Goal: Task Accomplishment & Management: Manage account settings

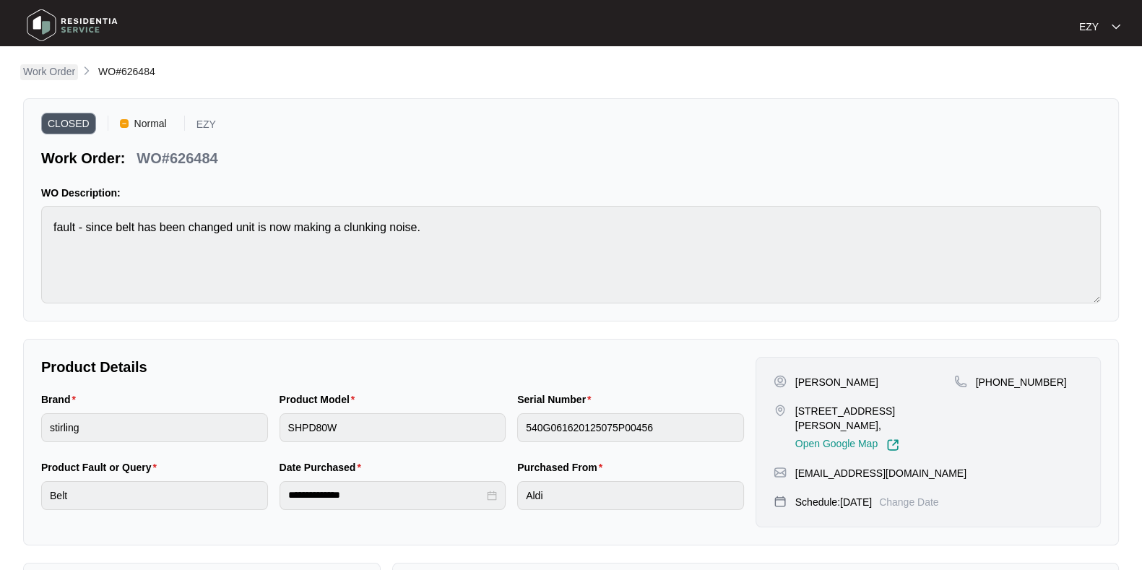
click at [54, 70] on p "Work Order" at bounding box center [49, 71] width 52 height 14
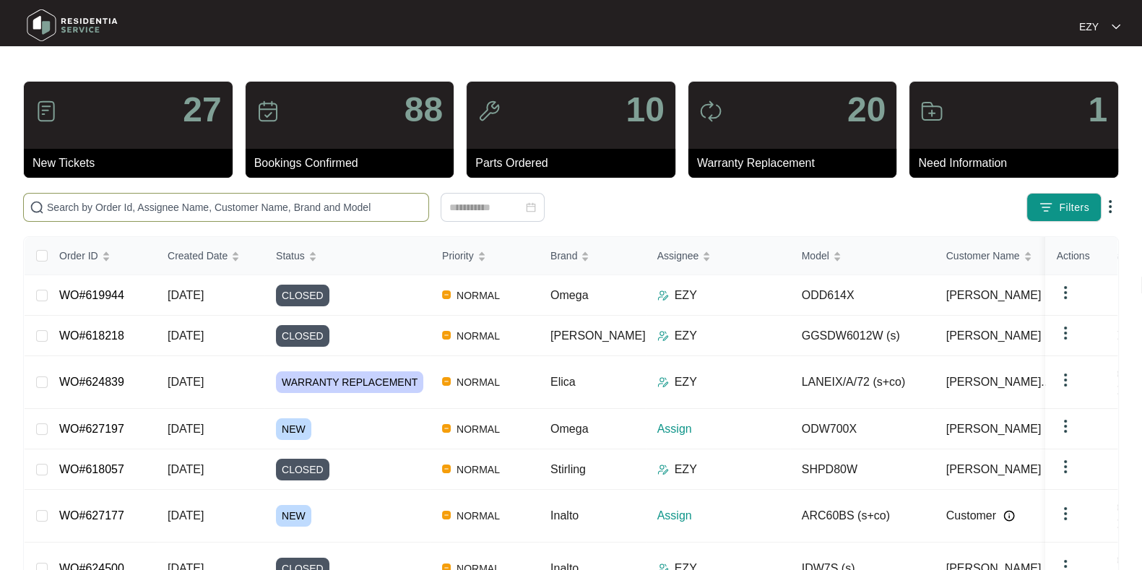
click at [181, 205] on input "text" at bounding box center [235, 207] width 376 height 16
paste input "626665"
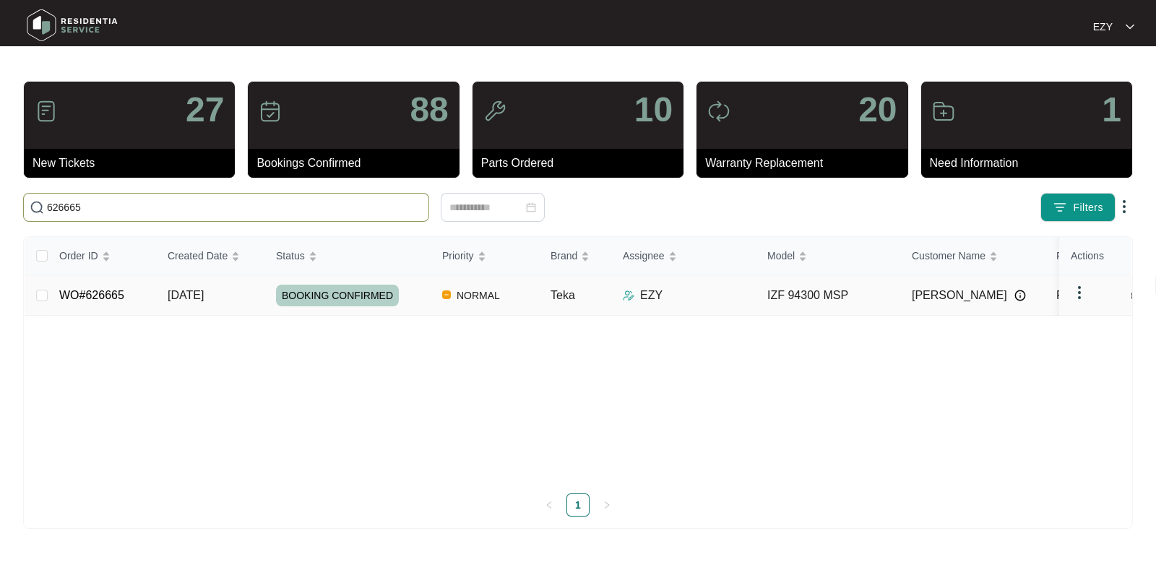
type input "626665"
click at [420, 303] on div "BOOKING CONFIRMED" at bounding box center [353, 296] width 155 height 22
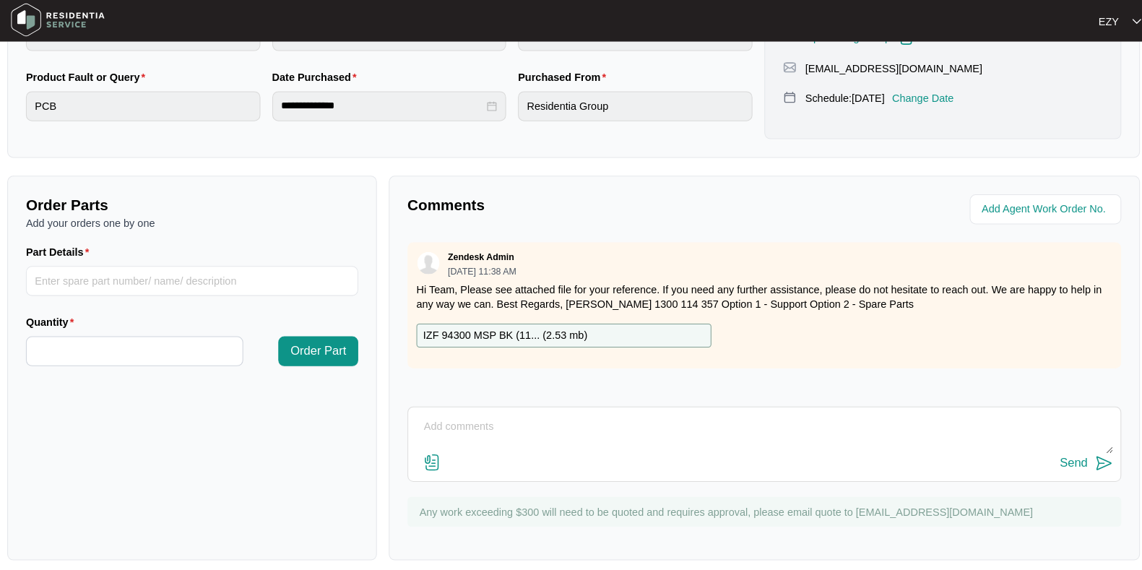
scroll to position [387, 0]
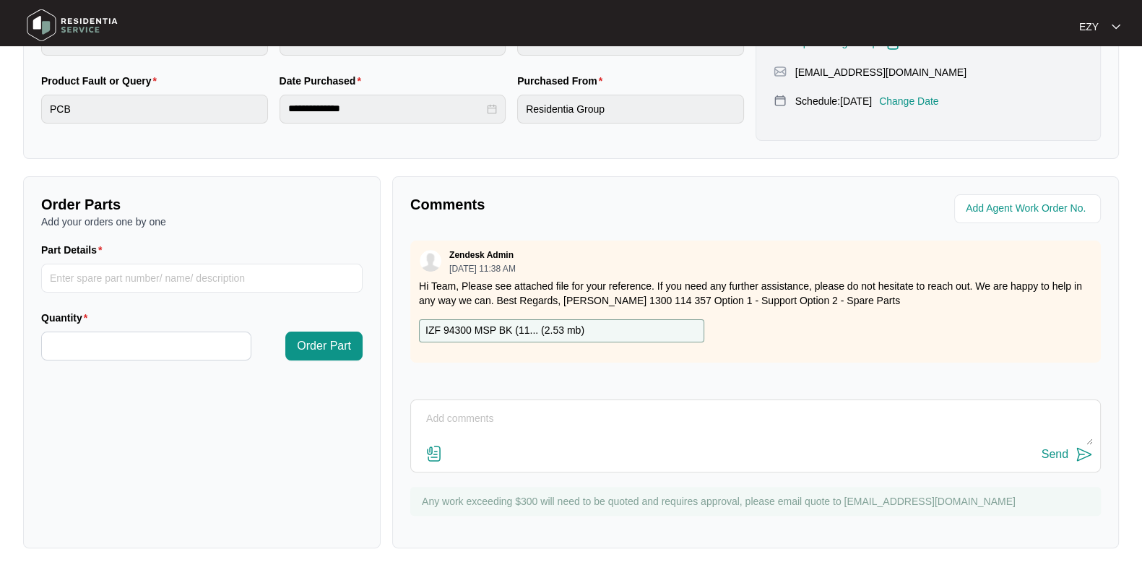
click at [523, 438] on textarea at bounding box center [755, 426] width 675 height 38
click at [196, 30] on div at bounding box center [154, 27] width 277 height 46
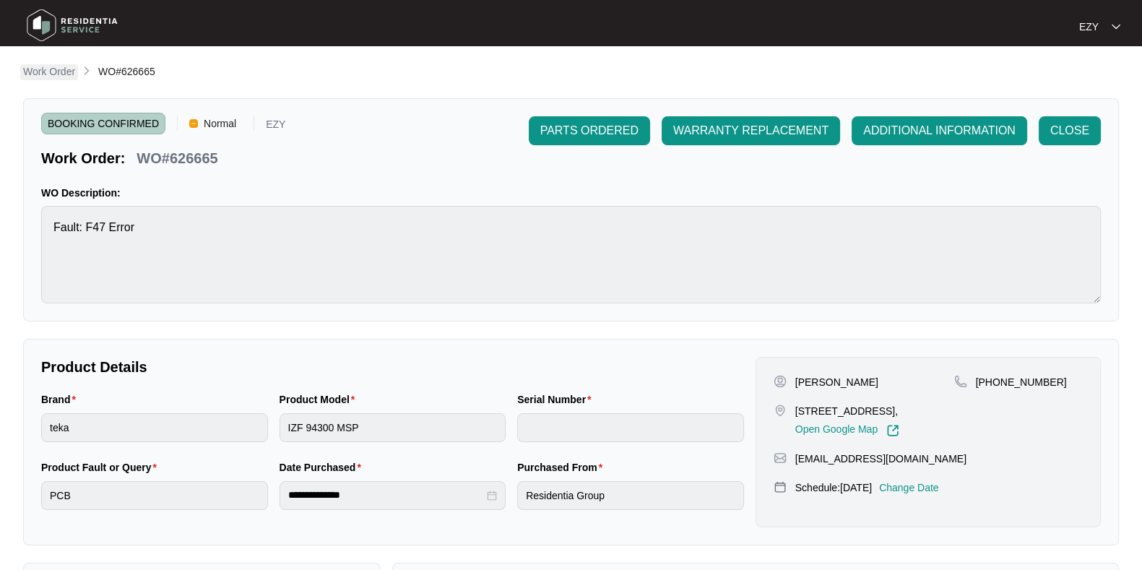
click at [54, 74] on p "Work Order" at bounding box center [49, 71] width 52 height 14
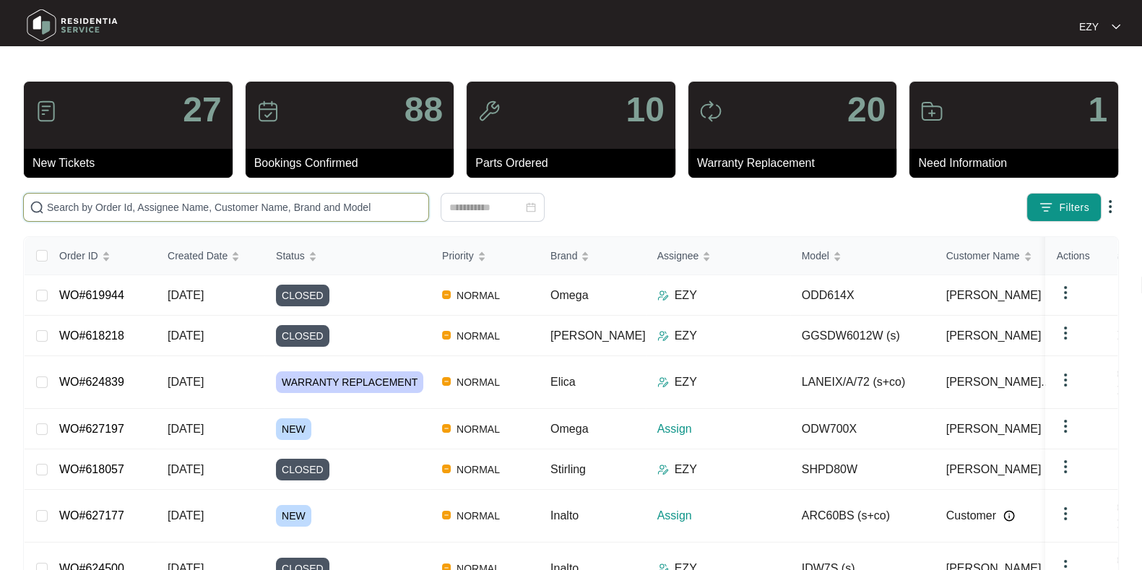
click at [342, 207] on input "text" at bounding box center [235, 207] width 376 height 16
paste input "626575"
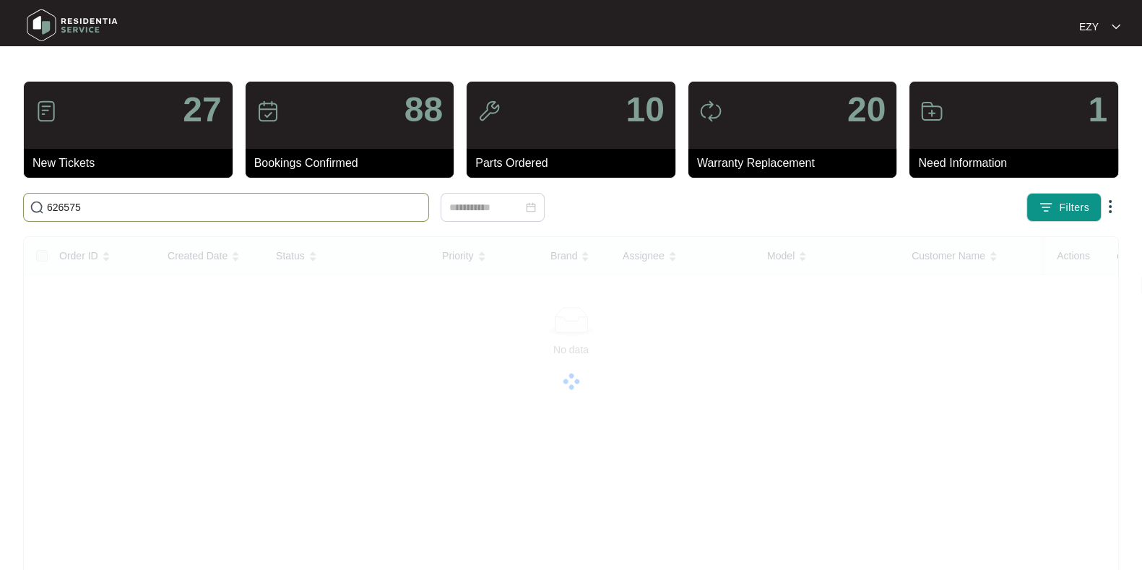
click at [164, 211] on input "626575" at bounding box center [235, 207] width 376 height 16
paste input "19944"
click at [164, 211] on input "619944" at bounding box center [235, 207] width 376 height 16
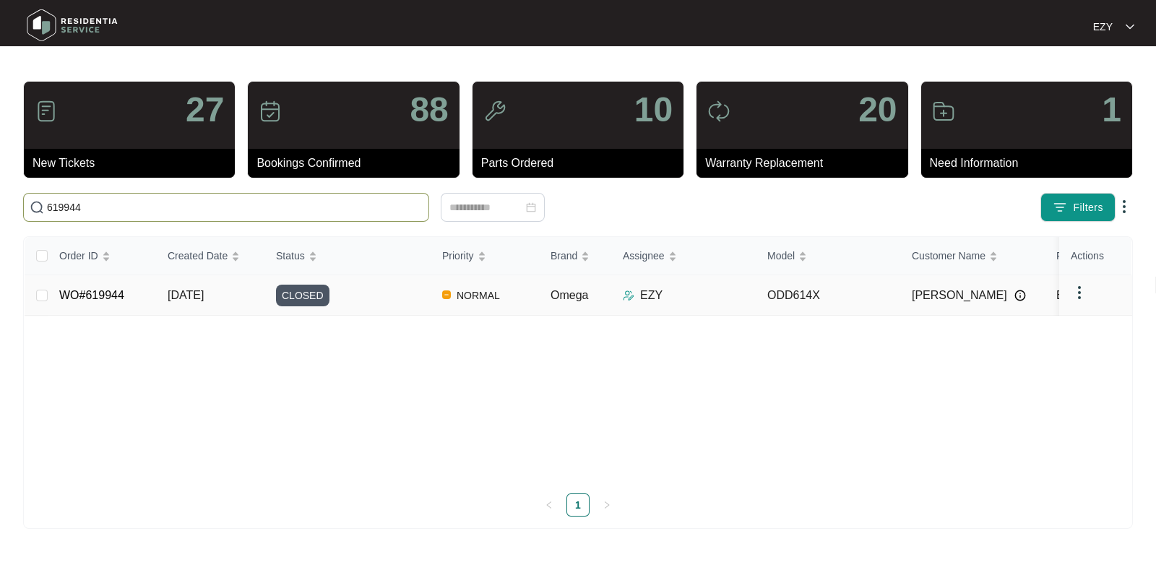
type input "619944"
click at [384, 303] on div "CLOSED" at bounding box center [353, 296] width 155 height 22
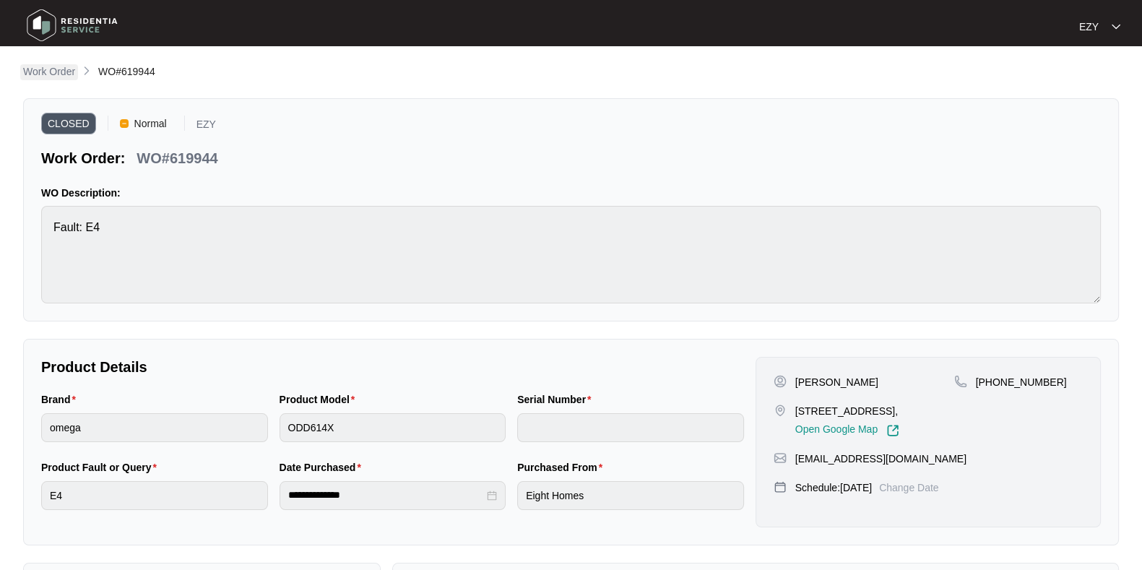
click at [74, 74] on p "Work Order" at bounding box center [49, 71] width 52 height 14
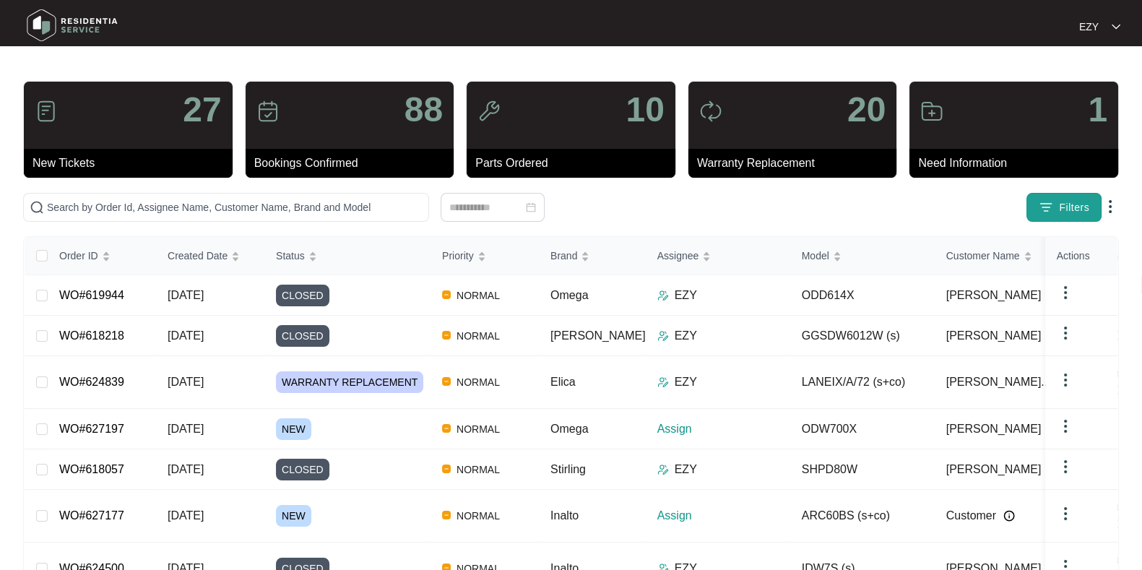
click at [1047, 212] on img "button" at bounding box center [1046, 207] width 14 height 14
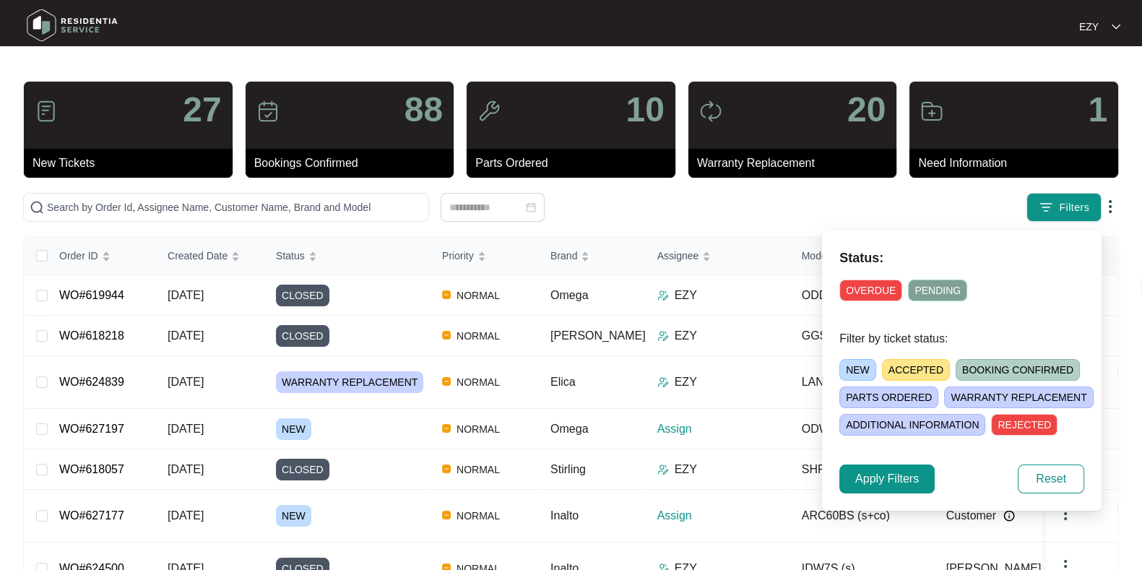
click at [863, 368] on span "NEW" at bounding box center [858, 370] width 37 height 22
click at [896, 474] on span "Apply Filters" at bounding box center [887, 478] width 64 height 17
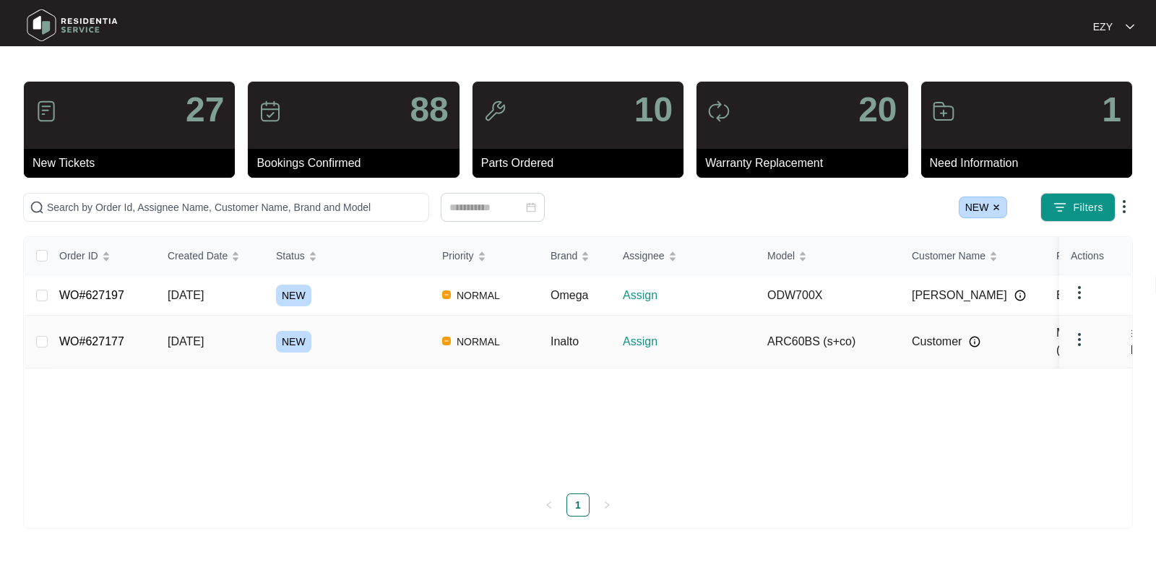
click at [348, 341] on div "NEW" at bounding box center [353, 342] width 155 height 22
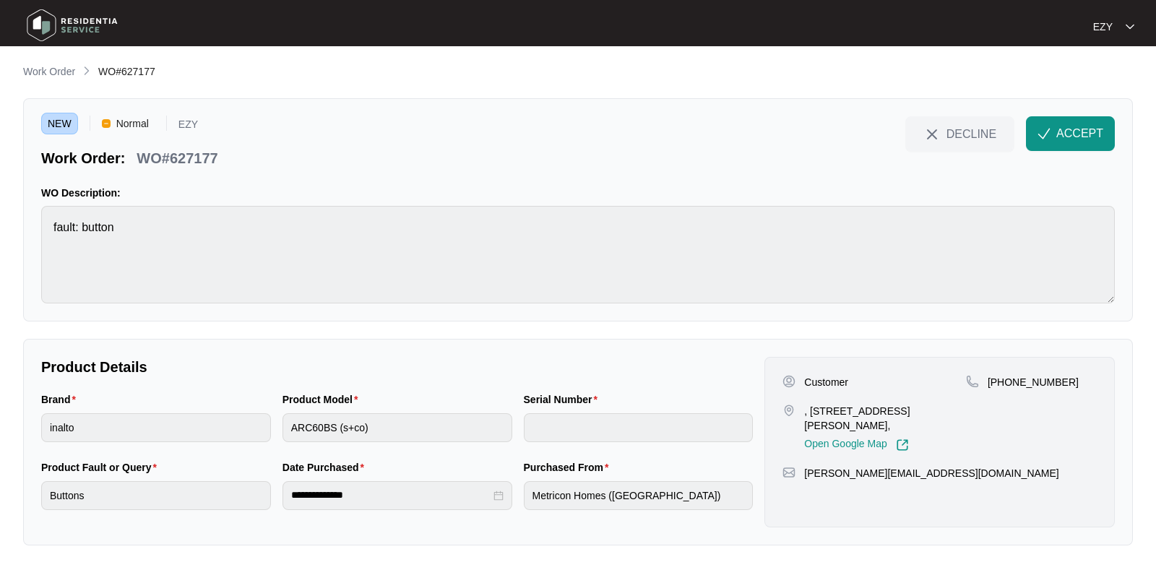
click at [199, 157] on p "WO#627177" at bounding box center [177, 158] width 81 height 20
copy div "WO#627177 DECLINE ACCEPT"
click at [46, 72] on p "Work Order" at bounding box center [49, 71] width 52 height 14
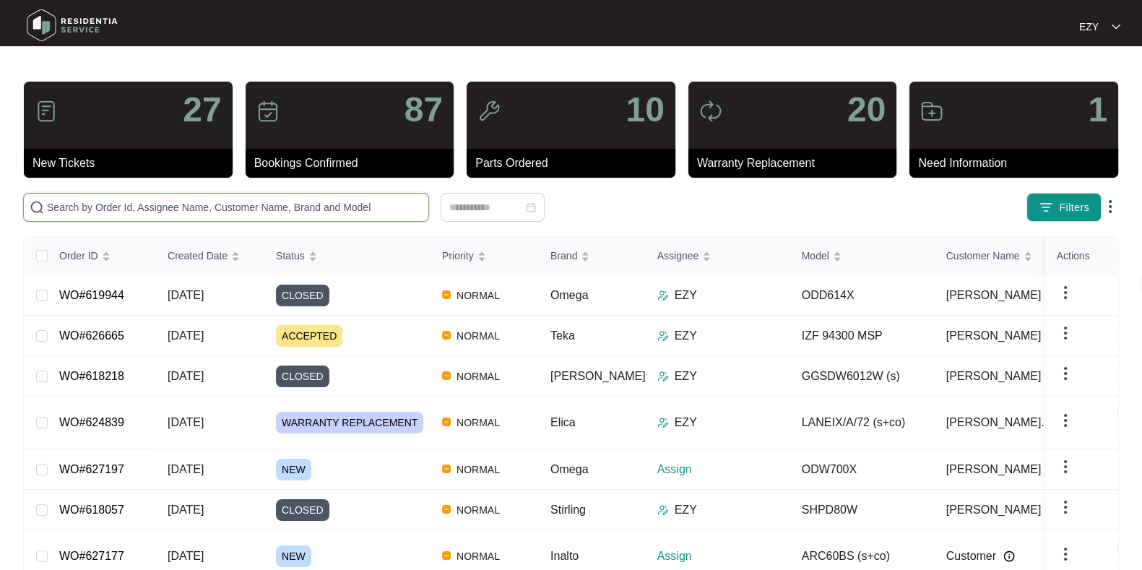
click at [164, 204] on input "text" at bounding box center [235, 207] width 376 height 16
paste input "624884"
type input "624884"
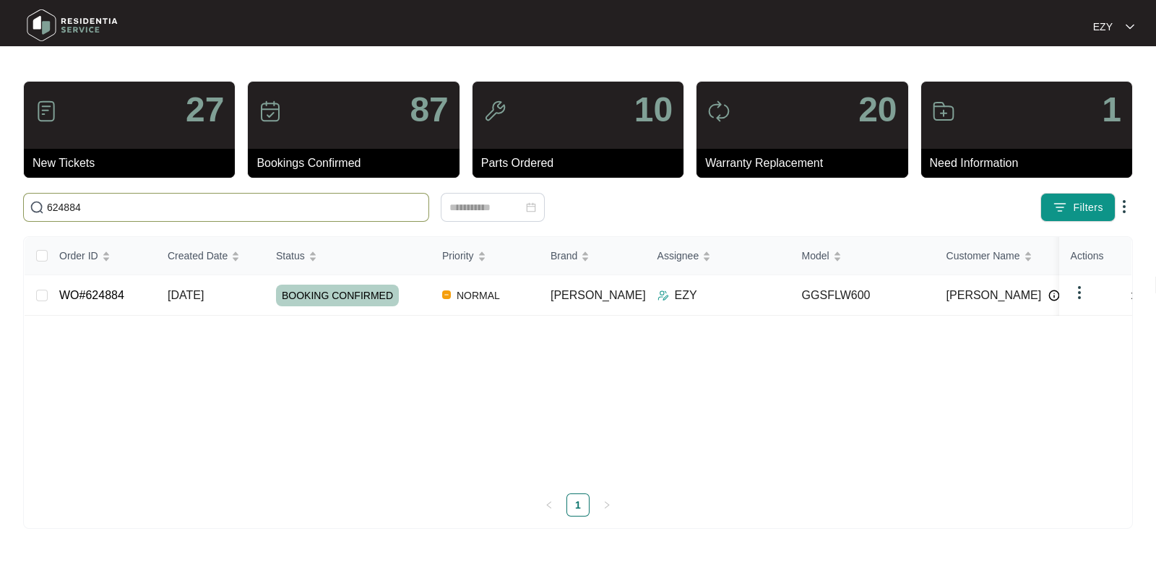
click at [154, 277] on td "WO#624884" at bounding box center [102, 295] width 108 height 40
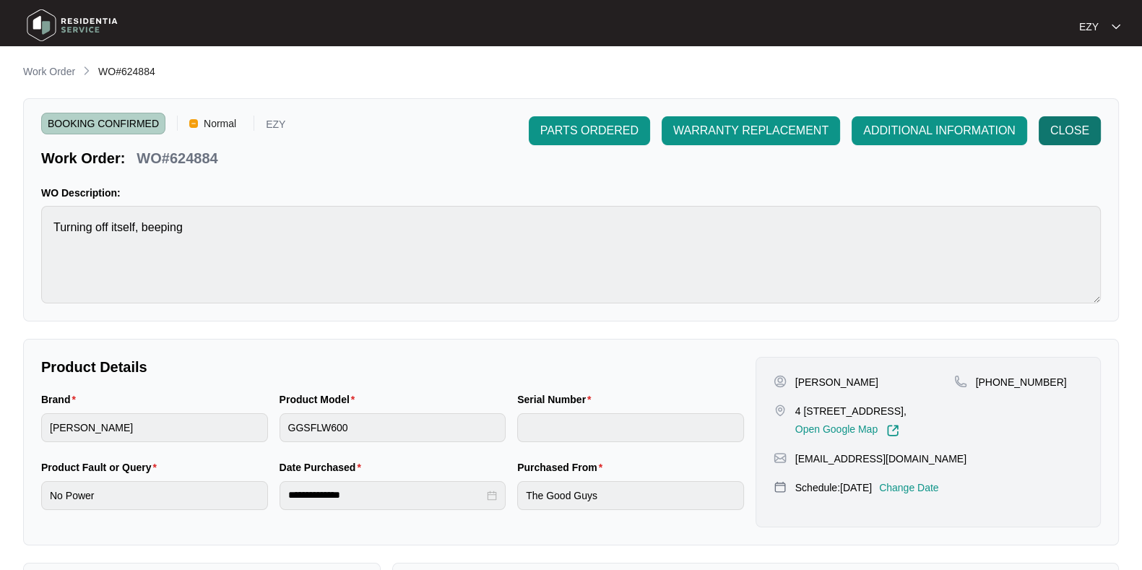
click at [1053, 130] on span "CLOSE" at bounding box center [1069, 130] width 39 height 17
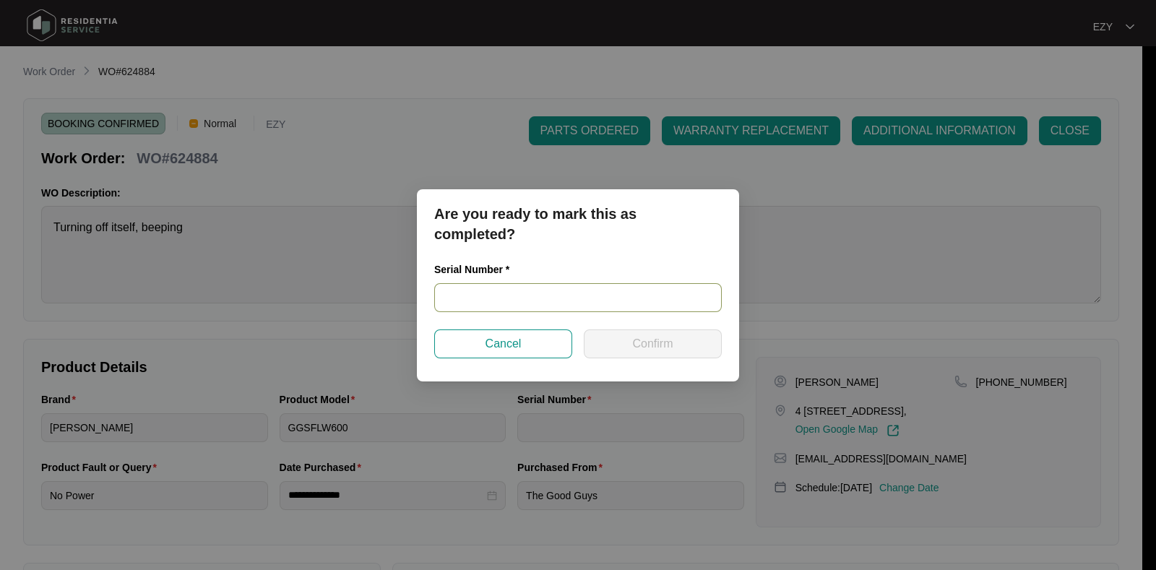
click at [532, 293] on input "text" at bounding box center [578, 297] width 288 height 29
paste input "540S53493014C035S00154"
type input "540S53493014C035S00154"
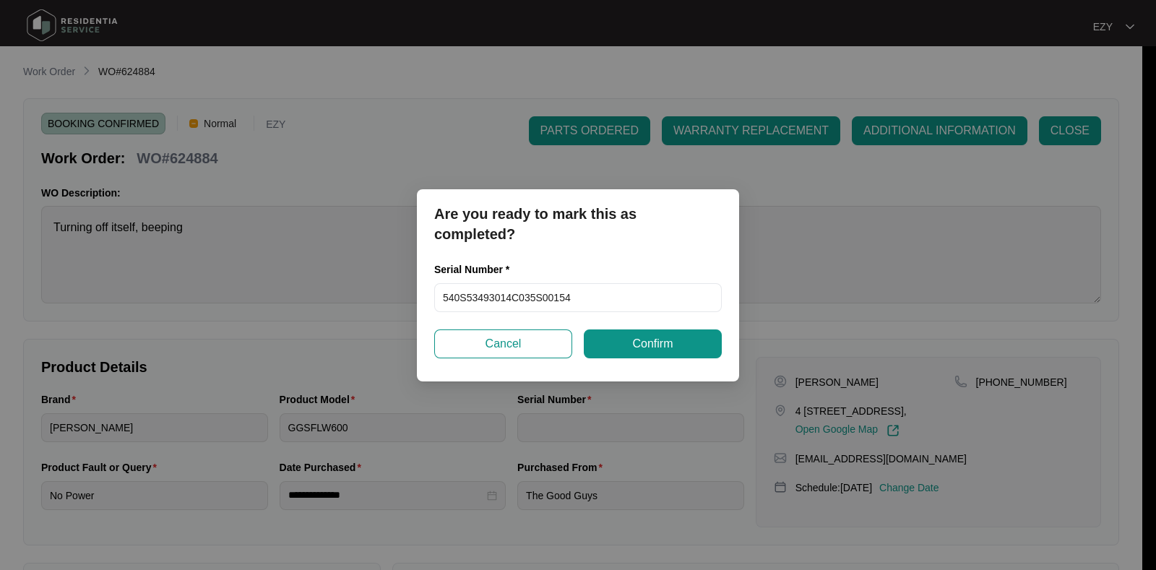
click at [654, 359] on div "Are you ready to mark this as completed? Serial Number * 540S53493014C035S00154…" at bounding box center [578, 285] width 322 height 192
click at [649, 355] on button "Confirm" at bounding box center [653, 343] width 138 height 29
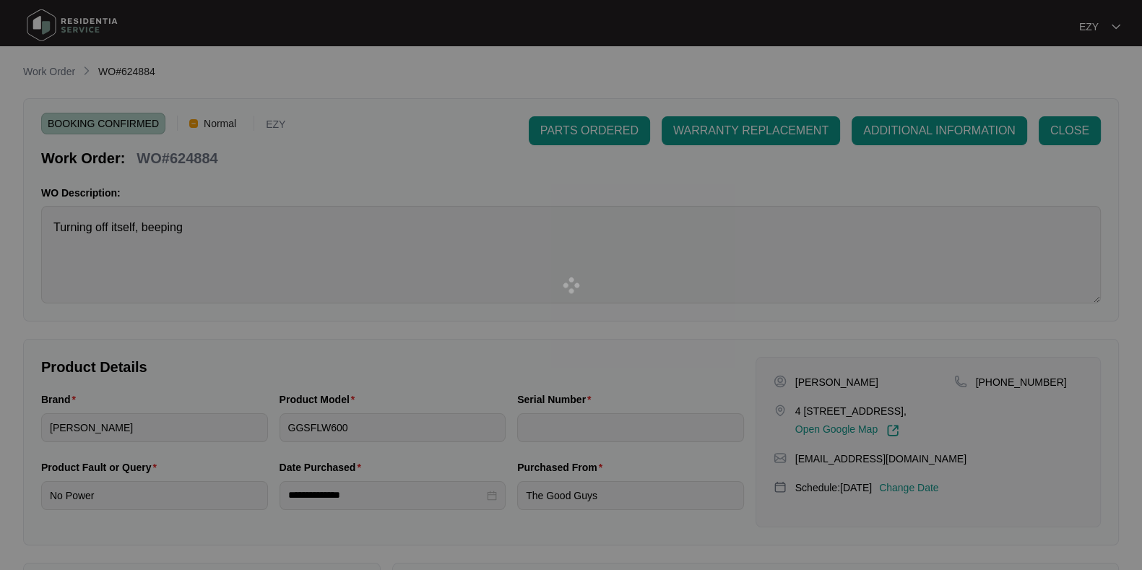
type input "540S53493014C035S00154"
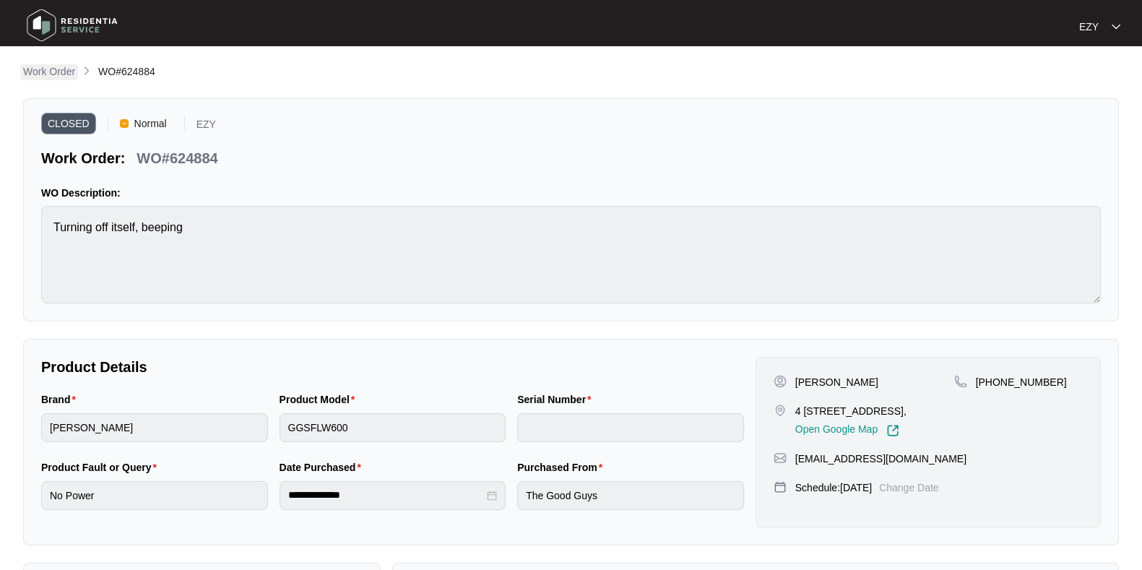
click at [56, 70] on p "Work Order" at bounding box center [49, 71] width 52 height 14
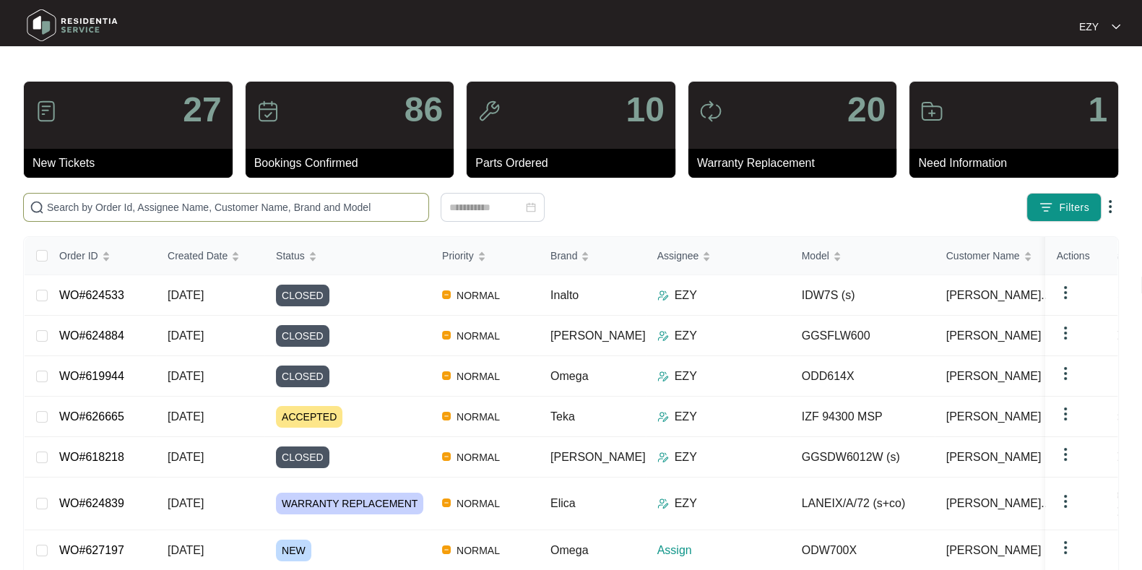
click at [324, 207] on input "text" at bounding box center [235, 207] width 376 height 16
paste input "625115"
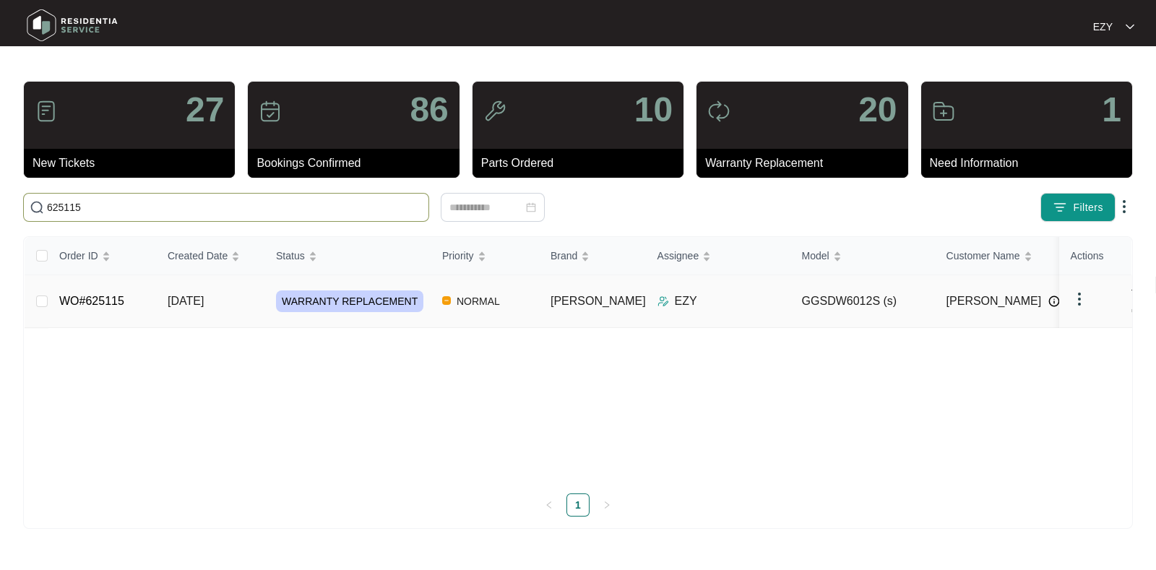
type input "625115"
click at [249, 295] on td "[DATE]" at bounding box center [210, 301] width 108 height 53
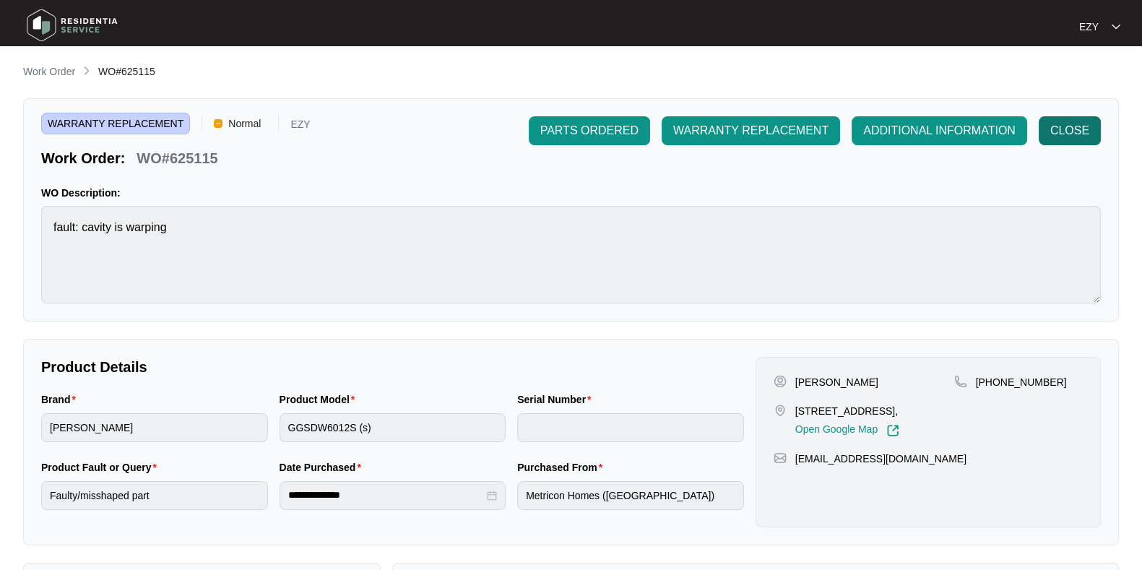
click at [1058, 128] on span "CLOSE" at bounding box center [1069, 130] width 39 height 17
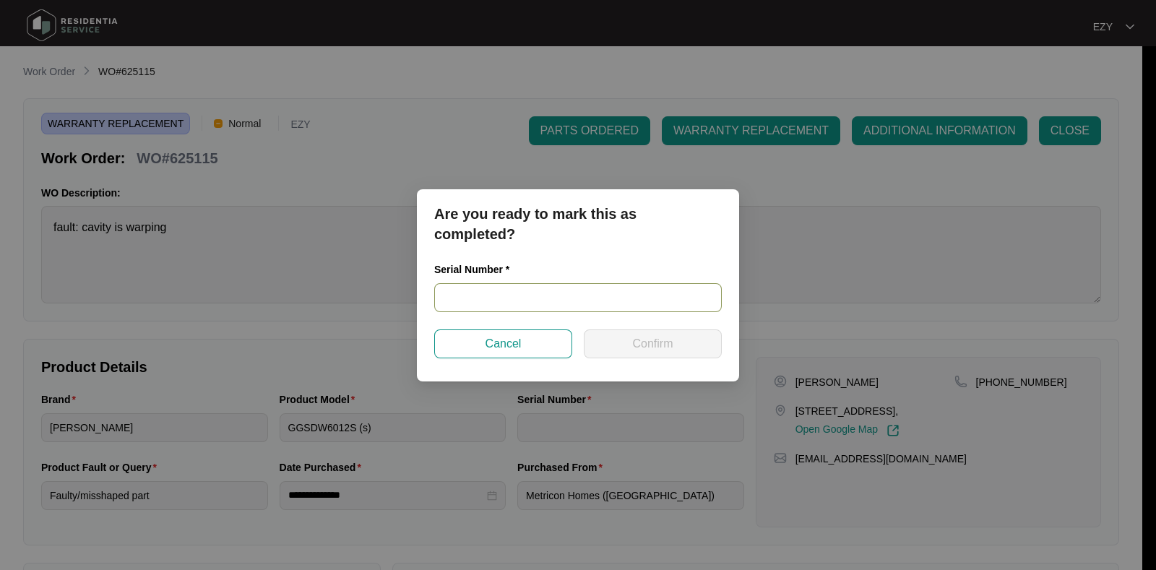
click at [495, 299] on input "text" at bounding box center [578, 297] width 288 height 29
paste input "24097758030200092"
type input "24097758030200092"
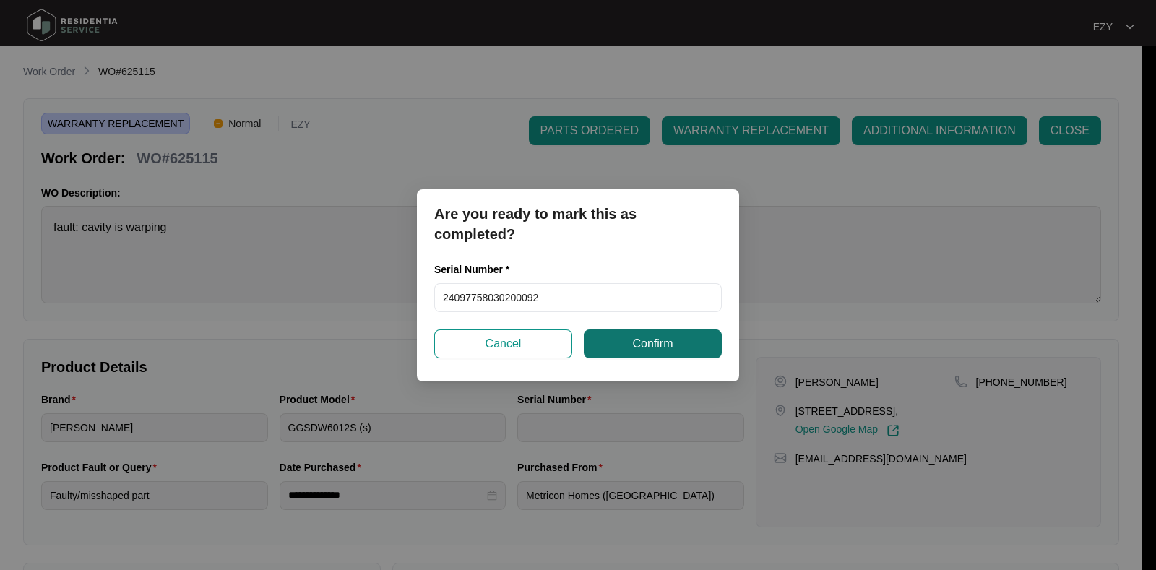
click at [657, 347] on span "Confirm" at bounding box center [652, 343] width 40 height 17
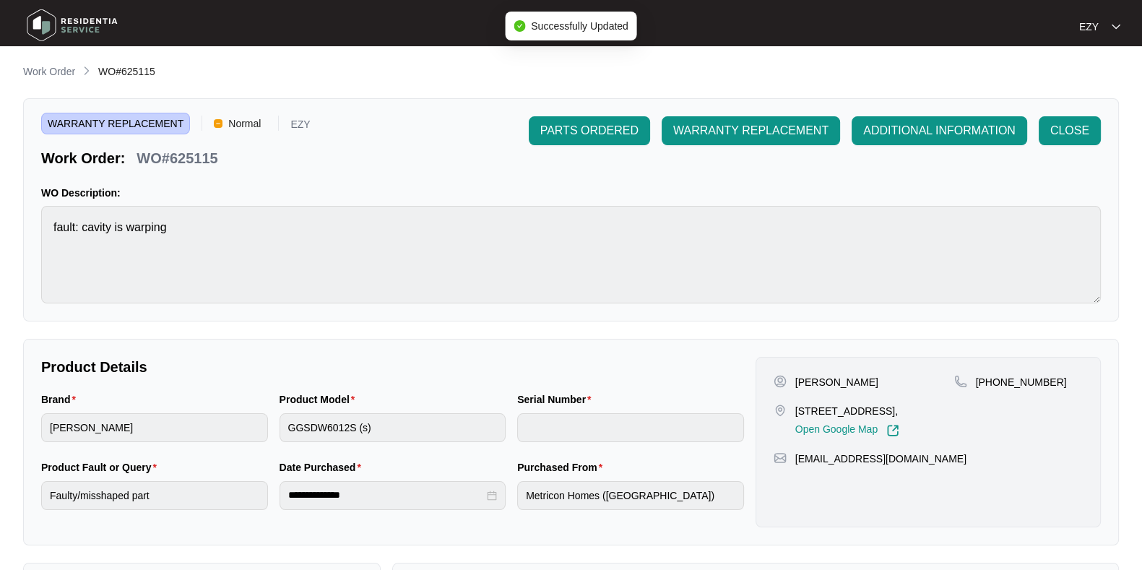
type input "24097758030200092"
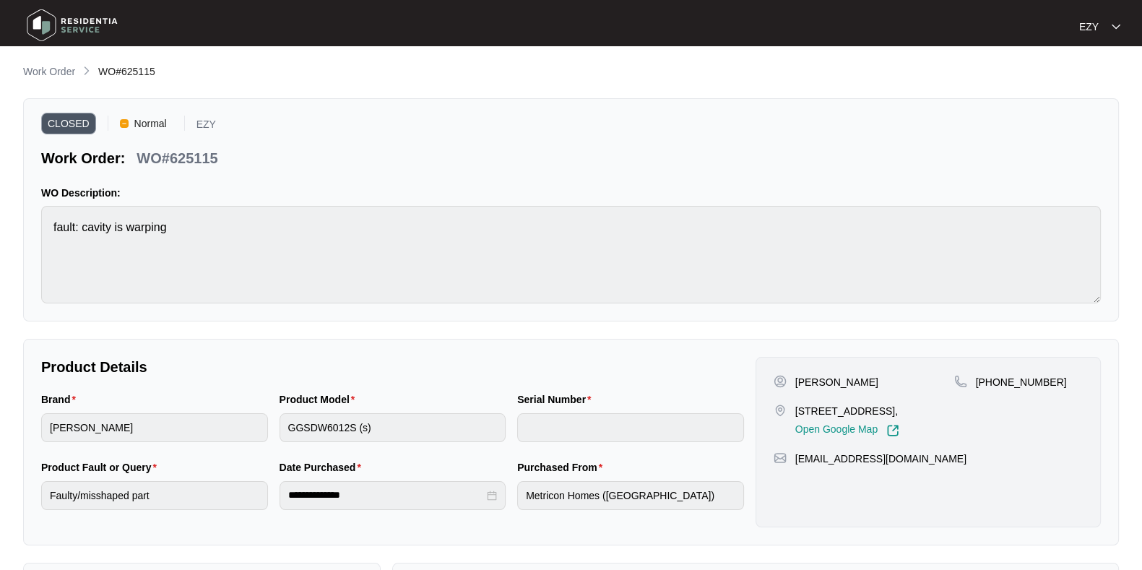
type input "24097758030200092"
click at [40, 69] on p "Work Order" at bounding box center [49, 71] width 52 height 14
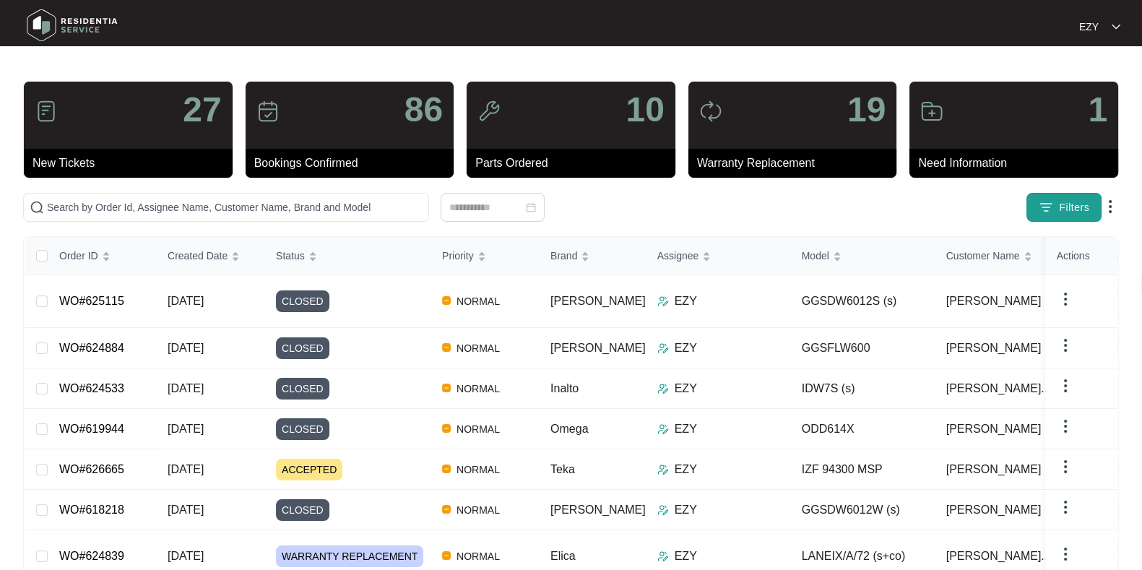
click at [1052, 214] on img "button" at bounding box center [1046, 207] width 14 height 14
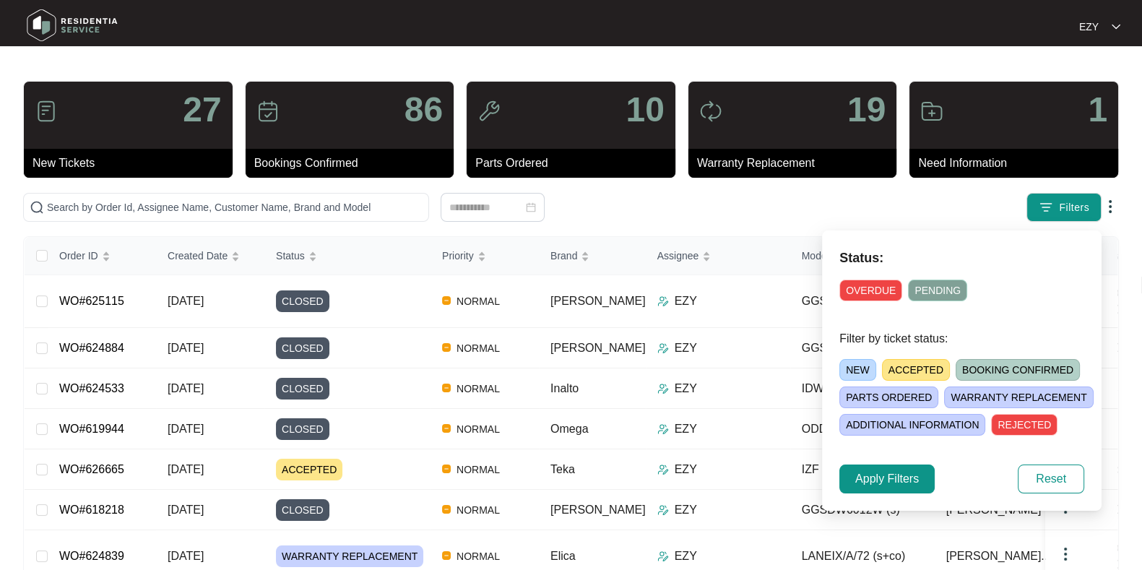
click at [847, 374] on span "NEW" at bounding box center [858, 370] width 37 height 22
click at [893, 478] on span "Apply Filters" at bounding box center [887, 478] width 64 height 17
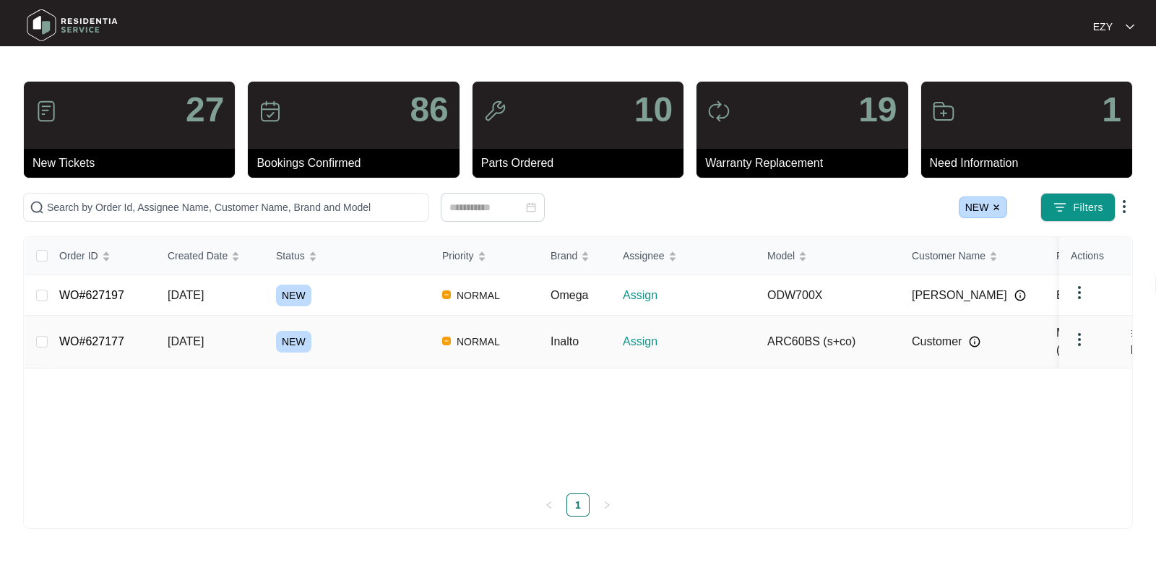
click at [387, 338] on div "NEW" at bounding box center [353, 342] width 155 height 22
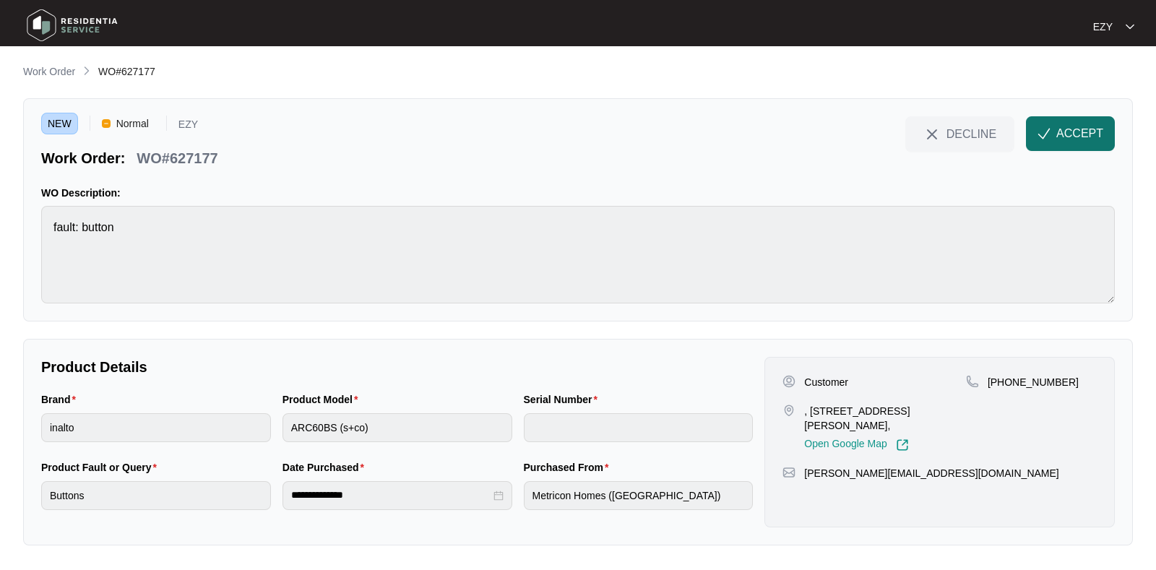
click at [1057, 144] on button "ACCEPT" at bounding box center [1070, 133] width 89 height 35
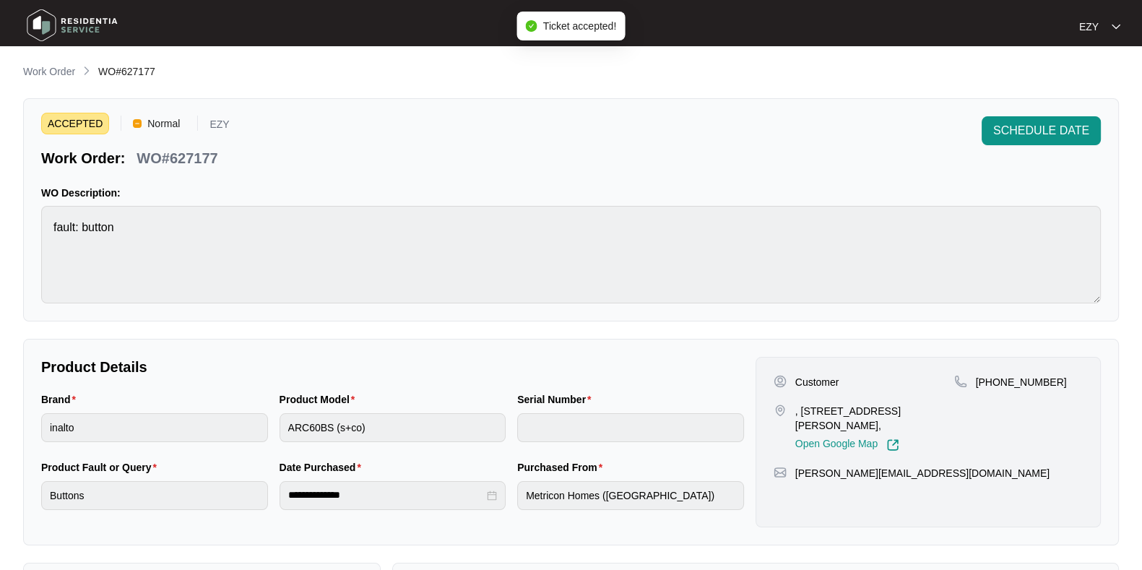
click at [199, 152] on p "WO#627177" at bounding box center [177, 158] width 81 height 20
copy div "WO#627177 SCHEDULE DATE"
click at [838, 418] on p ", [STREET_ADDRESS][PERSON_NAME]," at bounding box center [874, 418] width 159 height 29
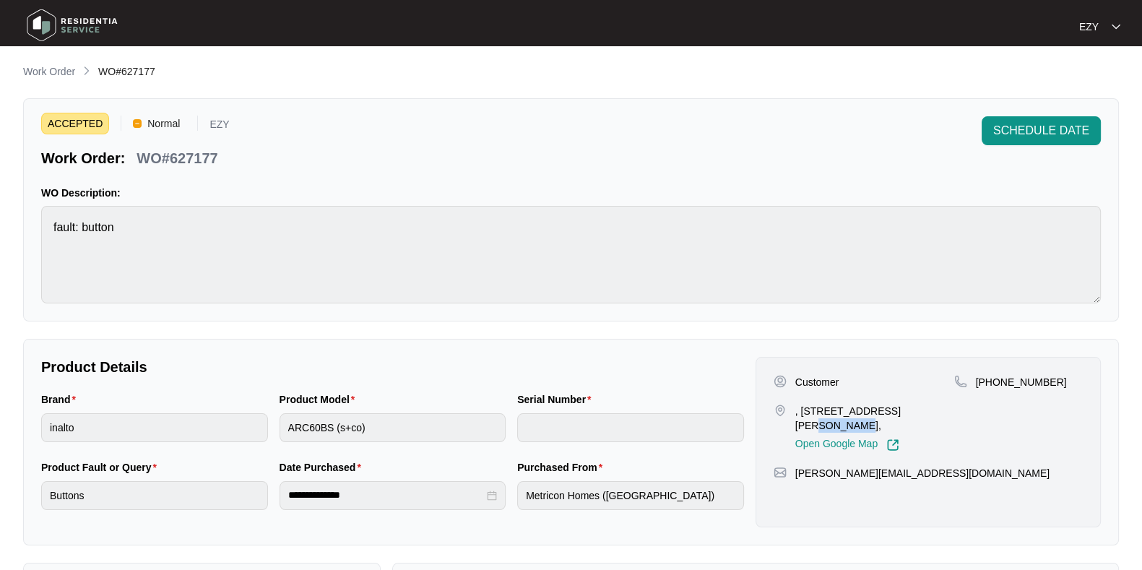
click at [838, 418] on p ", [STREET_ADDRESS][PERSON_NAME]," at bounding box center [874, 418] width 159 height 29
copy p ", [STREET_ADDRESS][PERSON_NAME],"
click at [163, 155] on p "WO#627177" at bounding box center [177, 158] width 81 height 20
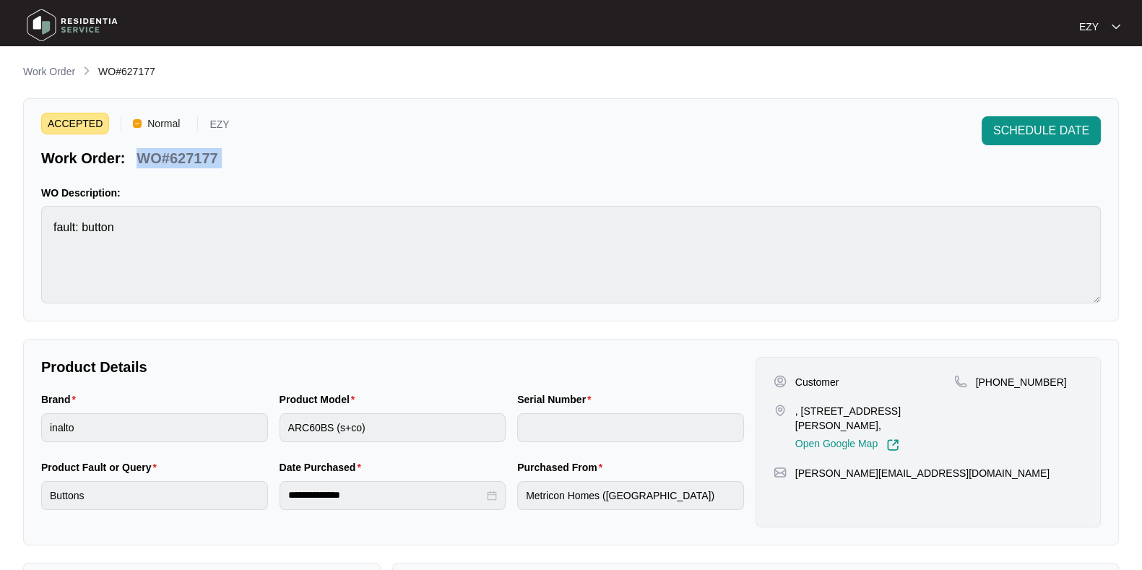
click at [163, 155] on p "WO#627177" at bounding box center [177, 158] width 81 height 20
copy div "WO#627177 SCHEDULE DATE"
click at [815, 376] on p "Customer" at bounding box center [817, 382] width 44 height 14
copy p "Customer"
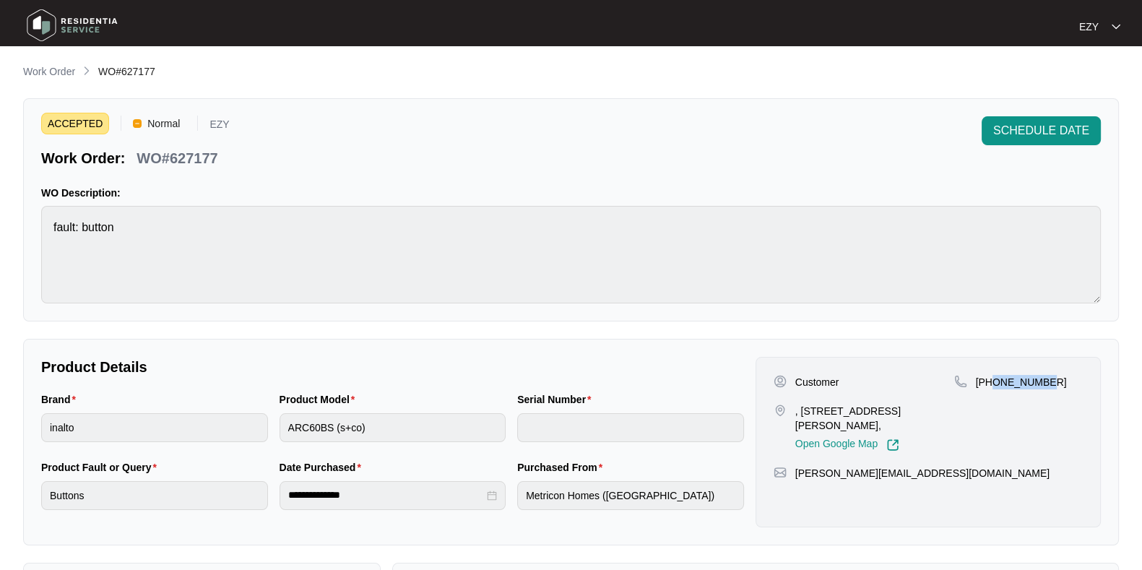
drag, startPoint x: 1063, startPoint y: 374, endPoint x: 993, endPoint y: 385, distance: 71.0
click at [993, 385] on div "[PHONE_NUMBER]" at bounding box center [1018, 382] width 129 height 14
copy p "495959595"
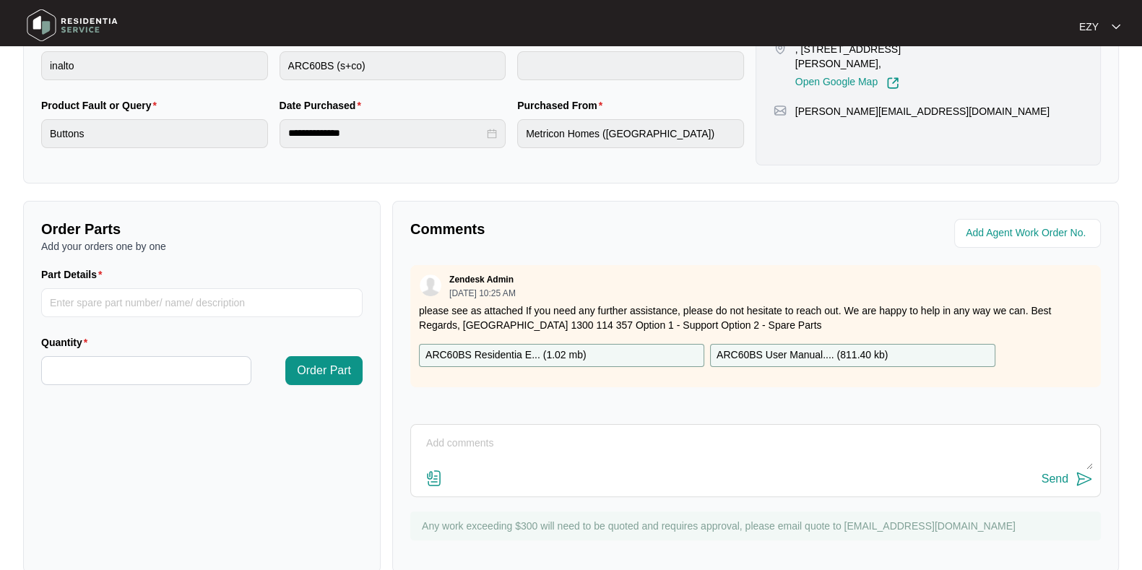
scroll to position [387, 0]
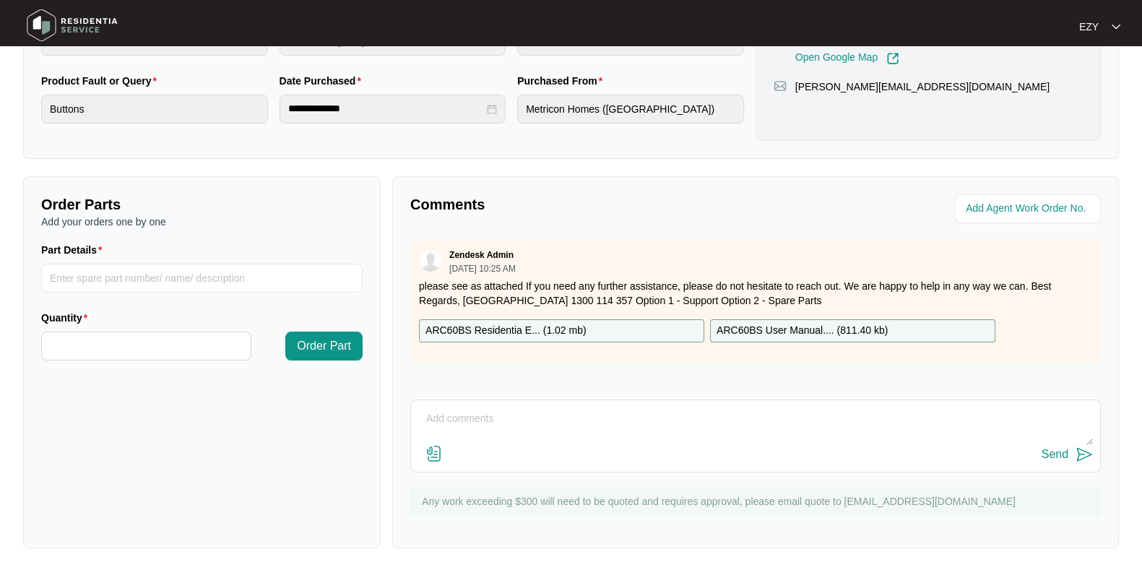
click at [644, 326] on div "ARC60BS Residentia E... ( 1.02 mb )" at bounding box center [561, 330] width 285 height 23
click at [791, 334] on p "ARC60BS User Manual.... ( 811.40 kb )" at bounding box center [802, 331] width 171 height 16
click at [505, 326] on p "ARC60BS Residentia E... ( 1.02 mb )" at bounding box center [506, 331] width 161 height 16
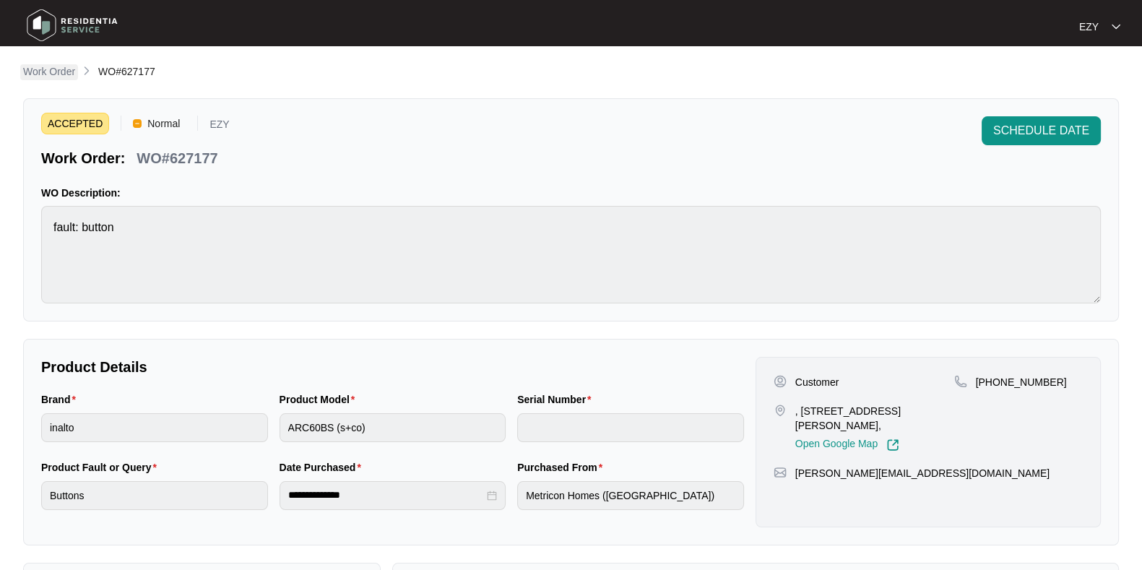
click at [57, 69] on p "Work Order" at bounding box center [49, 71] width 52 height 14
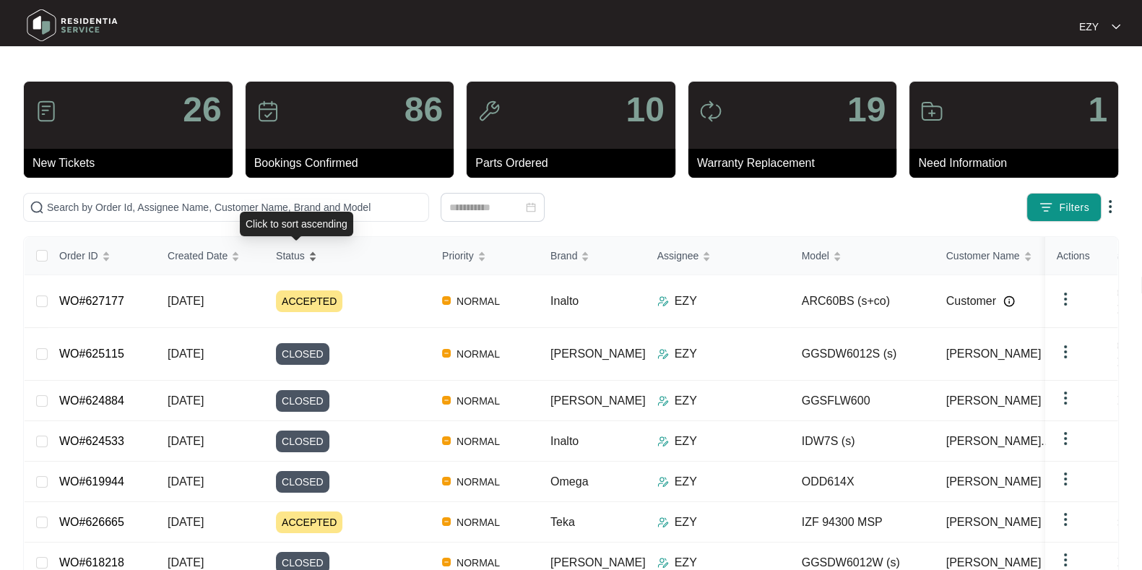
scroll to position [184, 0]
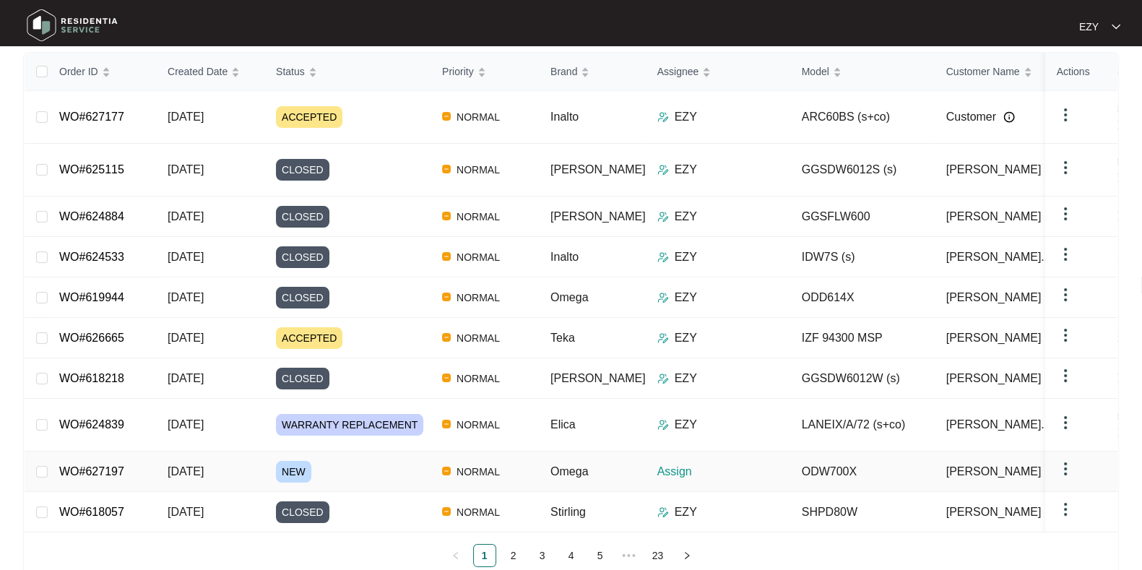
click at [346, 461] on div "NEW" at bounding box center [353, 472] width 155 height 22
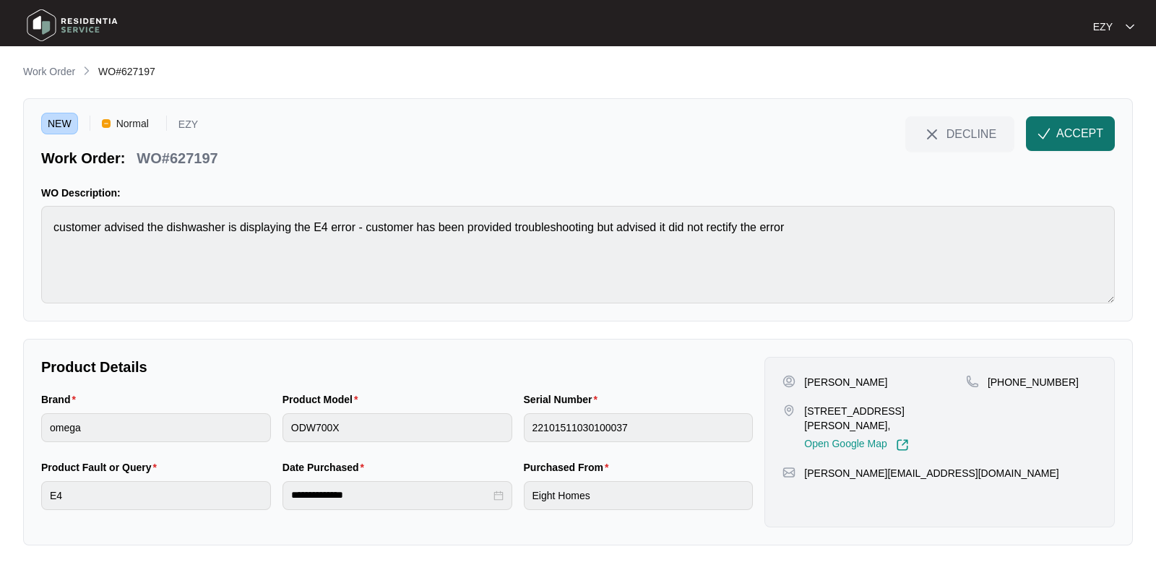
click at [1056, 142] on span "ACCEPT" at bounding box center [1079, 133] width 47 height 17
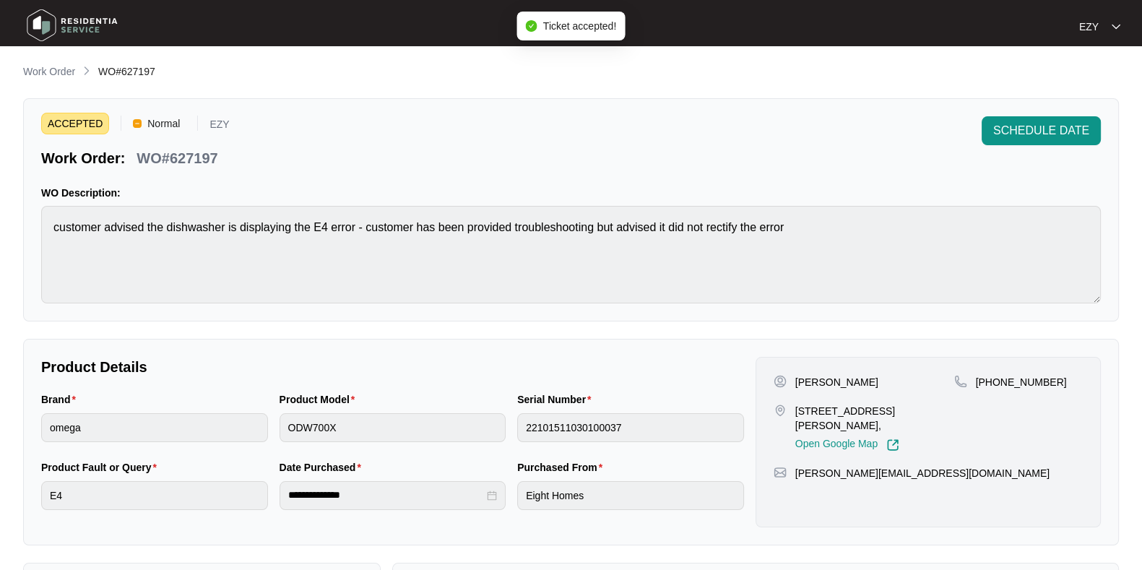
click at [173, 152] on p "WO#627197" at bounding box center [177, 158] width 81 height 20
copy div "WO#627197 SCHEDULE DATE"
click at [813, 405] on p "[STREET_ADDRESS][PERSON_NAME]," at bounding box center [874, 418] width 159 height 29
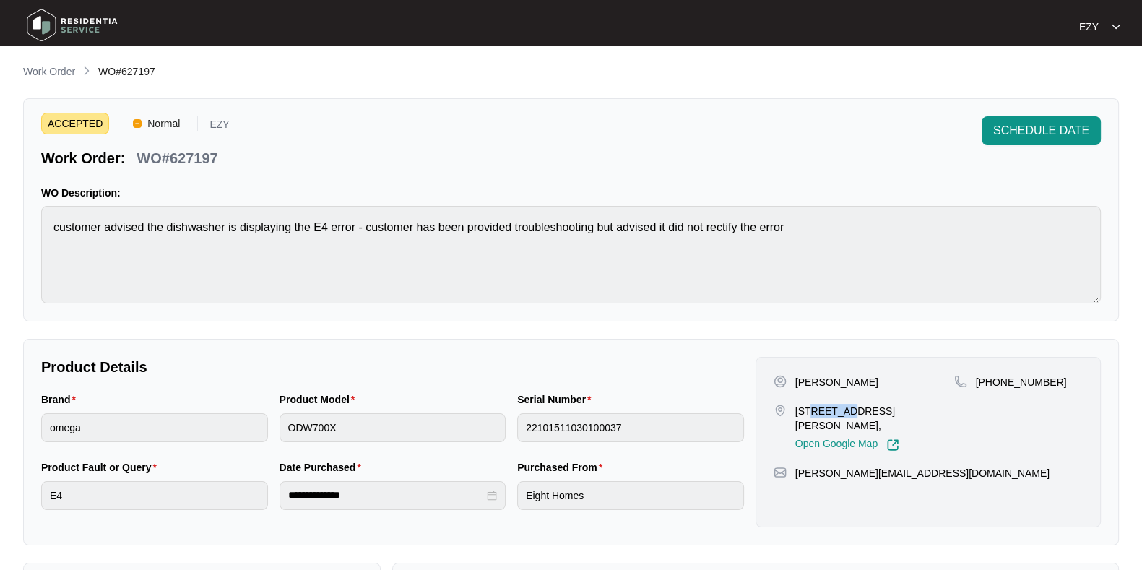
click at [813, 405] on p "[STREET_ADDRESS][PERSON_NAME]," at bounding box center [874, 418] width 159 height 29
copy p "[STREET_ADDRESS][PERSON_NAME],"
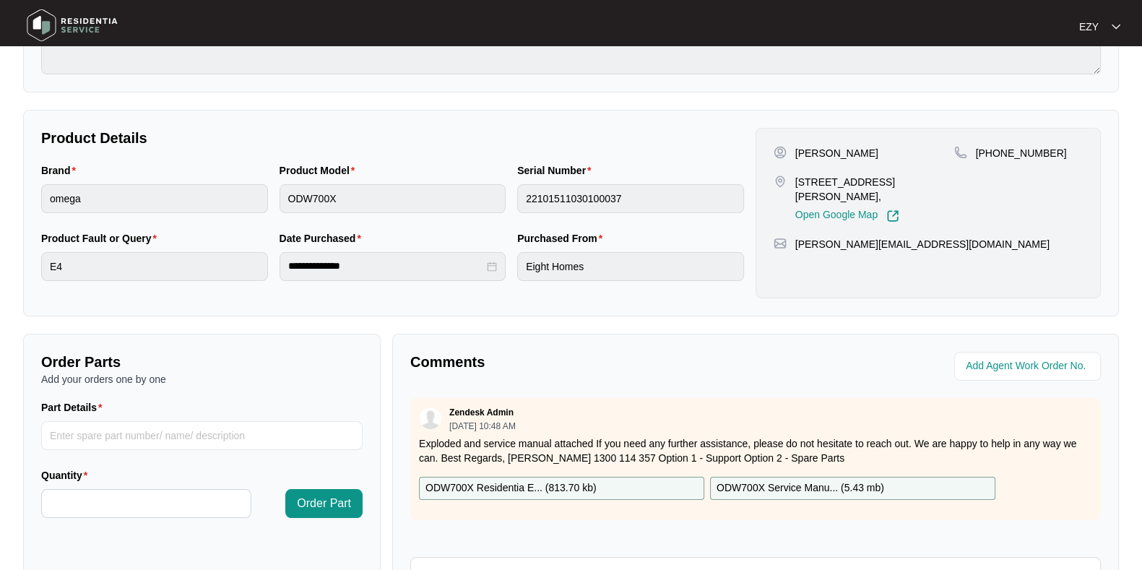
scroll to position [384, 0]
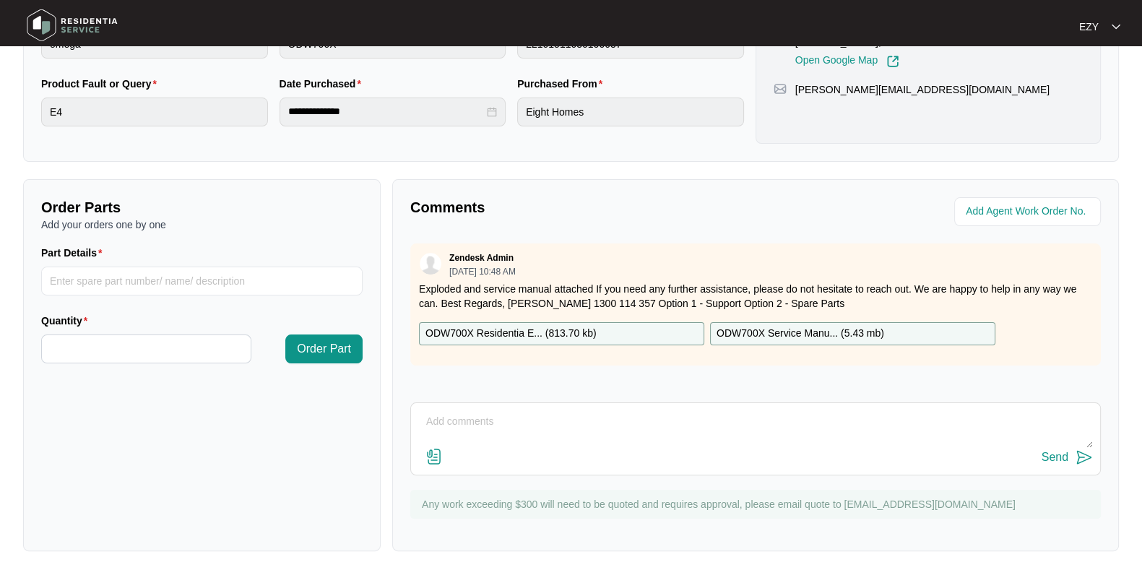
click at [629, 331] on div "ODW700X Residentia E... ( 813.70 kb )" at bounding box center [561, 333] width 285 height 23
click at [809, 333] on p "ODW700X Service Manu... ( 5.43 mb )" at bounding box center [801, 334] width 168 height 16
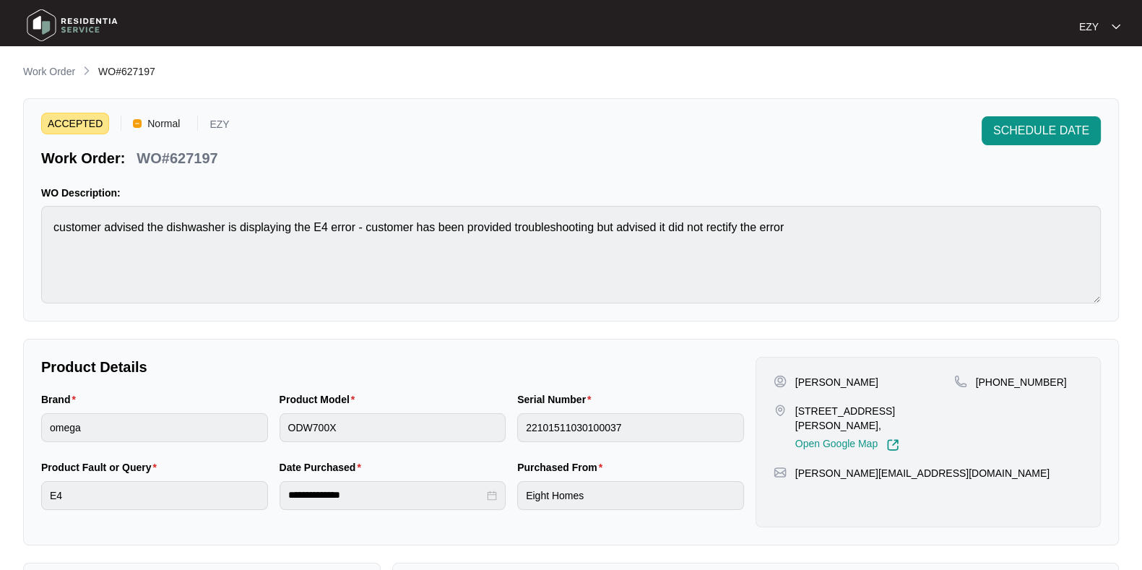
click at [814, 384] on p "[PERSON_NAME]" at bounding box center [836, 382] width 83 height 14
copy p "[PERSON_NAME]"
click at [815, 414] on p "[STREET_ADDRESS][PERSON_NAME]," at bounding box center [874, 418] width 159 height 29
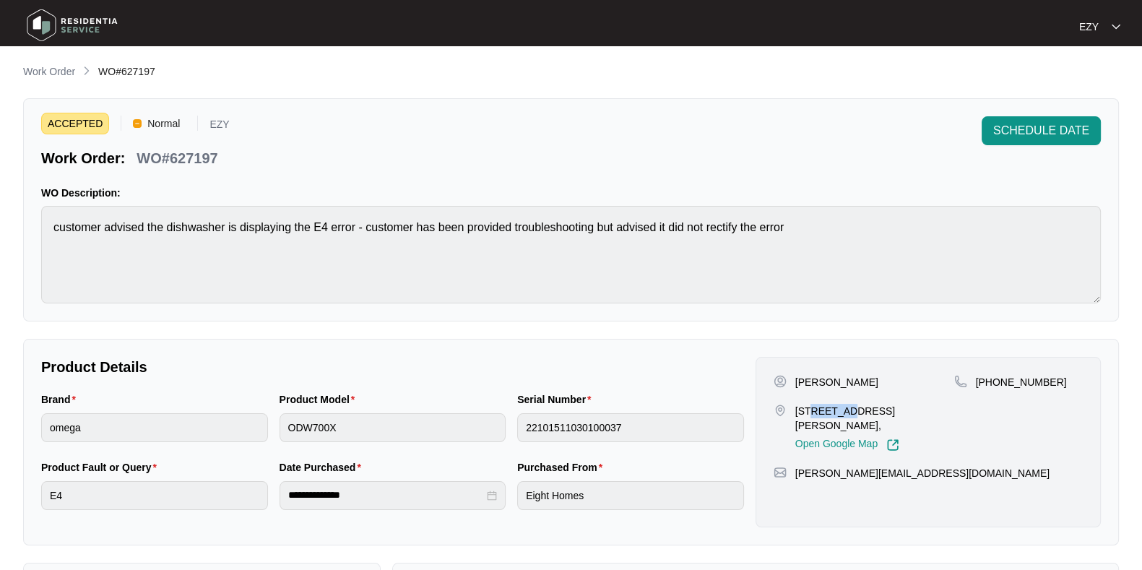
click at [815, 414] on p "[STREET_ADDRESS][PERSON_NAME]," at bounding box center [874, 418] width 159 height 29
copy p "[STREET_ADDRESS][PERSON_NAME],"
drag, startPoint x: 1053, startPoint y: 381, endPoint x: 991, endPoint y: 381, distance: 62.9
click at [991, 381] on div "[PHONE_NUMBER]" at bounding box center [1018, 382] width 129 height 14
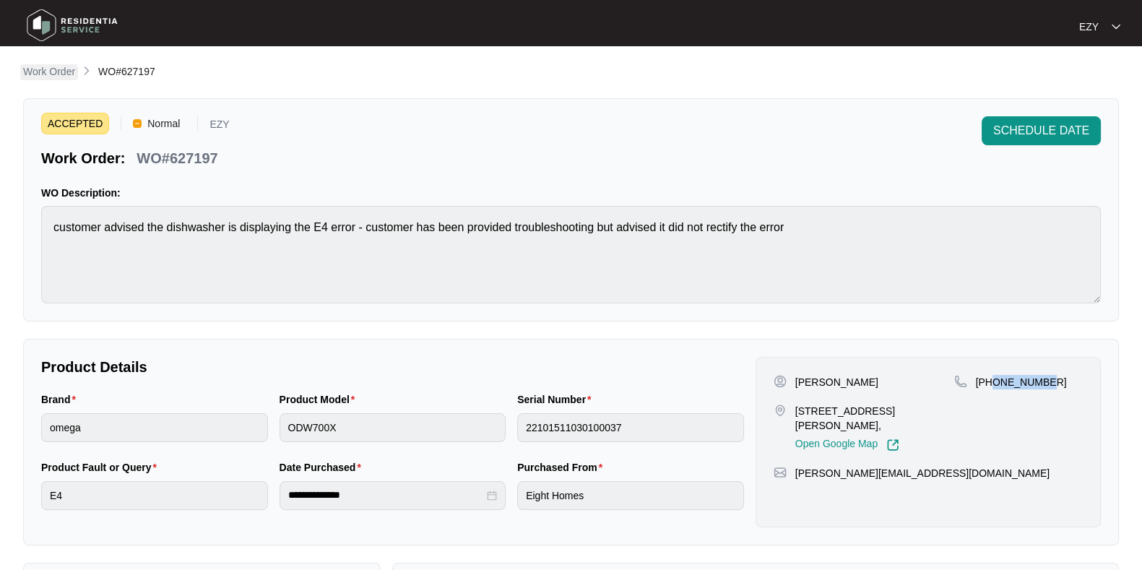
click at [51, 74] on p "Work Order" at bounding box center [49, 71] width 52 height 14
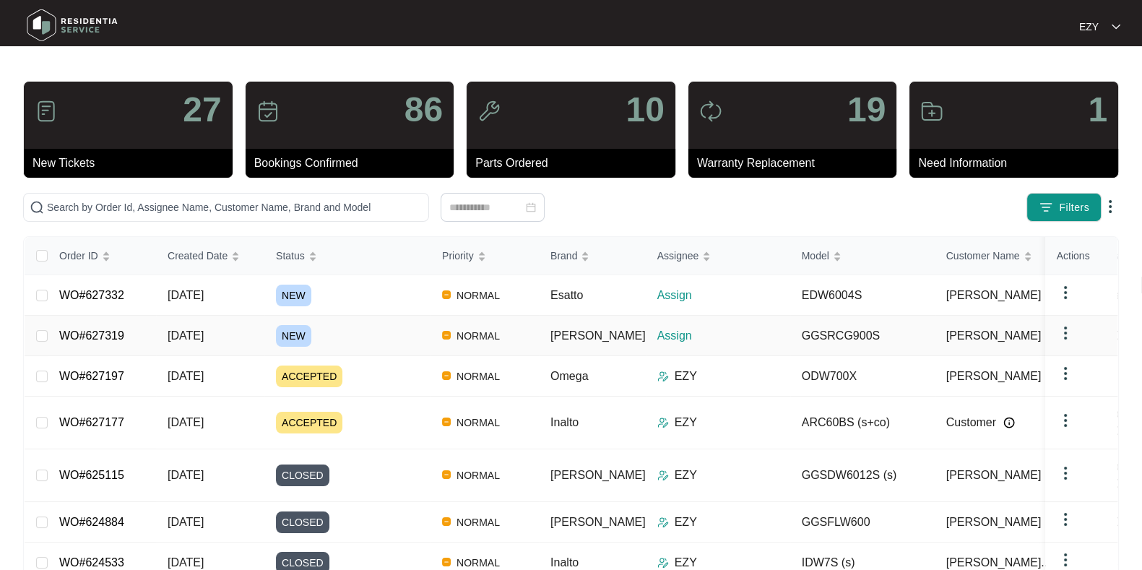
click at [348, 331] on div "NEW" at bounding box center [353, 336] width 155 height 22
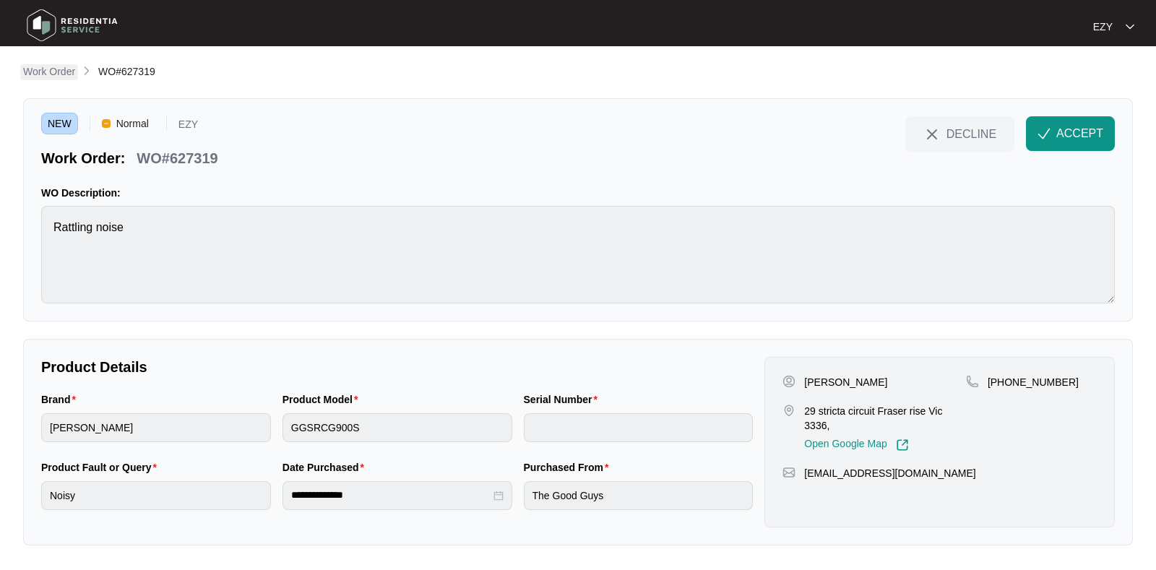
click at [40, 70] on p "Work Order" at bounding box center [49, 71] width 52 height 14
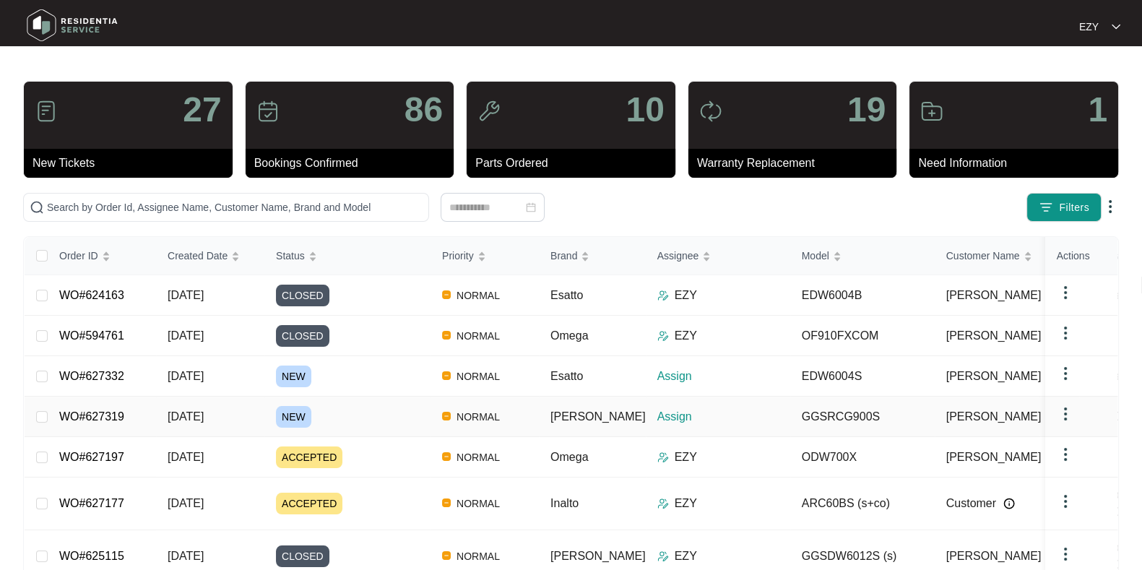
click at [390, 420] on div "NEW" at bounding box center [353, 417] width 155 height 22
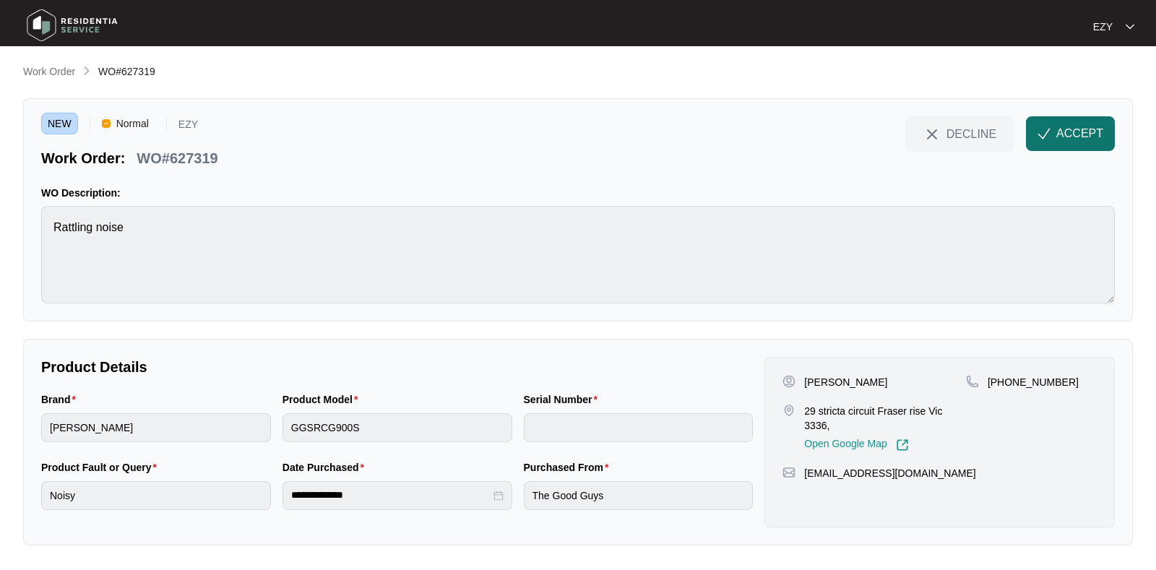
click at [1044, 134] on img "button" at bounding box center [1043, 133] width 13 height 13
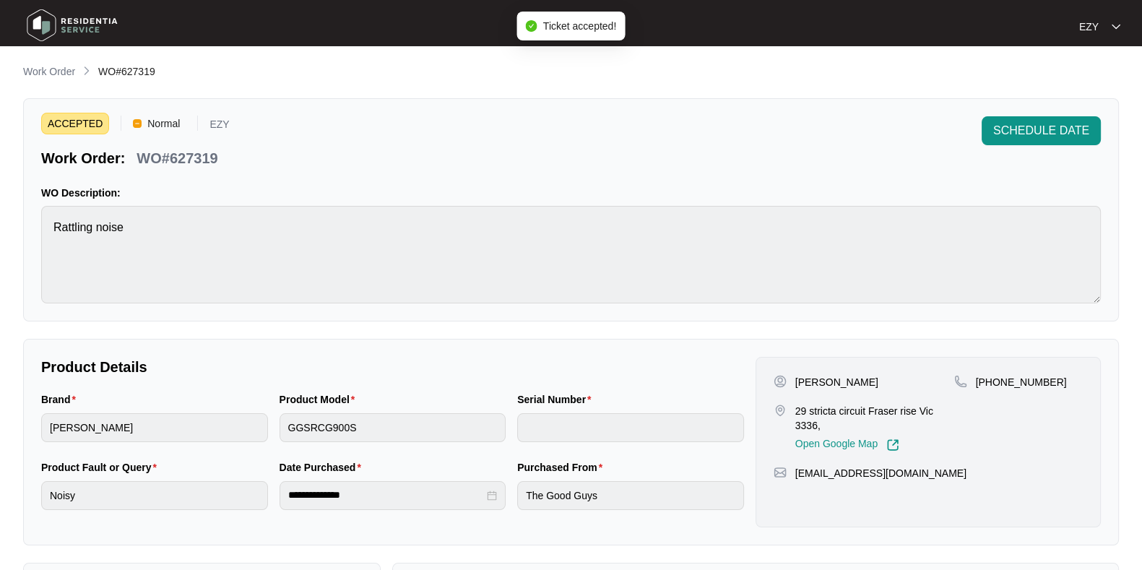
click at [173, 157] on p "WO#627319" at bounding box center [177, 158] width 81 height 20
click at [798, 413] on p "29 stricta circuit Fraser rise Vic 3336," at bounding box center [874, 418] width 159 height 29
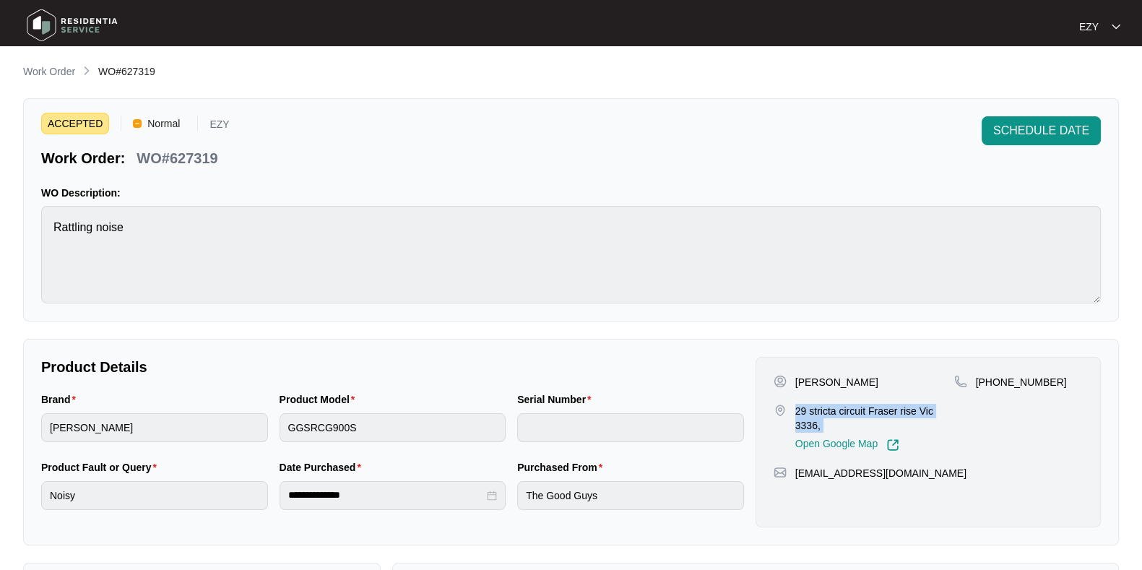
click at [798, 413] on p "29 stricta circuit Fraser rise Vic 3336," at bounding box center [874, 418] width 159 height 29
click at [159, 442] on div "Brand [PERSON_NAME]" at bounding box center [154, 426] width 238 height 68
click at [820, 370] on div "[PERSON_NAME] 29 stricta circuit Fraser rise Vic 3336, Open Google Map [PHONE_N…" at bounding box center [928, 442] width 345 height 171
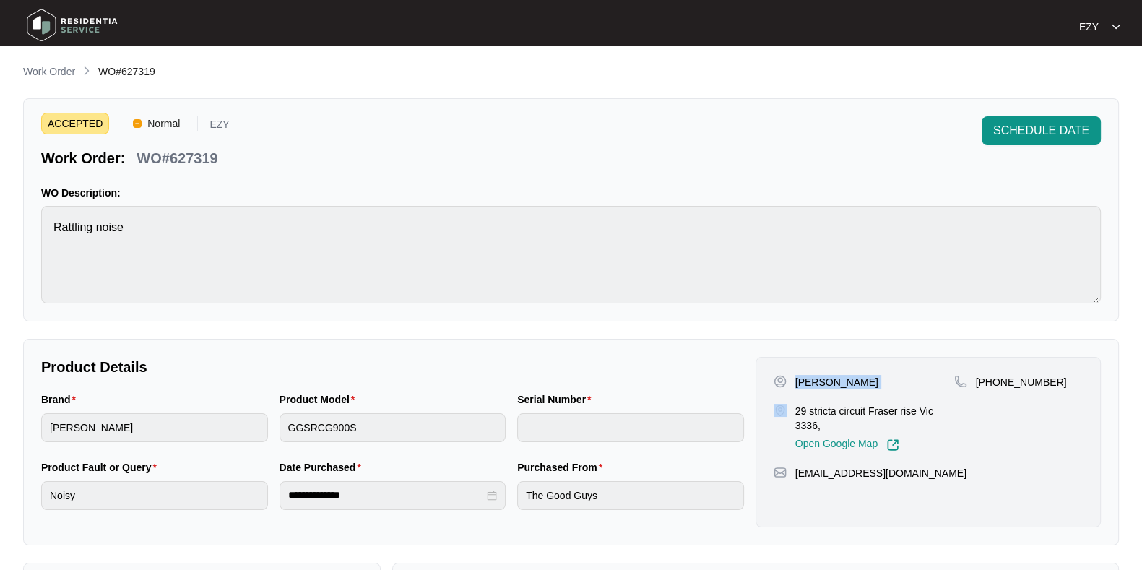
click at [820, 370] on div "[PERSON_NAME] 29 stricta circuit Fraser rise Vic 3336, Open Google Map [PHONE_N…" at bounding box center [928, 442] width 345 height 171
drag, startPoint x: 1044, startPoint y: 374, endPoint x: 993, endPoint y: 399, distance: 56.5
click at [993, 399] on div "[PHONE_NUMBER]" at bounding box center [1018, 413] width 129 height 77
click at [996, 135] on span "SCHEDULE DATE" at bounding box center [1041, 130] width 96 height 17
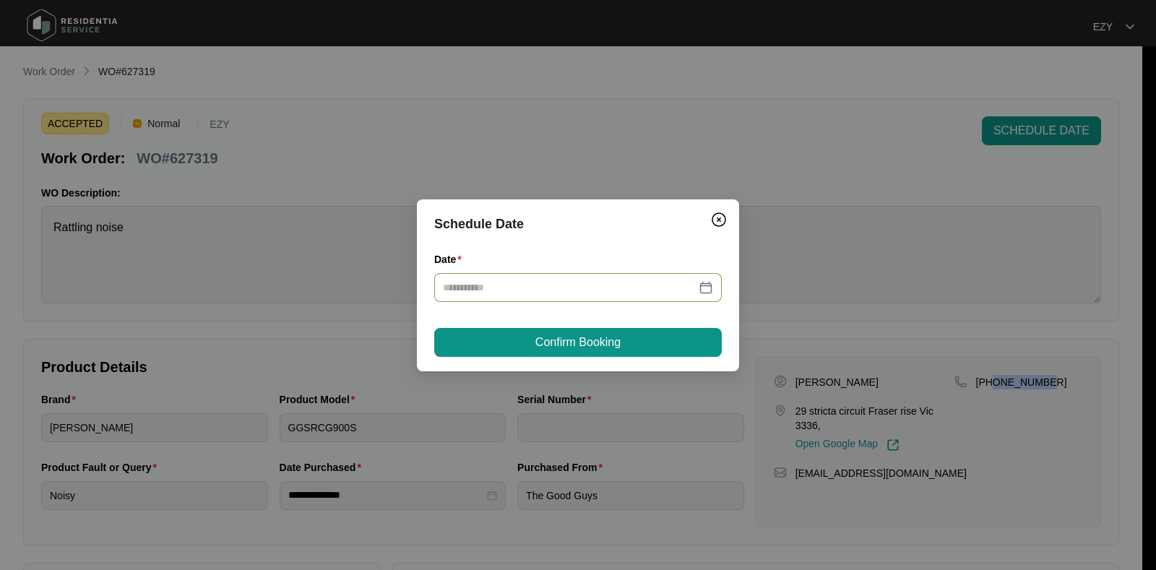
click at [612, 278] on div at bounding box center [578, 287] width 288 height 29
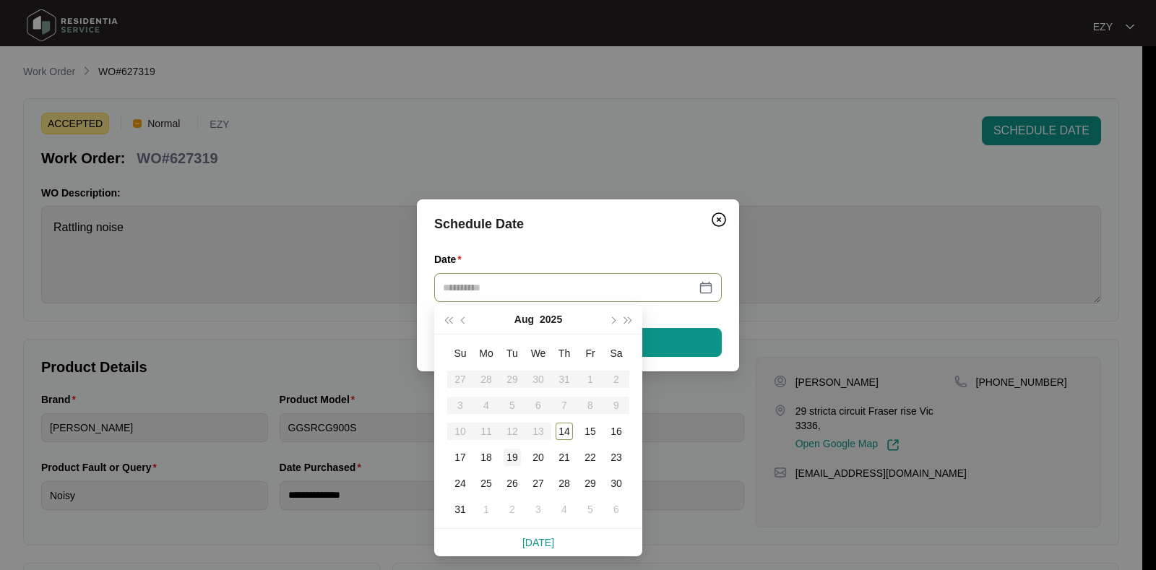
type input "**********"
click at [514, 460] on div "19" at bounding box center [512, 457] width 17 height 17
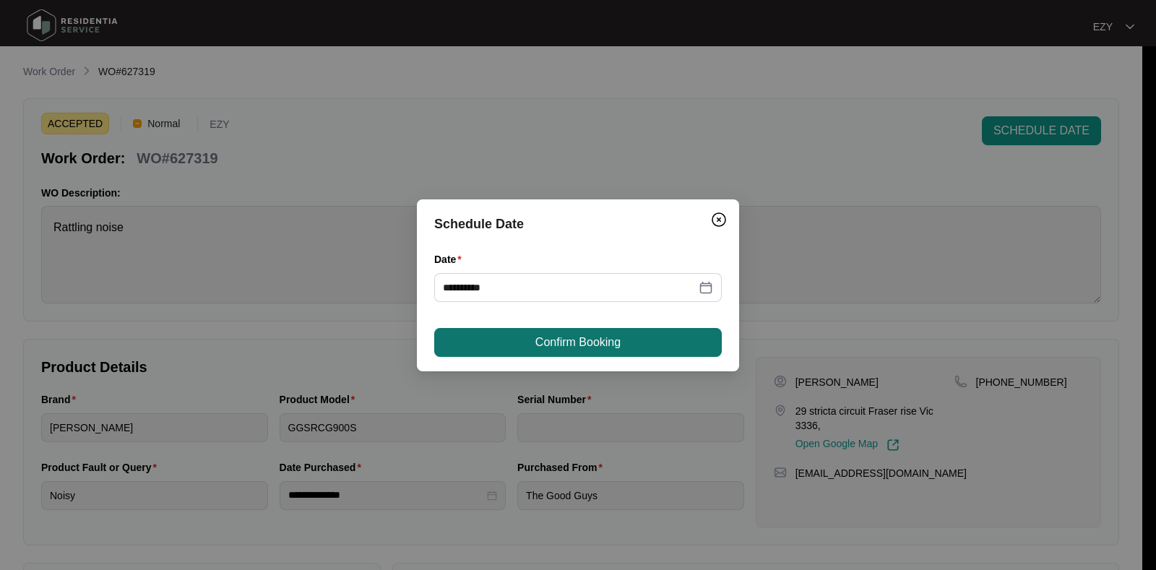
click at [650, 335] on button "Confirm Booking" at bounding box center [578, 342] width 288 height 29
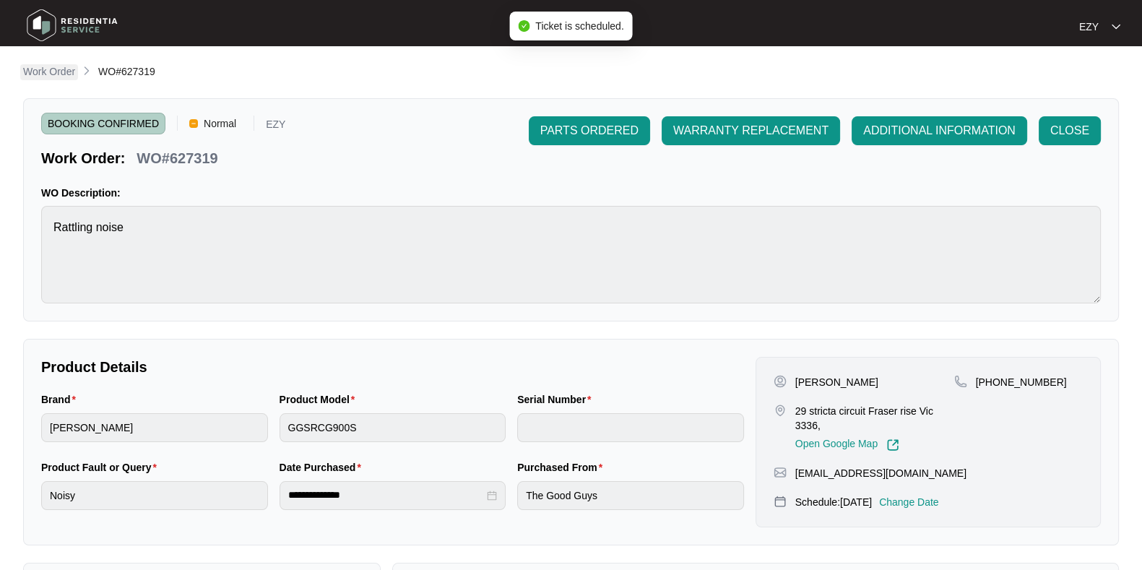
click at [61, 67] on p "Work Order" at bounding box center [49, 71] width 52 height 14
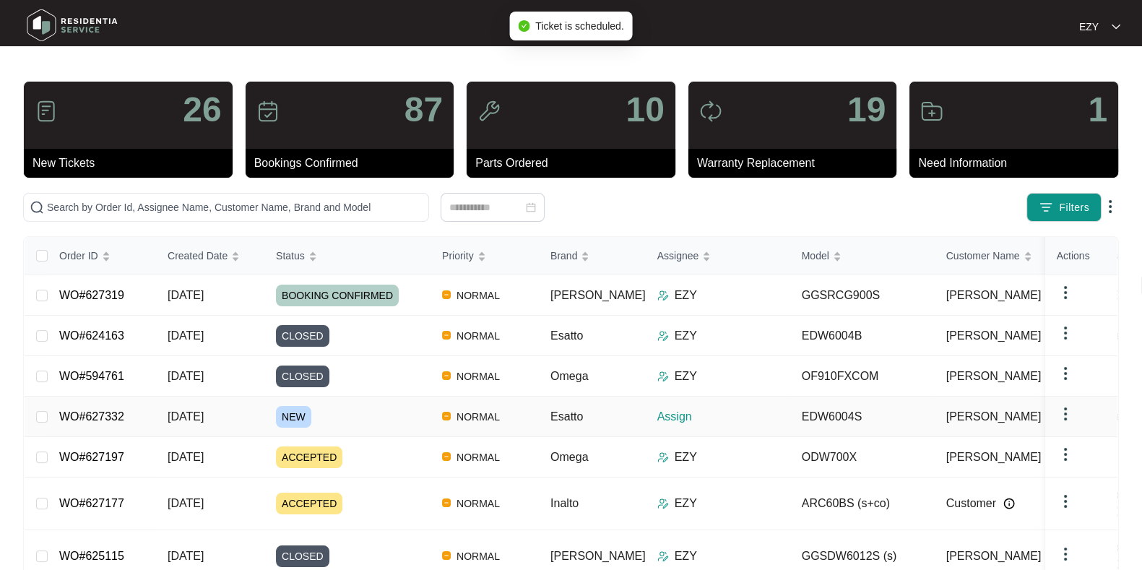
click at [141, 402] on td "WO#627332" at bounding box center [102, 417] width 108 height 40
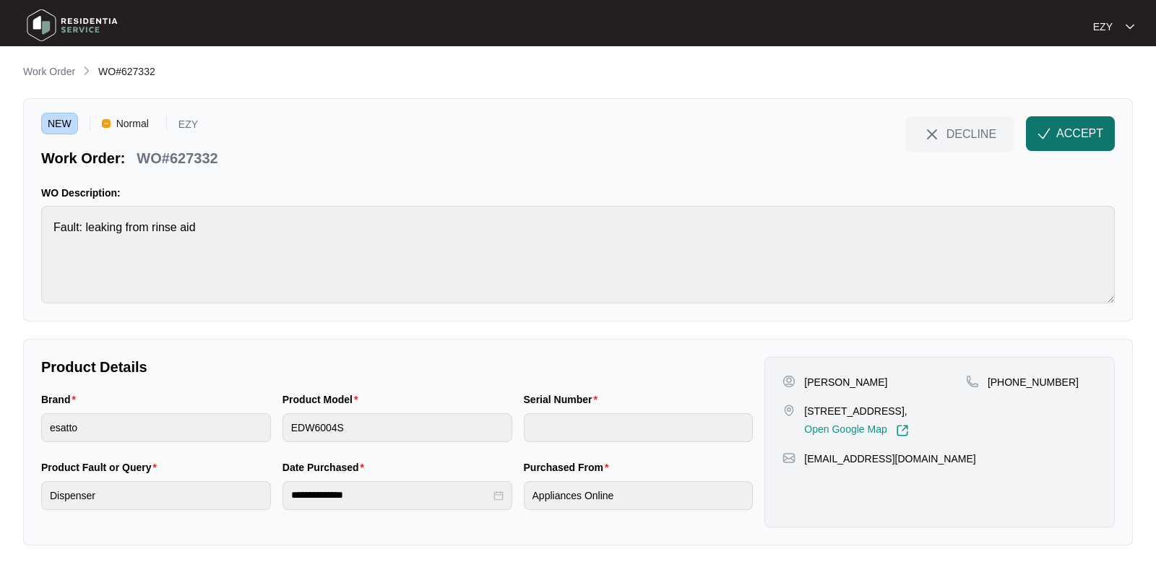
click at [1066, 125] on span "ACCEPT" at bounding box center [1079, 133] width 47 height 17
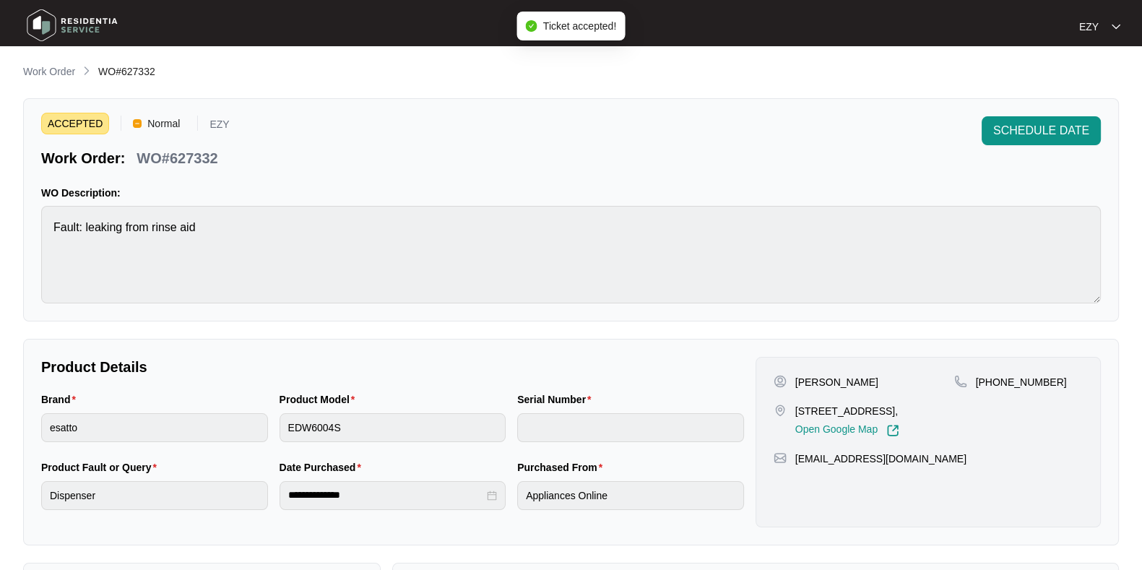
click at [188, 153] on p "WO#627332" at bounding box center [177, 158] width 81 height 20
click at [818, 399] on div "[PERSON_NAME] [STREET_ADDRESS], Open Google Map" at bounding box center [864, 406] width 181 height 62
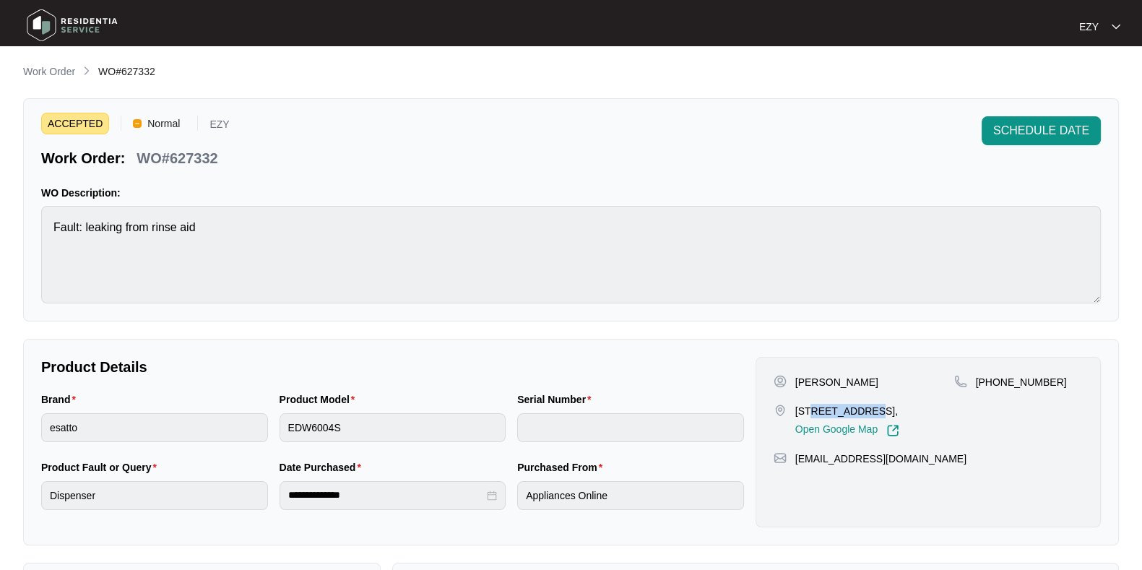
click at [818, 399] on div "[PERSON_NAME] [STREET_ADDRESS], Open Google Map" at bounding box center [864, 406] width 181 height 62
click at [816, 377] on p "[PERSON_NAME]" at bounding box center [836, 382] width 83 height 14
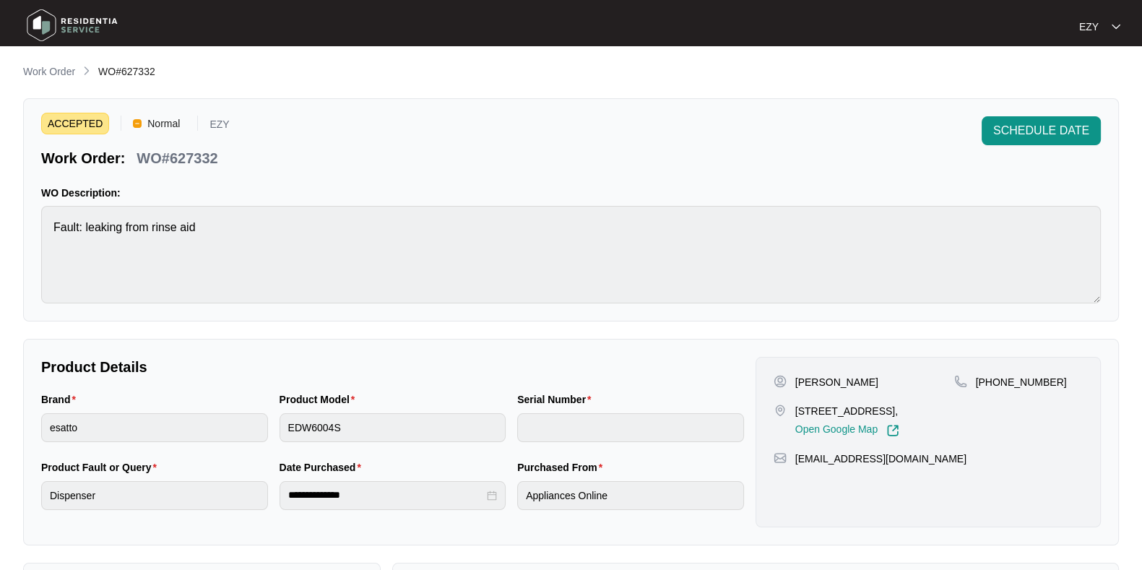
click at [837, 413] on p "[STREET_ADDRESS]," at bounding box center [847, 411] width 104 height 14
drag, startPoint x: 1056, startPoint y: 392, endPoint x: 990, endPoint y: 377, distance: 67.3
click at [990, 377] on div "[PHONE_NUMBER]" at bounding box center [1018, 406] width 129 height 62
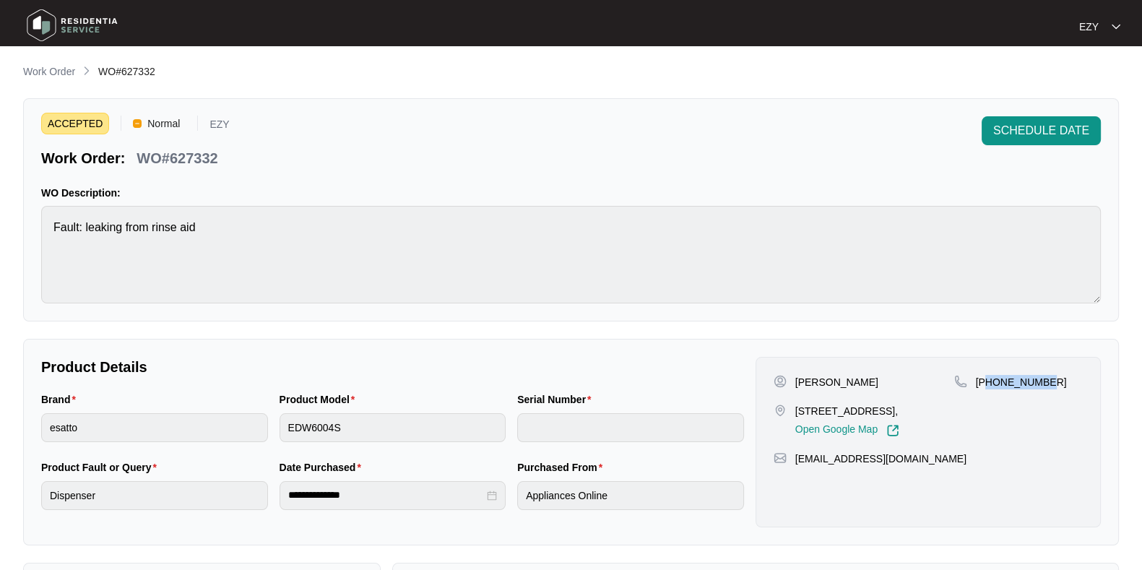
click at [1043, 386] on p "[PHONE_NUMBER]" at bounding box center [1021, 382] width 91 height 14
drag, startPoint x: 1044, startPoint y: 375, endPoint x: 995, endPoint y: 384, distance: 49.9
click at [995, 384] on div "[PHONE_NUMBER]" at bounding box center [1018, 382] width 129 height 14
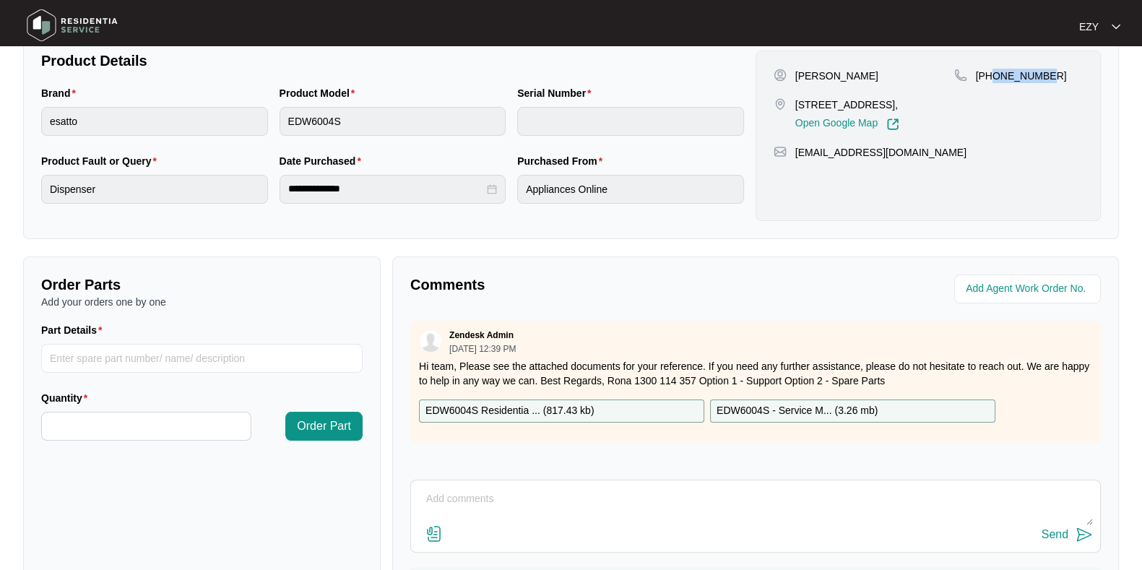
scroll to position [387, 0]
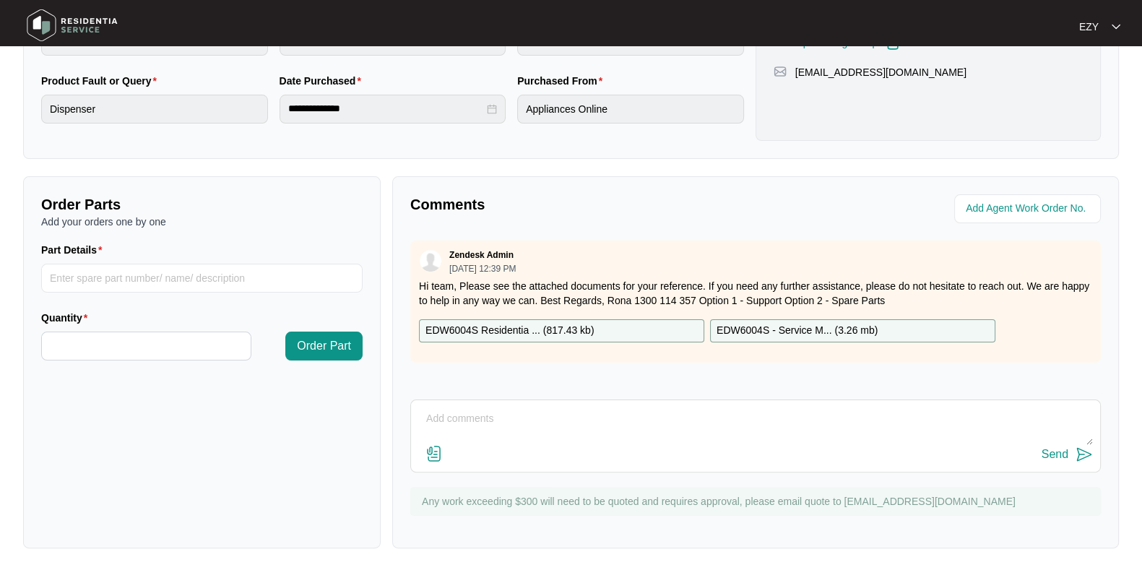
click at [633, 326] on div "EDW6004S Residentia ... ( 817.43 kb )" at bounding box center [561, 330] width 285 height 23
click at [785, 327] on p "EDW6004S - Service M... ( 3.26 mb )" at bounding box center [797, 331] width 161 height 16
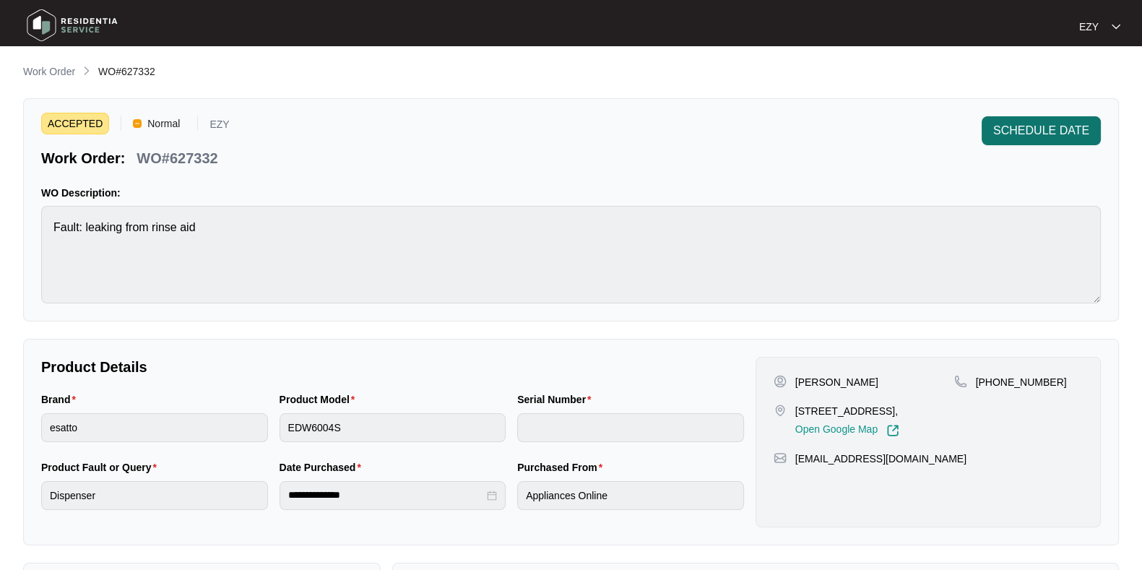
click at [1055, 122] on span "SCHEDULE DATE" at bounding box center [1041, 130] width 96 height 17
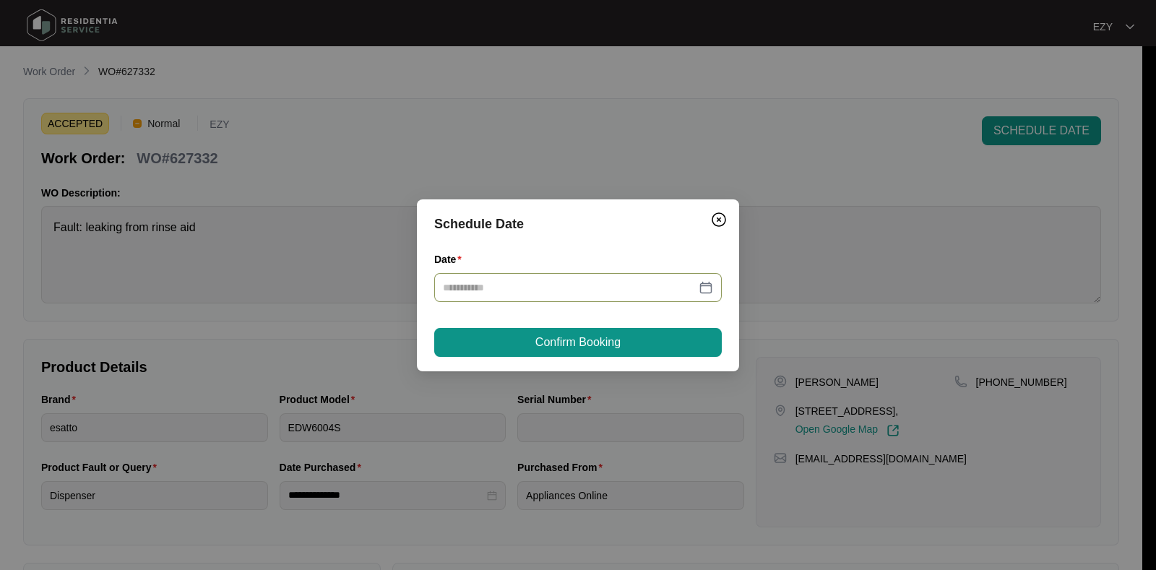
click at [605, 275] on div at bounding box center [578, 287] width 288 height 29
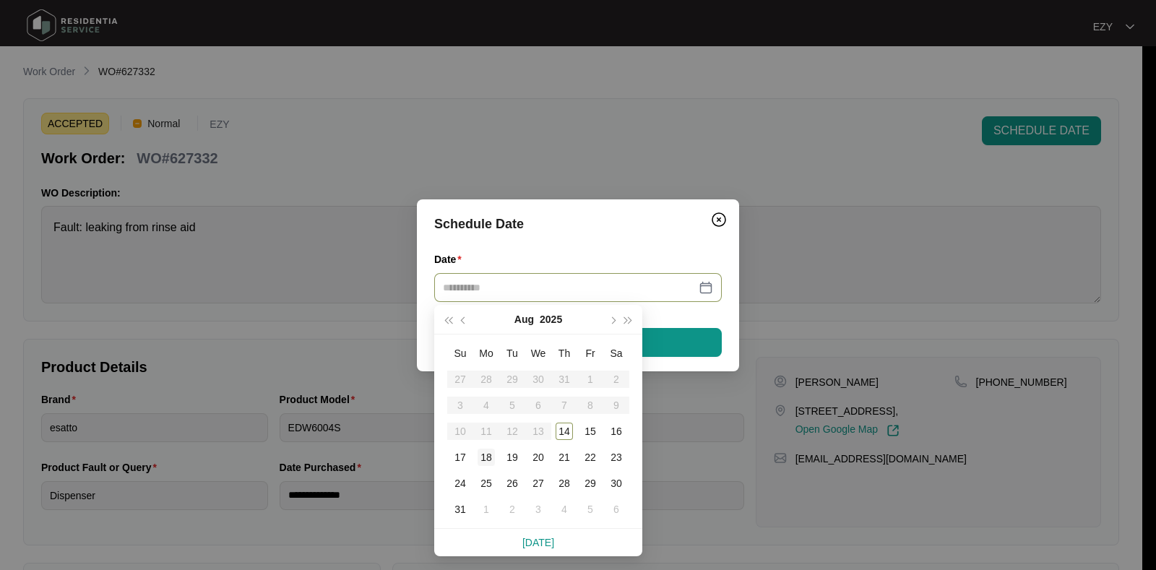
type input "**********"
click at [489, 457] on div "18" at bounding box center [486, 457] width 17 height 17
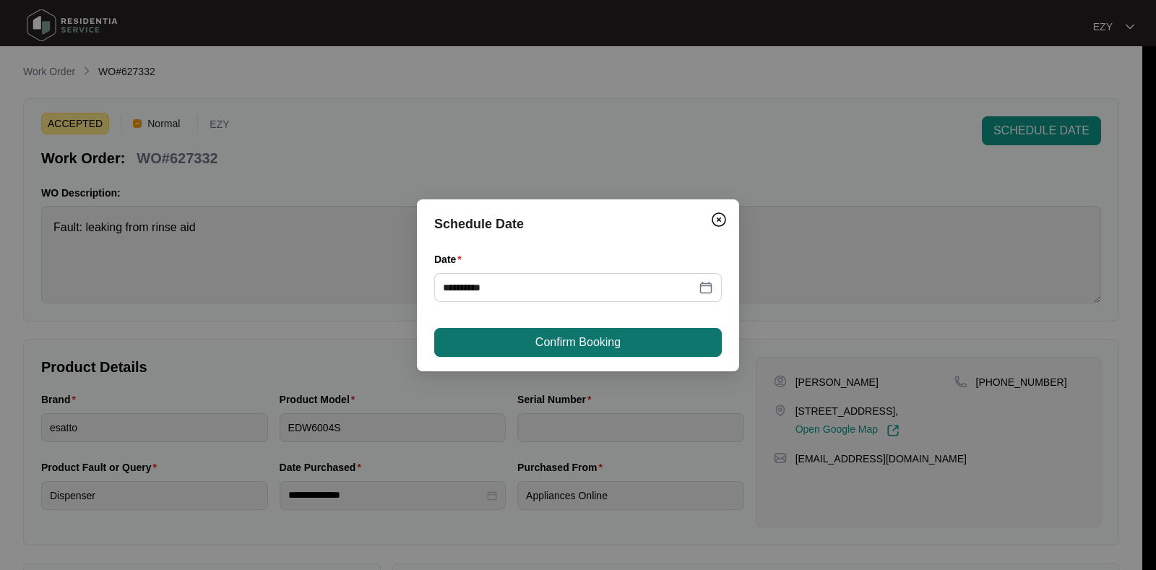
click at [631, 355] on button "Confirm Booking" at bounding box center [578, 342] width 288 height 29
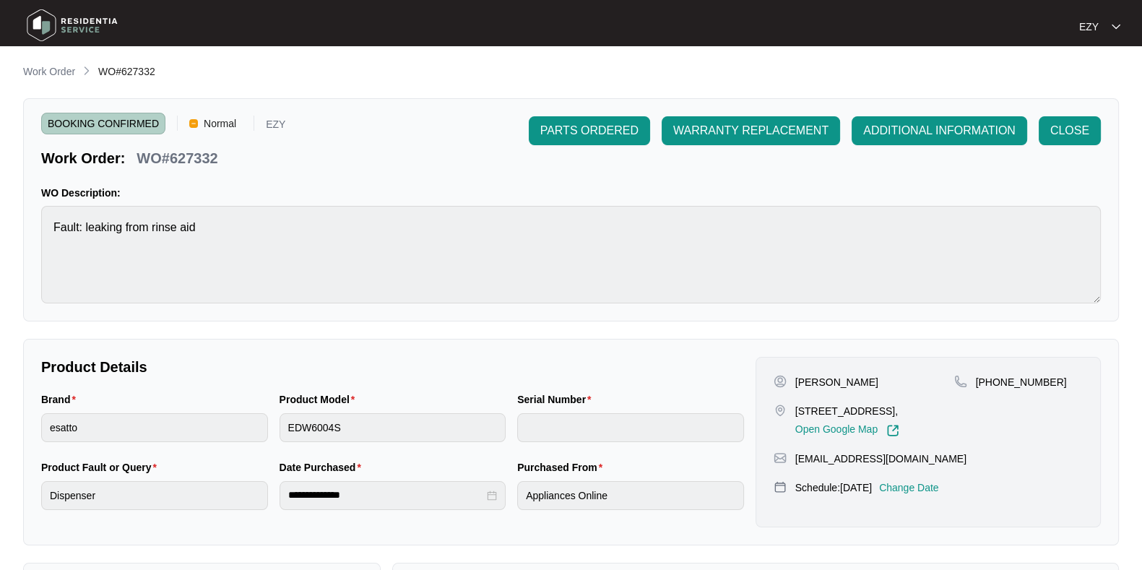
click at [925, 495] on p "Change Date" at bounding box center [909, 487] width 60 height 14
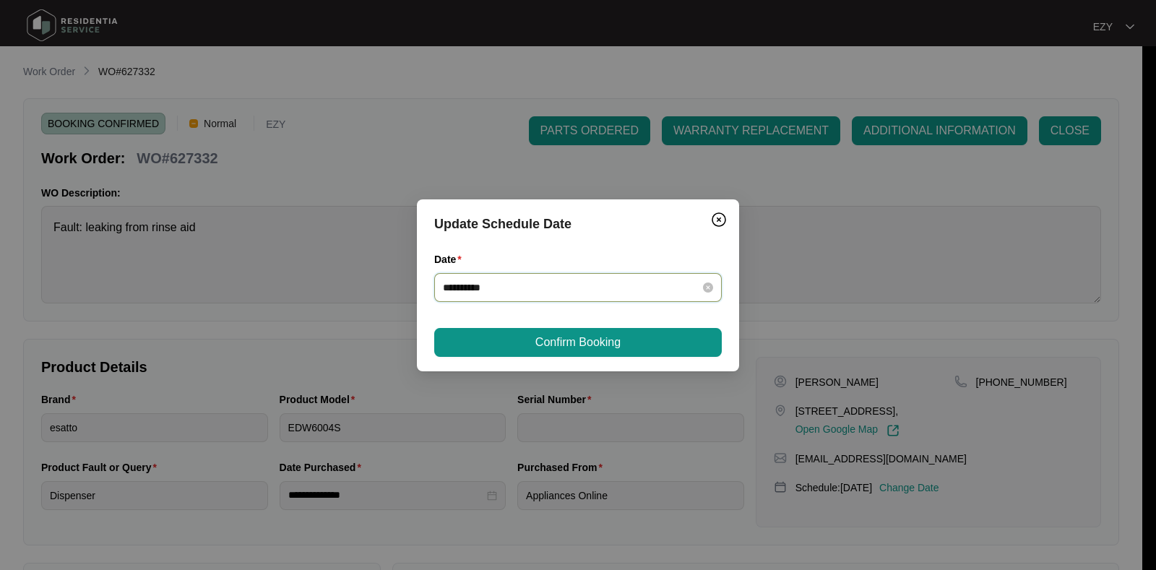
click at [603, 290] on input "**********" at bounding box center [569, 288] width 253 height 16
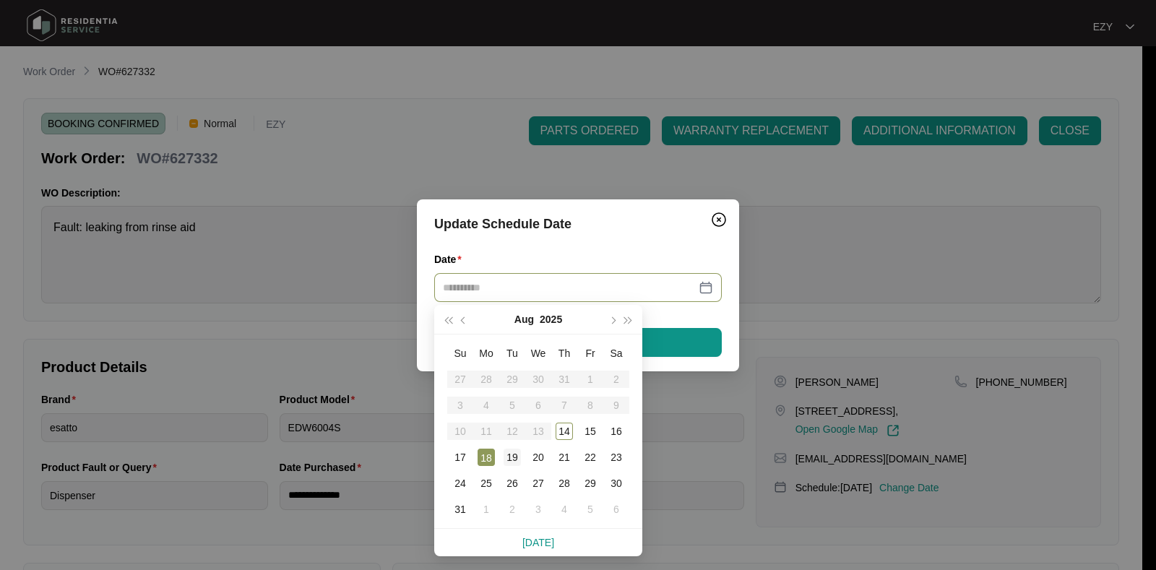
click at [510, 464] on div "19" at bounding box center [512, 457] width 17 height 17
type input "**********"
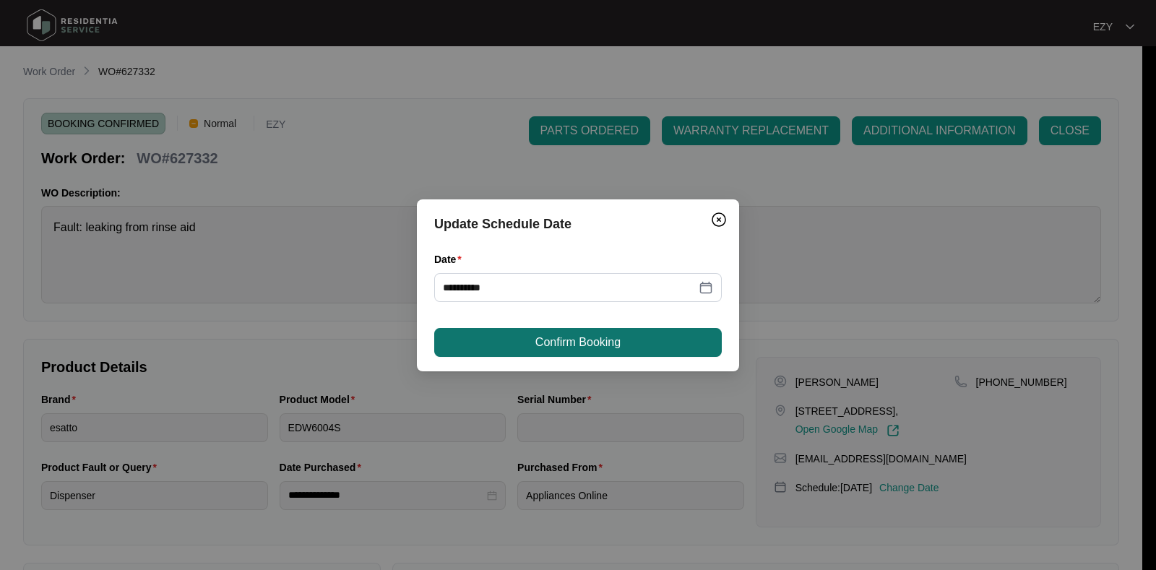
click at [610, 330] on button "Confirm Booking" at bounding box center [578, 342] width 288 height 29
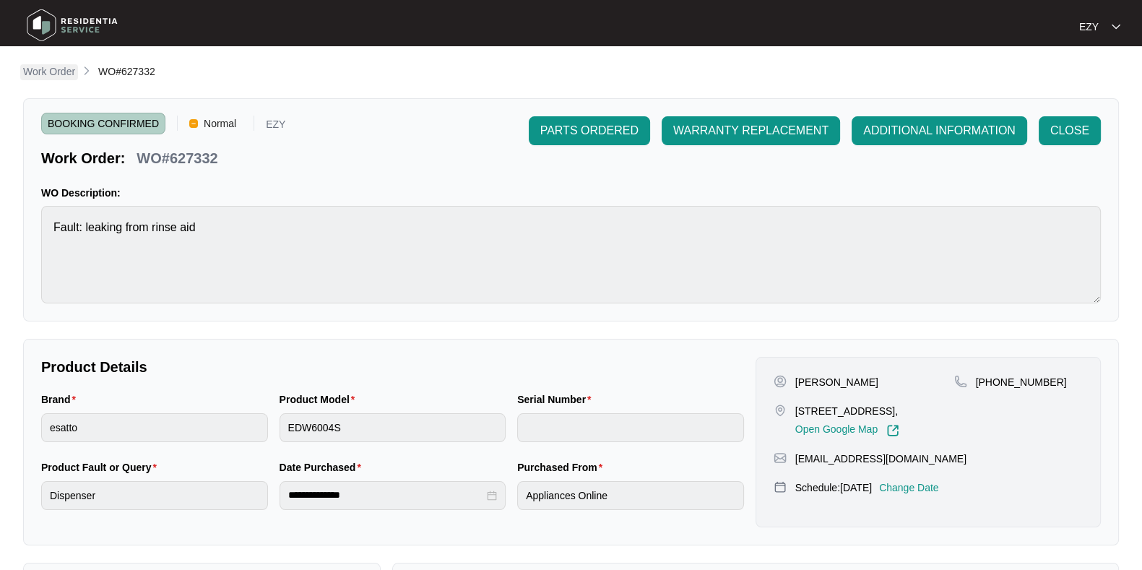
click at [27, 77] on p "Work Order" at bounding box center [49, 71] width 52 height 14
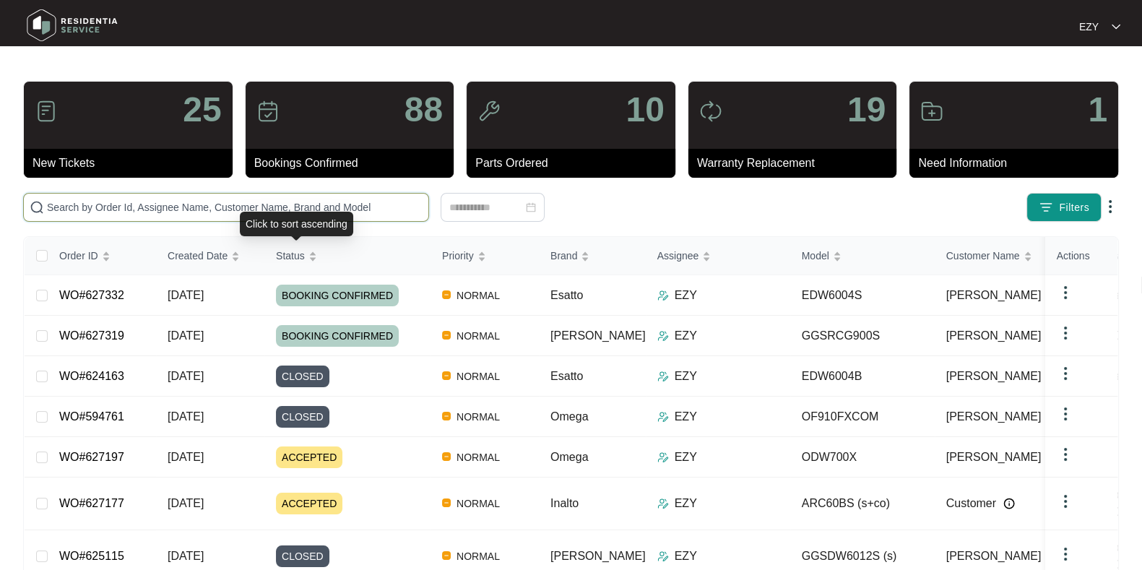
click at [241, 210] on input "text" at bounding box center [235, 207] width 376 height 16
paste input "624100"
type input "624100"
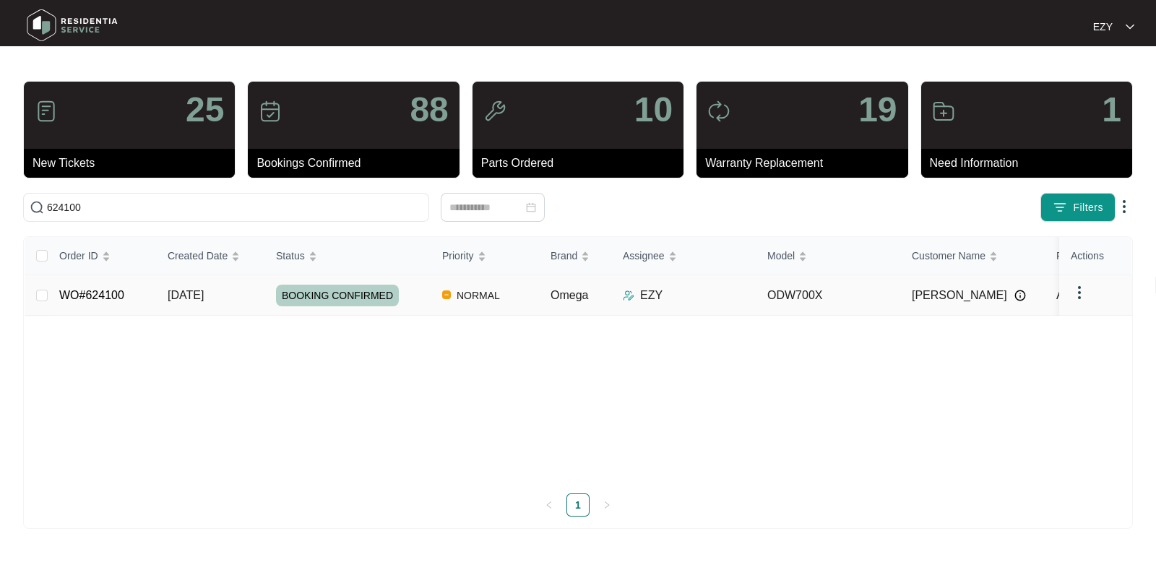
click at [148, 281] on td "WO#624100" at bounding box center [102, 295] width 108 height 40
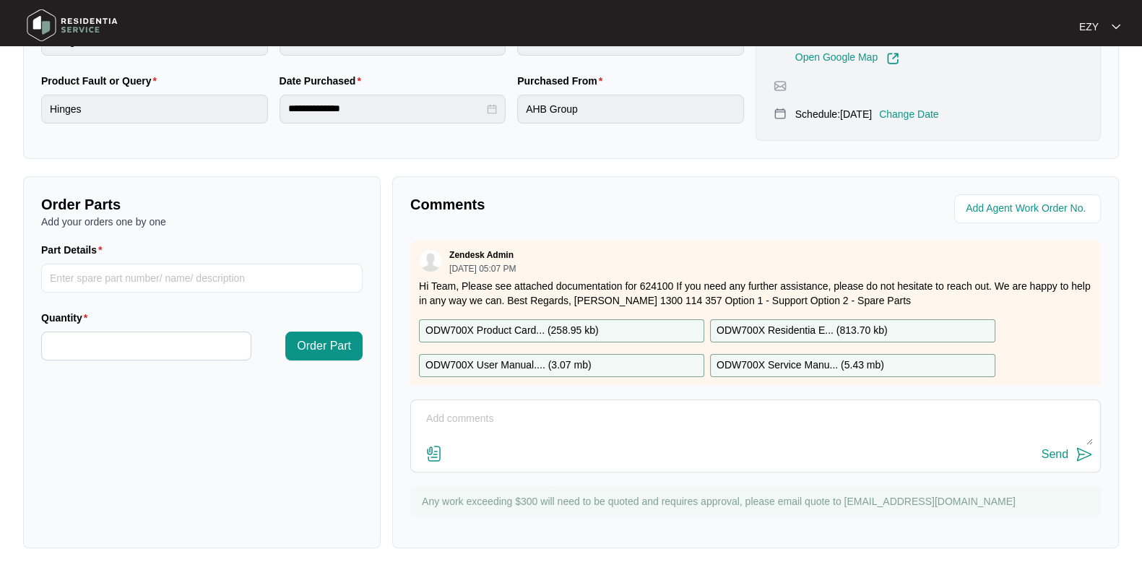
scroll to position [105, 0]
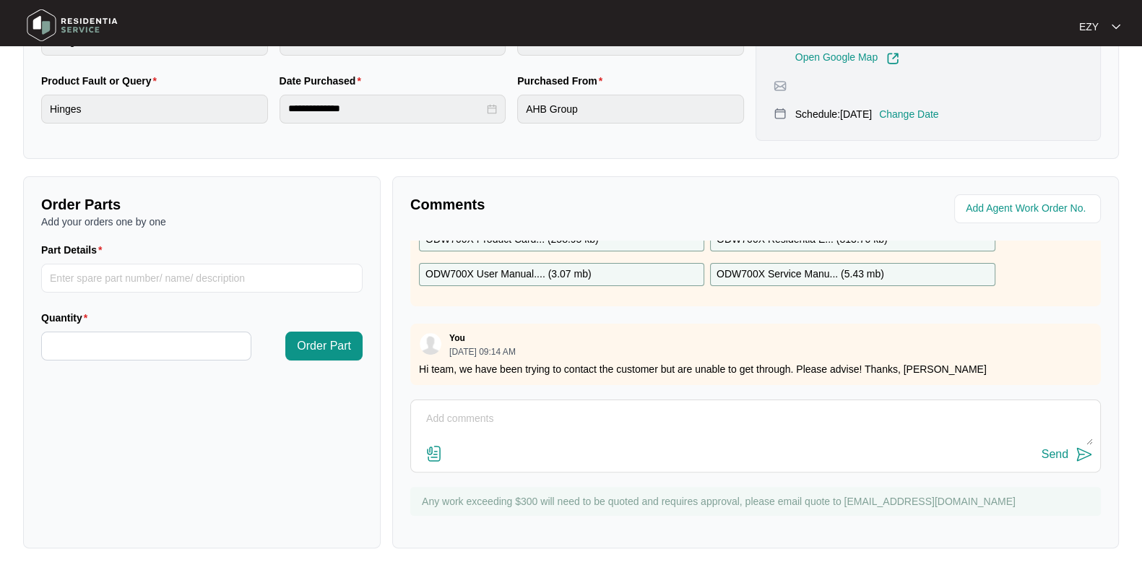
click at [611, 438] on textarea at bounding box center [755, 426] width 675 height 38
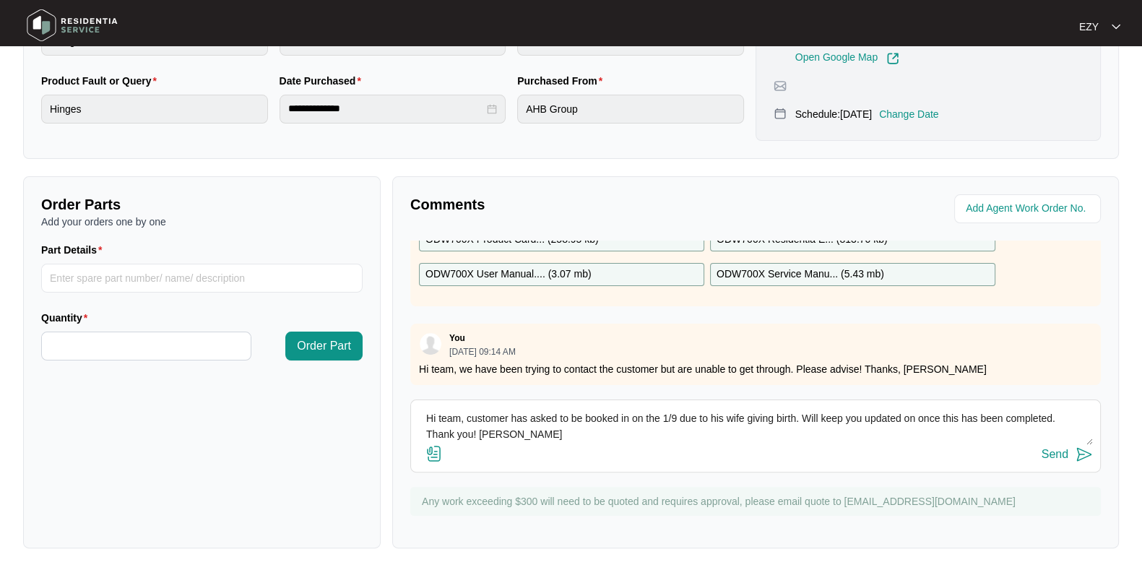
type textarea "Hi team, customer has asked to be booked in on the 1/9 due to his wife giving b…"
click at [939, 113] on p "Change Date" at bounding box center [909, 114] width 60 height 14
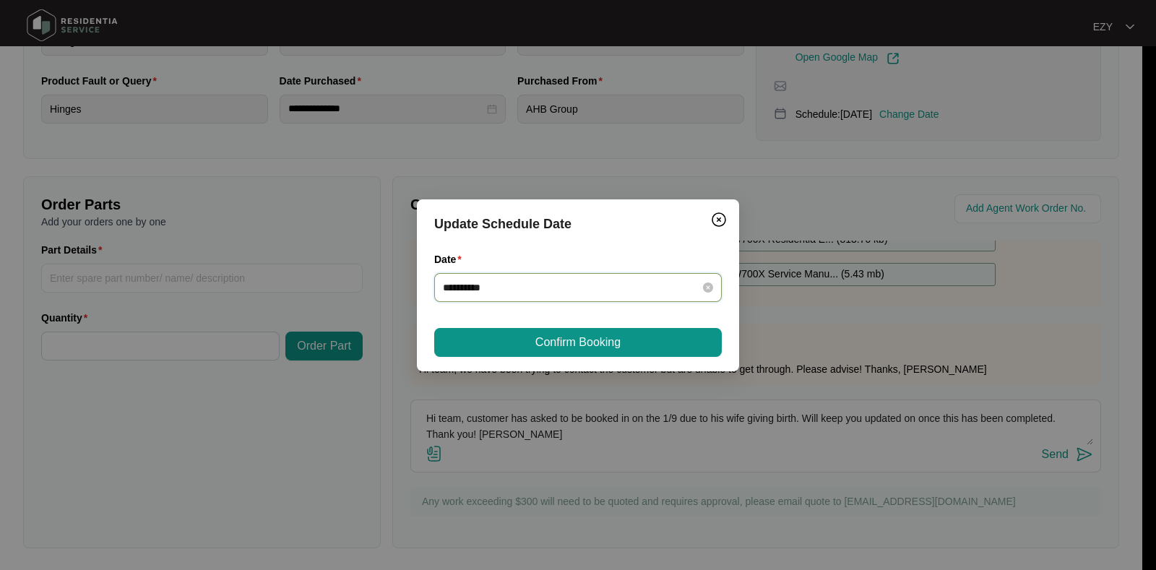
click at [571, 288] on input "**********" at bounding box center [569, 288] width 253 height 16
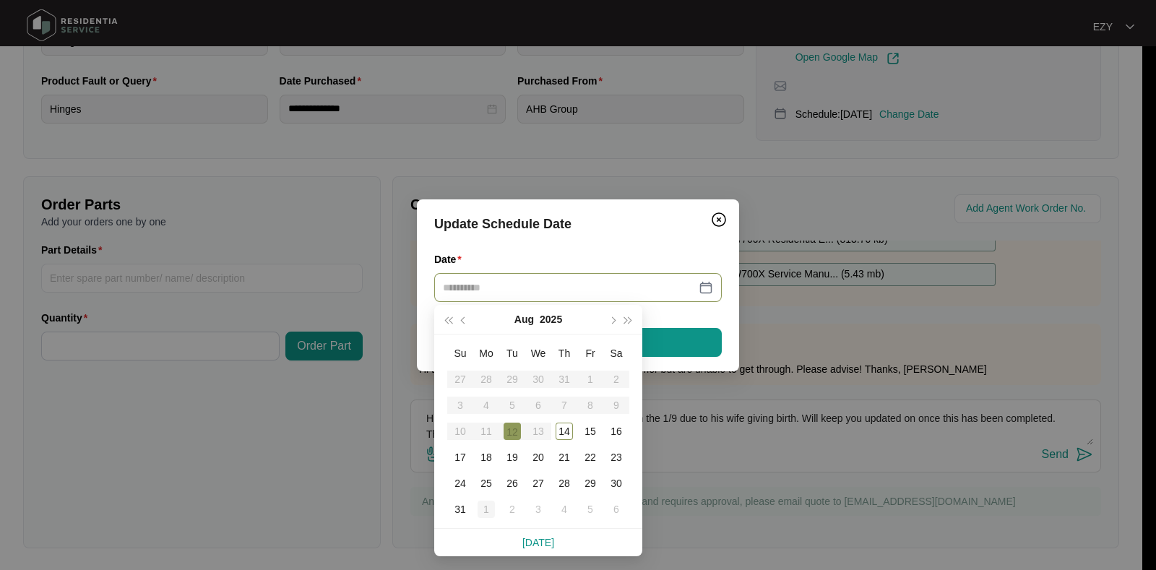
click at [483, 504] on div "1" at bounding box center [486, 509] width 17 height 17
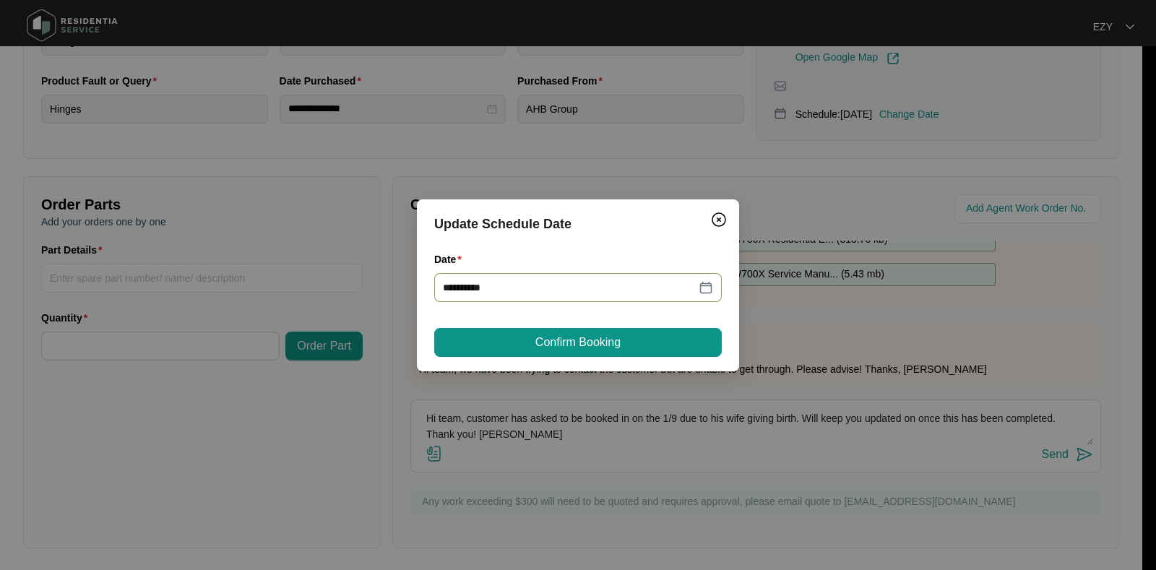
type input "**********"
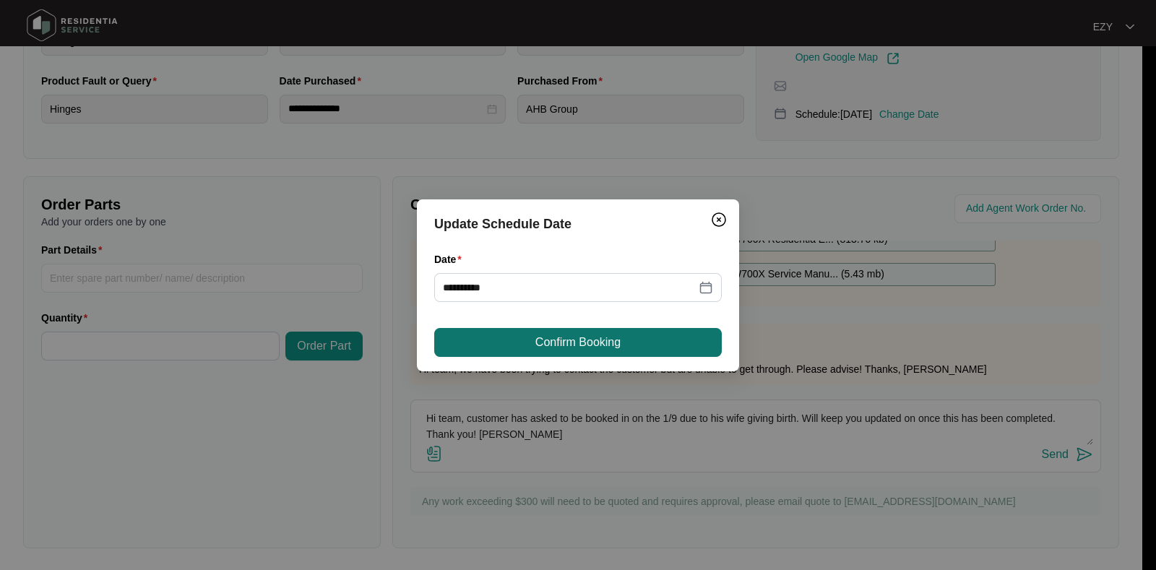
click at [579, 344] on span "Confirm Booking" at bounding box center [577, 342] width 85 height 17
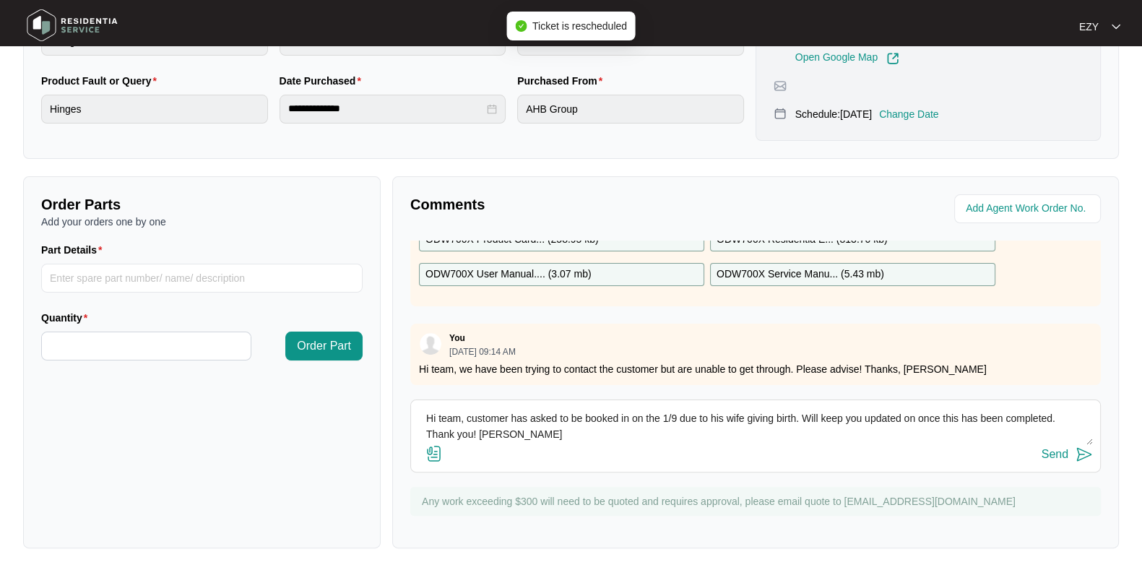
click at [1050, 455] on div "Send" at bounding box center [1055, 454] width 27 height 13
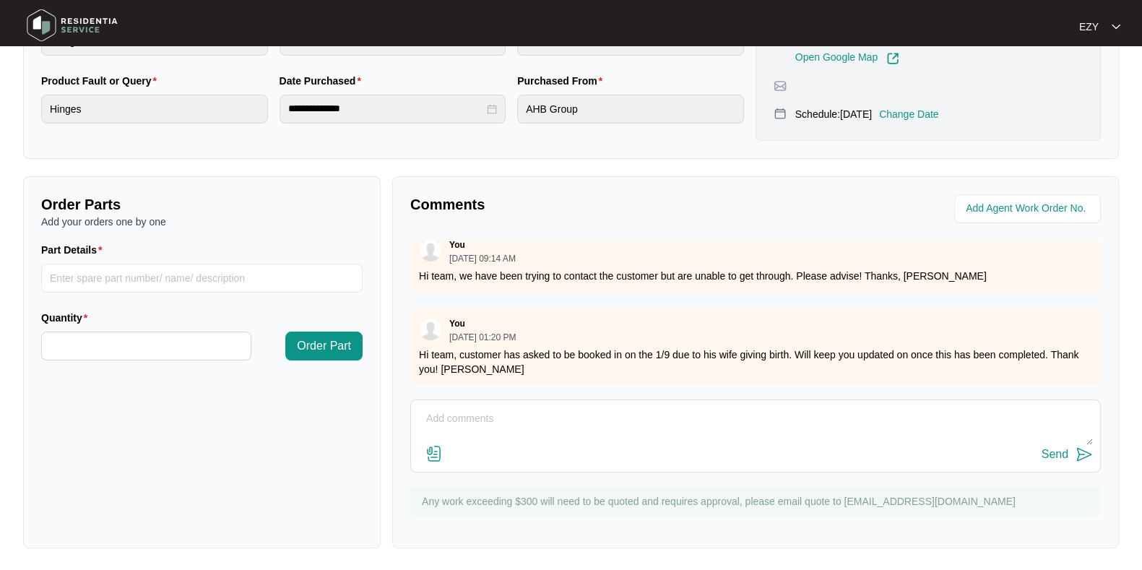
scroll to position [0, 0]
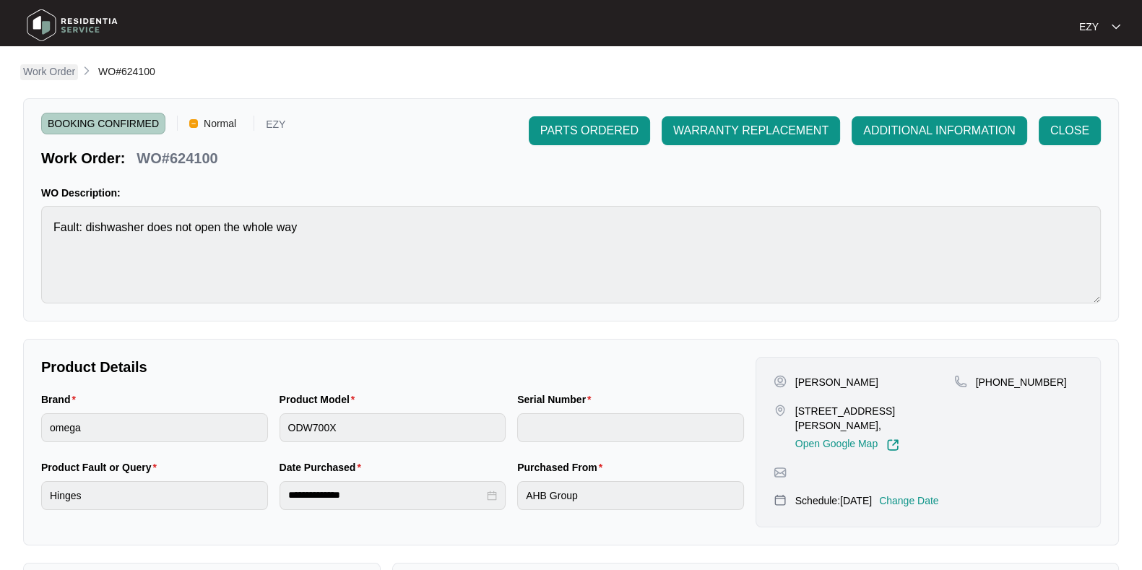
click at [72, 66] on p "Work Order" at bounding box center [49, 71] width 52 height 14
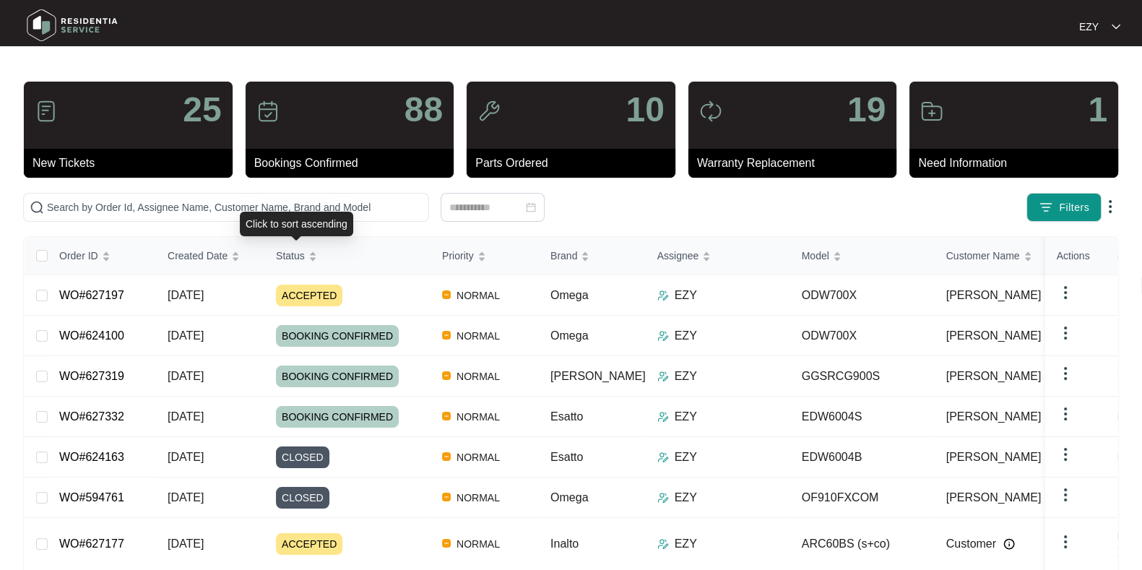
click at [340, 215] on div "Click to sort ascending" at bounding box center [296, 224] width 113 height 25
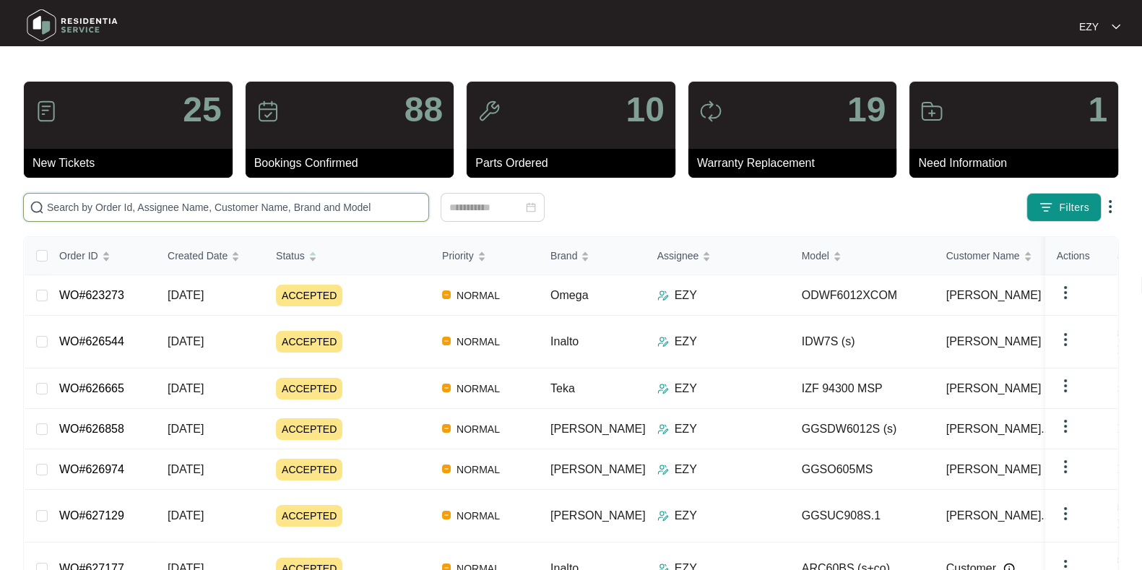
click at [368, 202] on input "text" at bounding box center [235, 207] width 376 height 16
paste input "622587"
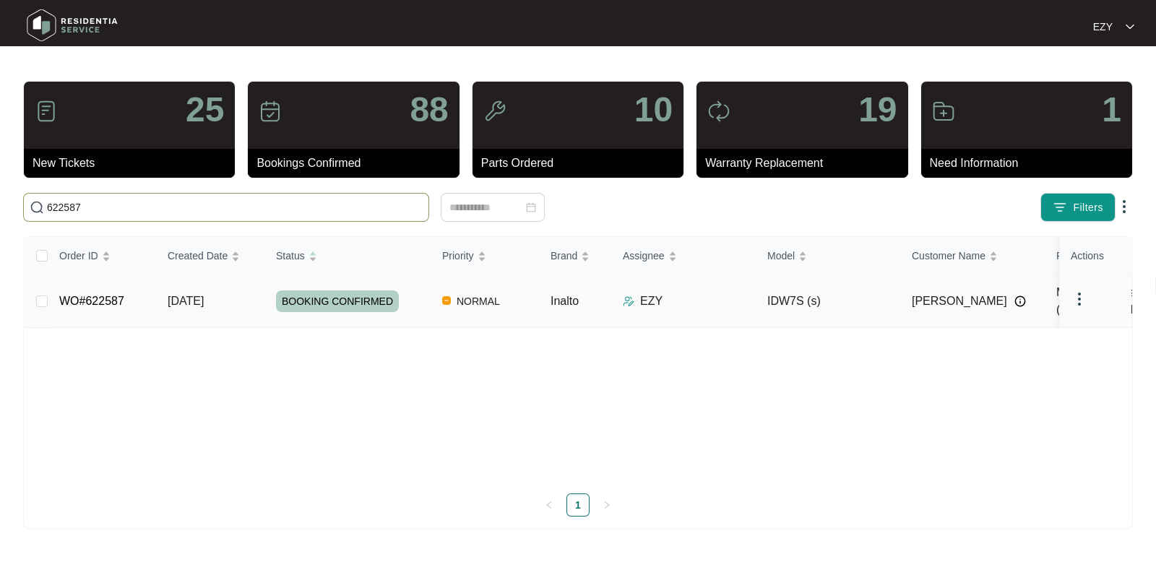
type input "622587"
click at [250, 294] on td "[DATE]" at bounding box center [210, 301] width 108 height 53
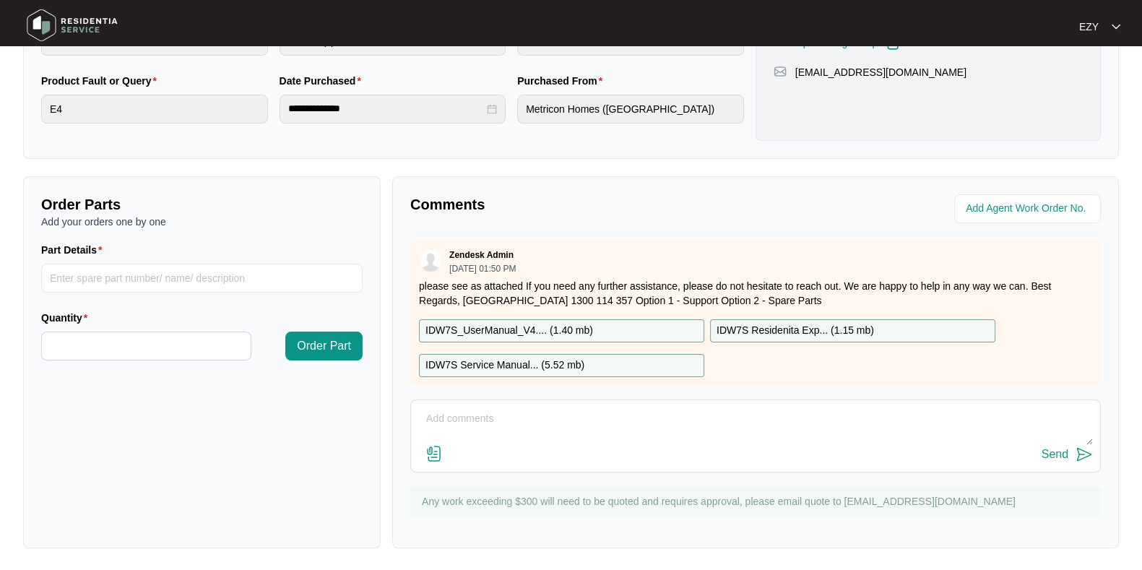
scroll to position [291, 0]
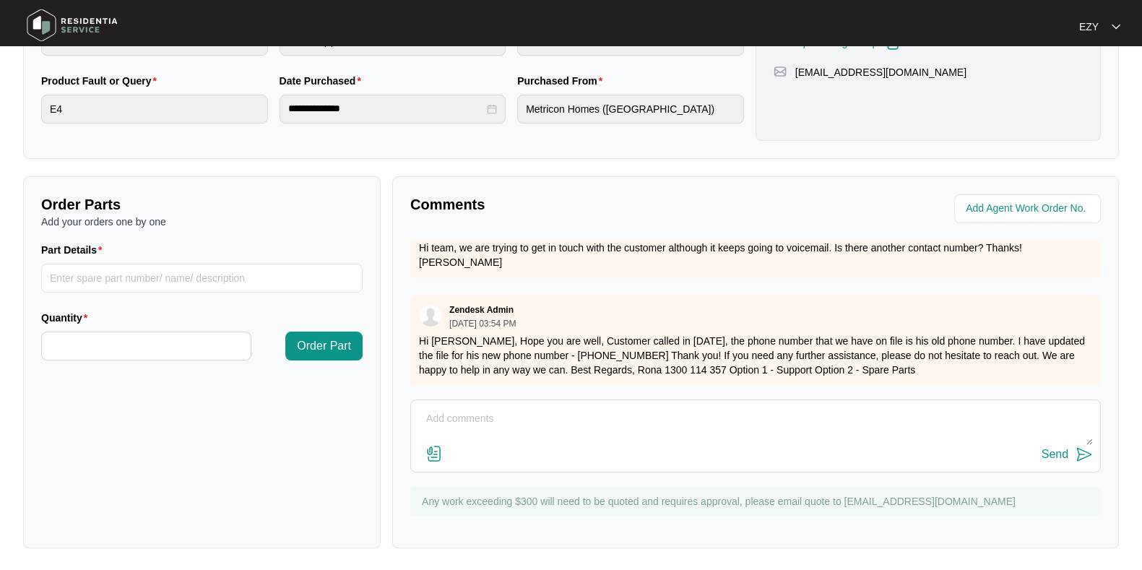
click at [531, 428] on textarea at bounding box center [755, 426] width 675 height 38
paste textarea "Machine has e1 error. Not filling up water. Order new air breather please"
click at [704, 411] on textarea "Hi team, our technician attended this job [DATE] - Machine has e1 error. Not fi…" at bounding box center [755, 426] width 675 height 38
click at [436, 428] on textarea "Hi team, our technician attended this job [DATE] - Machine has E1 error. Not fi…" at bounding box center [755, 426] width 675 height 38
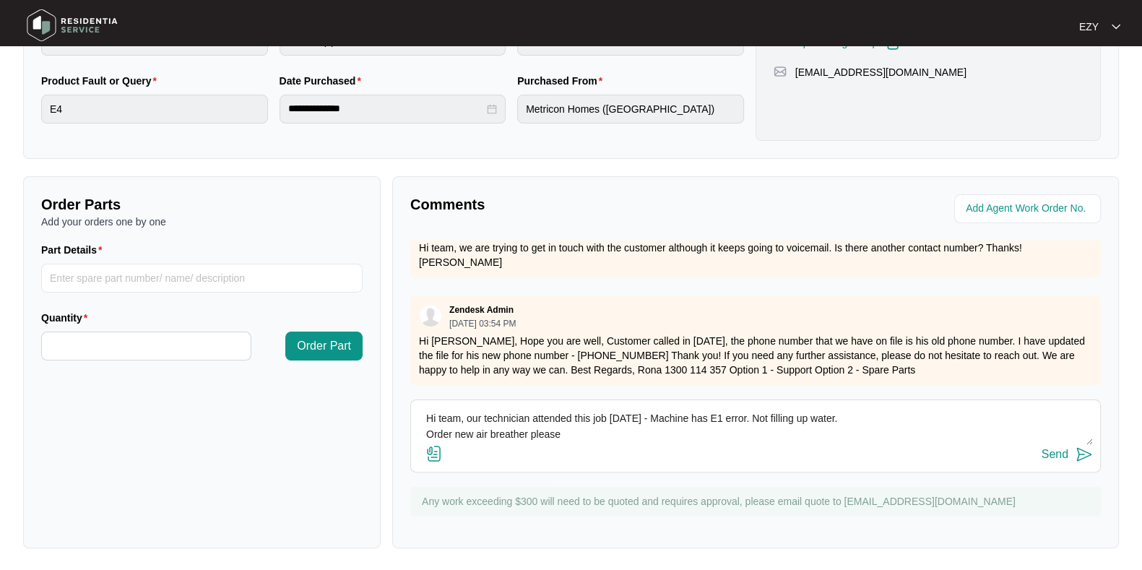
click at [436, 428] on textarea "Hi team, our technician attended this job [DATE] - Machine has E1 error. Not fi…" at bounding box center [755, 426] width 675 height 38
click at [420, 429] on textarea "Hi team, our technician attended this job [DATE] - Machine has E1 error. Not fi…" at bounding box center [755, 426] width 675 height 38
click at [961, 415] on textarea "Hi team, our technician attended this job [DATE] - Machine has E1 error. Not fi…" at bounding box center [755, 426] width 675 height 38
click at [1020, 425] on textarea "Hi team, our technician attended this job [DATE] - Machine has E1 error. Not fi…" at bounding box center [755, 426] width 675 height 38
click at [1042, 409] on textarea "Hi team, our technician attended this job [DATE] - Machine has E1 error. Not fi…" at bounding box center [755, 426] width 675 height 38
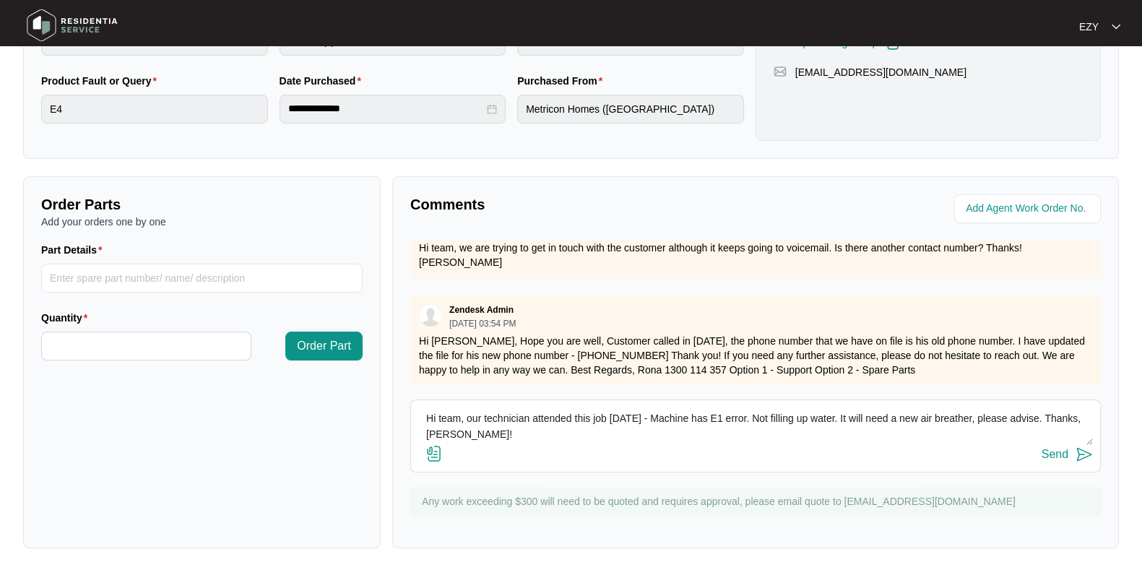
type textarea "Hi team, our technician attended this job [DATE] - Machine has E1 error. Not fi…"
click at [1057, 460] on div "Send" at bounding box center [1055, 454] width 27 height 13
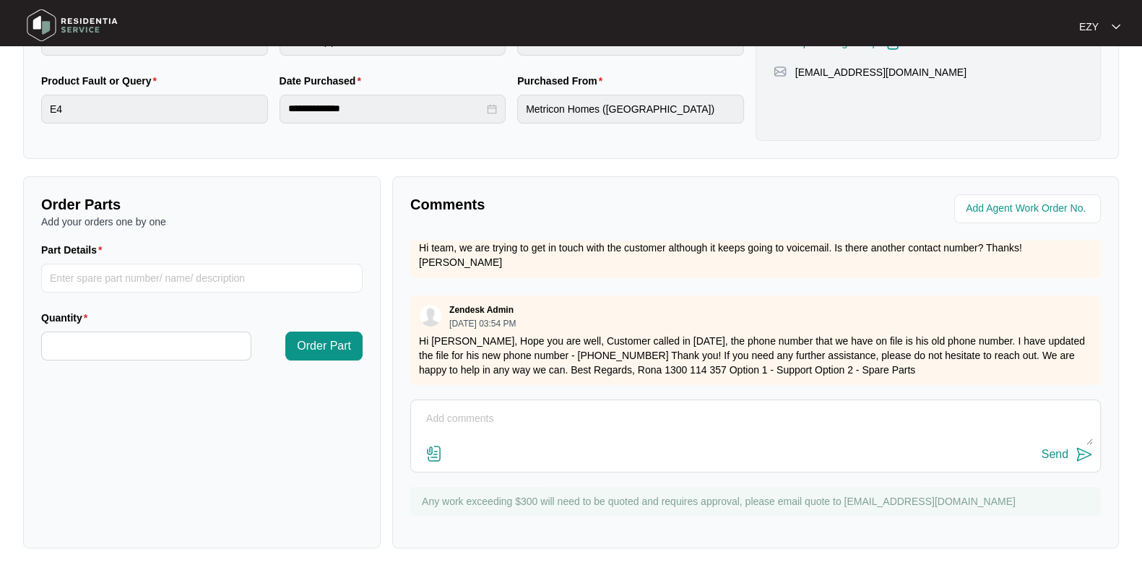
scroll to position [0, 0]
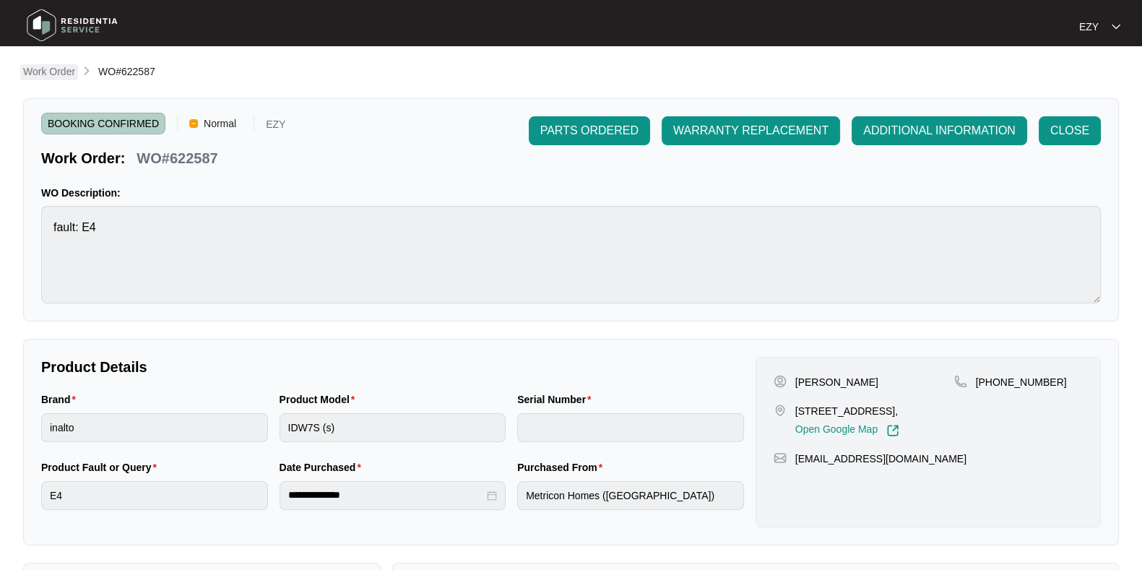
click at [48, 66] on p "Work Order" at bounding box center [49, 71] width 52 height 14
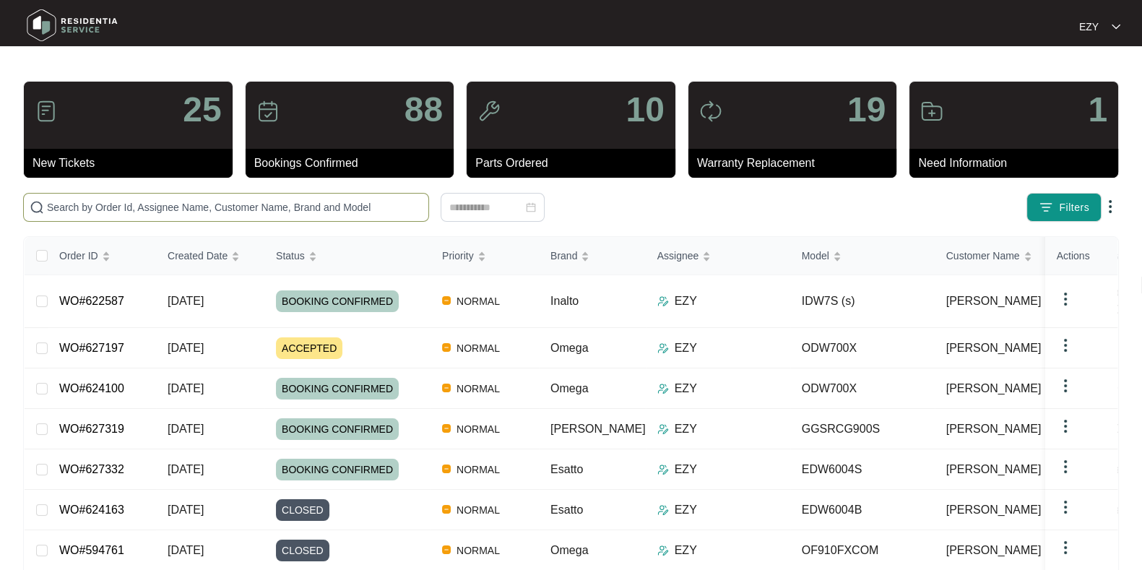
click at [248, 212] on input "text" at bounding box center [235, 207] width 376 height 16
paste input "622864"
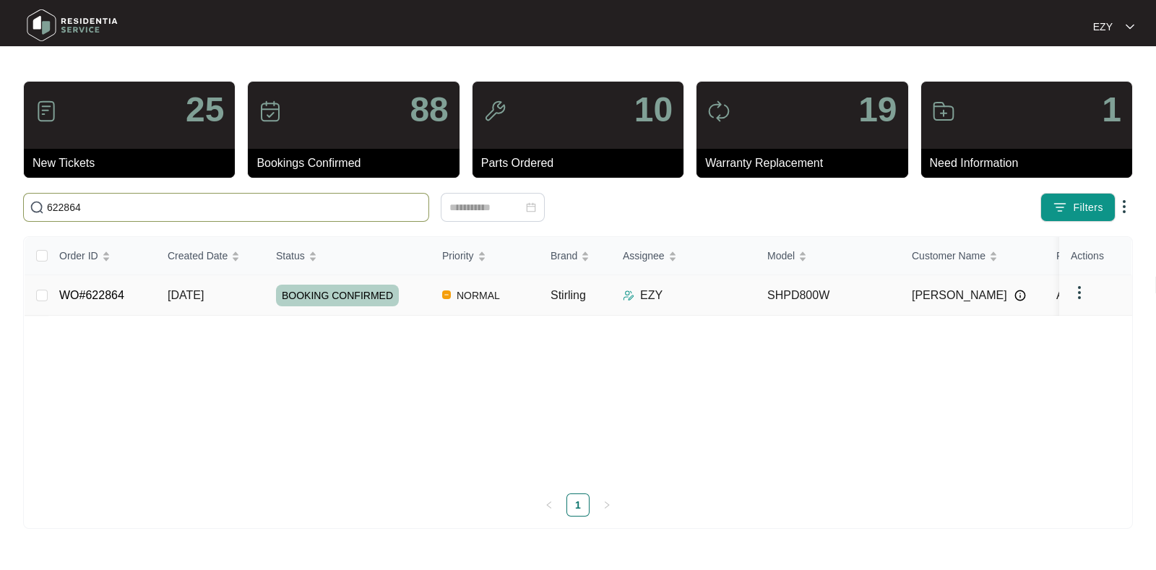
type input "622864"
click at [142, 287] on td "WO#622864" at bounding box center [102, 295] width 108 height 40
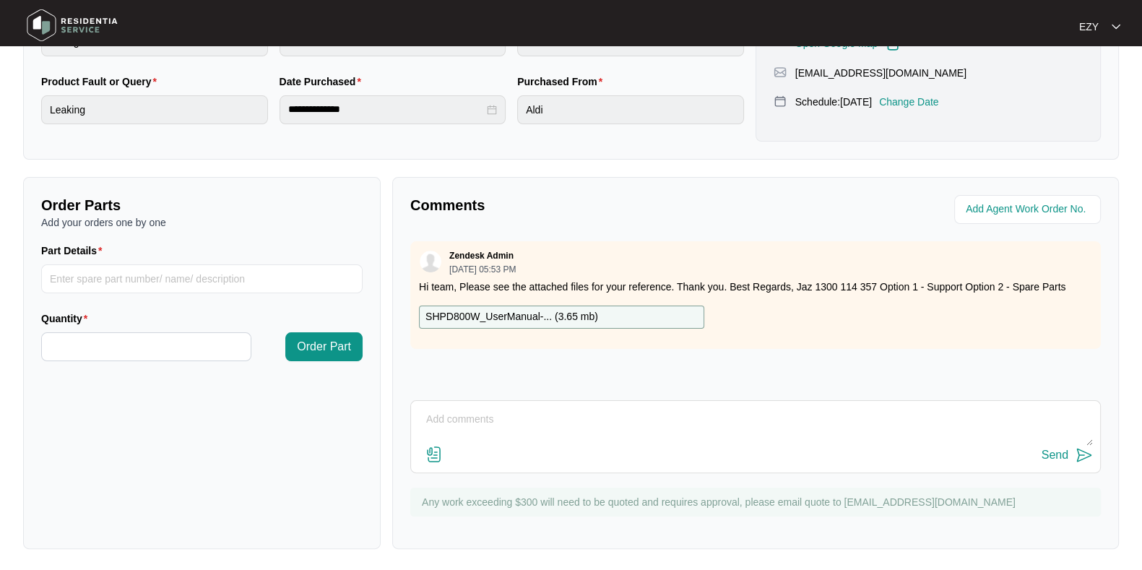
scroll to position [387, 0]
click at [462, 405] on div "Send" at bounding box center [755, 436] width 691 height 73
click at [469, 412] on textarea at bounding box center [755, 426] width 675 height 38
paste textarea "Checked machine found compressor internal failure. Please advise."
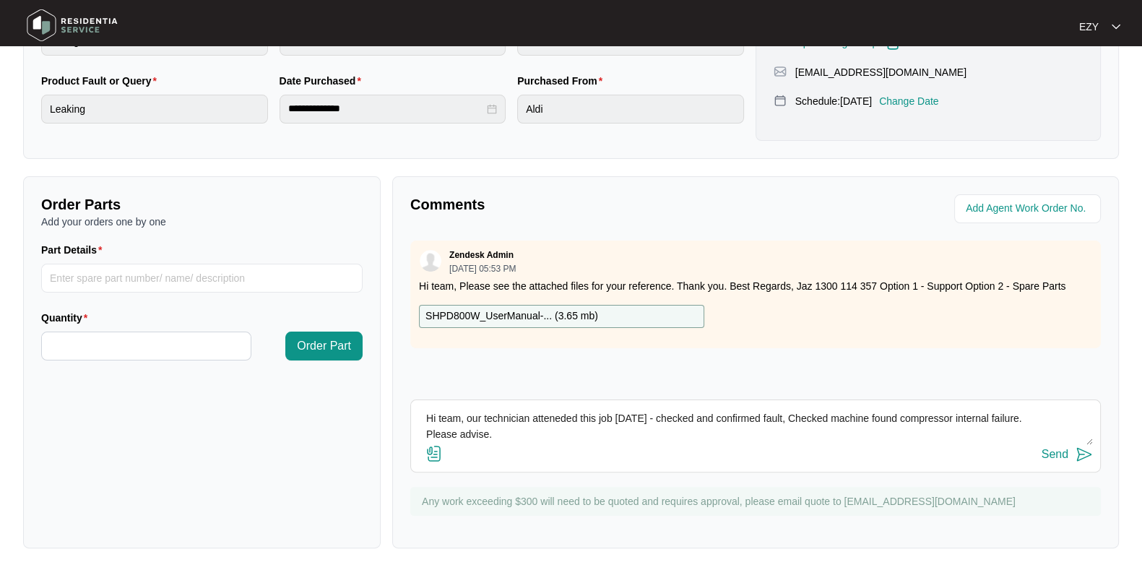
click at [802, 410] on textarea "Hi team, our technician atteneded this job [DATE] - checked and confirmed fault…" at bounding box center [755, 426] width 675 height 38
click at [806, 413] on textarea "Hi team, our technician atteneded this job [DATE] - checked and confirmed fault…" at bounding box center [755, 426] width 675 height 38
click at [427, 435] on textarea "Hi team, our technician atteneded this job [DATE] - checked and confirmed fault…" at bounding box center [755, 426] width 675 height 38
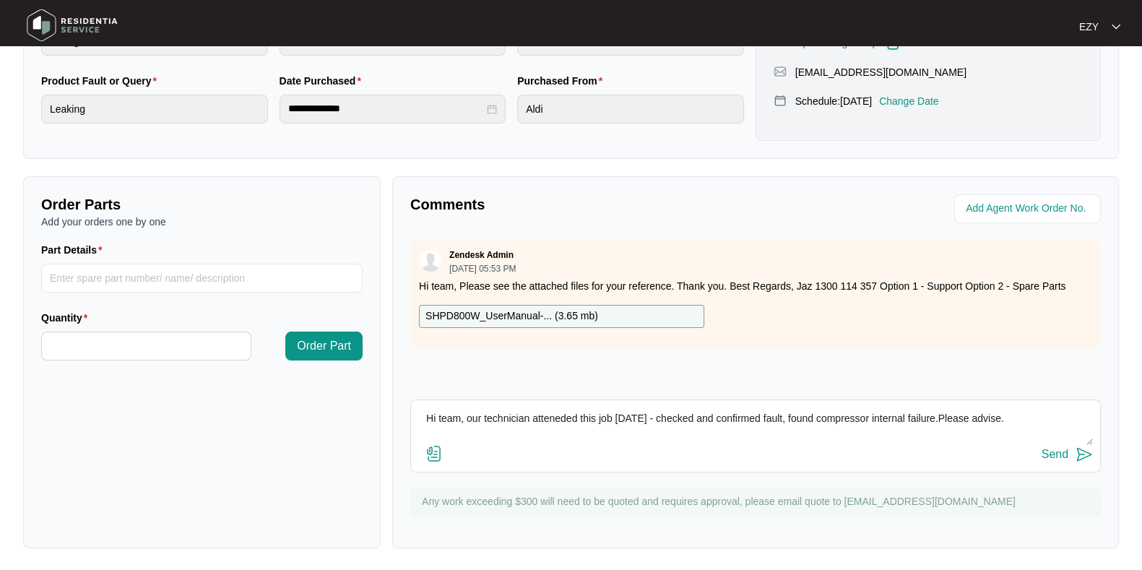
click at [1027, 417] on textarea "Hi team, our technician atteneded this job [DATE] - checked and confirmed fault…" at bounding box center [755, 426] width 675 height 38
click at [930, 412] on textarea "Hi team, our technician atteneded this job [DATE] - checked and confirmed fault…" at bounding box center [755, 426] width 675 height 38
click at [561, 421] on textarea "Hi team, our technician atteneded this job [DATE] - checked and confirmed fault…" at bounding box center [755, 426] width 675 height 38
type textarea "Hi team, our technician attended this job [DATE] - checked and confirmed fault,…"
click at [1057, 456] on div "Send" at bounding box center [1055, 454] width 27 height 13
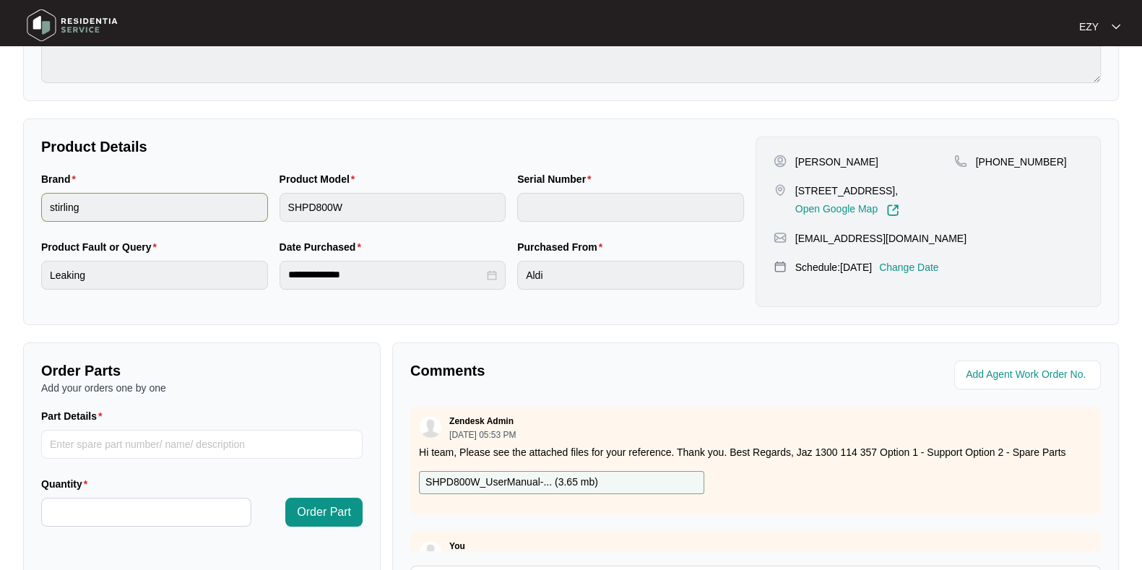
scroll to position [0, 0]
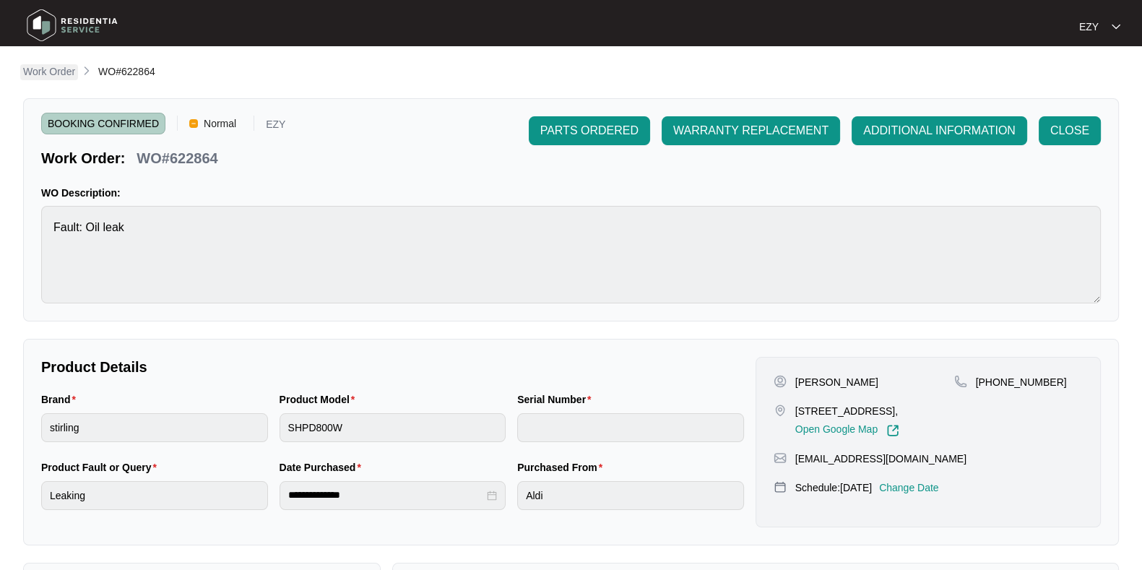
click at [46, 76] on p "Work Order" at bounding box center [49, 71] width 52 height 14
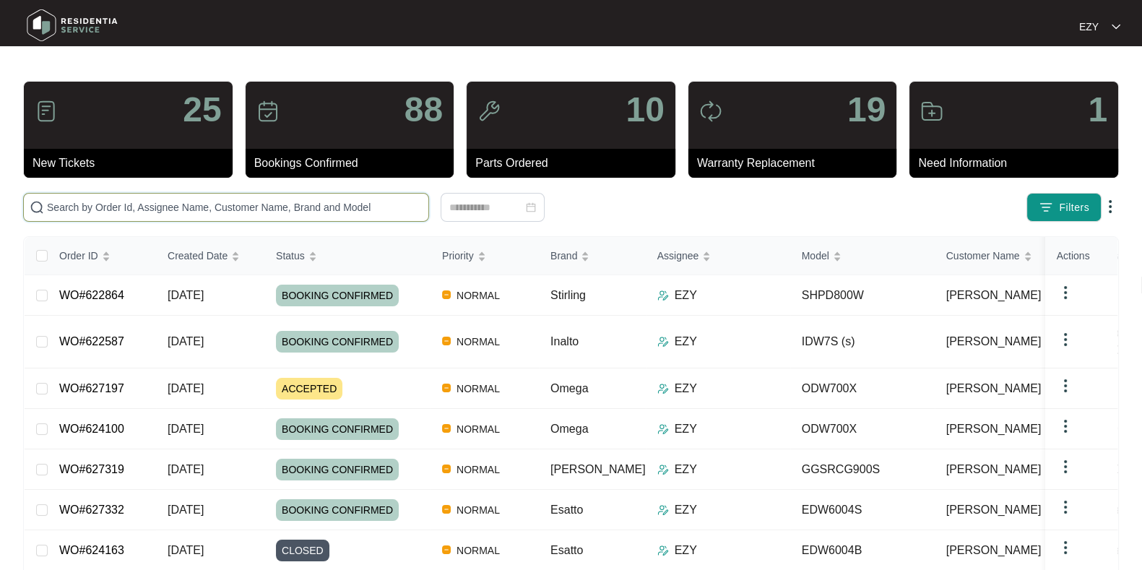
click at [355, 203] on input "text" at bounding box center [235, 207] width 376 height 16
paste input "624420"
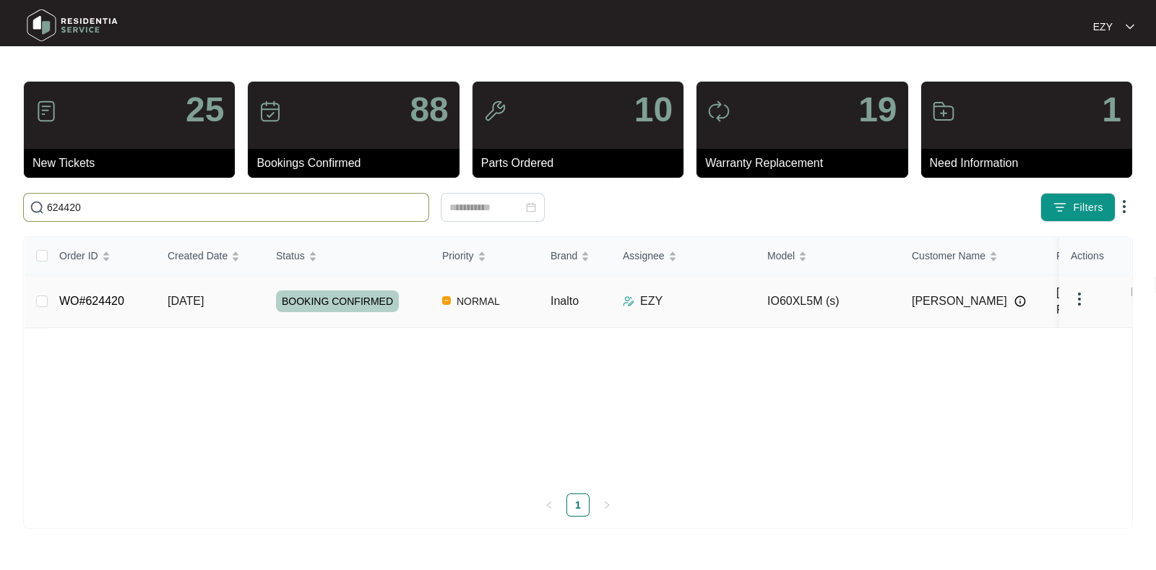
type input "624420"
click at [154, 290] on td "WO#624420" at bounding box center [102, 301] width 108 height 53
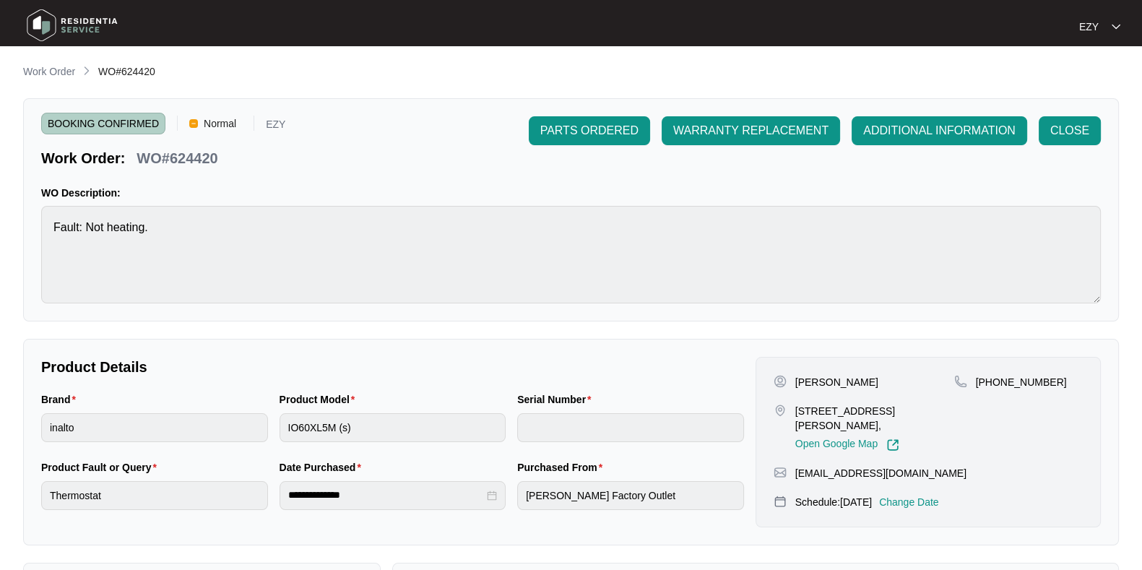
scroll to position [387, 0]
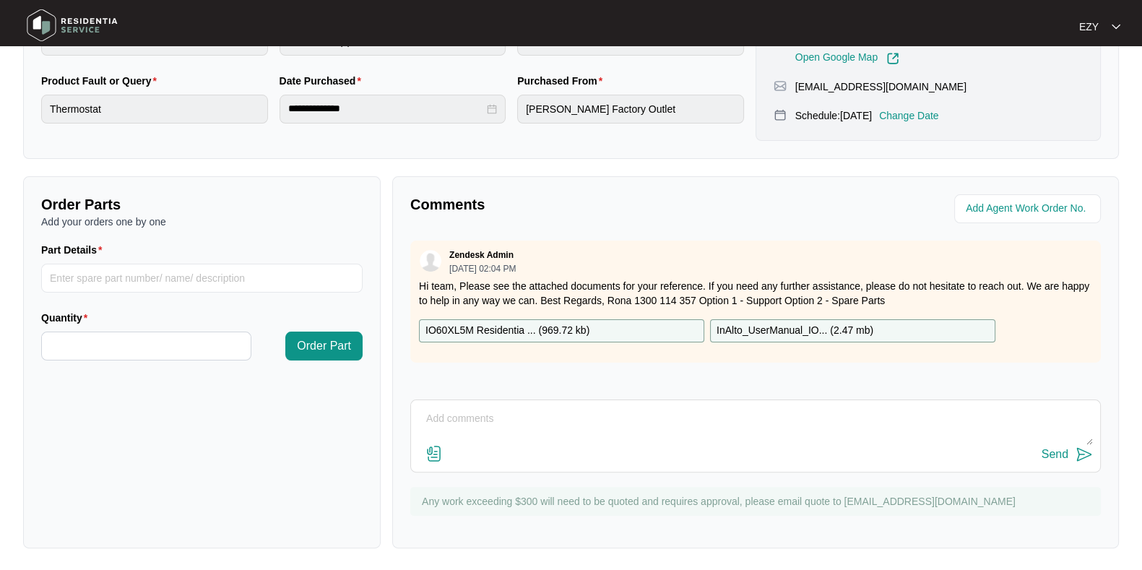
click at [607, 436] on textarea at bounding box center [755, 426] width 675 height 38
click at [593, 418] on textarea "Hi team, our technician attended this ob [DATE]" at bounding box center [755, 426] width 675 height 38
click at [596, 419] on textarea "Hi team, our technician attended this ob [DATE]" at bounding box center [755, 426] width 675 height 38
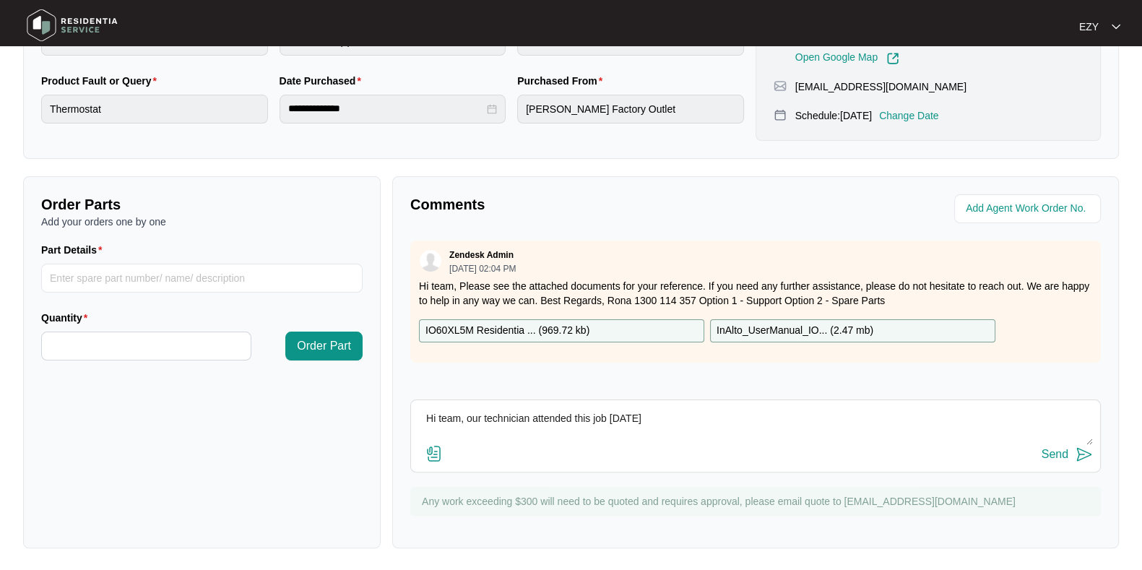
click at [663, 419] on textarea "Hi team, our technician attended this job [DATE]" at bounding box center [755, 426] width 675 height 38
paste textarea "Checked and confirmed fault. Needs new element. Order part no 9"
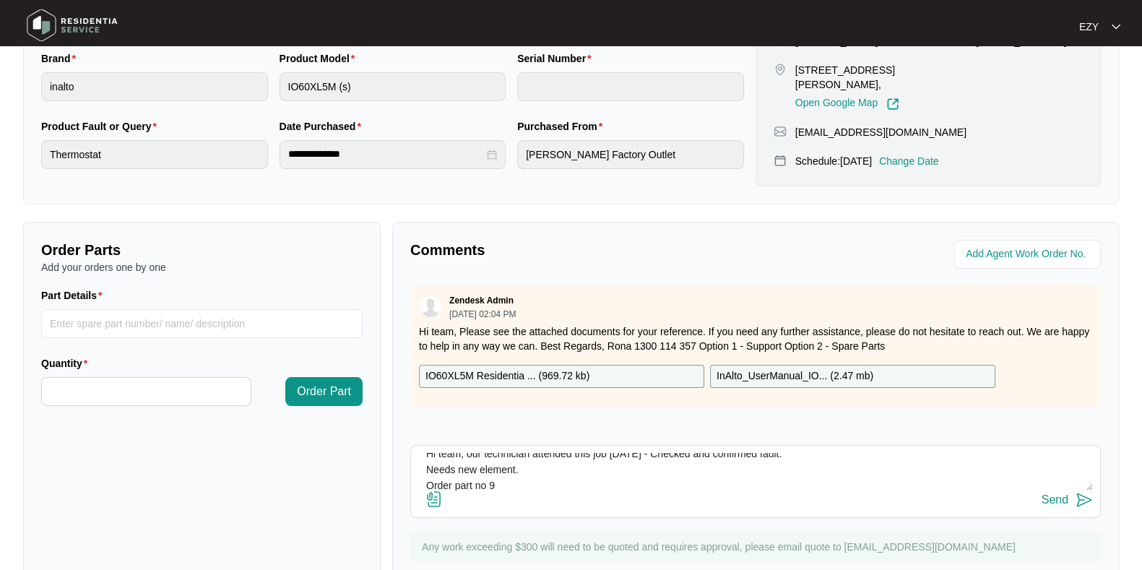
scroll to position [0, 0]
click at [426, 480] on textarea "Hi team, our technician attended this job [DATE] - Checked and confirmed fault.…" at bounding box center [755, 472] width 675 height 38
click at [420, 473] on textarea "Hi team, our technician attended this job [DATE] - Checked and confirmed fault …" at bounding box center [755, 472] width 675 height 38
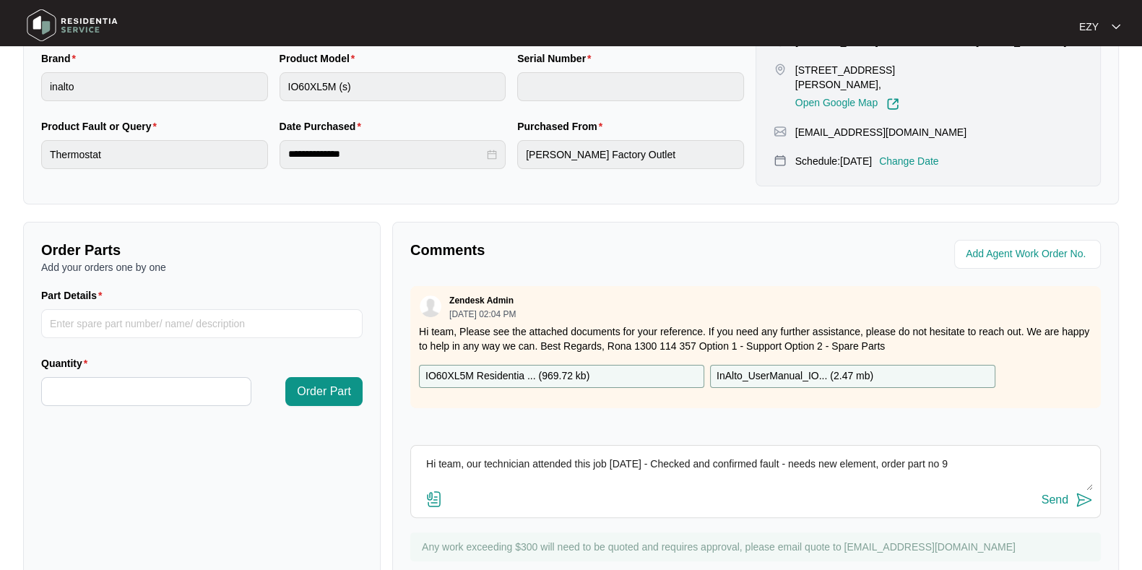
click at [961, 465] on textarea "Hi team, our technician attended this job [DATE] - Checked and confirmed fault …" at bounding box center [755, 472] width 675 height 38
click at [883, 457] on textarea "Hi team, our technician attended this job [DATE] - Checked and confirmed fault …" at bounding box center [755, 472] width 675 height 38
click at [1031, 459] on textarea "Hi team, our technician attended this job [DATE] - Checked and confirmed fault …" at bounding box center [755, 472] width 675 height 38
type textarea "Hi team, our technician attended this job [DATE] - Checked and confirmed fault …"
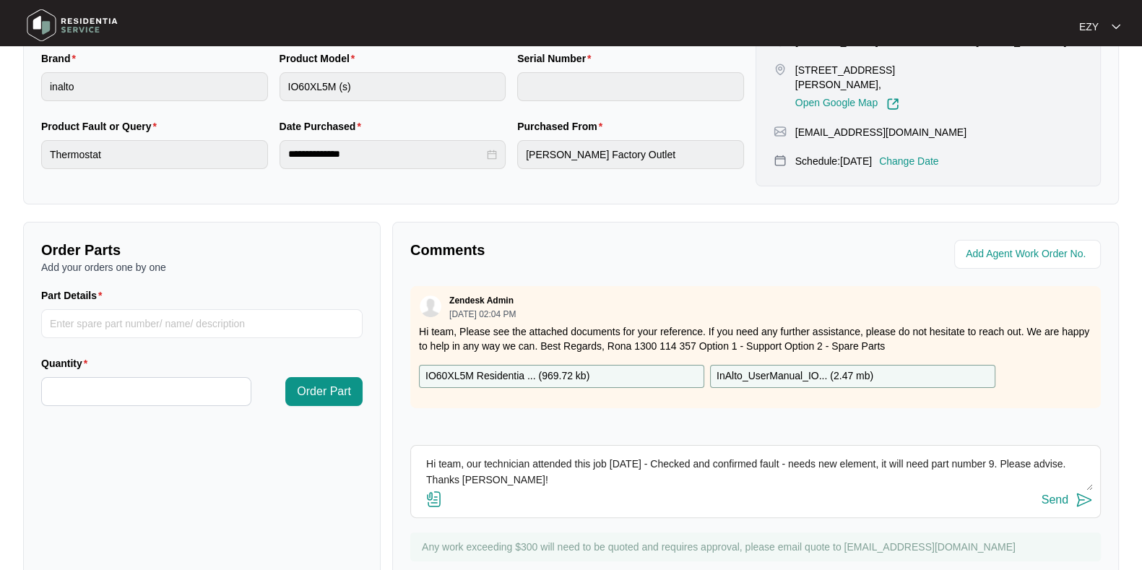
click at [1059, 497] on div "Send" at bounding box center [1055, 499] width 27 height 13
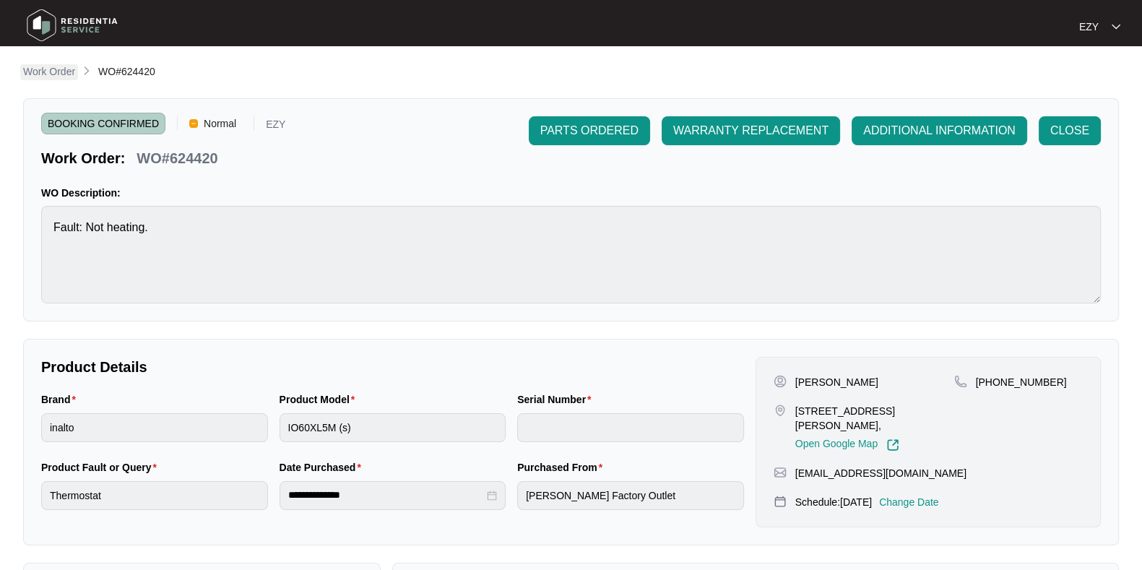
click at [53, 66] on p "Work Order" at bounding box center [49, 71] width 52 height 14
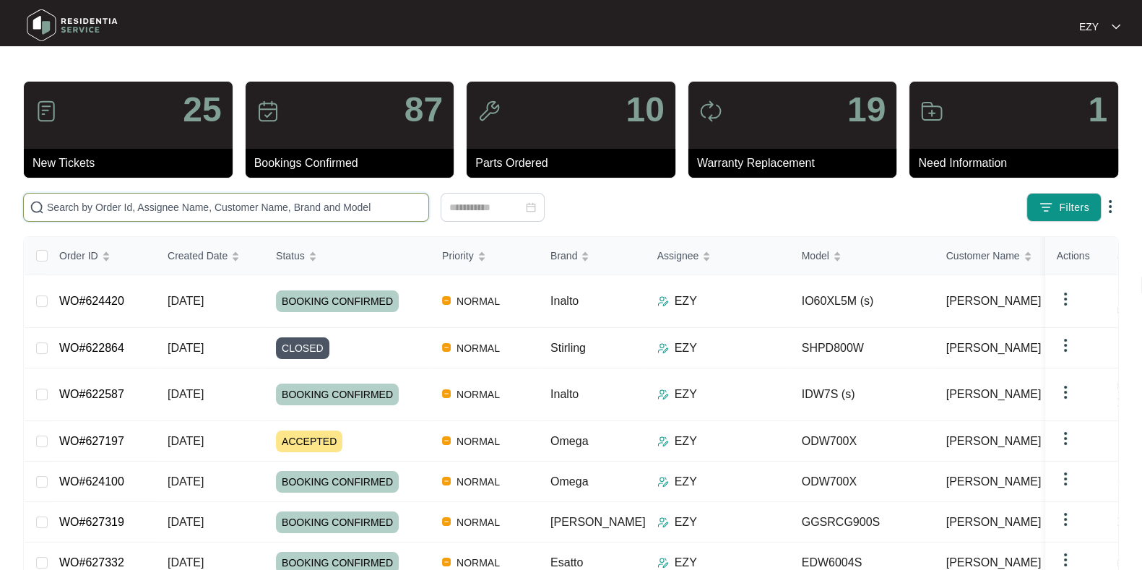
click at [285, 207] on input "text" at bounding box center [235, 207] width 376 height 16
paste input "622864"
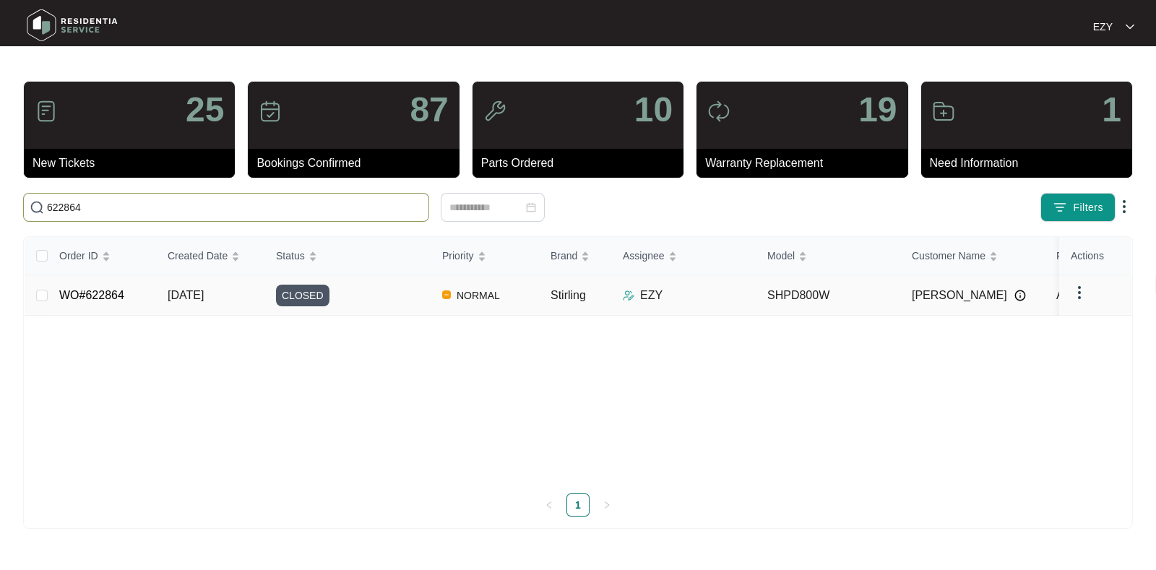
type input "622864"
click at [242, 294] on td "[DATE]" at bounding box center [210, 295] width 108 height 40
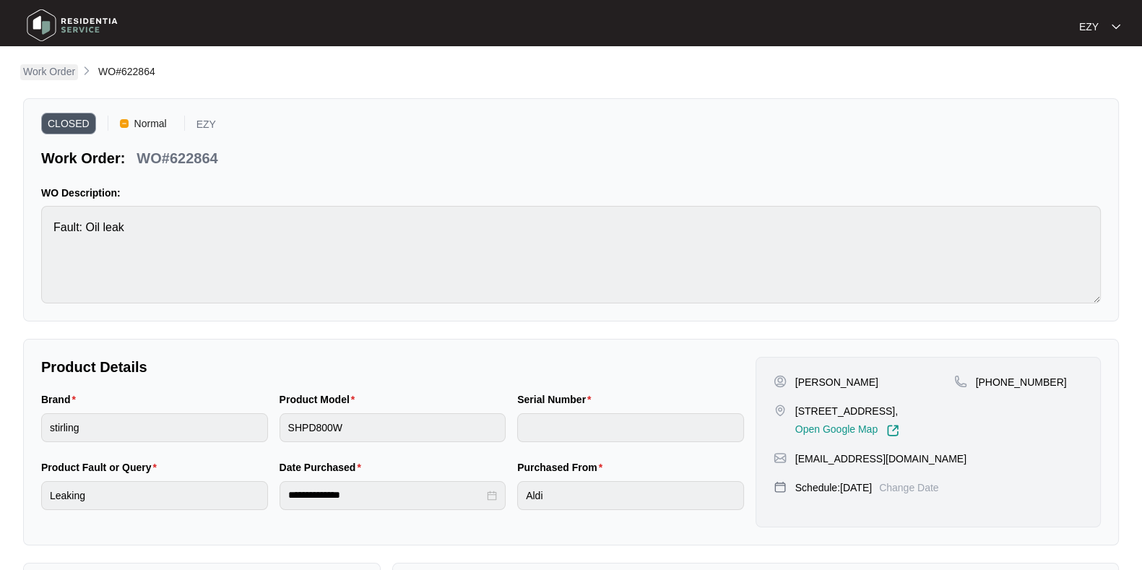
click at [30, 66] on p "Work Order" at bounding box center [49, 71] width 52 height 14
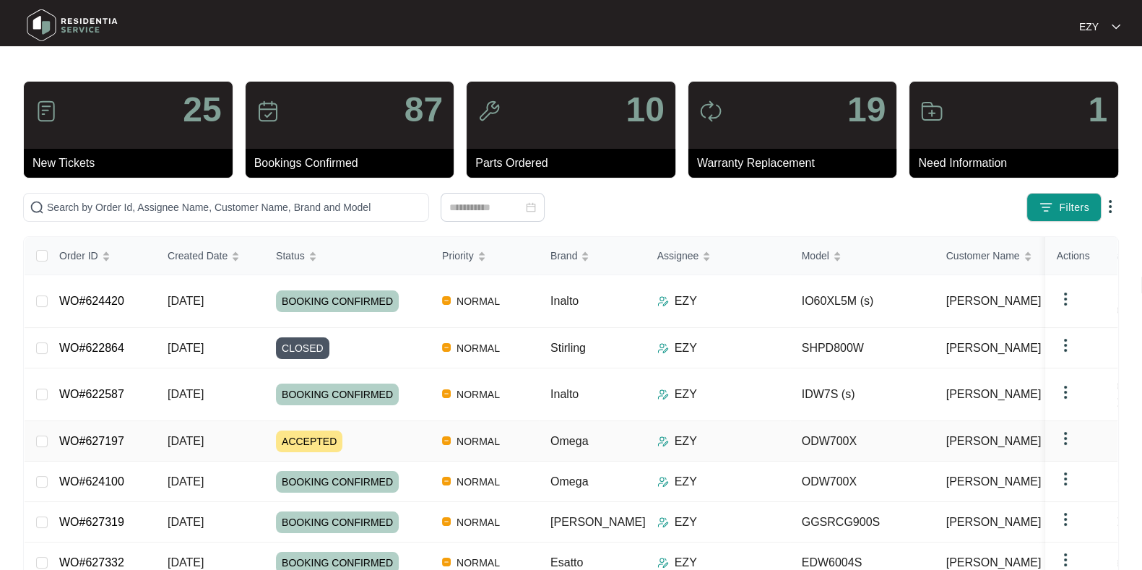
click at [144, 421] on td "WO#627197" at bounding box center [102, 441] width 108 height 40
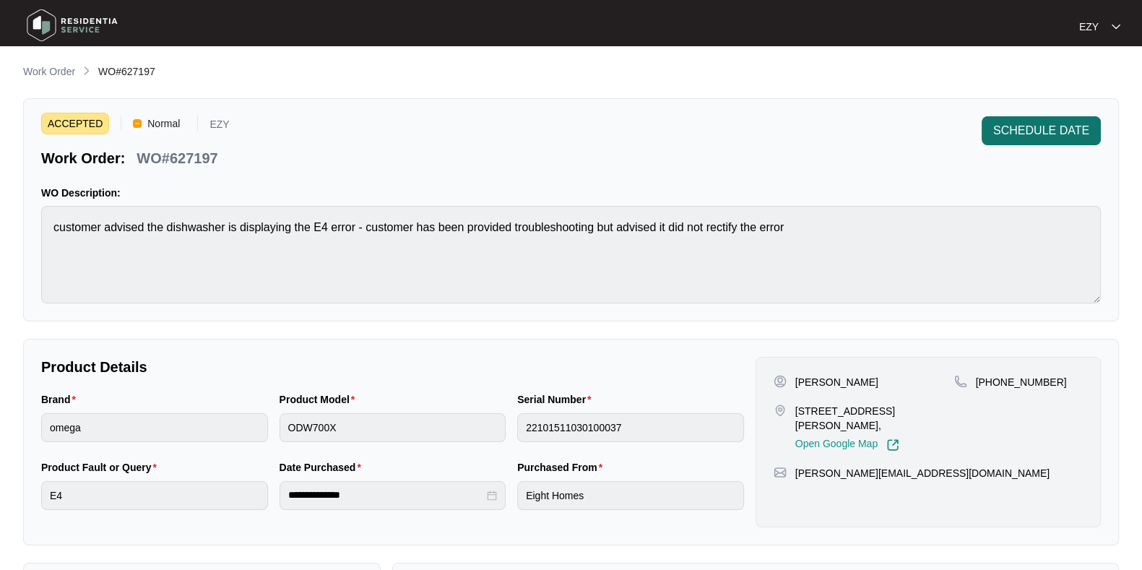
click at [1046, 131] on span "SCHEDULE DATE" at bounding box center [1041, 130] width 96 height 17
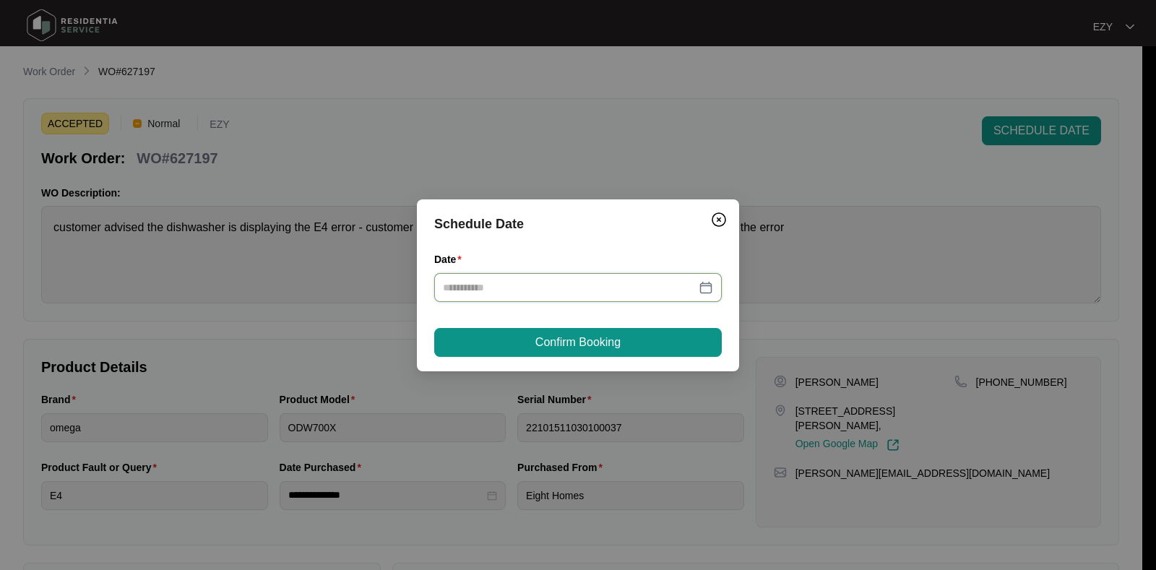
click at [593, 280] on input "Date" at bounding box center [569, 288] width 253 height 16
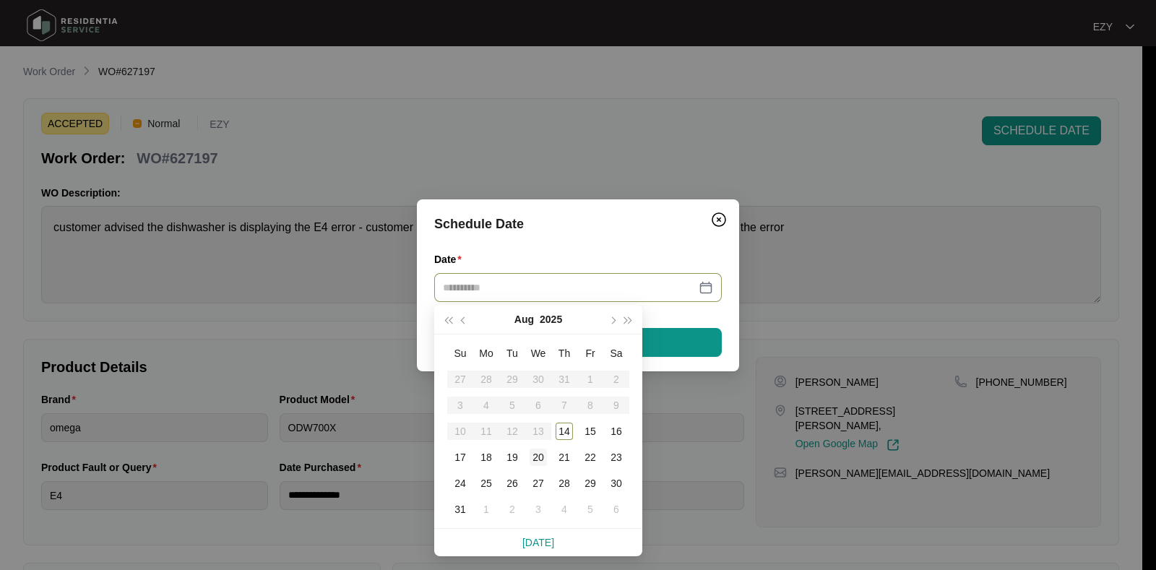
type input "**********"
click at [535, 453] on div "20" at bounding box center [538, 457] width 17 height 17
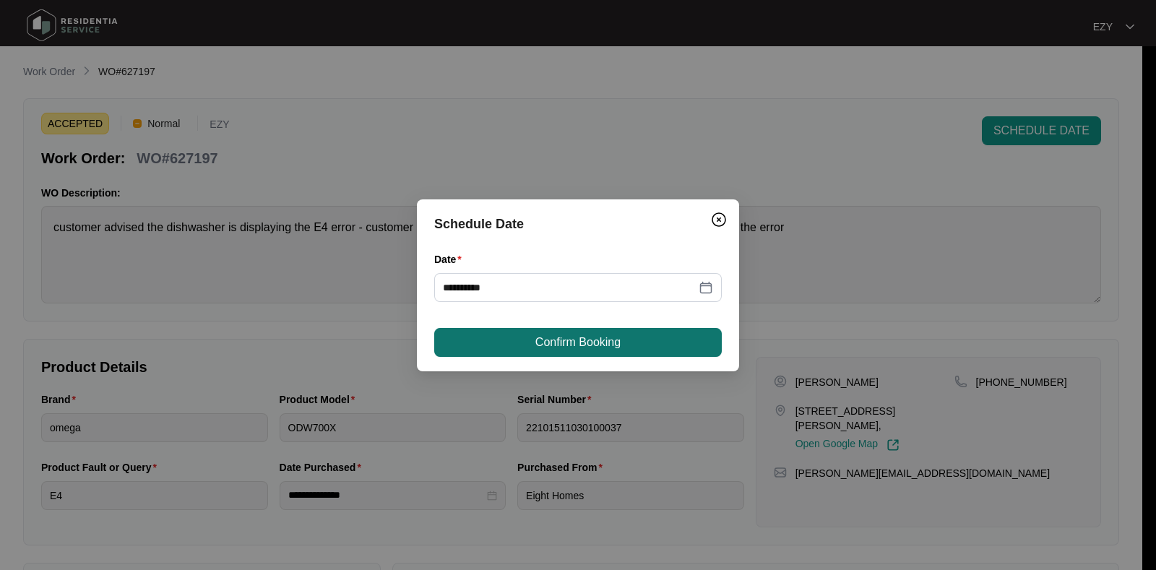
click at [602, 341] on span "Confirm Booking" at bounding box center [577, 342] width 85 height 17
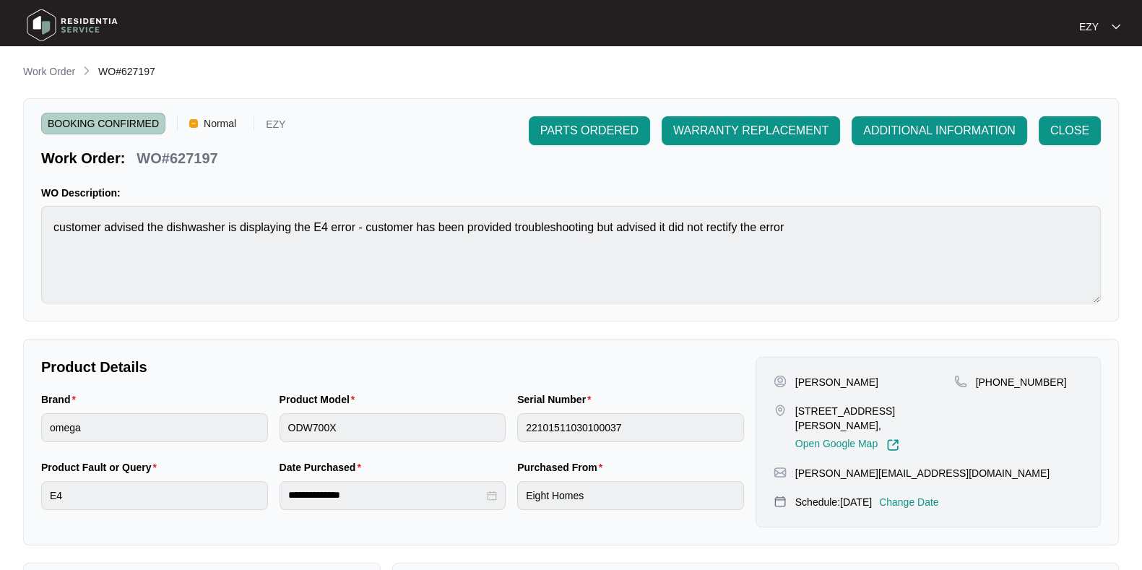
scroll to position [4, 0]
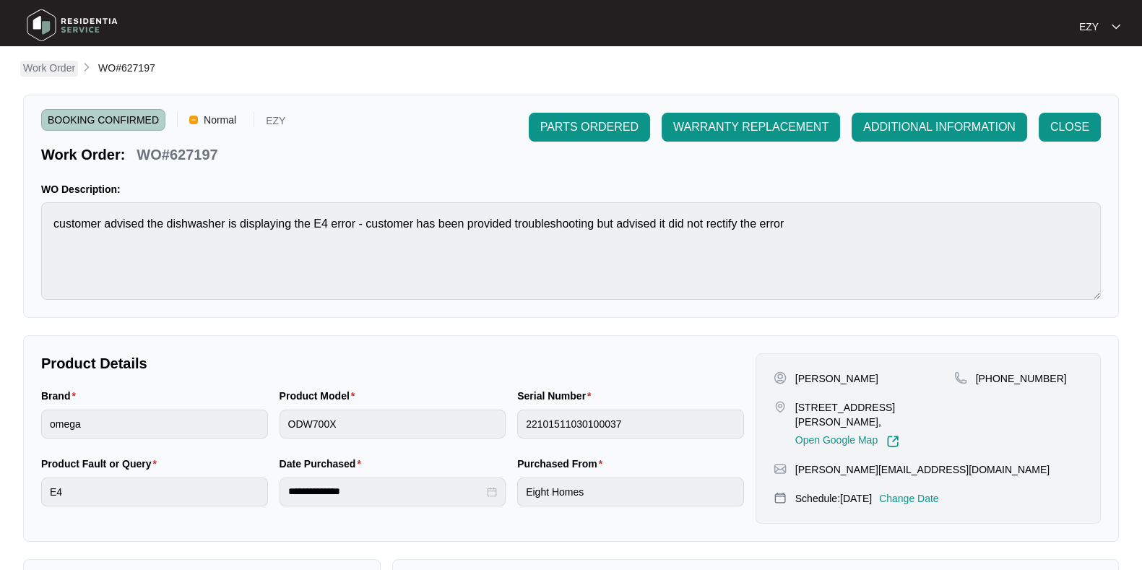
click at [58, 73] on p "Work Order" at bounding box center [49, 68] width 52 height 14
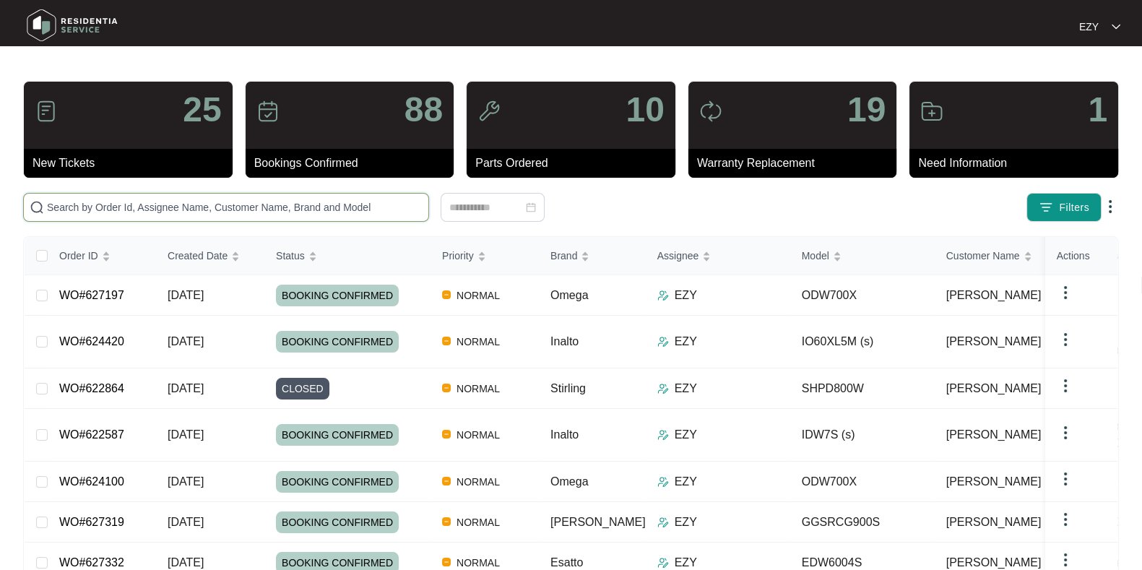
click at [197, 204] on input "text" at bounding box center [235, 207] width 376 height 16
paste input "622864"
type input "622864"
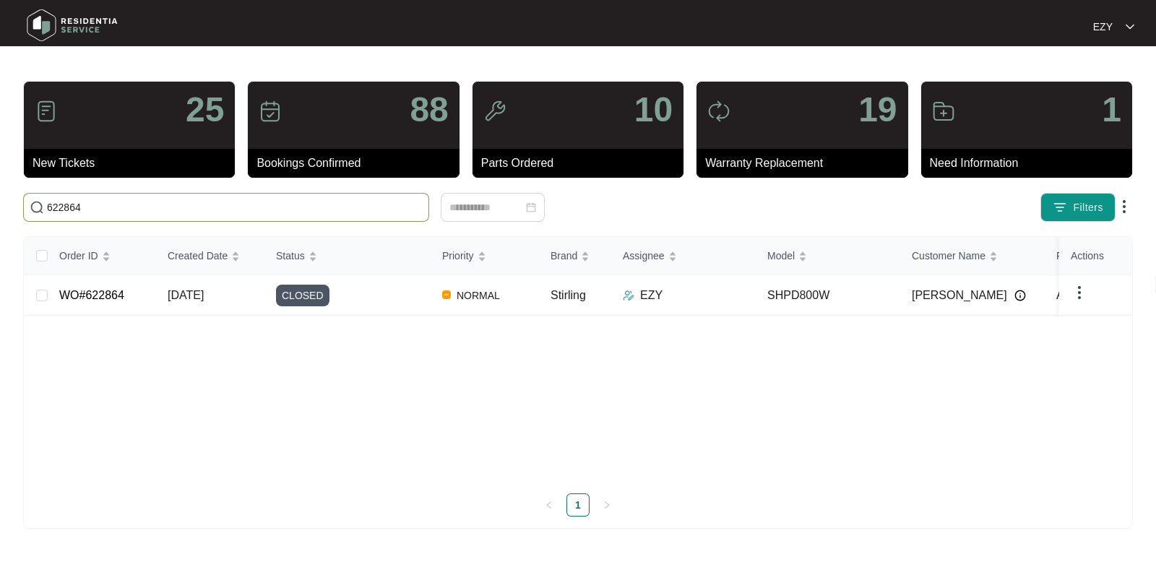
click at [334, 201] on input "622864" at bounding box center [235, 207] width 376 height 16
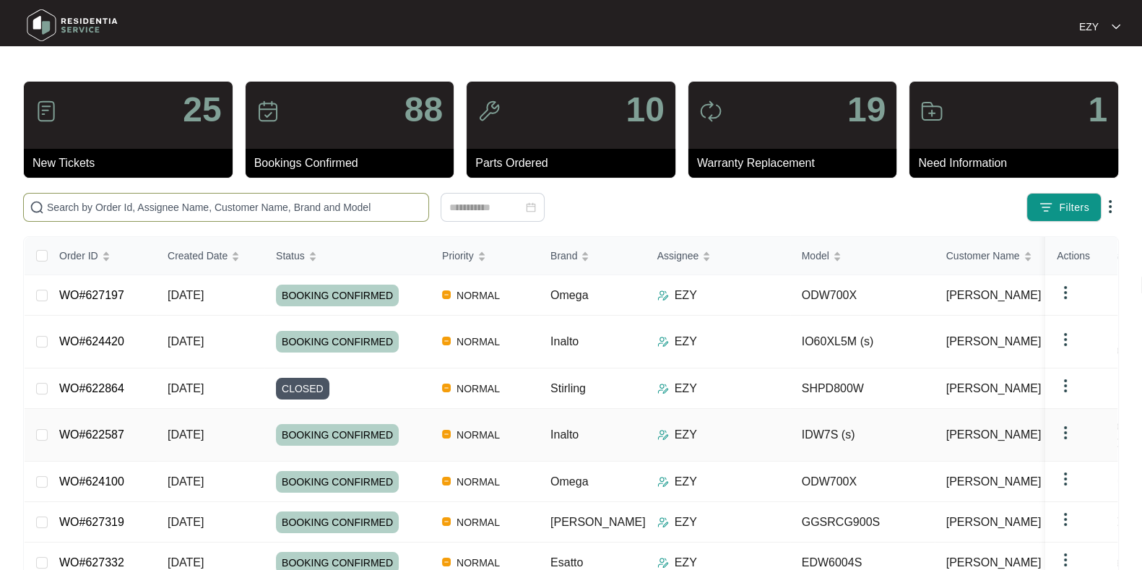
drag, startPoint x: 335, startPoint y: 202, endPoint x: 379, endPoint y: 397, distance: 200.7
click at [379, 397] on div "25 New Tickets 88 Bookings Confirmed 10 Parts Ordered 19 Warranty Replacement 1…" at bounding box center [571, 422] width 1096 height 683
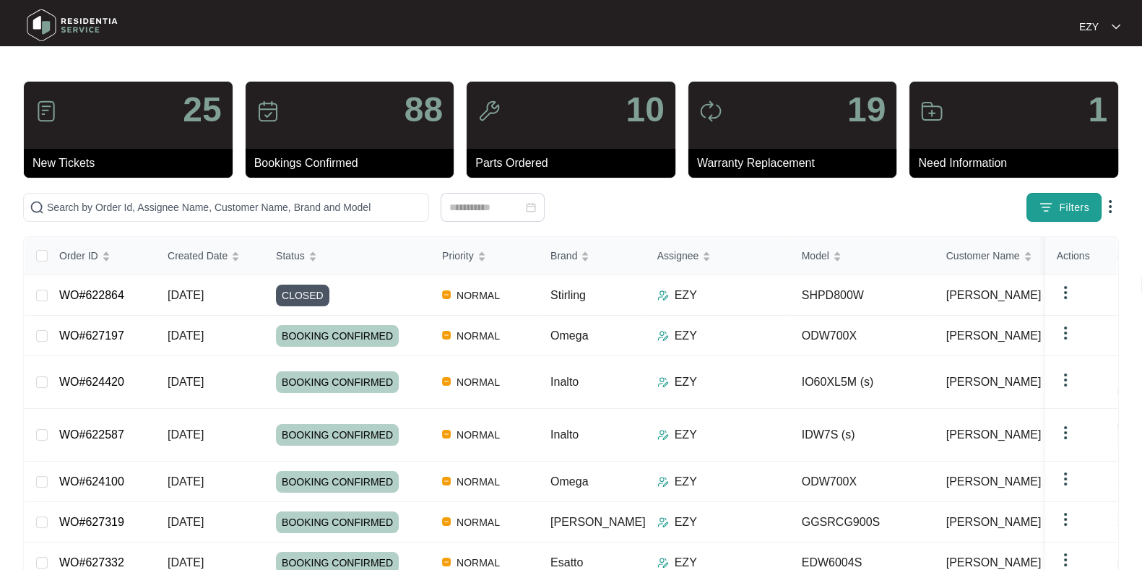
click at [1060, 198] on button "Filters" at bounding box center [1064, 207] width 75 height 29
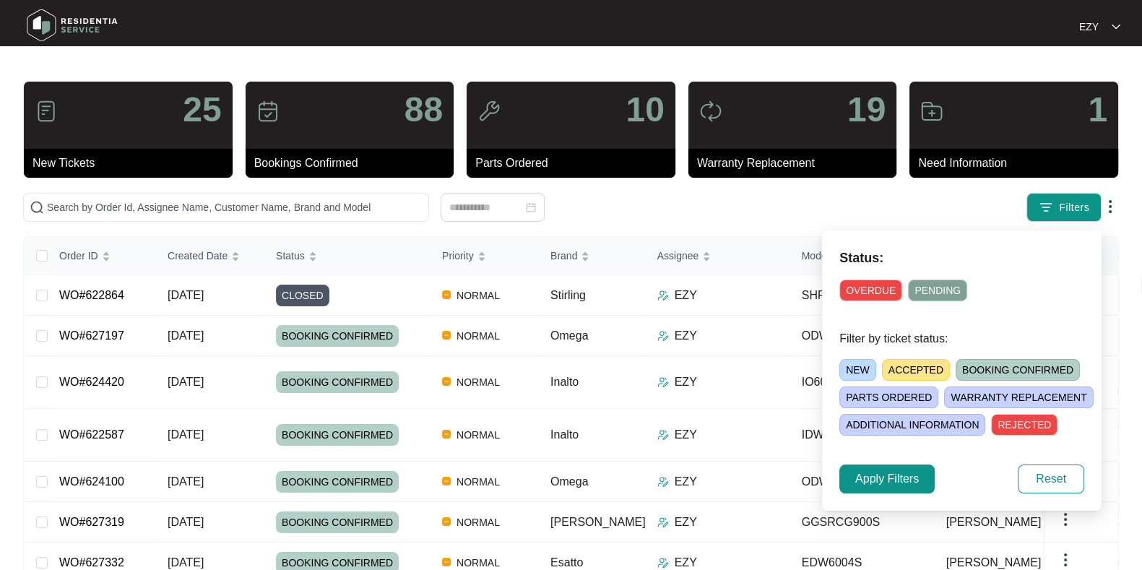
click at [918, 370] on span "ACCEPTED" at bounding box center [916, 370] width 68 height 22
click at [908, 480] on span "Apply Filters" at bounding box center [887, 478] width 64 height 17
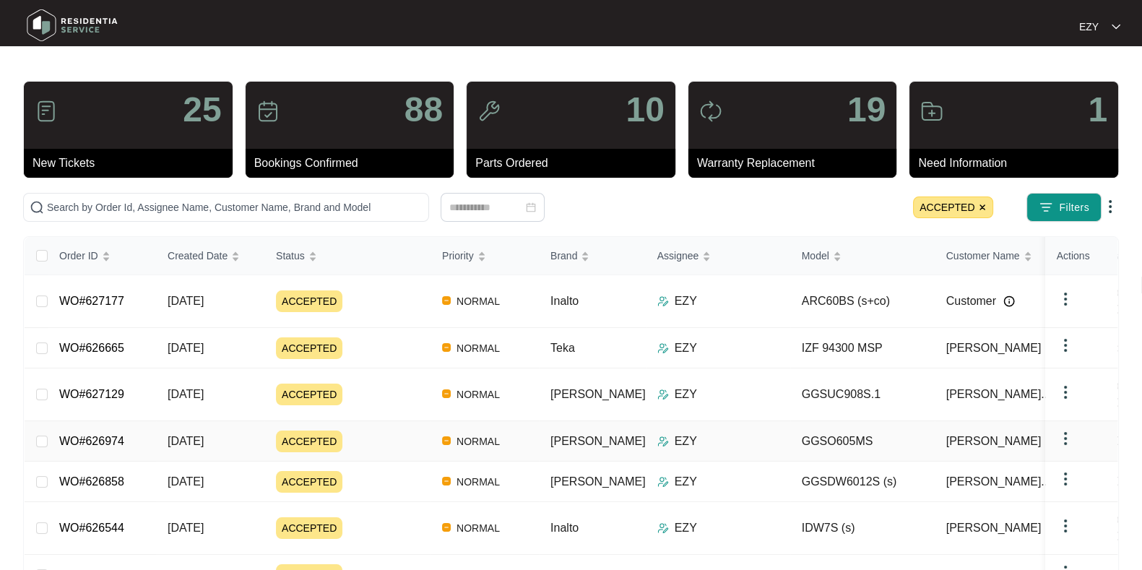
scroll to position [65, 0]
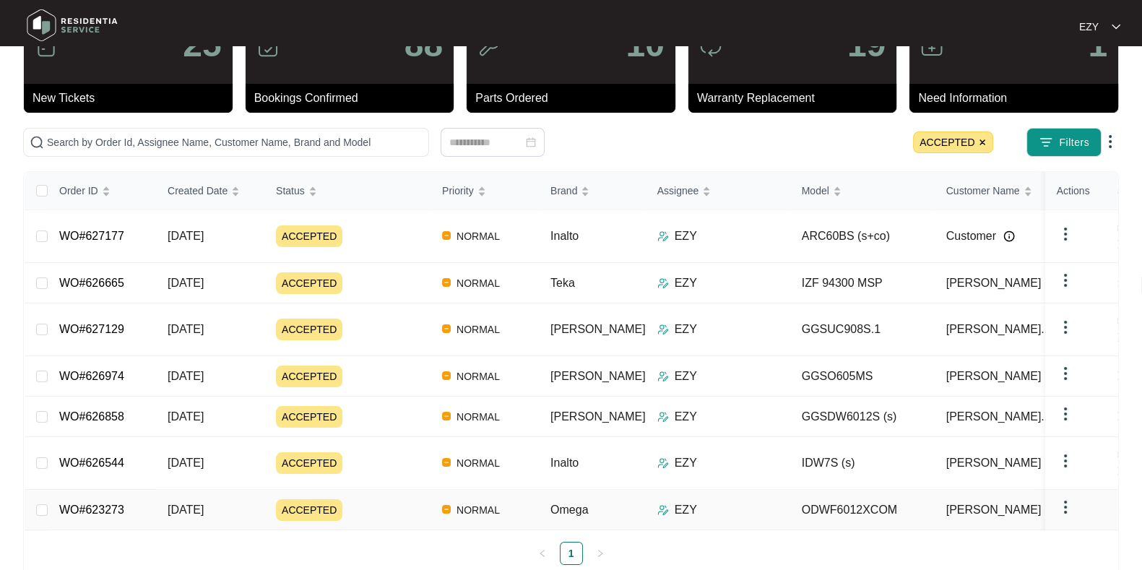
click at [394, 499] on div "ACCEPTED" at bounding box center [353, 510] width 155 height 22
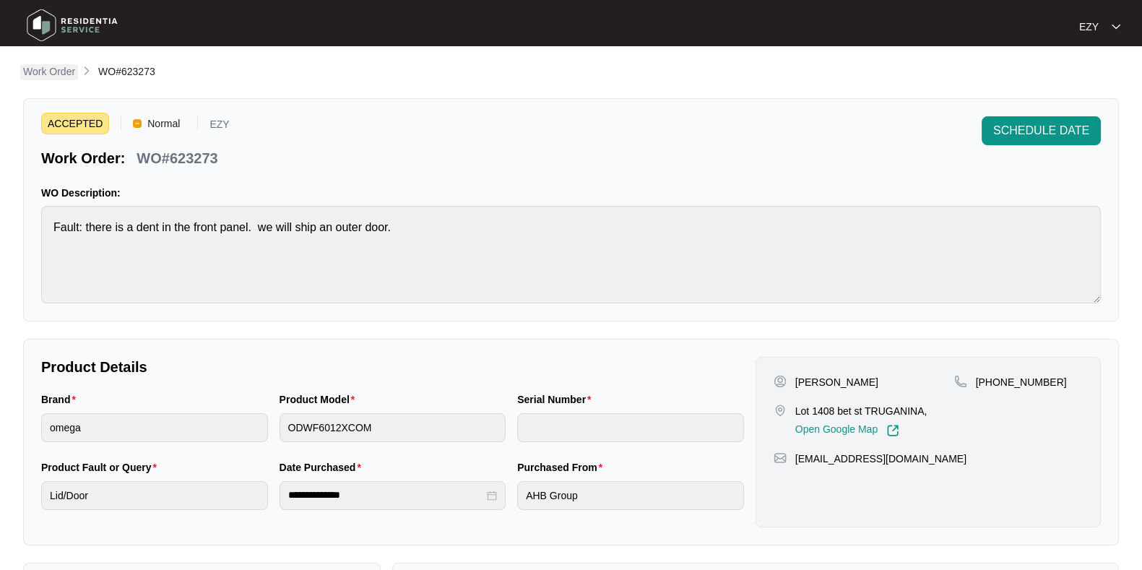
click at [62, 74] on p "Work Order" at bounding box center [49, 71] width 52 height 14
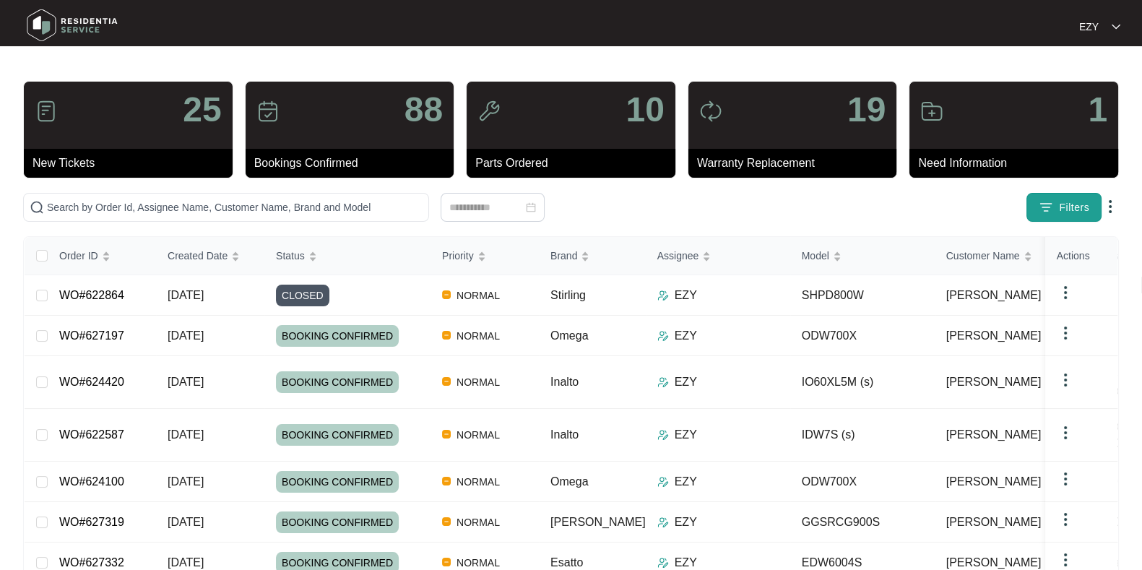
click at [1069, 211] on span "Filters" at bounding box center [1074, 207] width 30 height 15
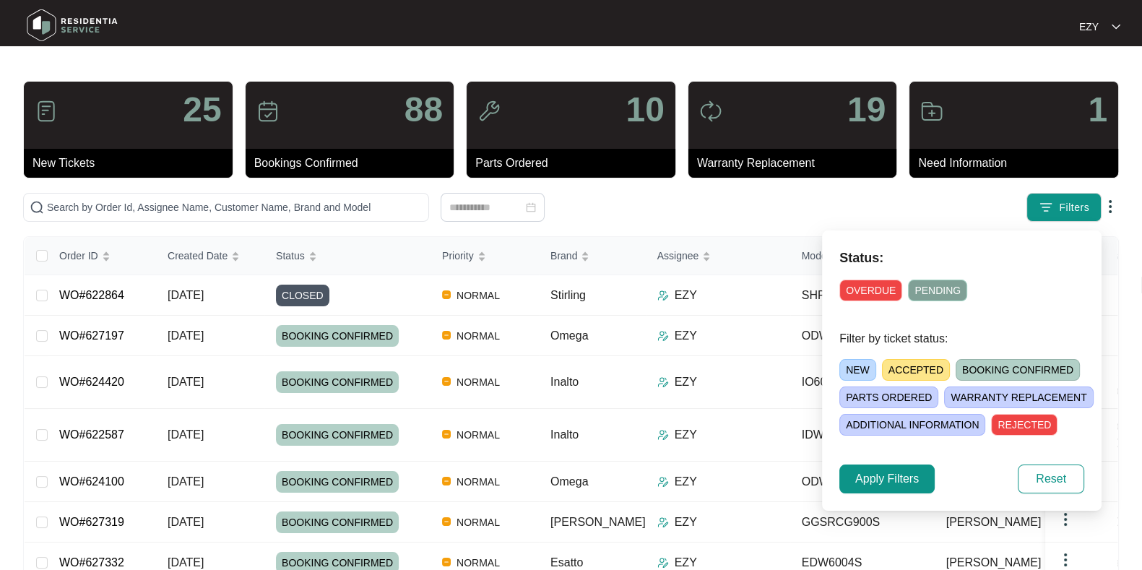
click at [893, 371] on span "ACCEPTED" at bounding box center [916, 370] width 68 height 22
click at [881, 493] on button "Apply Filters" at bounding box center [887, 479] width 95 height 29
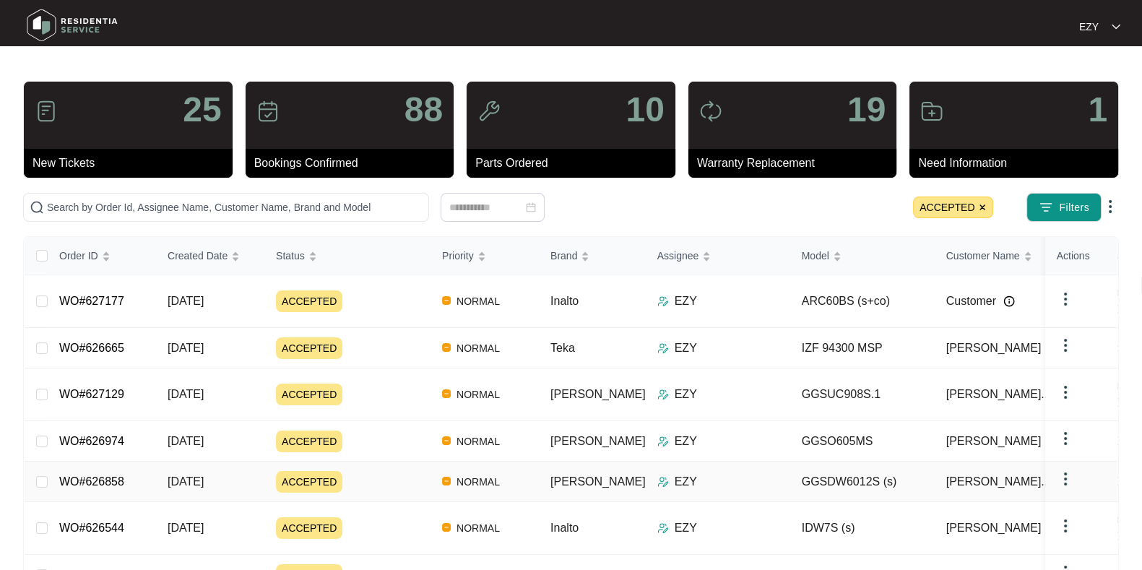
scroll to position [65, 0]
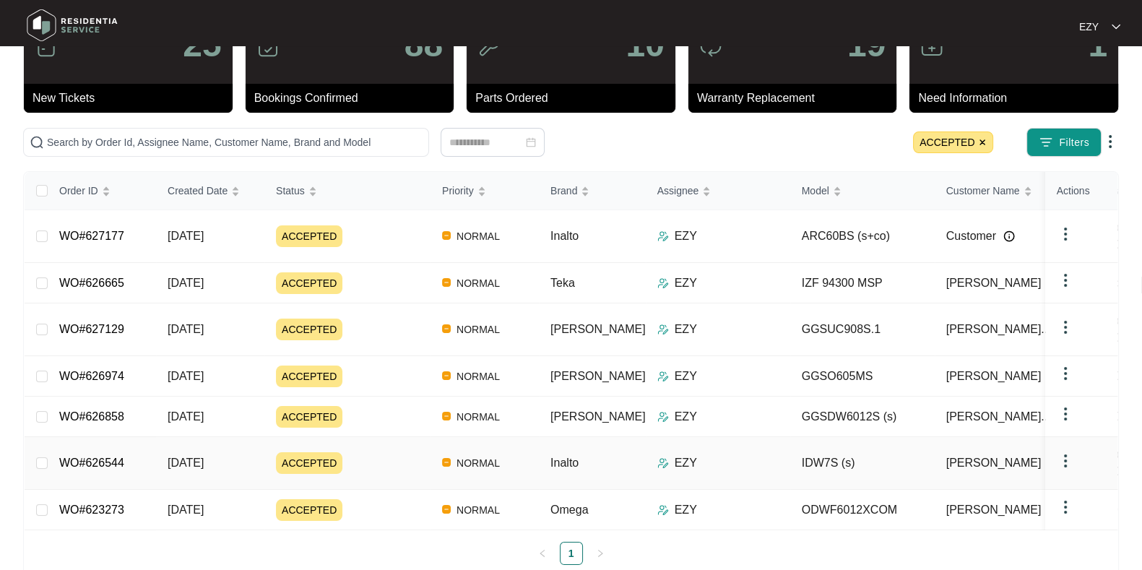
click at [406, 452] on div "ACCEPTED" at bounding box center [353, 463] width 155 height 22
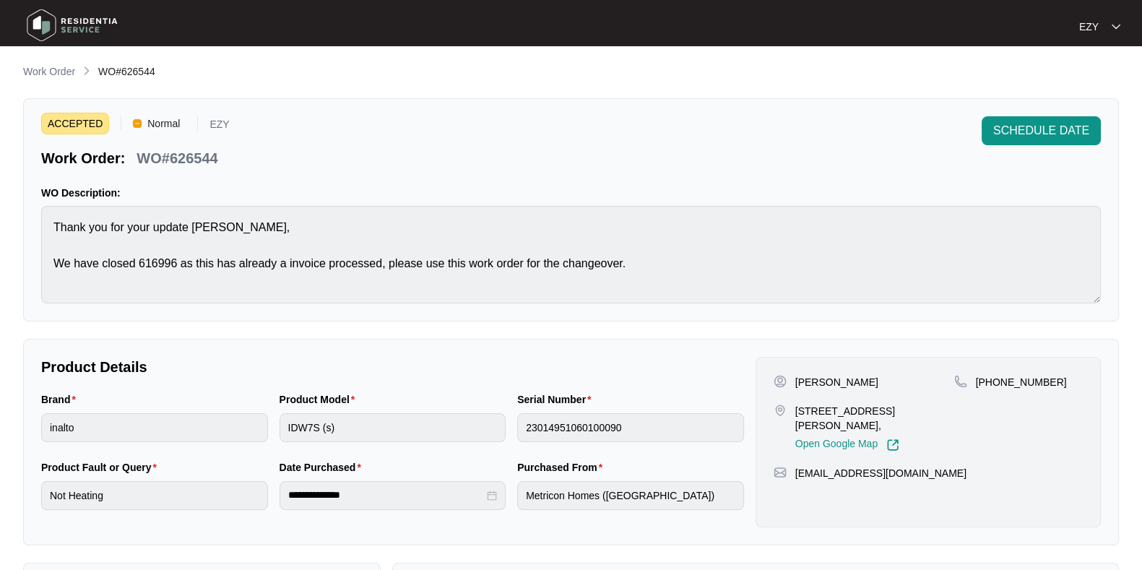
click at [202, 153] on p "WO#626544" at bounding box center [177, 158] width 81 height 20
click at [1020, 134] on span "SCHEDULE DATE" at bounding box center [1041, 130] width 96 height 17
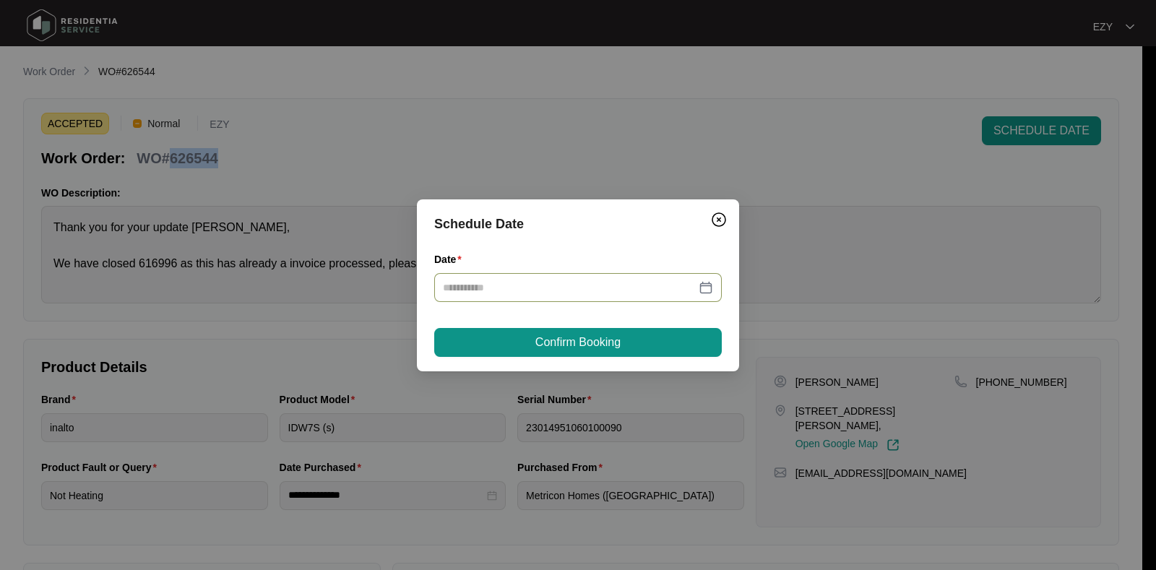
click at [618, 300] on div at bounding box center [578, 287] width 288 height 29
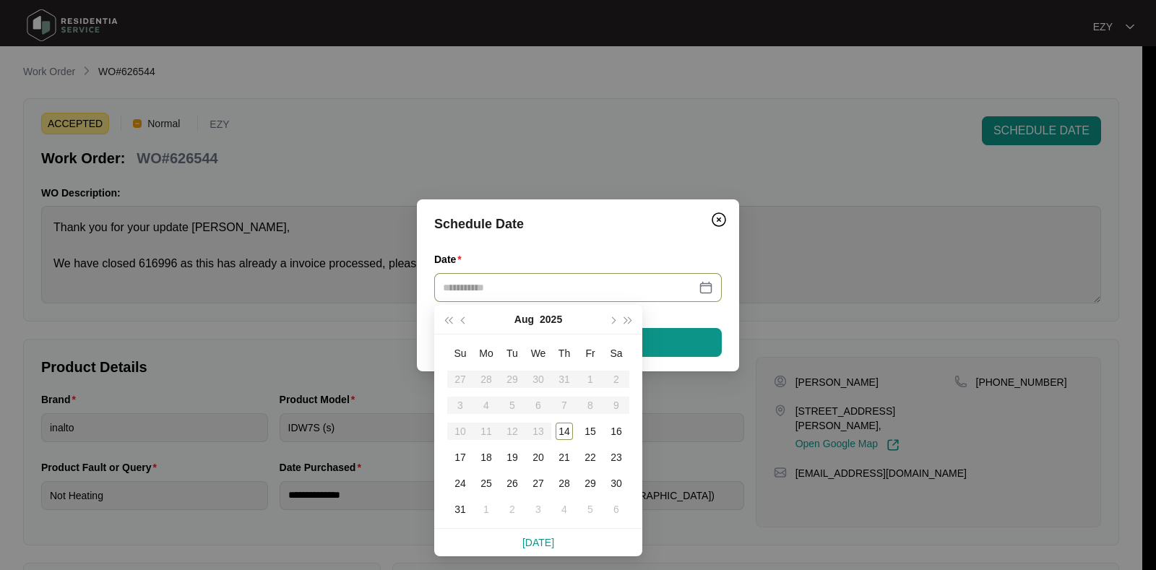
type input "**********"
click at [514, 452] on div "19" at bounding box center [512, 457] width 17 height 17
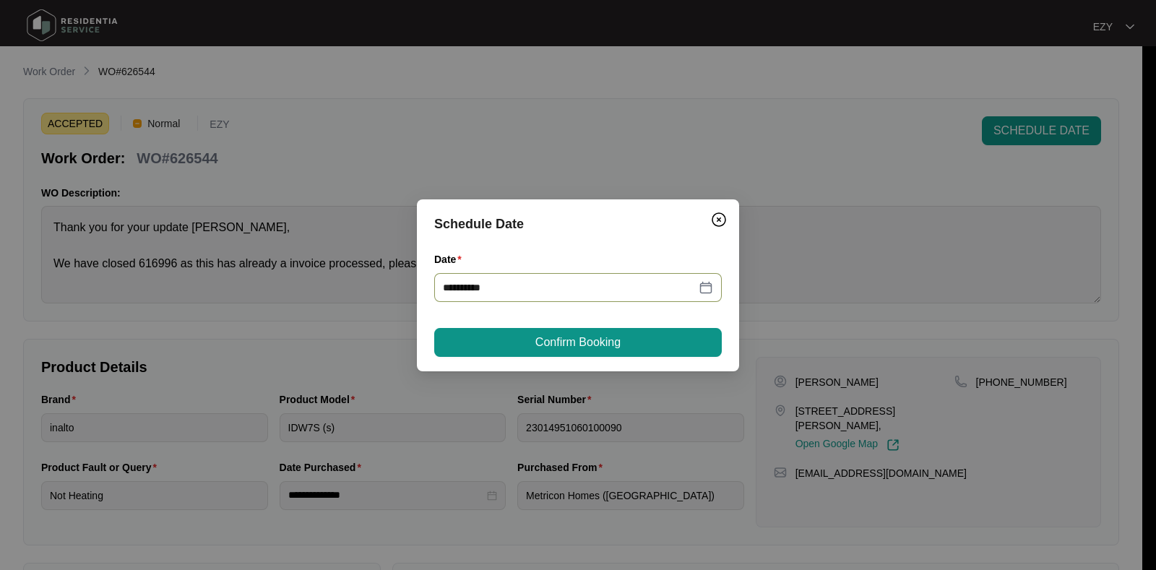
type input "**********"
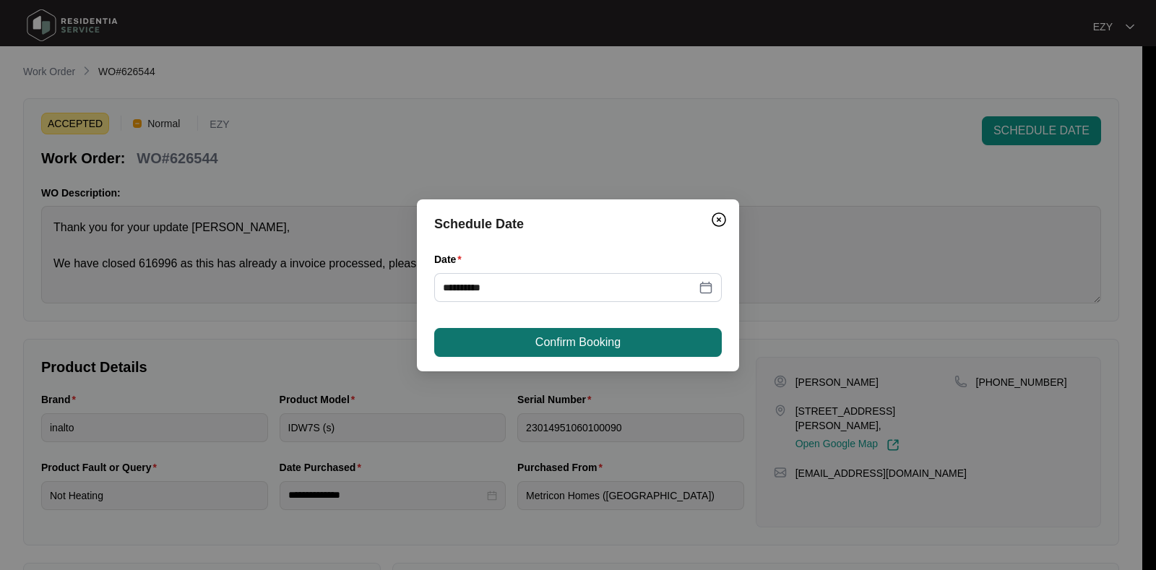
click at [618, 341] on span "Confirm Booking" at bounding box center [577, 342] width 85 height 17
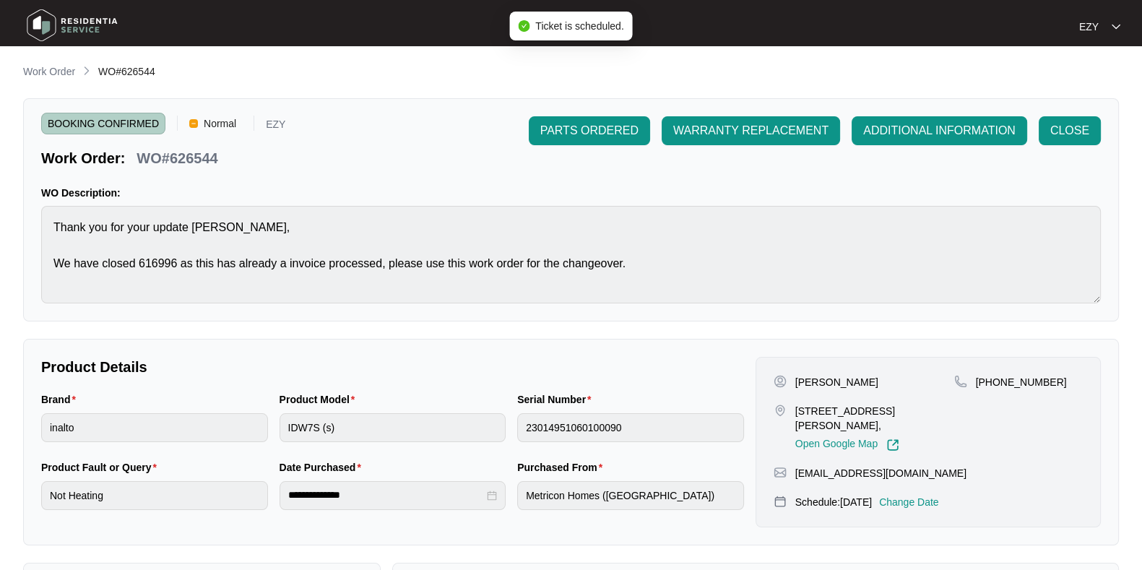
click at [51, 59] on main "**********" at bounding box center [571, 479] width 1142 height 958
click at [58, 68] on p "Work Order" at bounding box center [49, 71] width 52 height 14
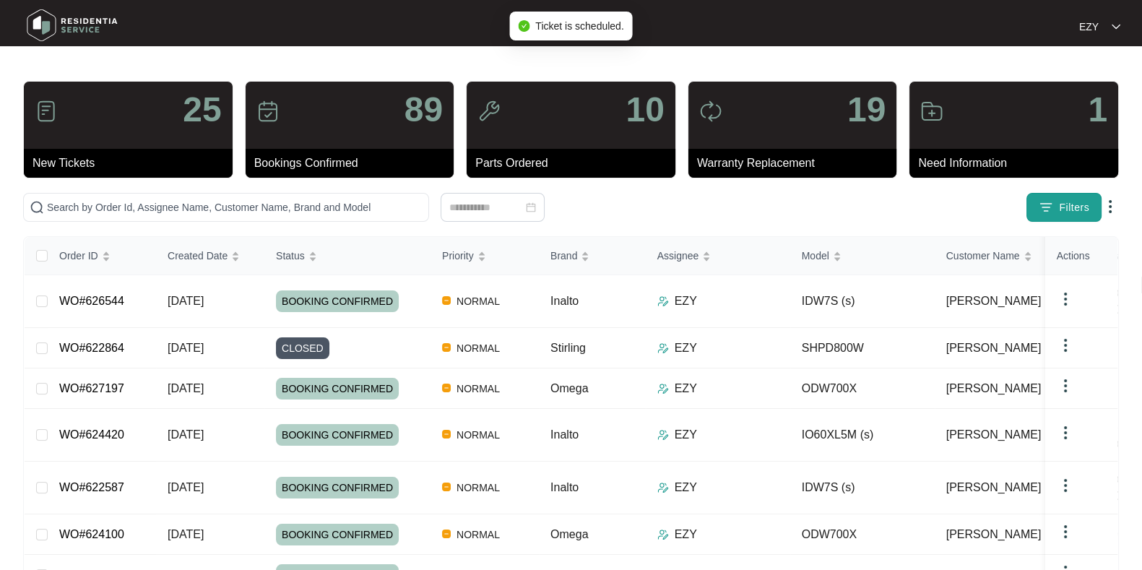
click at [1054, 207] on button "Filters" at bounding box center [1064, 207] width 75 height 29
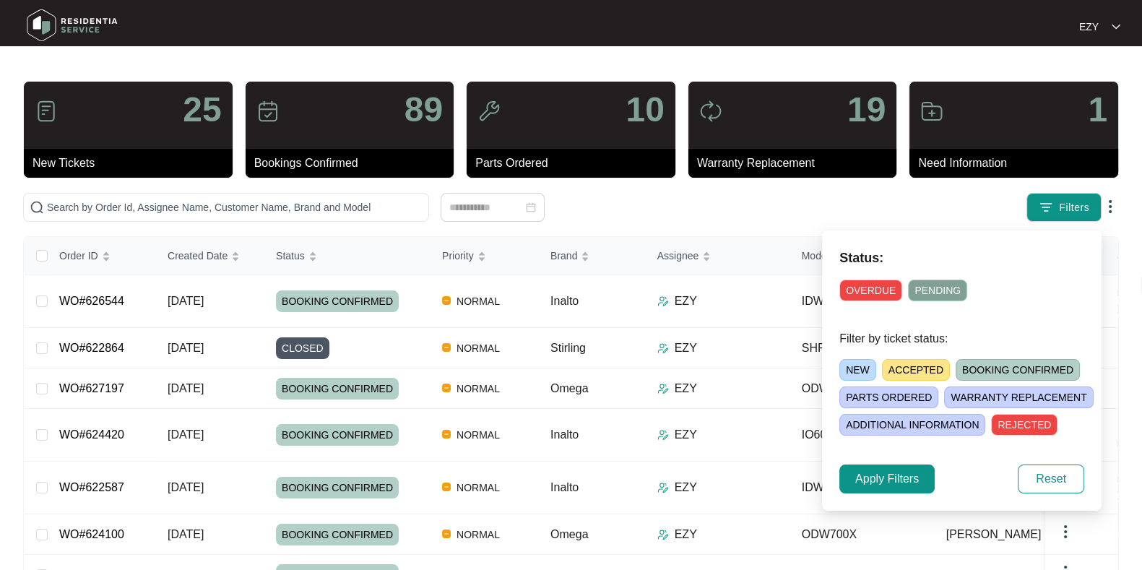
click at [911, 368] on span "ACCEPTED" at bounding box center [916, 370] width 68 height 22
click at [895, 485] on span "Apply Filters" at bounding box center [887, 478] width 64 height 17
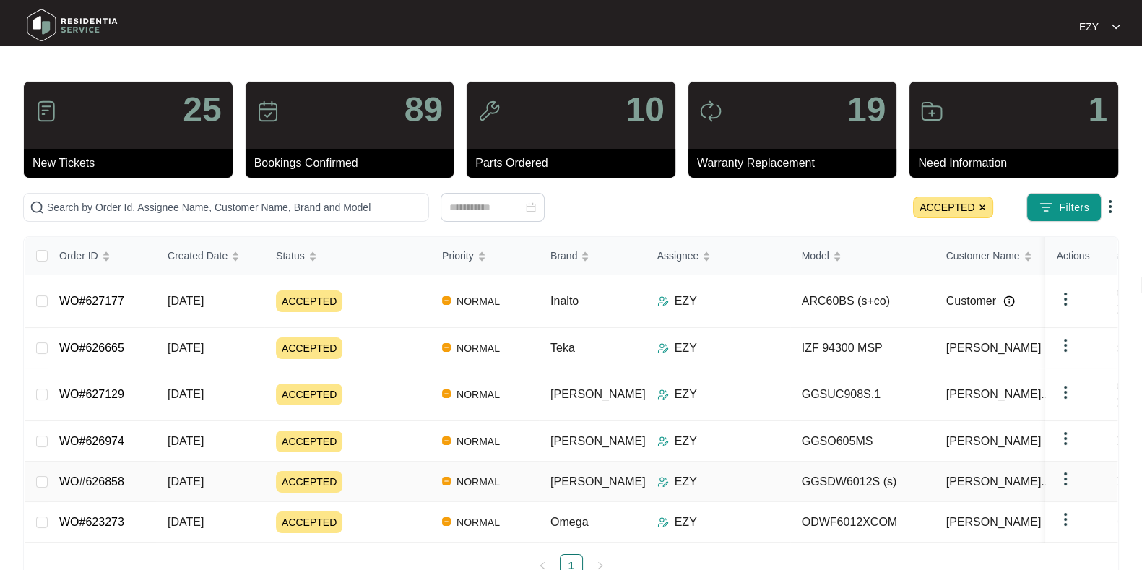
click at [394, 471] on div "ACCEPTED" at bounding box center [353, 482] width 155 height 22
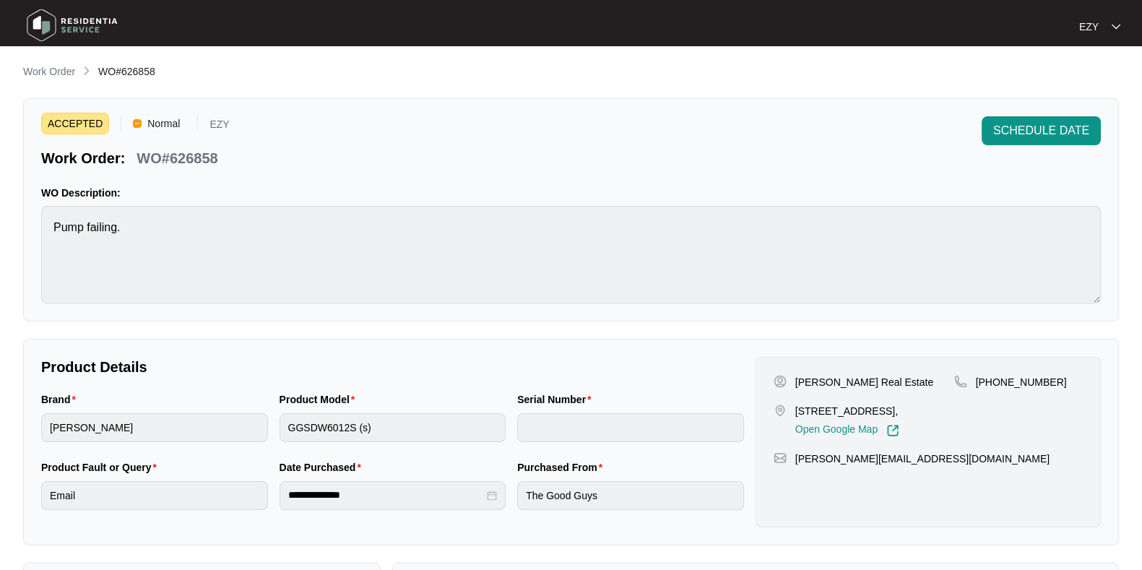
scroll to position [387, 0]
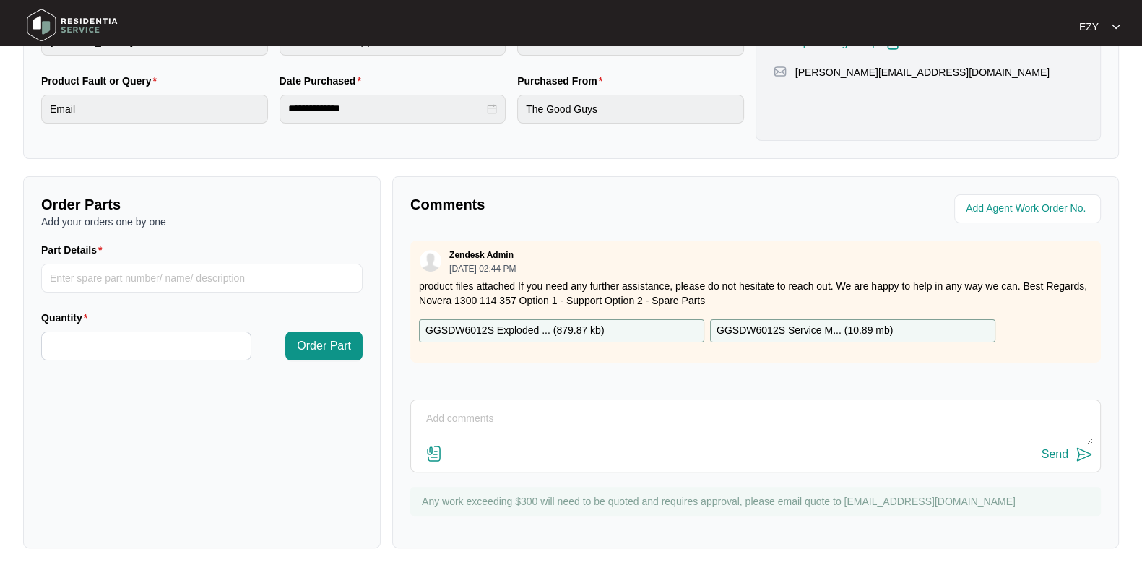
click at [542, 304] on p "product files attached If you need any further assistance, please do not hesita…" at bounding box center [755, 293] width 673 height 29
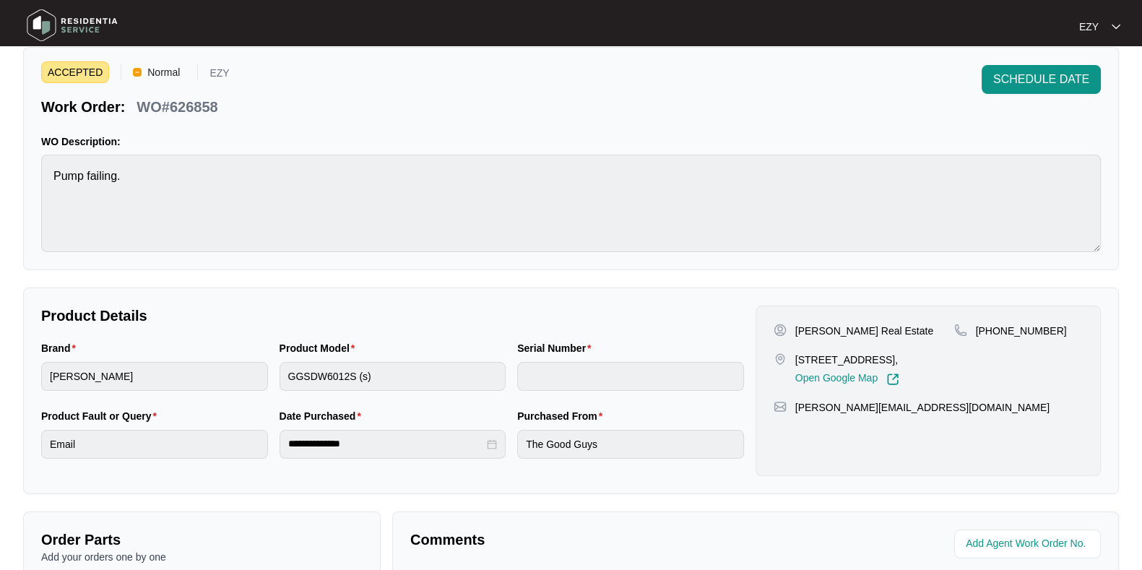
scroll to position [0, 0]
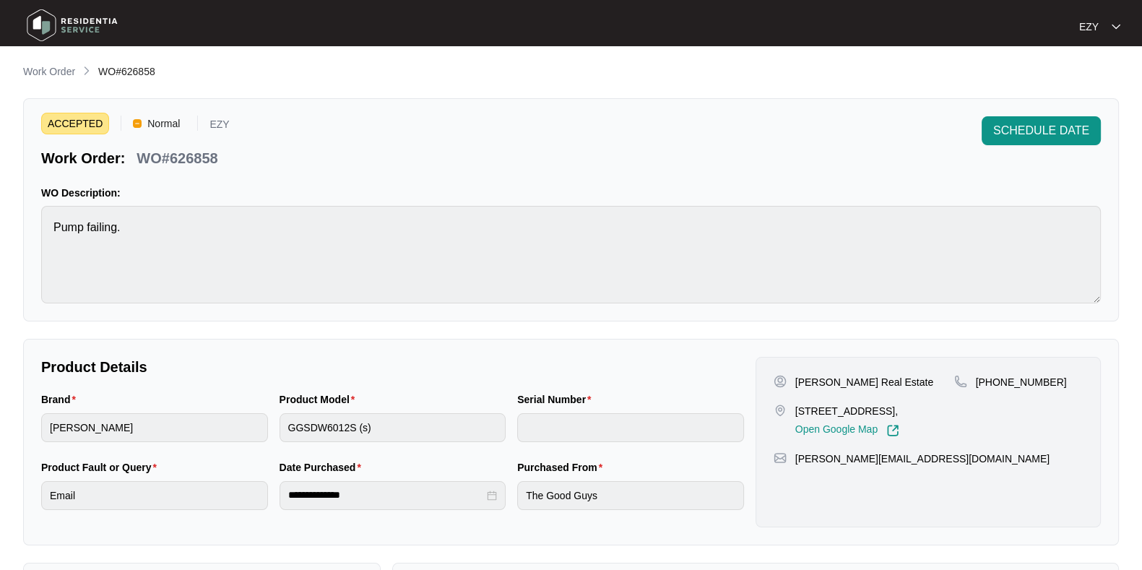
click at [193, 156] on p "WO#626858" at bounding box center [177, 158] width 81 height 20
click at [1024, 137] on span "SCHEDULE DATE" at bounding box center [1041, 130] width 96 height 17
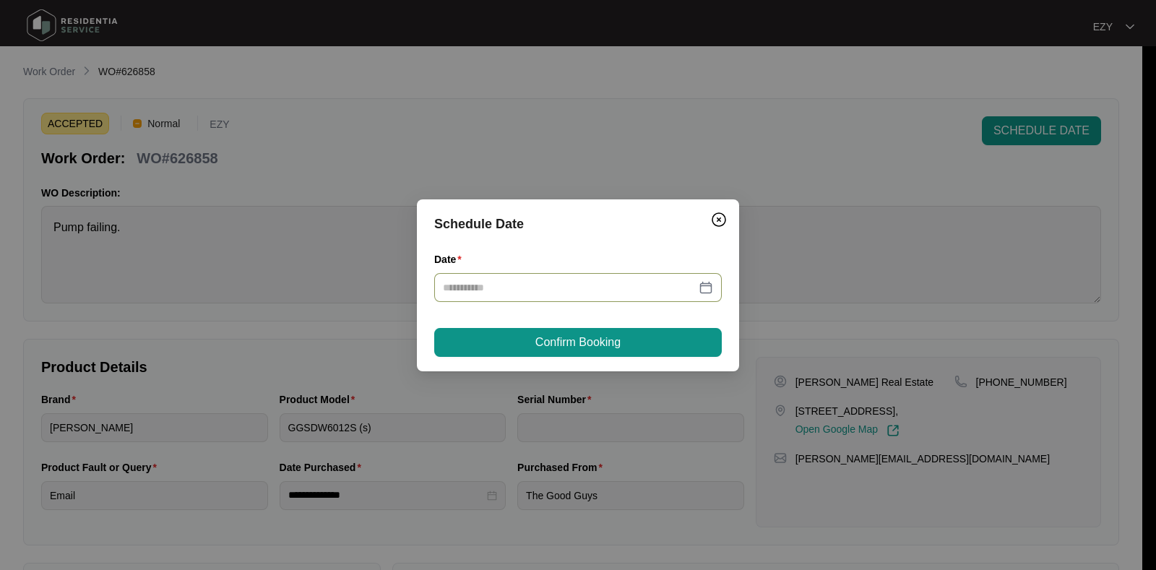
click at [560, 283] on input "Date" at bounding box center [569, 288] width 253 height 16
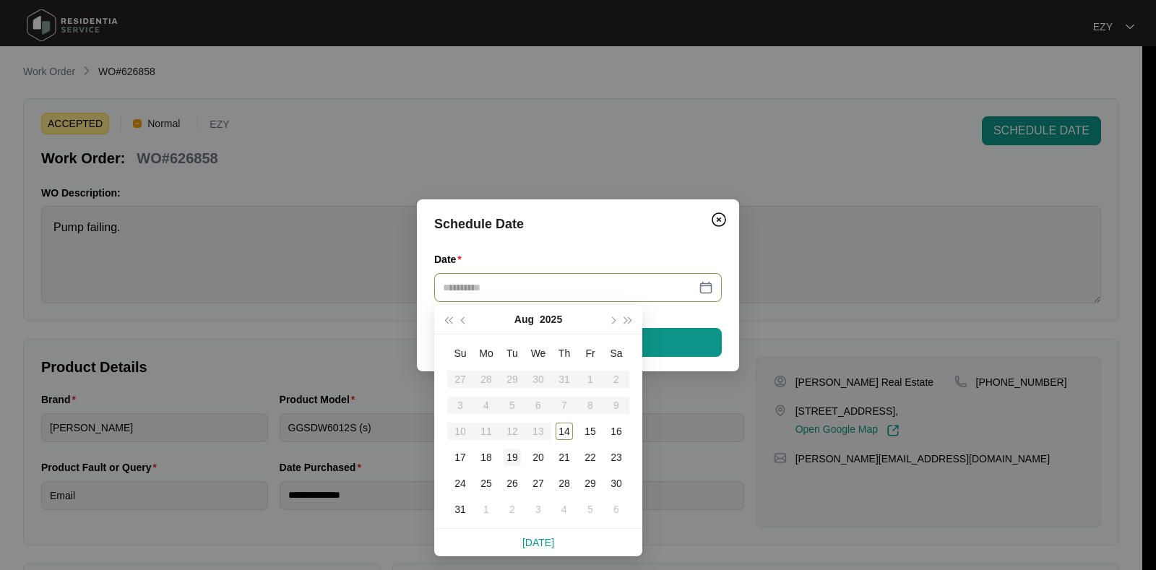
click at [507, 457] on div "19" at bounding box center [512, 457] width 17 height 17
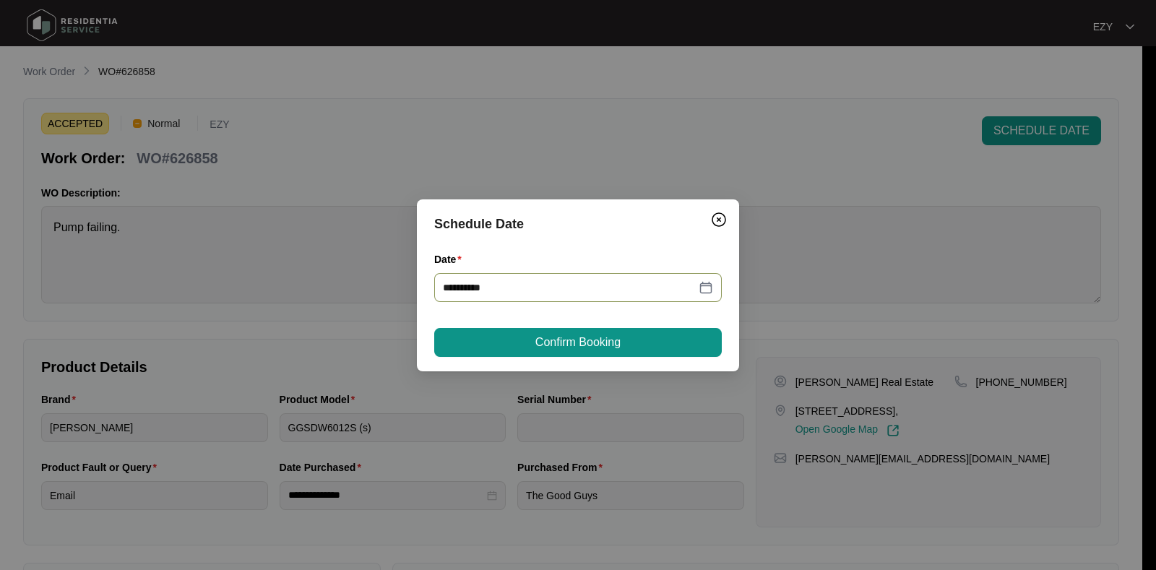
type input "**********"
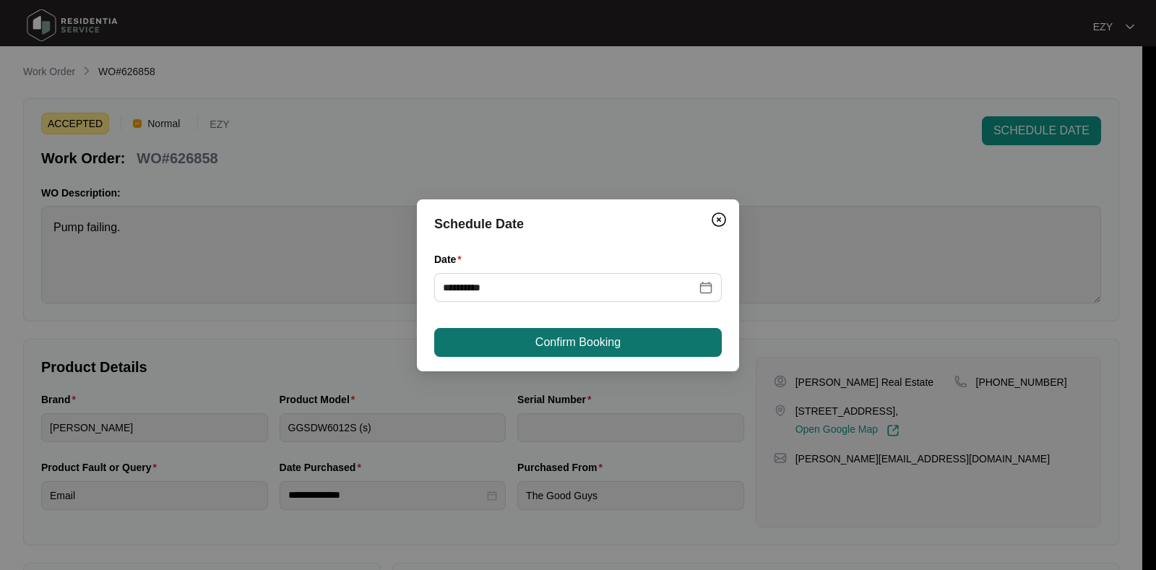
click at [585, 347] on span "Confirm Booking" at bounding box center [577, 342] width 85 height 17
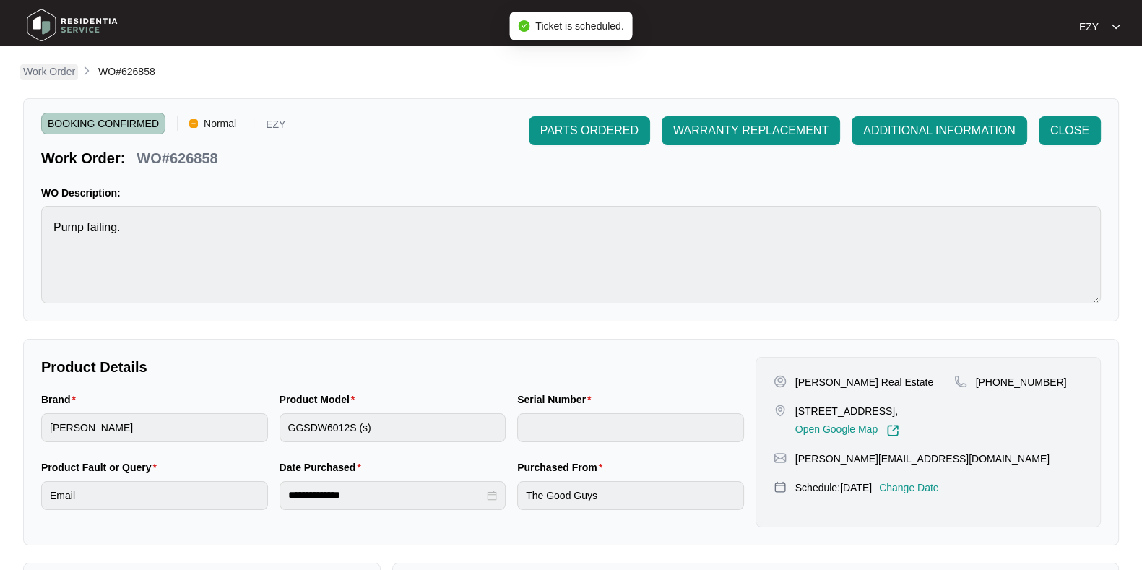
click at [54, 71] on p "Work Order" at bounding box center [49, 71] width 52 height 14
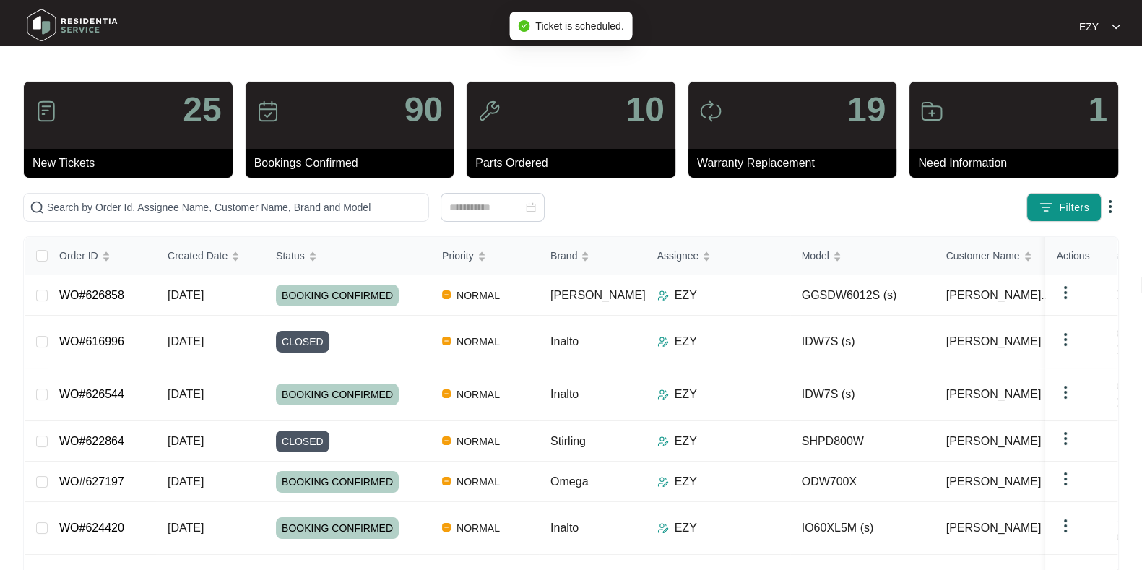
click at [1102, 200] on img at bounding box center [1110, 206] width 17 height 17
click at [1071, 202] on span "Filters" at bounding box center [1074, 207] width 30 height 15
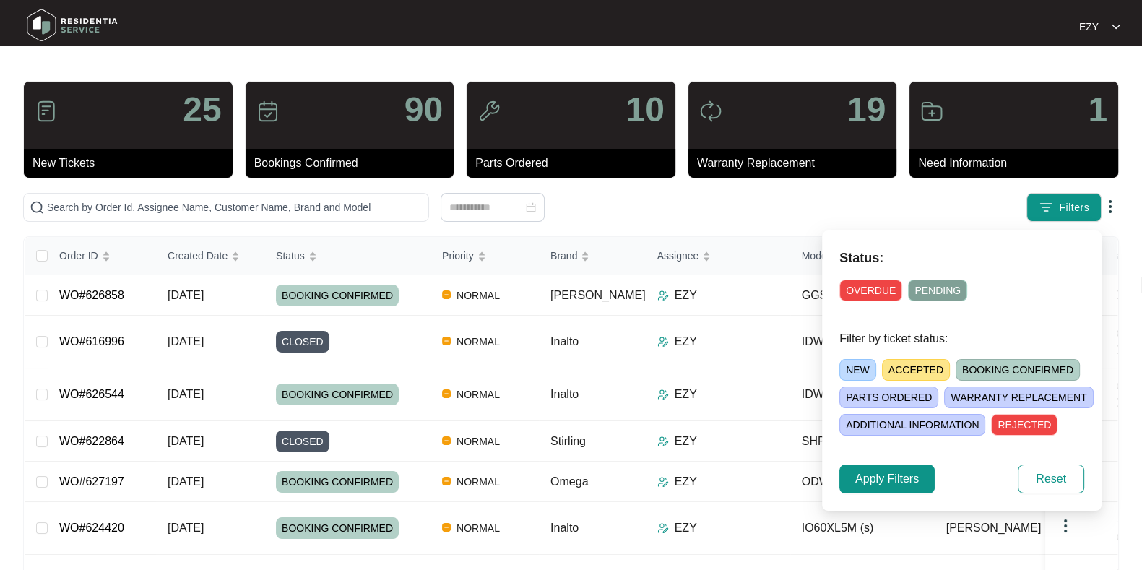
click at [910, 359] on span "ACCEPTED" at bounding box center [916, 370] width 68 height 22
click at [862, 484] on span "Apply Filters" at bounding box center [887, 478] width 64 height 17
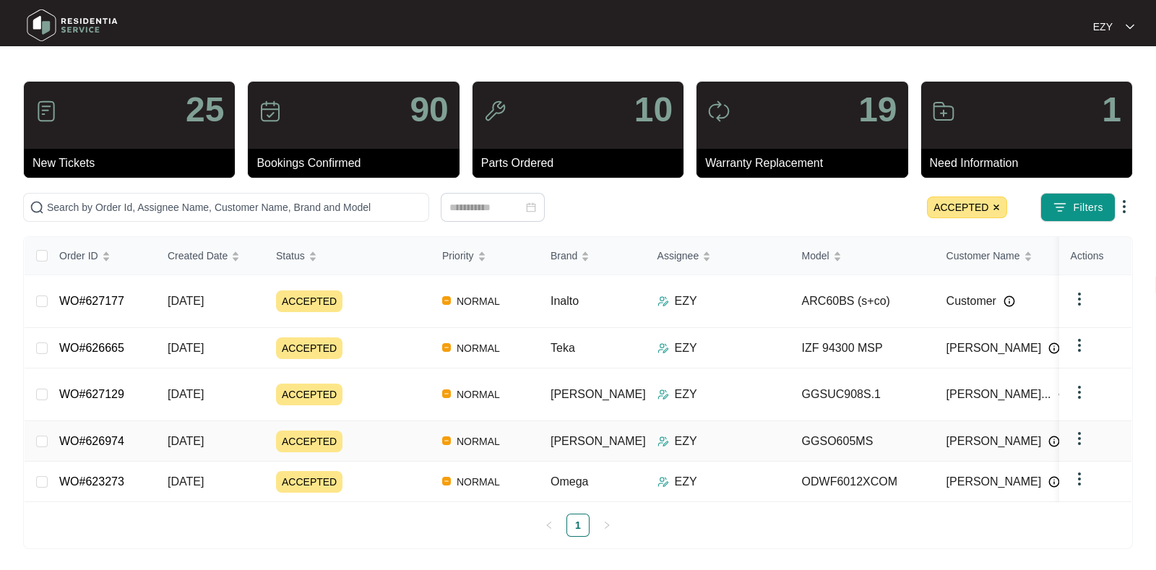
click at [410, 431] on div "ACCEPTED" at bounding box center [353, 442] width 155 height 22
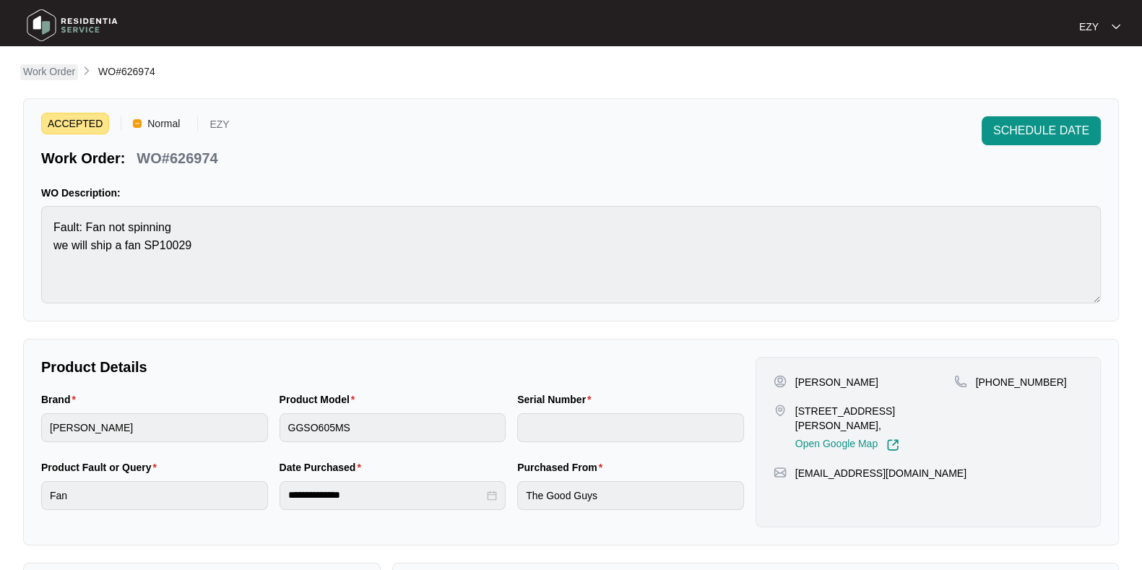
click at [56, 72] on p "Work Order" at bounding box center [49, 71] width 52 height 14
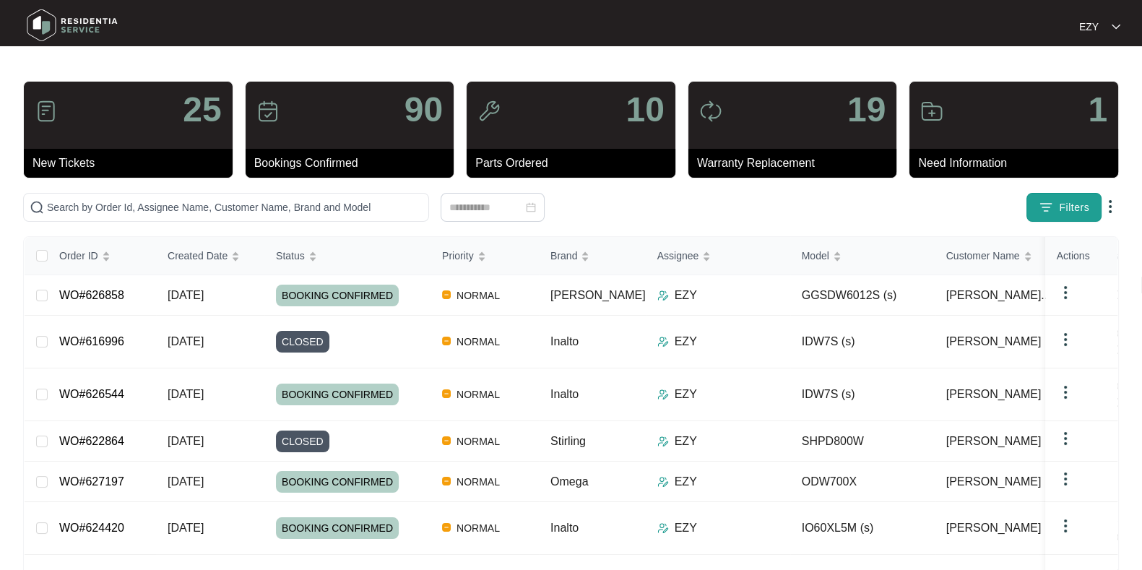
click at [1037, 209] on button "Filters" at bounding box center [1064, 207] width 75 height 29
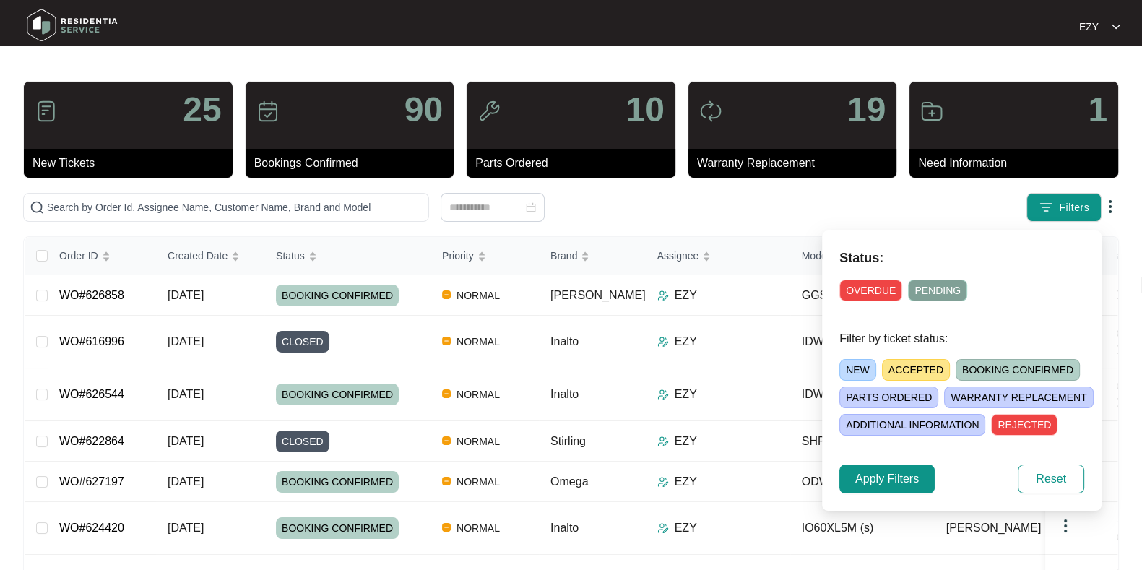
click at [902, 369] on span "ACCEPTED" at bounding box center [916, 370] width 68 height 22
click at [889, 475] on span "Apply Filters" at bounding box center [887, 478] width 64 height 17
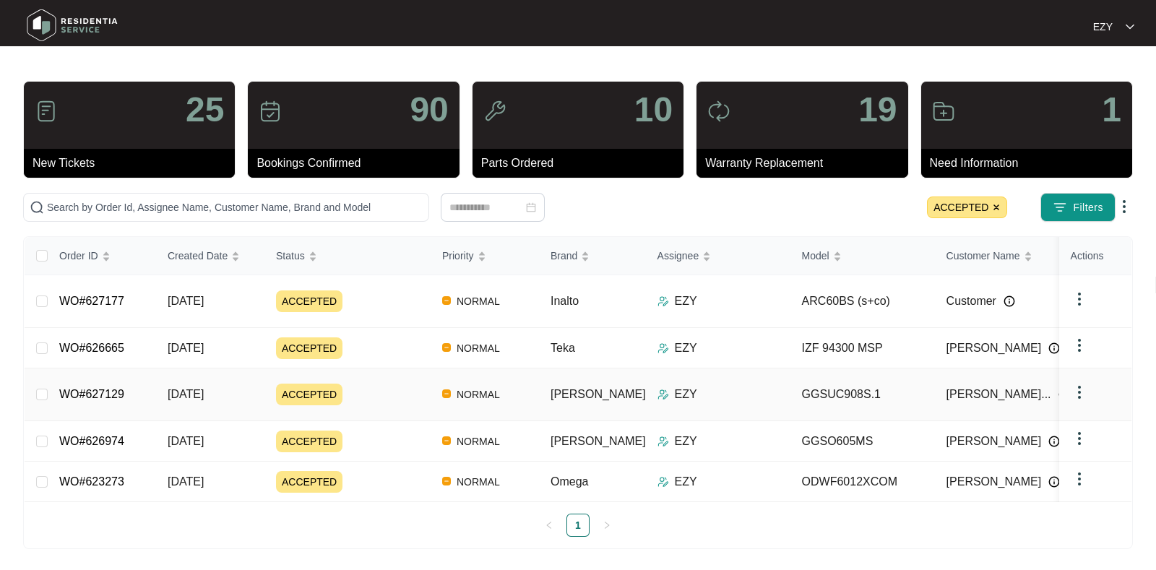
click at [391, 384] on div "ACCEPTED" at bounding box center [353, 395] width 155 height 22
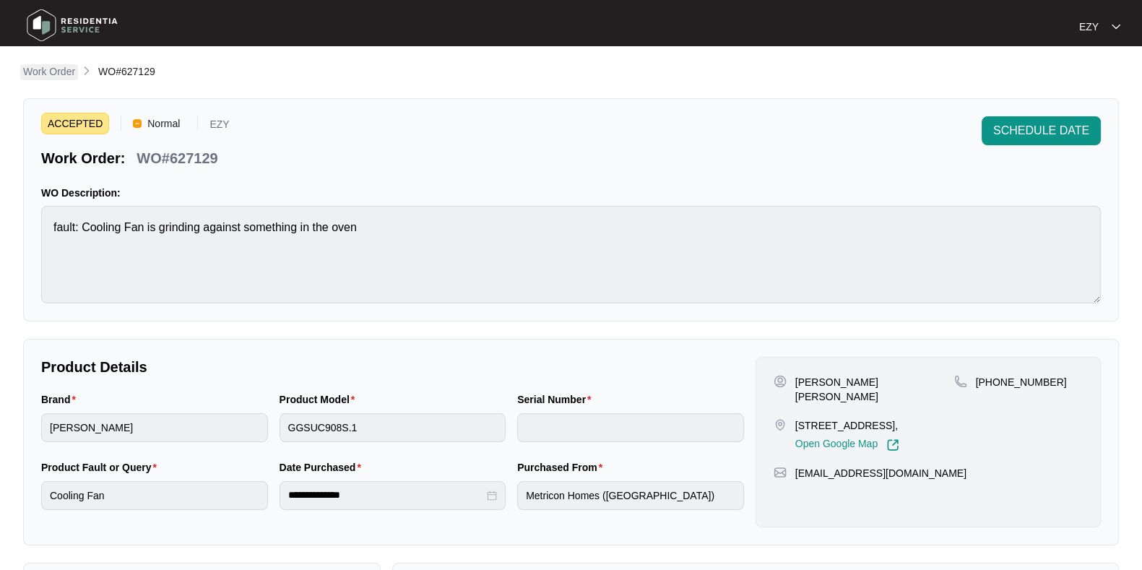
click at [52, 77] on p "Work Order" at bounding box center [49, 71] width 52 height 14
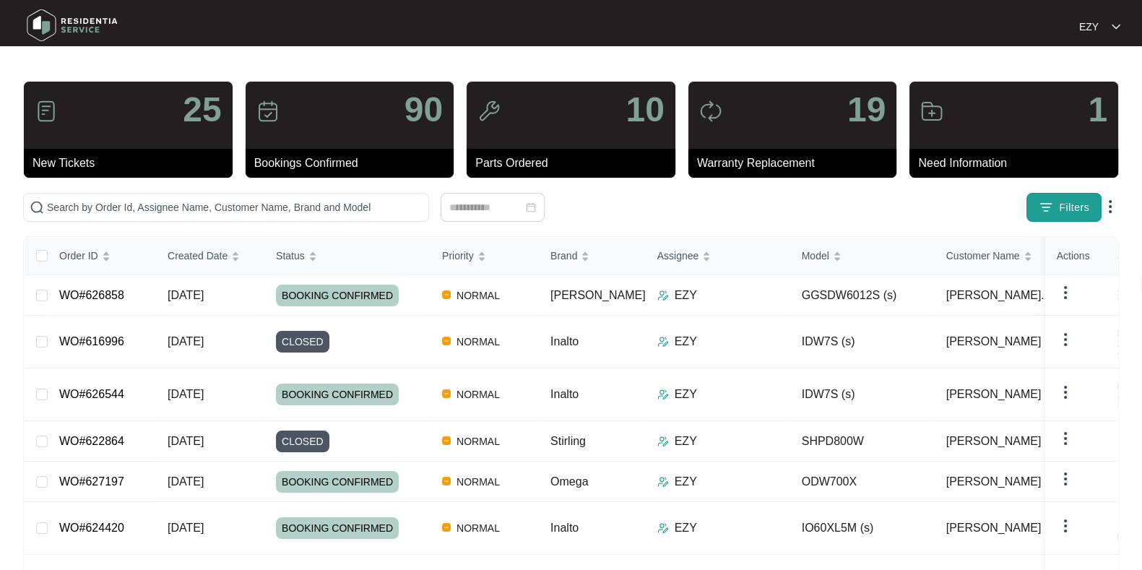
click at [1050, 210] on img "button" at bounding box center [1046, 207] width 14 height 14
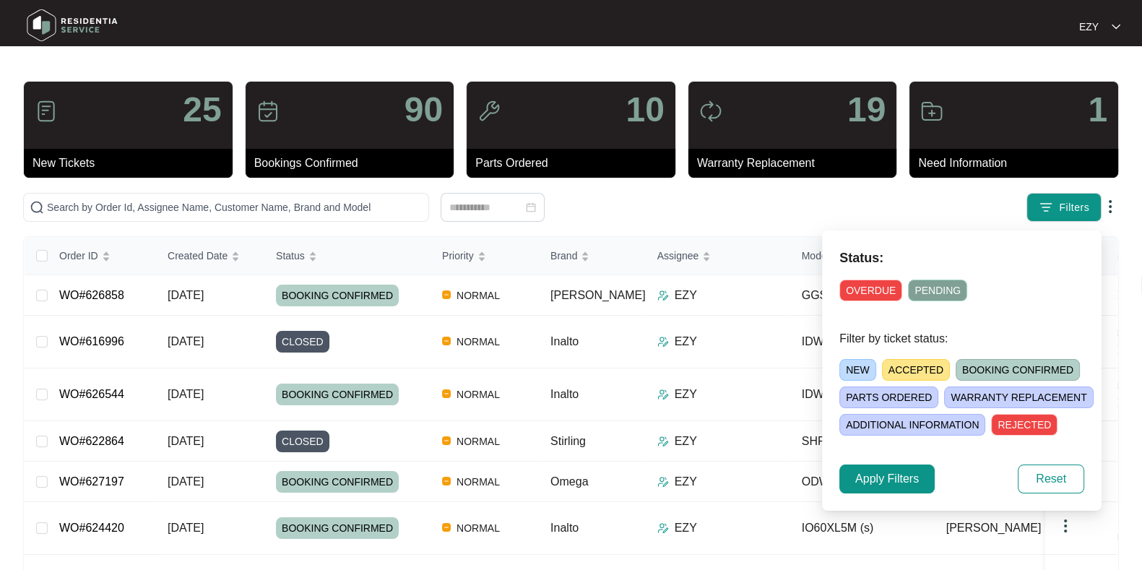
click at [912, 361] on span "ACCEPTED" at bounding box center [916, 370] width 68 height 22
click at [879, 467] on button "Apply Filters" at bounding box center [887, 479] width 95 height 29
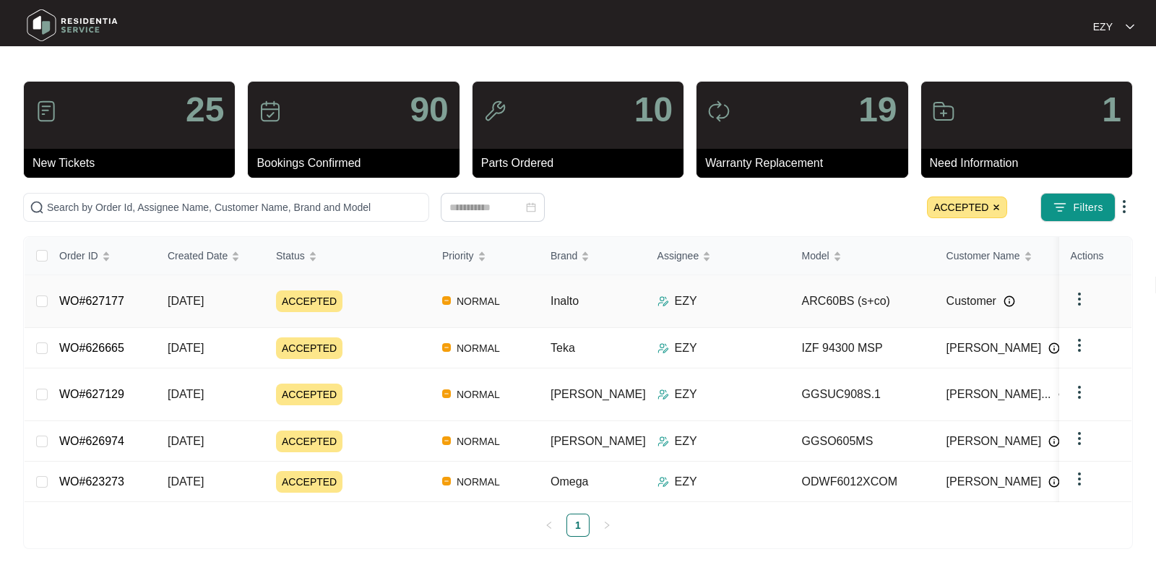
click at [333, 295] on span "ACCEPTED" at bounding box center [309, 301] width 66 height 22
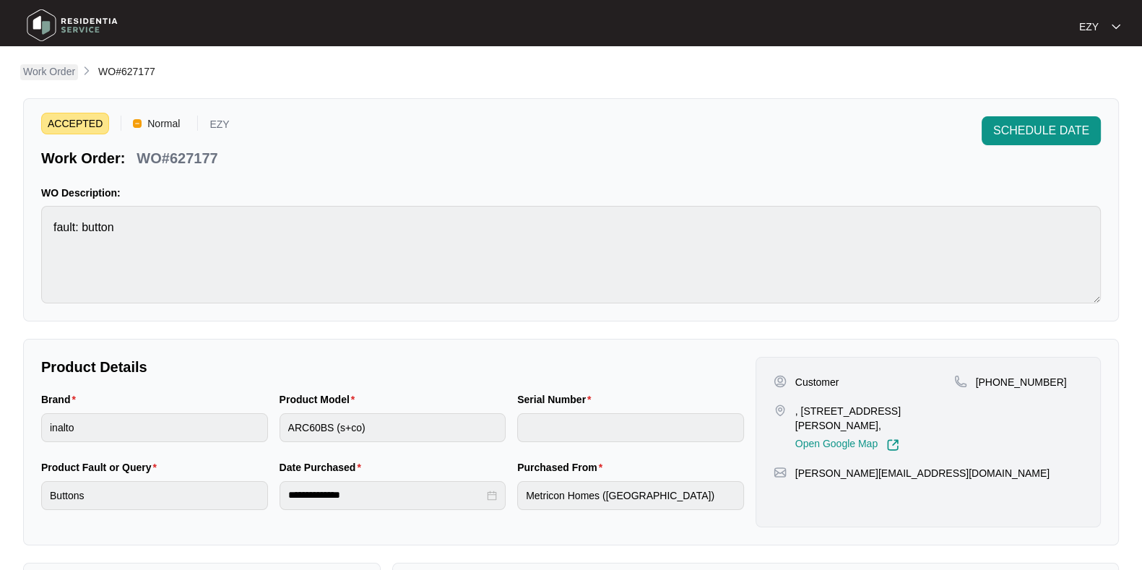
click at [44, 66] on p "Work Order" at bounding box center [49, 71] width 52 height 14
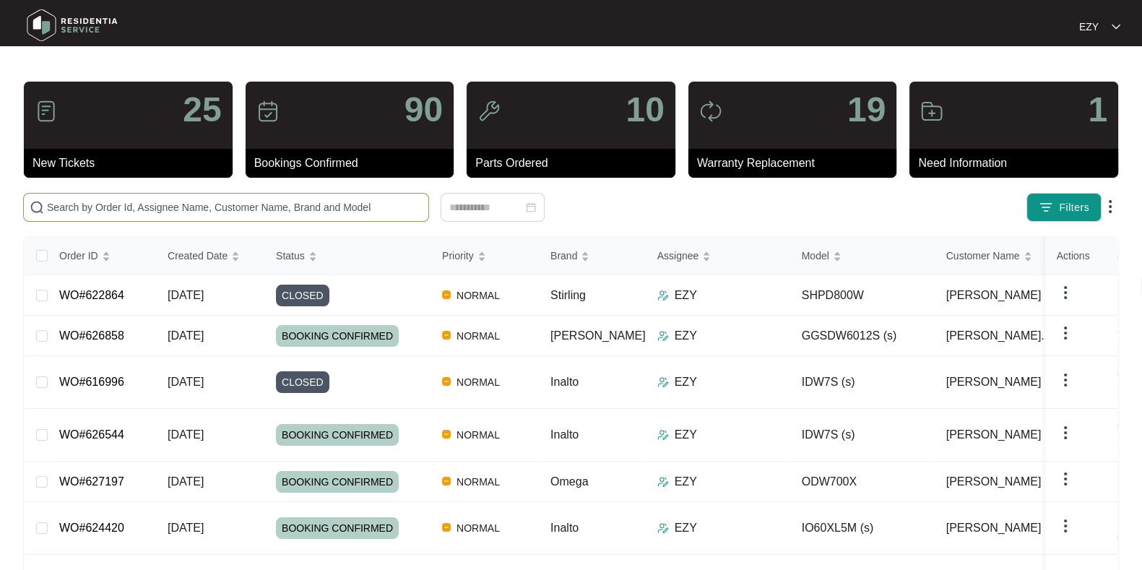
click at [141, 199] on input "text" at bounding box center [235, 207] width 376 height 16
paste input "625081"
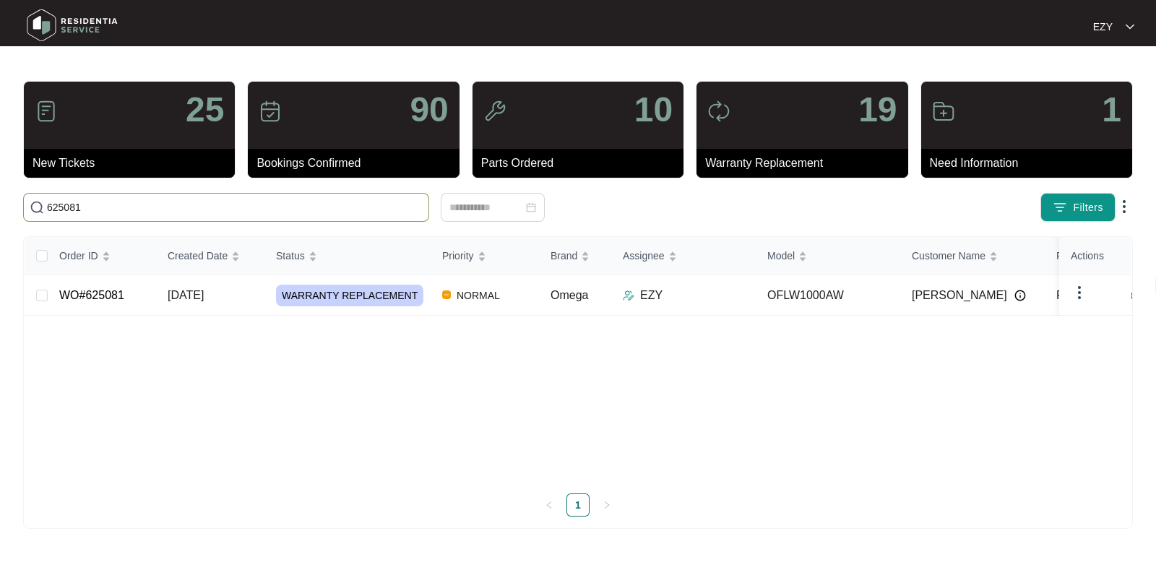
type input "625081"
click at [139, 282] on td "WO#625081" at bounding box center [102, 295] width 108 height 40
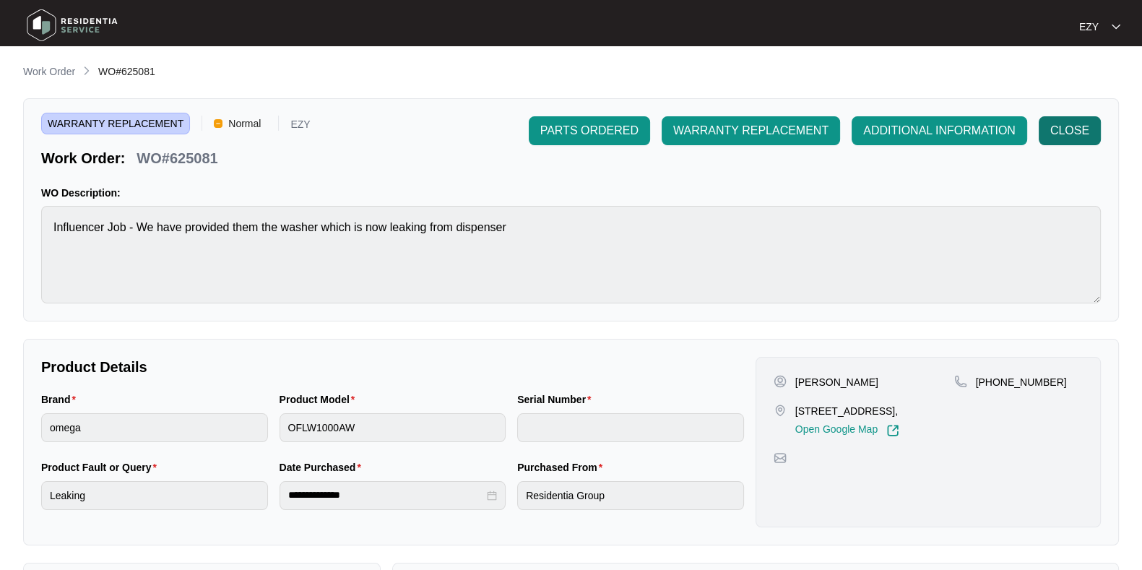
click at [1073, 132] on span "CLOSE" at bounding box center [1069, 130] width 39 height 17
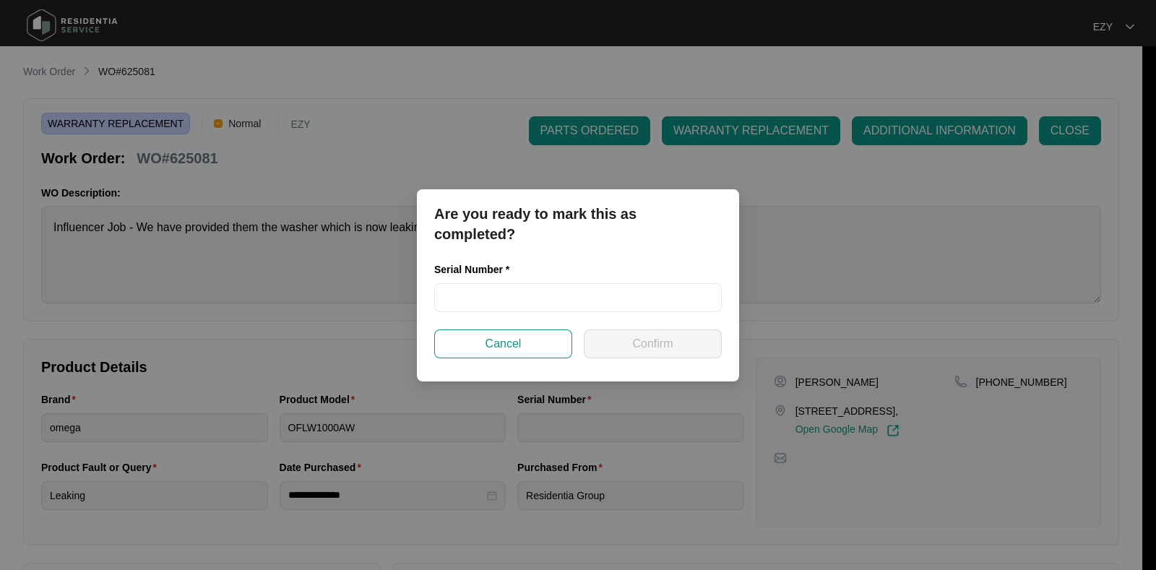
click at [496, 280] on div "Serial Number *" at bounding box center [578, 273] width 288 height 22
click at [522, 303] on input "text" at bounding box center [578, 297] width 288 height 29
paste input "540N704860143135J00119"
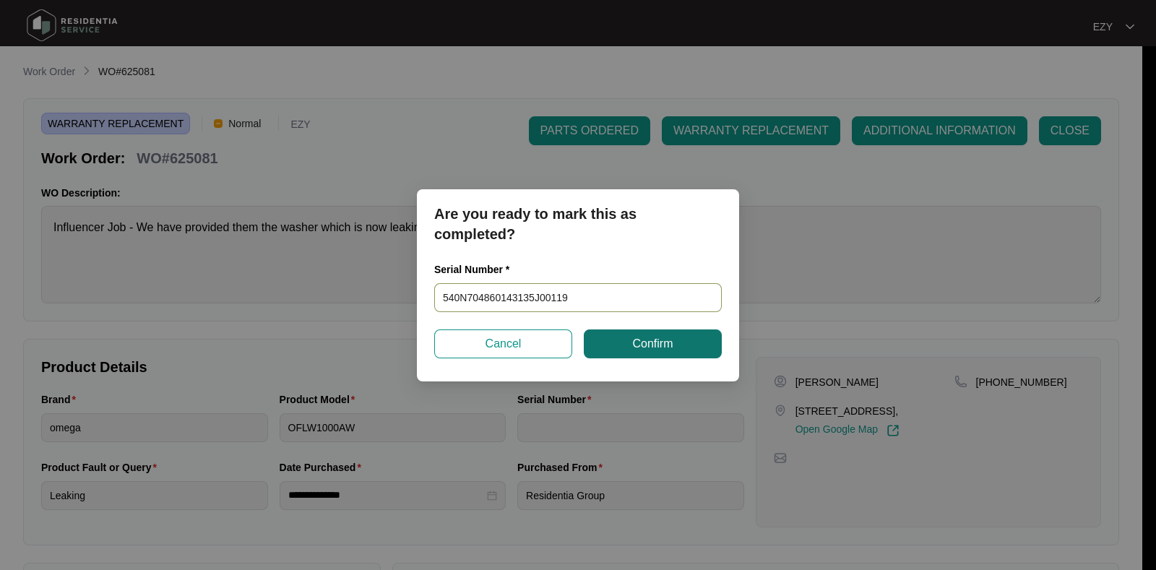
type input "540N704860143135J00119"
click at [661, 335] on span "Confirm" at bounding box center [652, 343] width 40 height 17
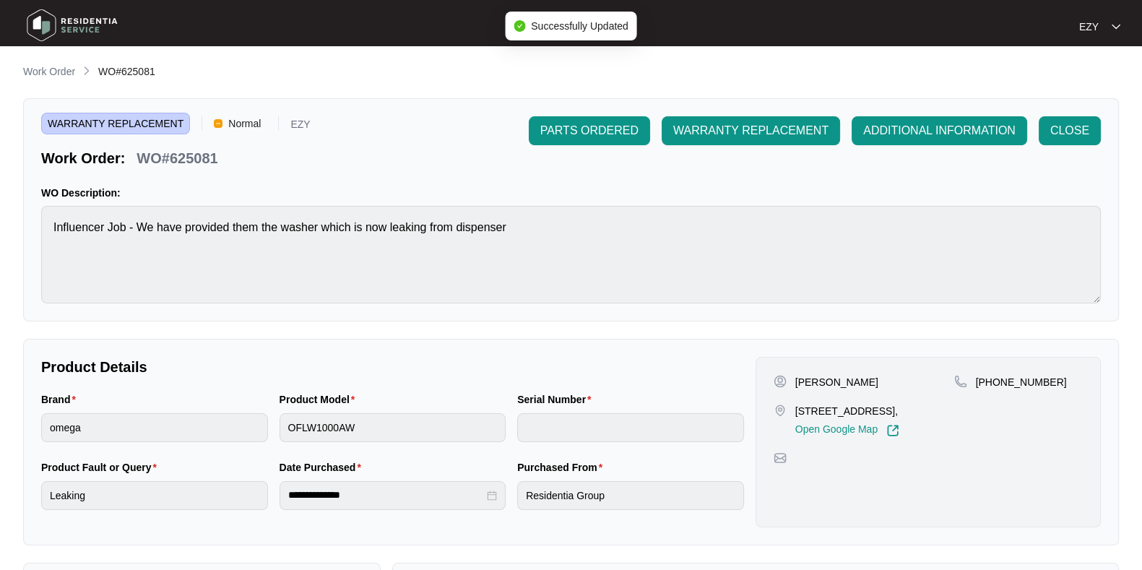
type input "540N704860143135J00119"
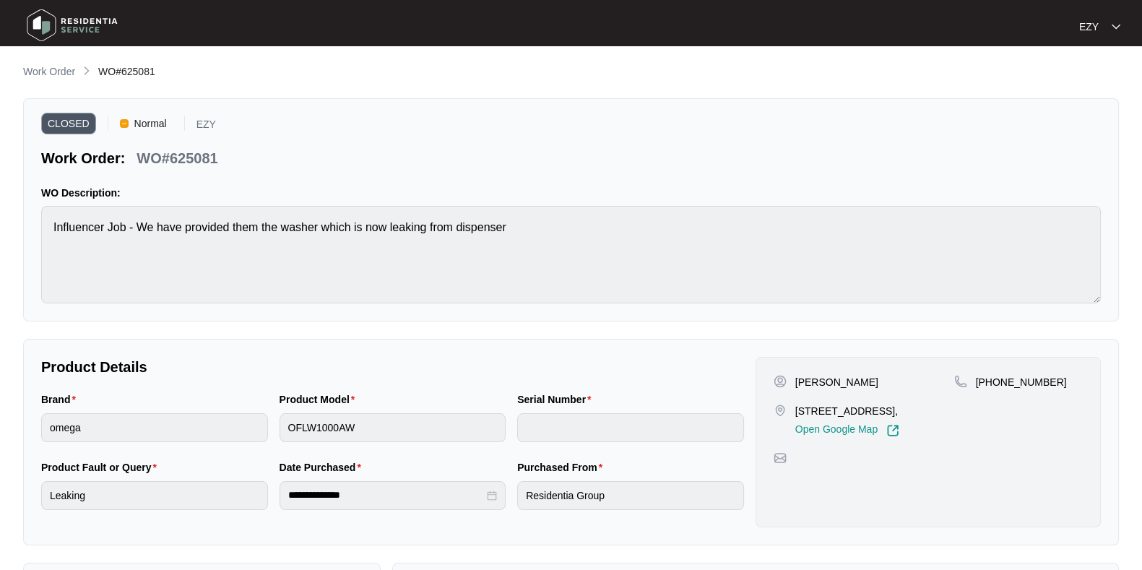
click at [59, 64] on li "Work Order" at bounding box center [49, 72] width 52 height 17
click at [63, 67] on p "Work Order" at bounding box center [49, 71] width 52 height 14
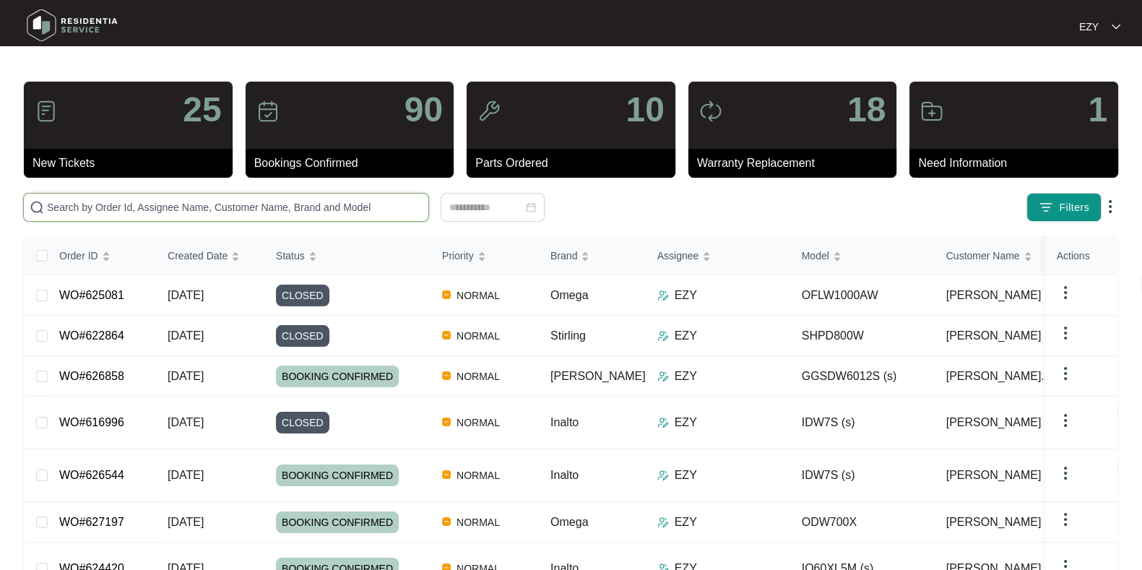
click at [309, 204] on input "text" at bounding box center [235, 207] width 376 height 16
paste input "625614"
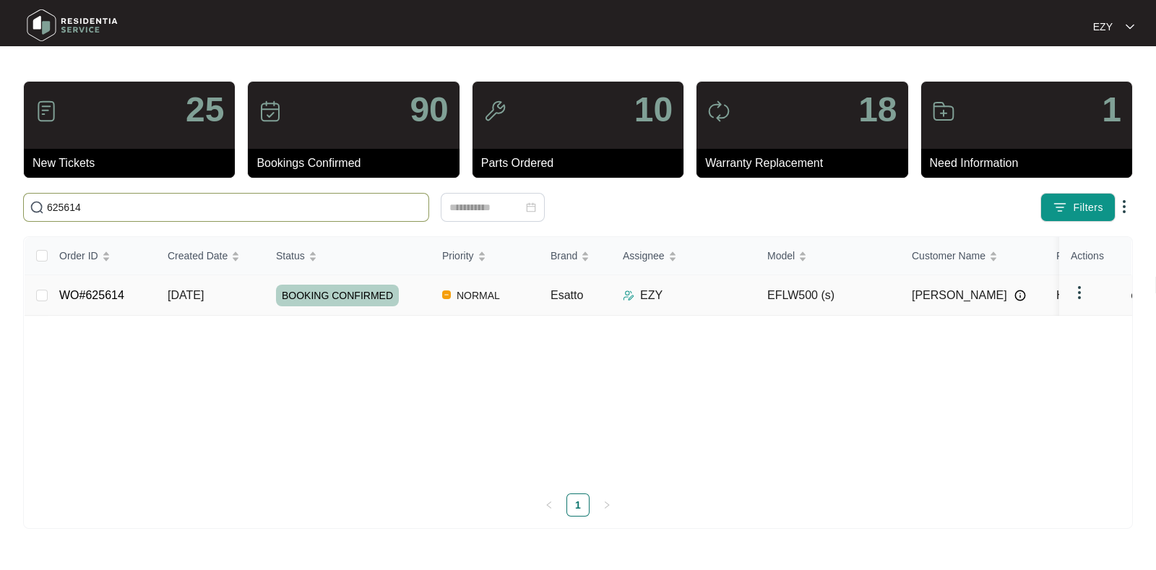
type input "625614"
click at [148, 298] on td "WO#625614" at bounding box center [102, 295] width 108 height 40
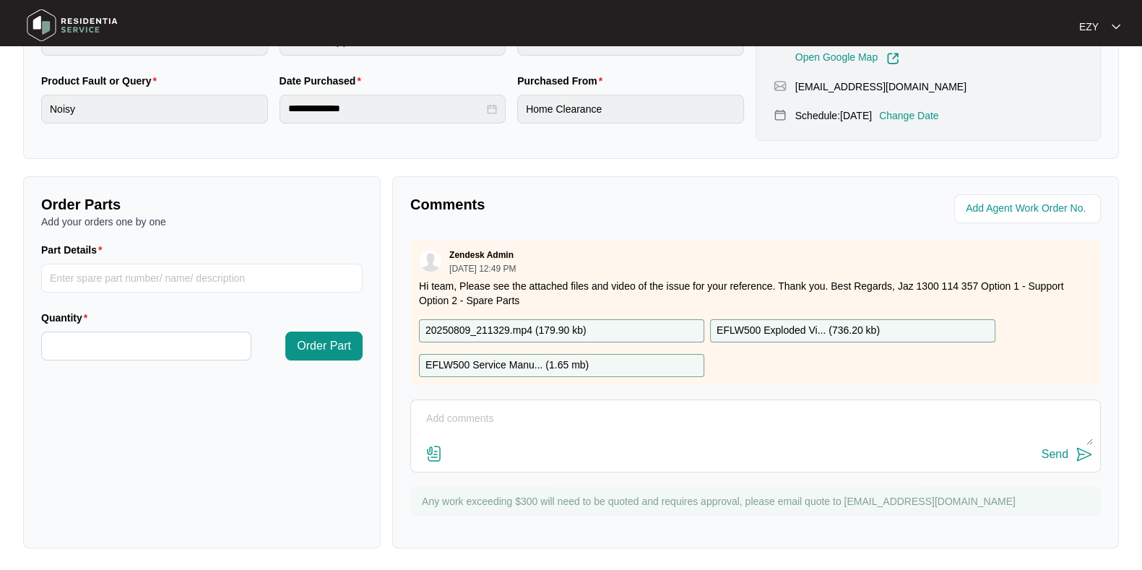
scroll to position [25, 0]
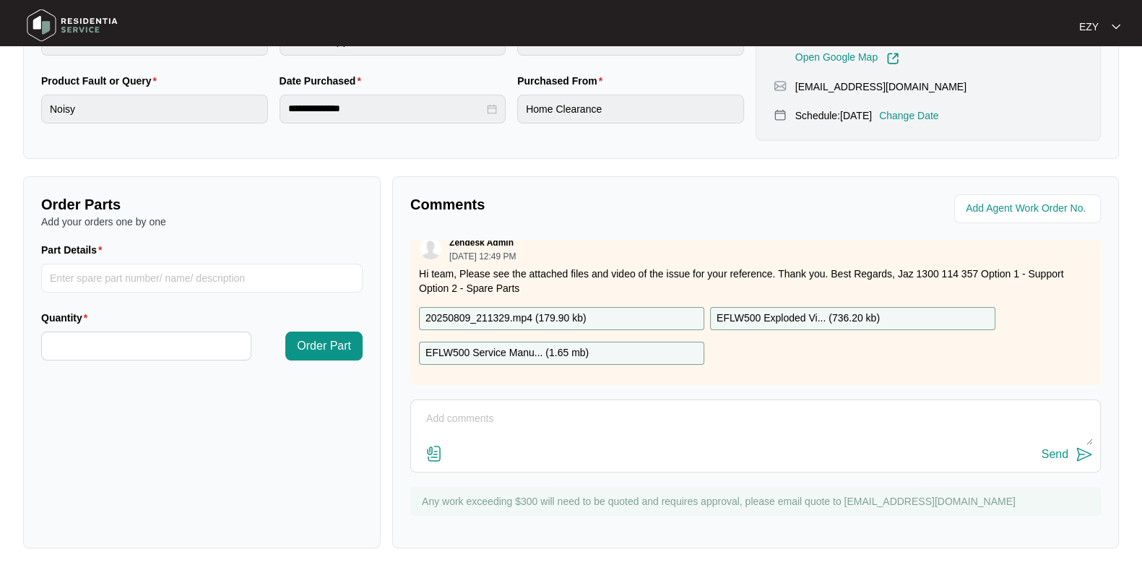
click at [597, 442] on textarea at bounding box center [755, 426] width 675 height 38
paste textarea "Checked and confirmed fault found drum bearing failure. Please advise"
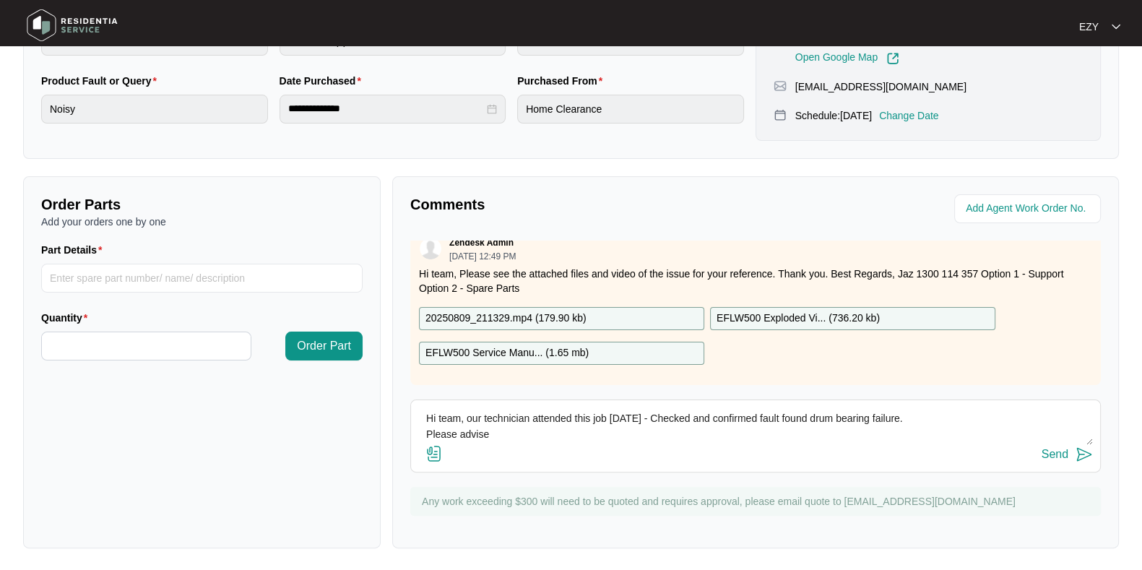
click at [428, 434] on textarea "Hi team, our technician attended this job [DATE] - Checked and confirmed fault …" at bounding box center [755, 426] width 675 height 38
click at [979, 413] on textarea "Hi team, our technician attended this job [DATE] - Checked and confirmed fault …" at bounding box center [755, 426] width 675 height 38
type textarea "Hi team, our technician attended this job [DATE] - Checked and confirmed fault …"
click at [1068, 454] on div "Send" at bounding box center [1055, 454] width 27 height 13
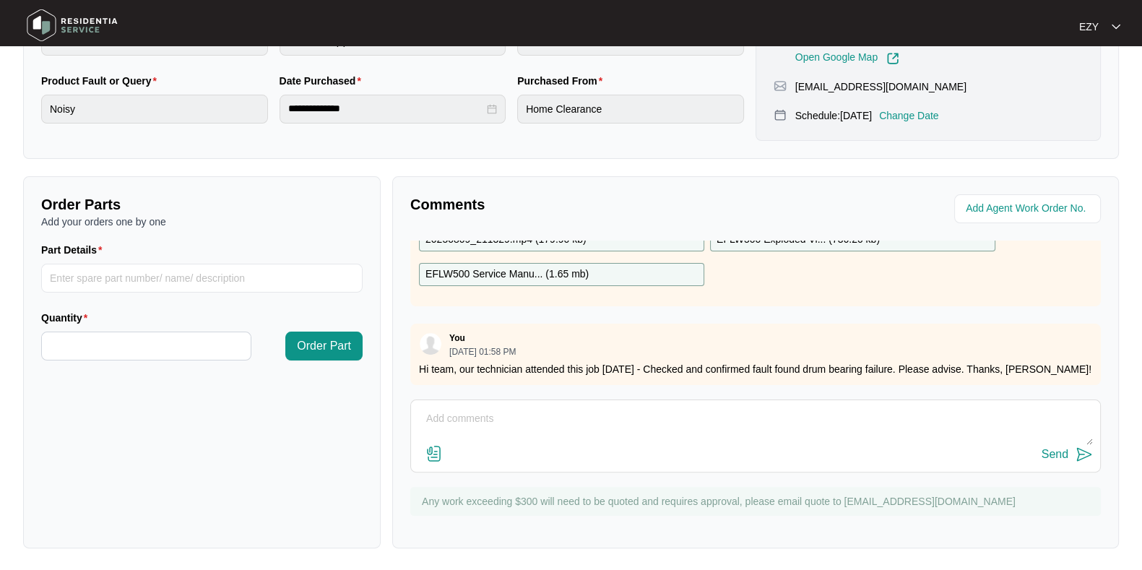
scroll to position [0, 0]
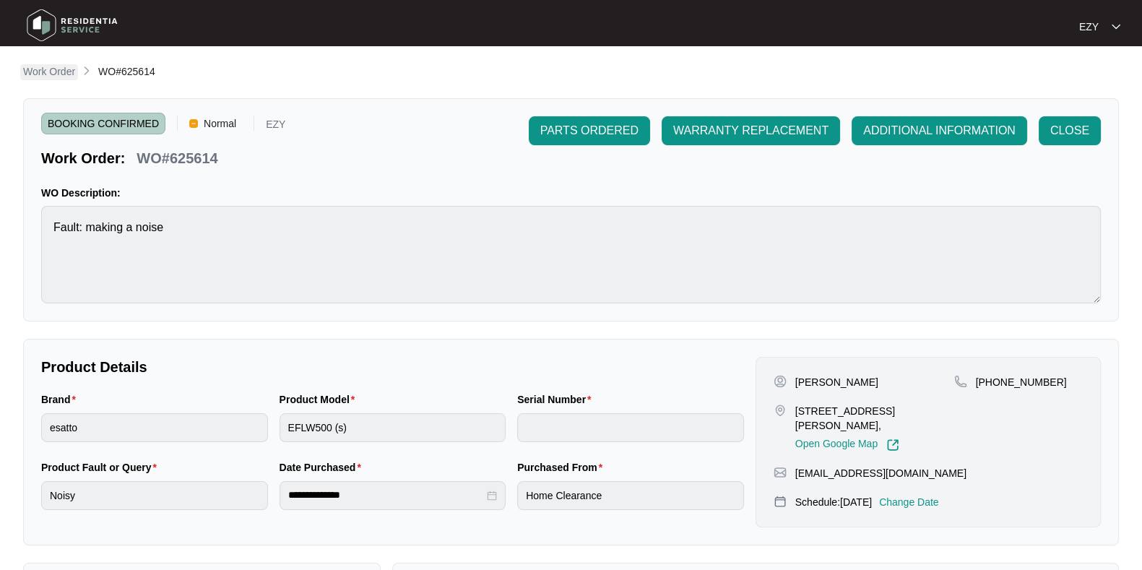
click at [44, 70] on p "Work Order" at bounding box center [49, 71] width 52 height 14
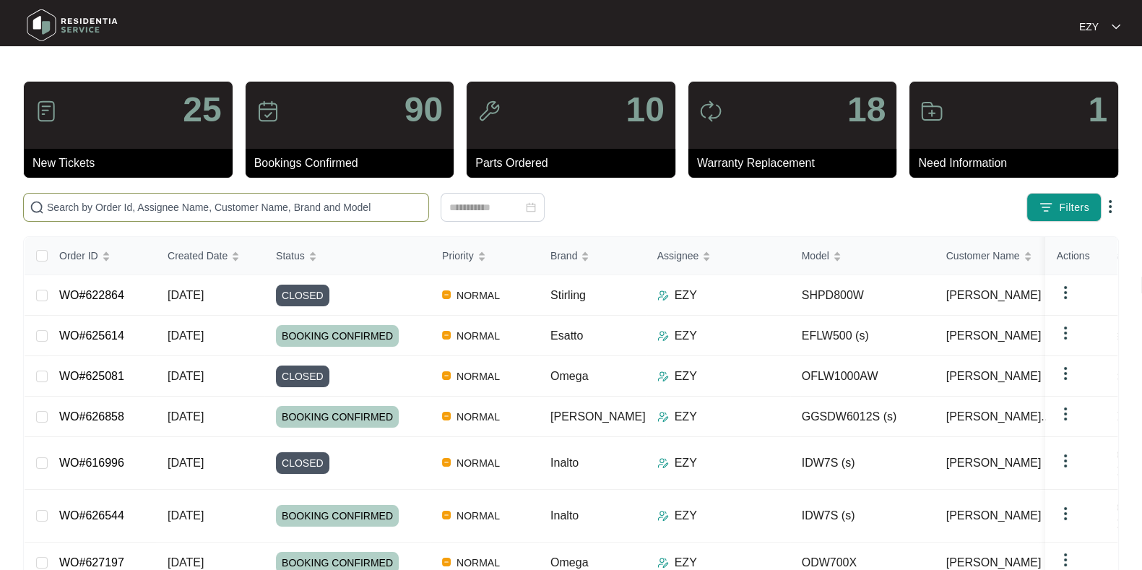
click at [335, 200] on input "text" at bounding box center [235, 207] width 376 height 16
paste input "622572"
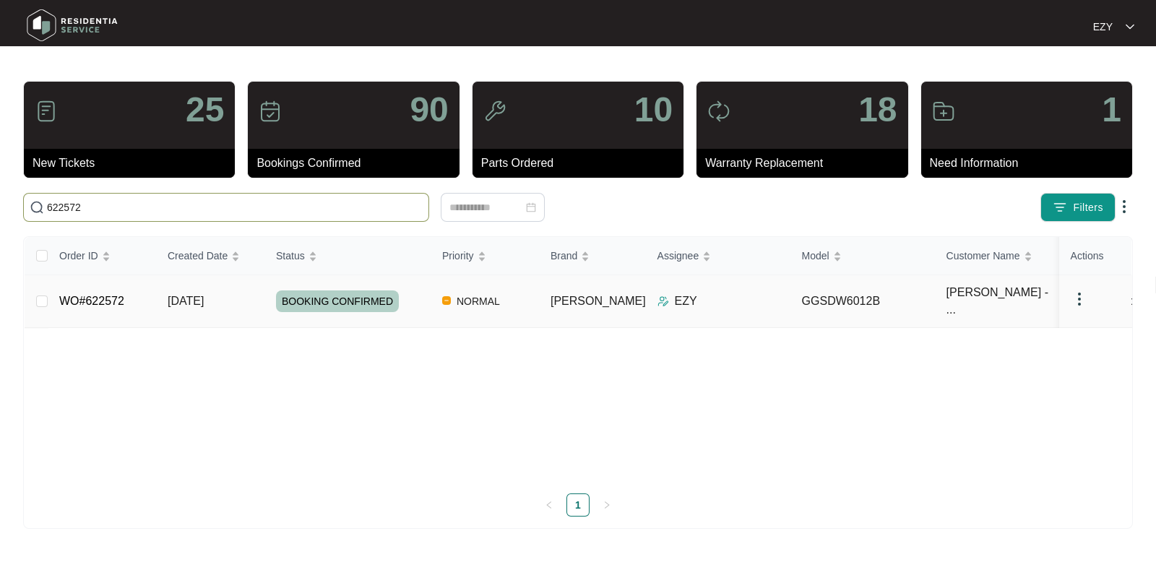
type input "622572"
click at [130, 293] on td "WO#622572" at bounding box center [102, 301] width 108 height 53
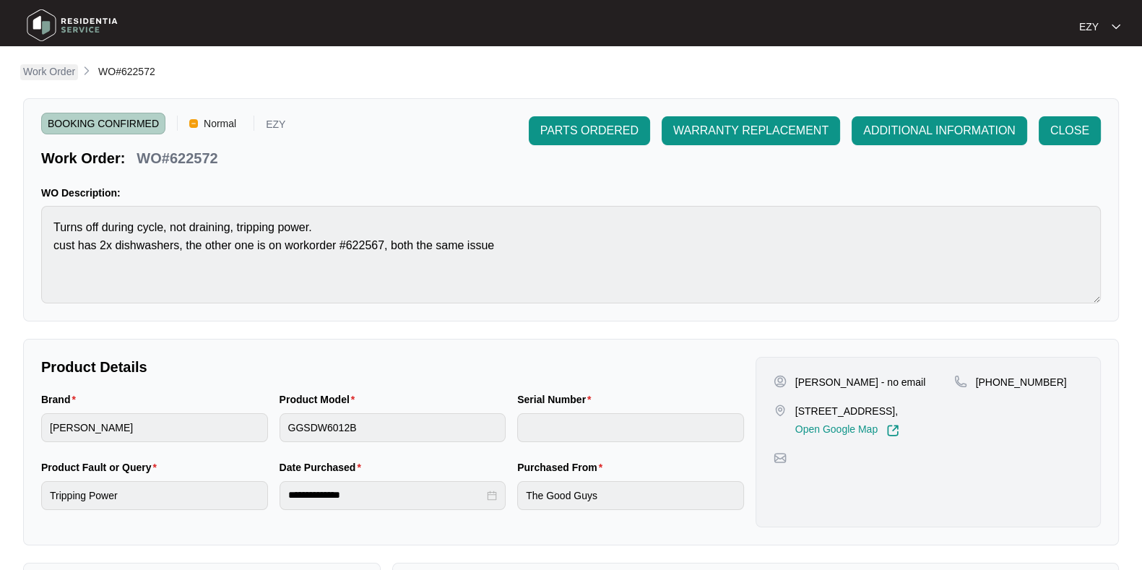
click at [48, 69] on p "Work Order" at bounding box center [49, 71] width 52 height 14
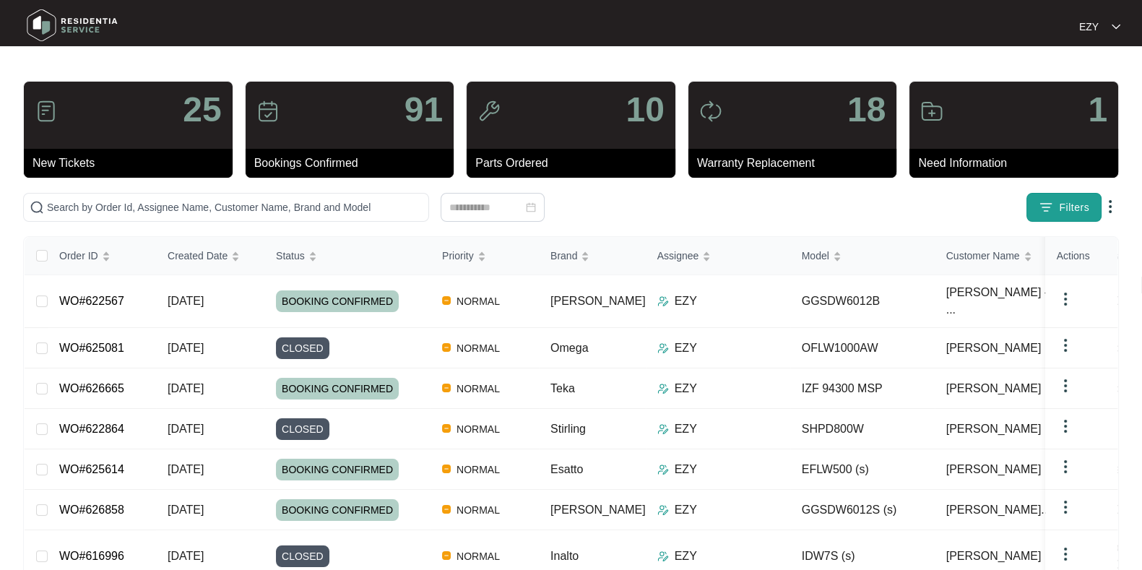
click at [1077, 206] on span "Filters" at bounding box center [1074, 207] width 30 height 15
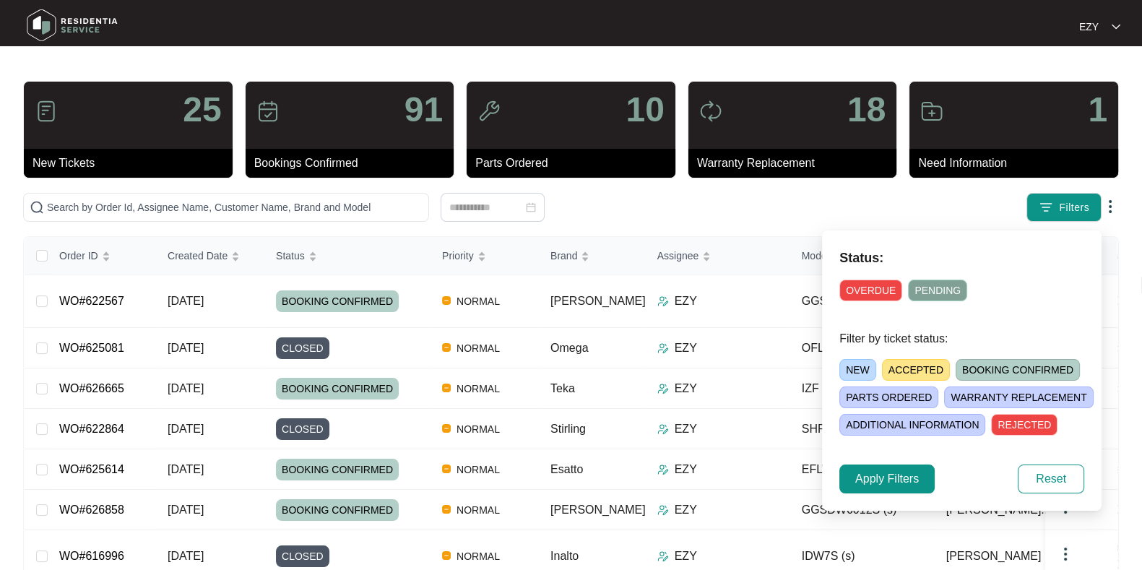
click at [902, 359] on span "ACCEPTED" at bounding box center [916, 370] width 68 height 22
click at [879, 489] on button "Apply Filters" at bounding box center [887, 479] width 95 height 29
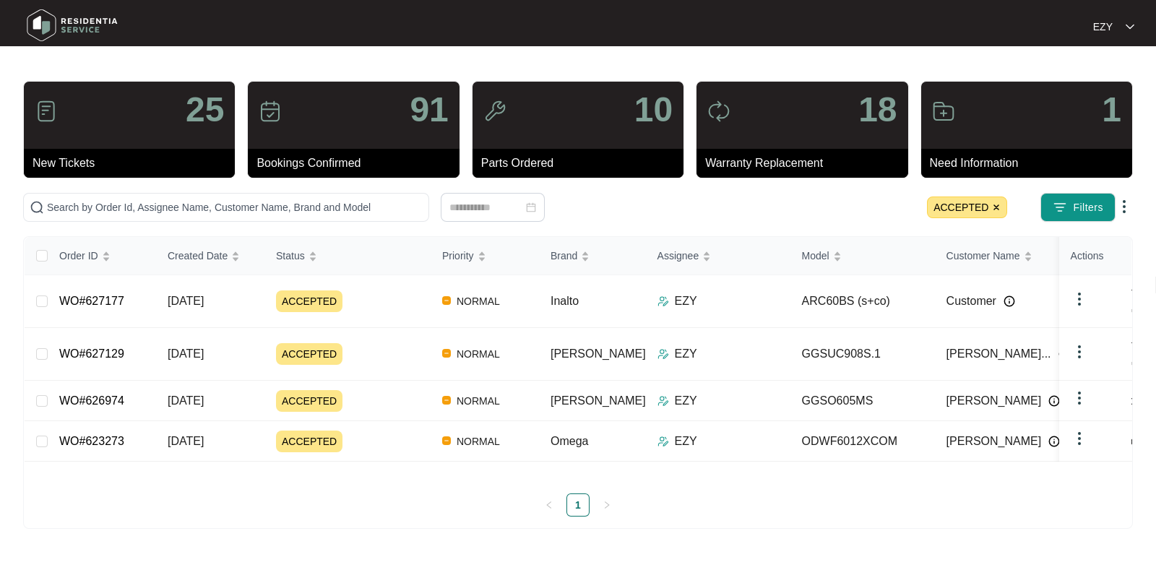
click at [998, 208] on img at bounding box center [996, 207] width 9 height 9
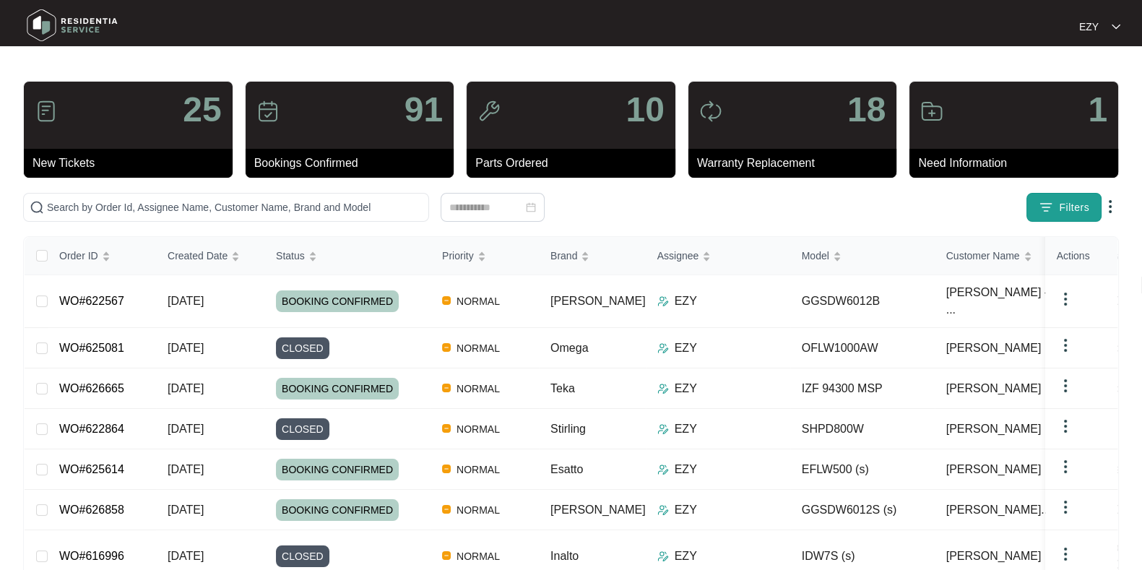
click at [1043, 212] on img "button" at bounding box center [1046, 207] width 14 height 14
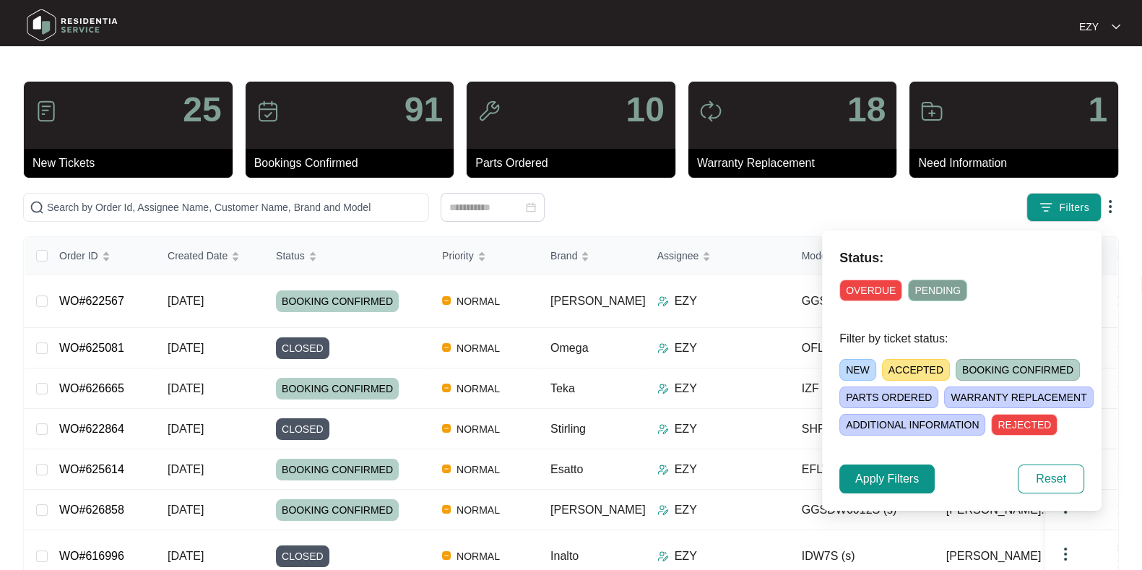
click at [851, 366] on span "NEW" at bounding box center [858, 370] width 37 height 22
click at [896, 487] on button "Apply Filters" at bounding box center [887, 479] width 95 height 29
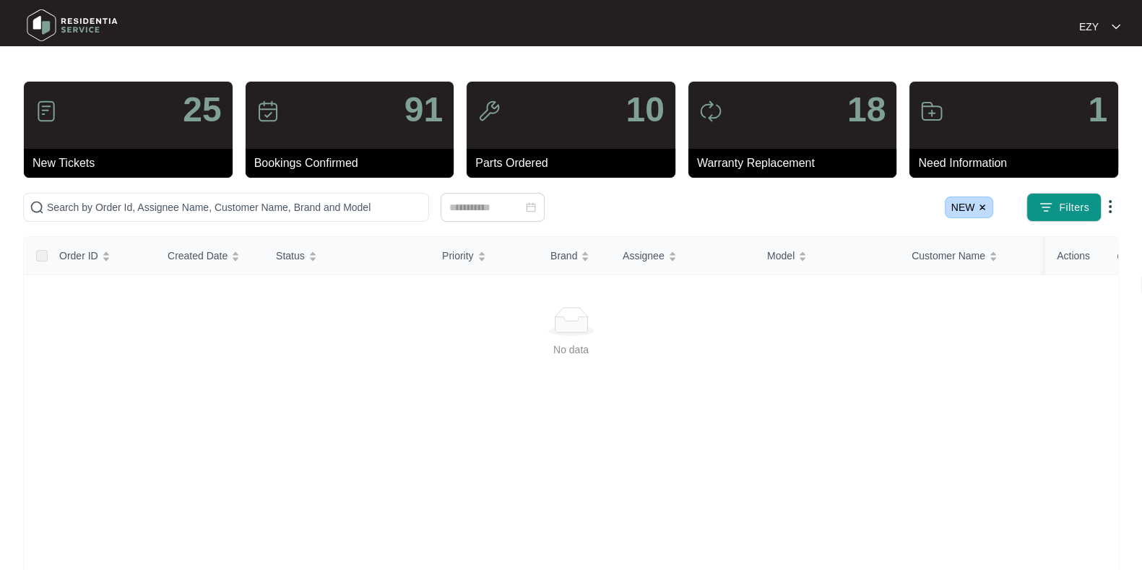
click at [986, 206] on img at bounding box center [982, 207] width 9 height 9
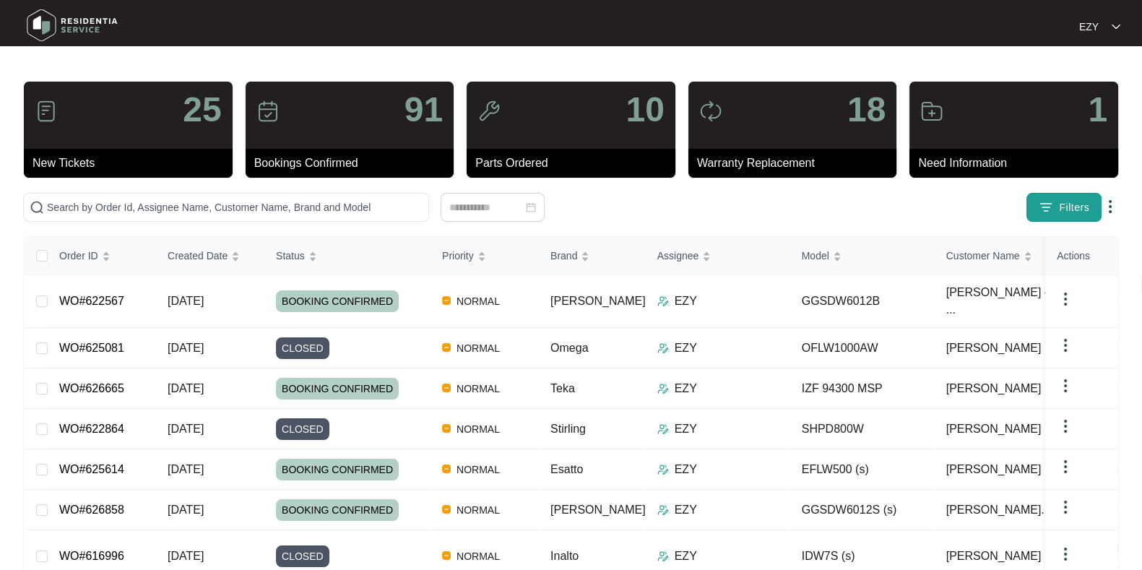
click at [1062, 211] on span "Filters" at bounding box center [1074, 207] width 30 height 15
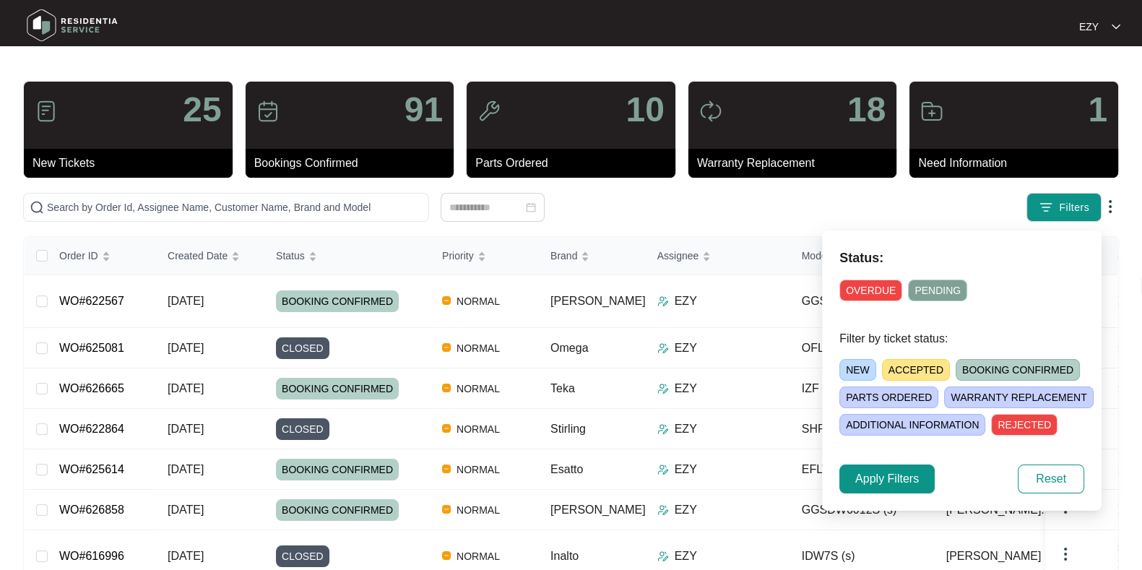
click at [882, 301] on span "OVERDUE" at bounding box center [871, 291] width 63 height 22
click at [903, 481] on span "Apply Filters" at bounding box center [887, 478] width 64 height 17
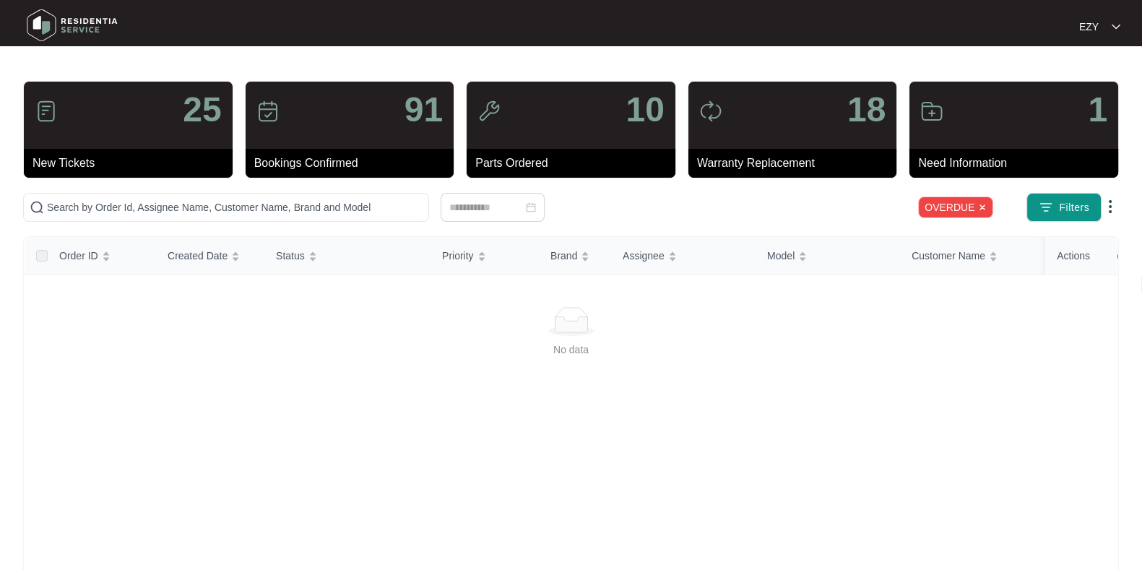
click at [979, 207] on img at bounding box center [982, 207] width 9 height 9
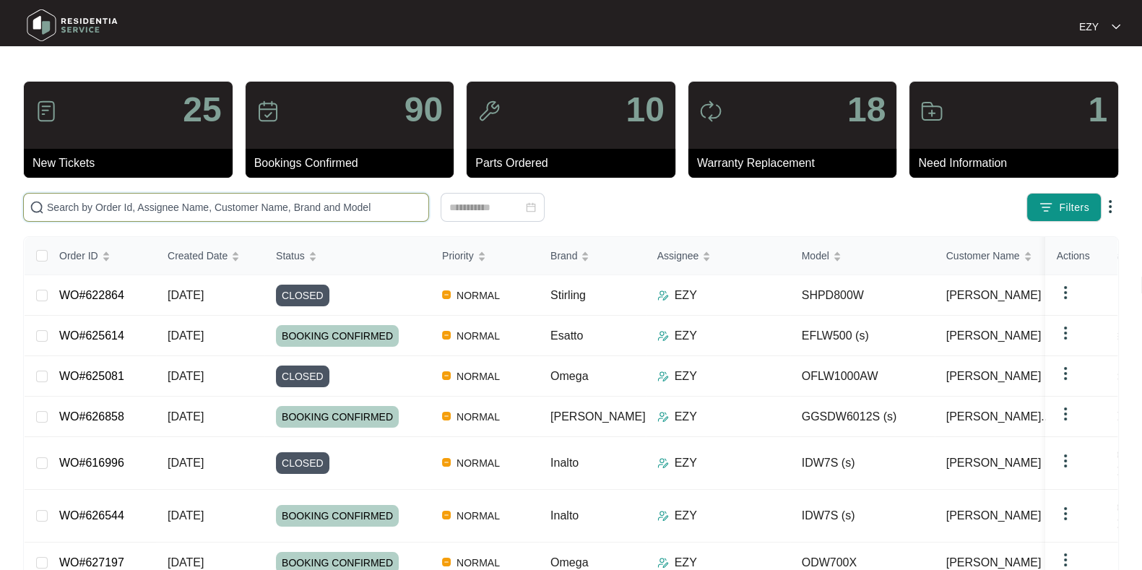
click at [276, 206] on input "text" at bounding box center [235, 207] width 376 height 16
paste input "622567"
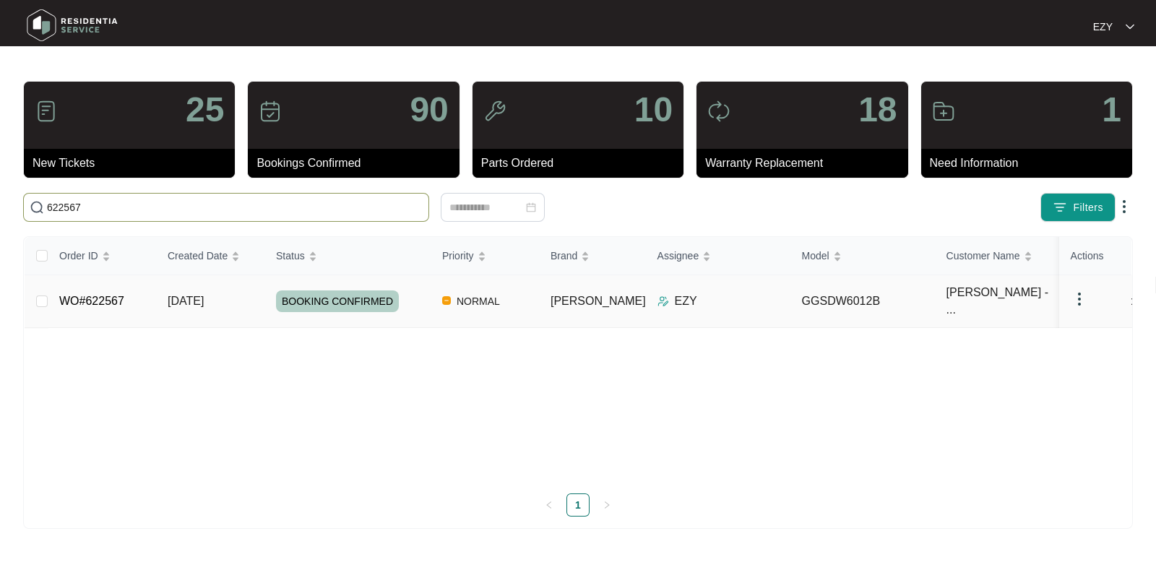
type input "622567"
click at [248, 291] on td "[DATE]" at bounding box center [210, 301] width 108 height 53
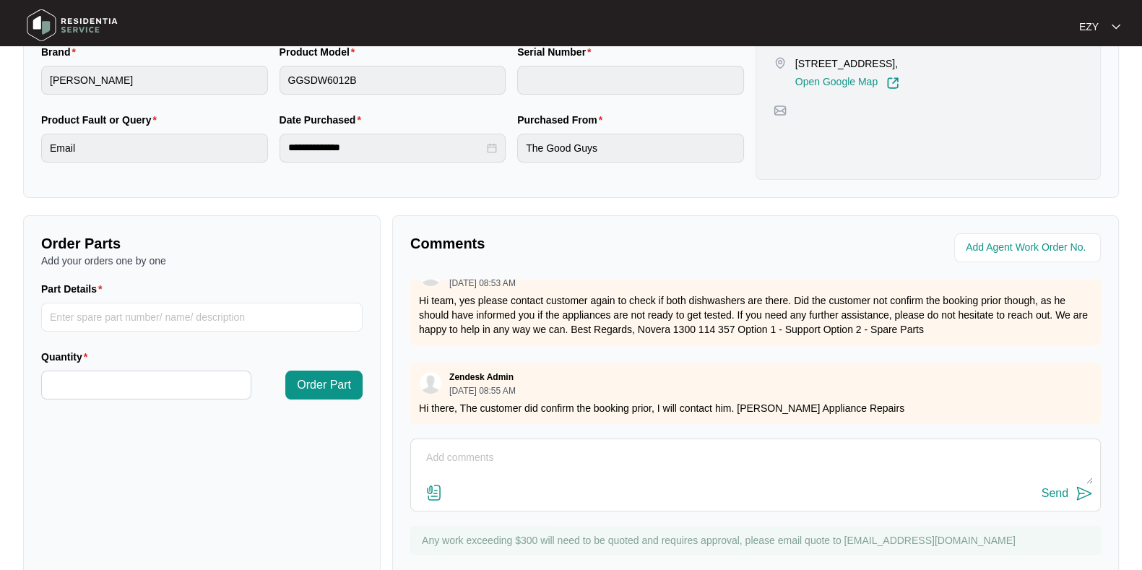
scroll to position [387, 0]
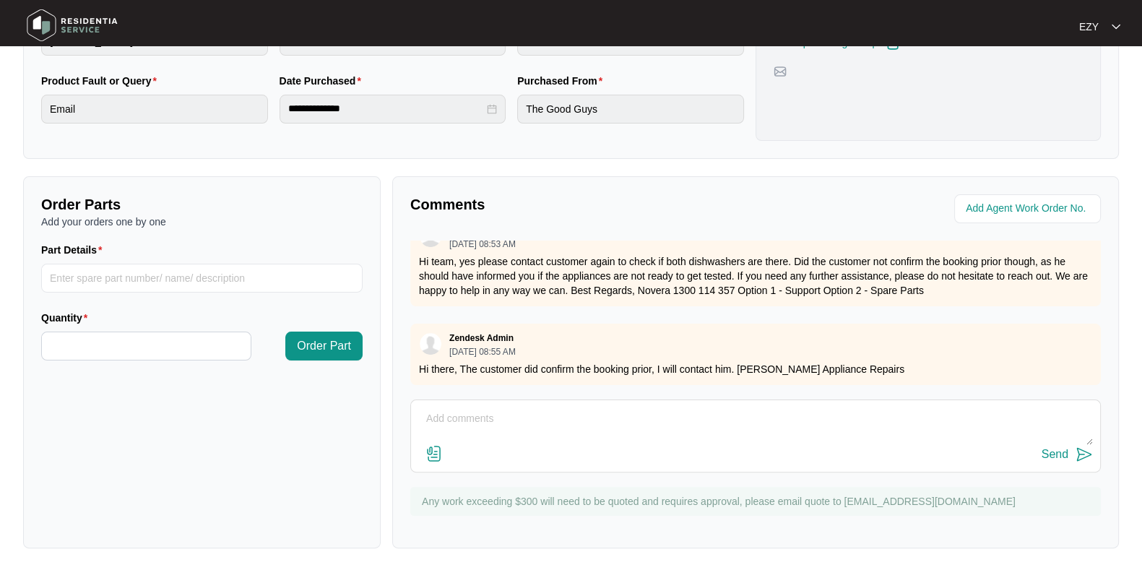
click at [584, 435] on textarea at bounding box center [755, 426] width 675 height 38
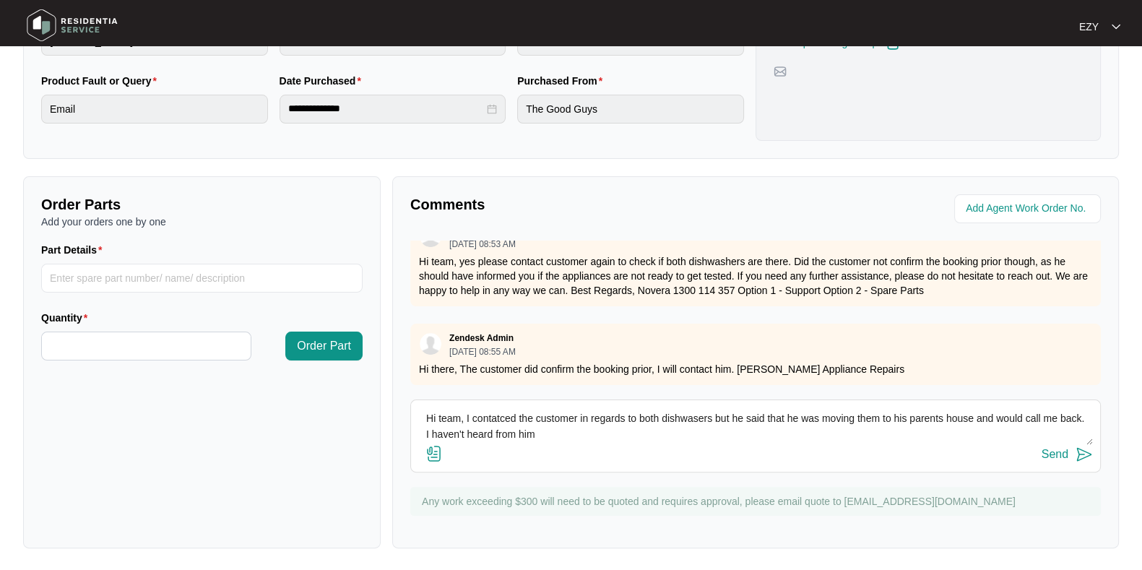
click at [492, 417] on textarea "Hi team, I contatced the customer in regards to both dishwasers but he said tha…" at bounding box center [755, 426] width 675 height 38
click at [690, 413] on textarea "Hi team, I contacted the customer in regards to both dishwasers but he said tha…" at bounding box center [755, 426] width 675 height 38
drag, startPoint x: 567, startPoint y: 437, endPoint x: 454, endPoint y: 428, distance: 113.8
click at [454, 428] on textarea "Hi team, I contacted the customer in regards to both dishwashers but he said th…" at bounding box center [755, 426] width 675 height 38
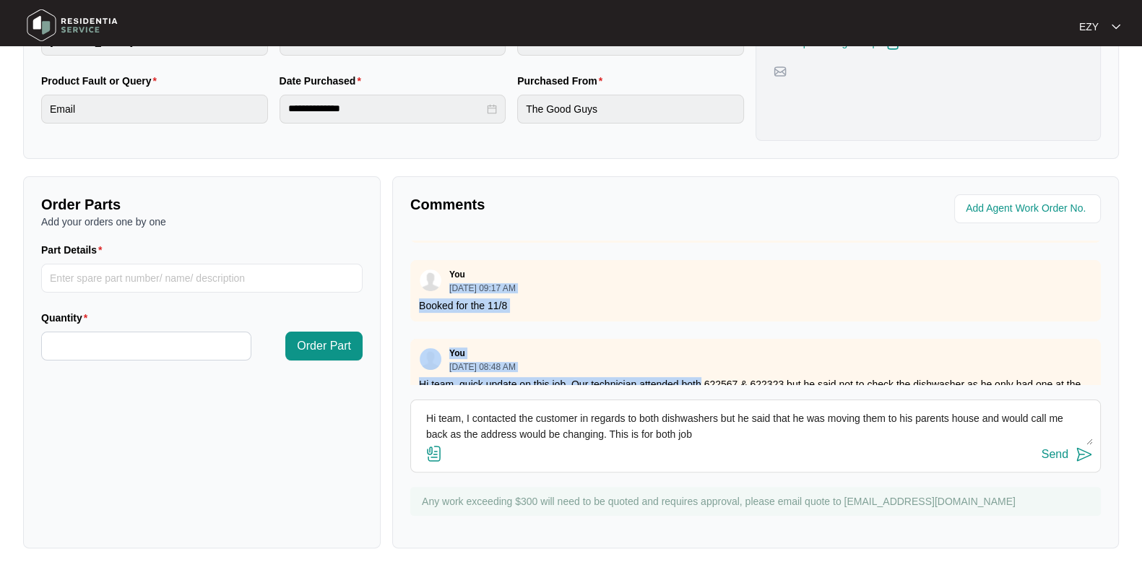
scroll to position [144, 0]
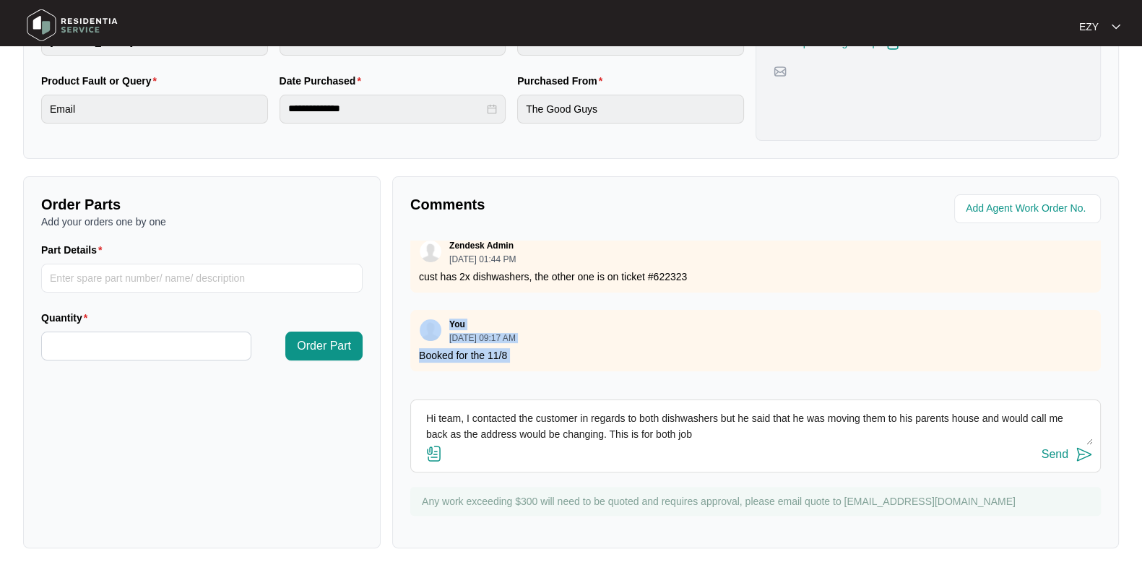
drag, startPoint x: 702, startPoint y: 246, endPoint x: 755, endPoint y: 236, distance: 54.4
click at [755, 236] on div "Comments Zendesk Admin 08/04/2025 at 01:37 PM product files attached If you nee…" at bounding box center [755, 362] width 727 height 372
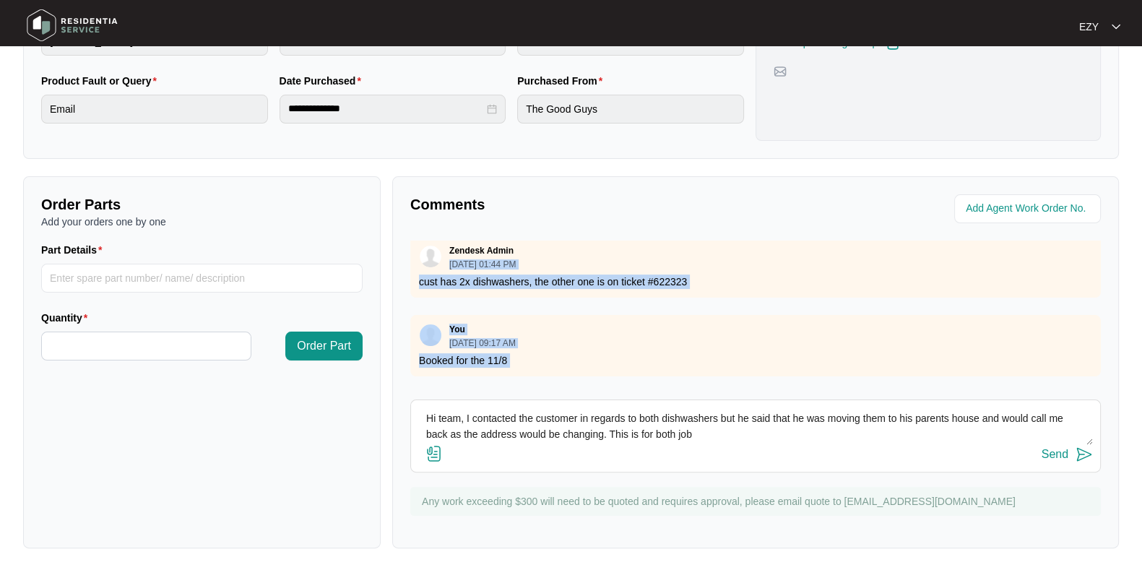
drag, startPoint x: 751, startPoint y: 253, endPoint x: 809, endPoint y: 290, distance: 68.5
click at [809, 290] on div "Zendesk Admin 08/04/2025 at 01:44 PM cust has 2x dishwashers, the other one is …" at bounding box center [755, 266] width 691 height 61
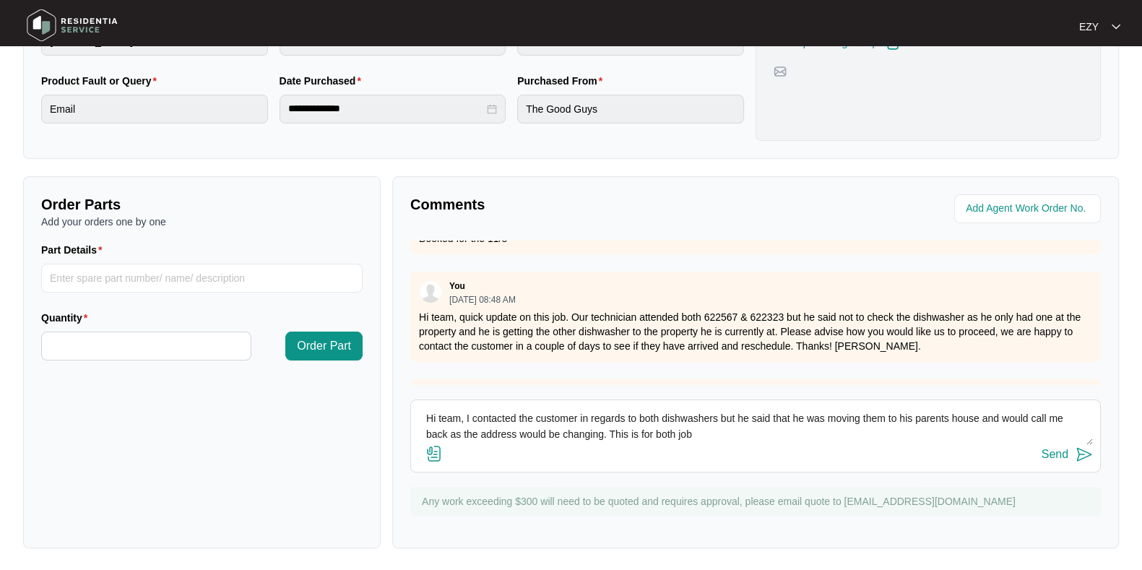
scroll to position [288, 0]
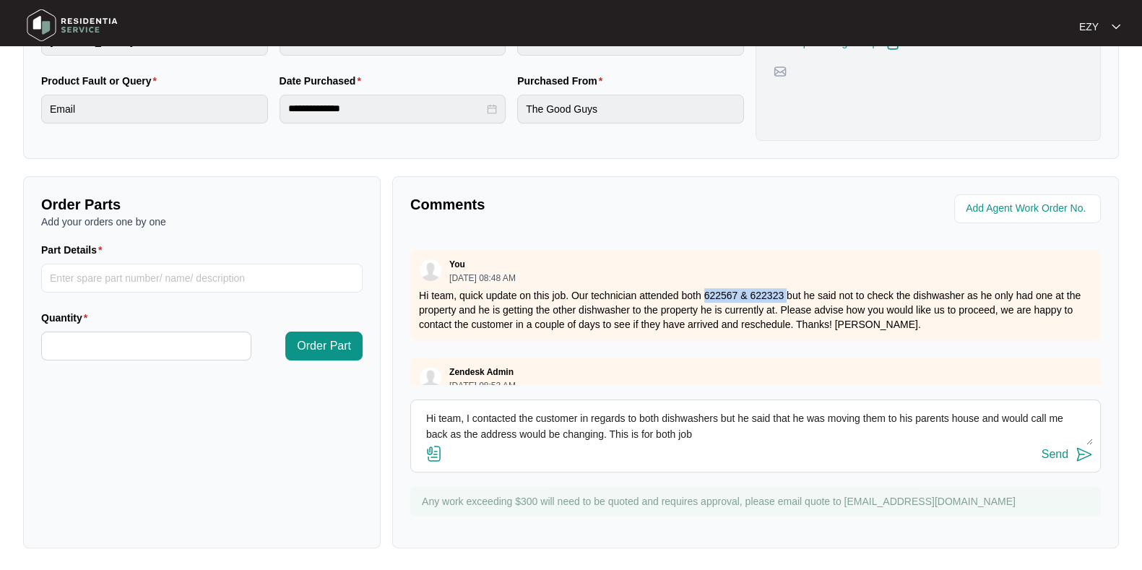
drag, startPoint x: 705, startPoint y: 291, endPoint x: 787, endPoint y: 290, distance: 82.4
click at [787, 290] on p "Hi team, quick update on this job. Our technician attended both 622567 & 622323…" at bounding box center [755, 309] width 673 height 43
copy p "622567 & 622323"
click at [705, 439] on textarea "Hi team, I contacted the customer in regards to both dishwashers but he said th…" at bounding box center [755, 426] width 675 height 38
paste textarea "622567 & 622323"
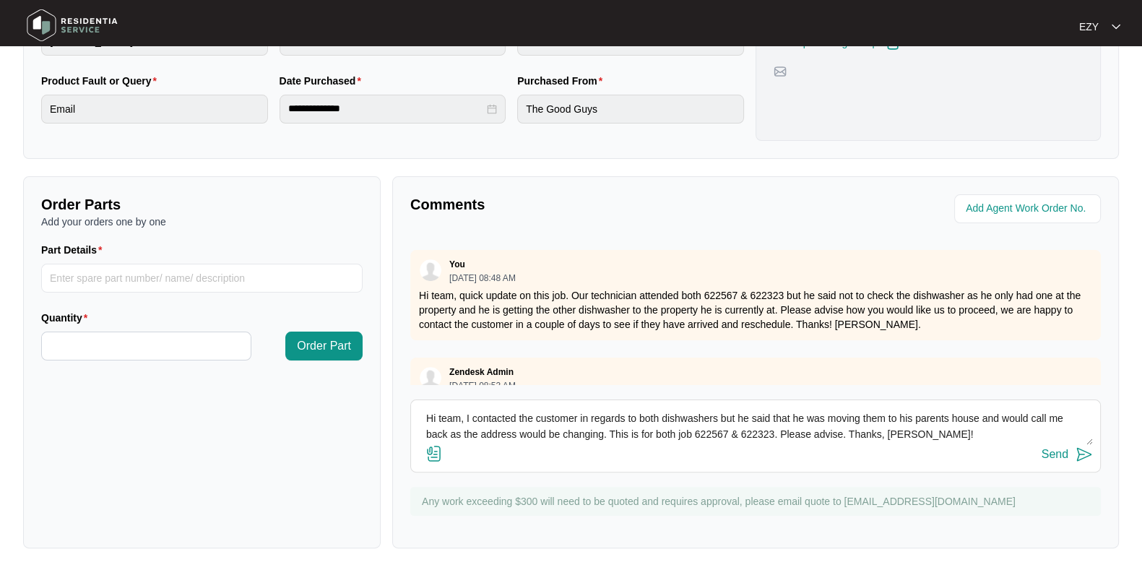
type textarea "Hi team, I contacted the customer in regards to both dishwashers but he said th…"
click at [1051, 458] on div "Send" at bounding box center [1055, 454] width 27 height 13
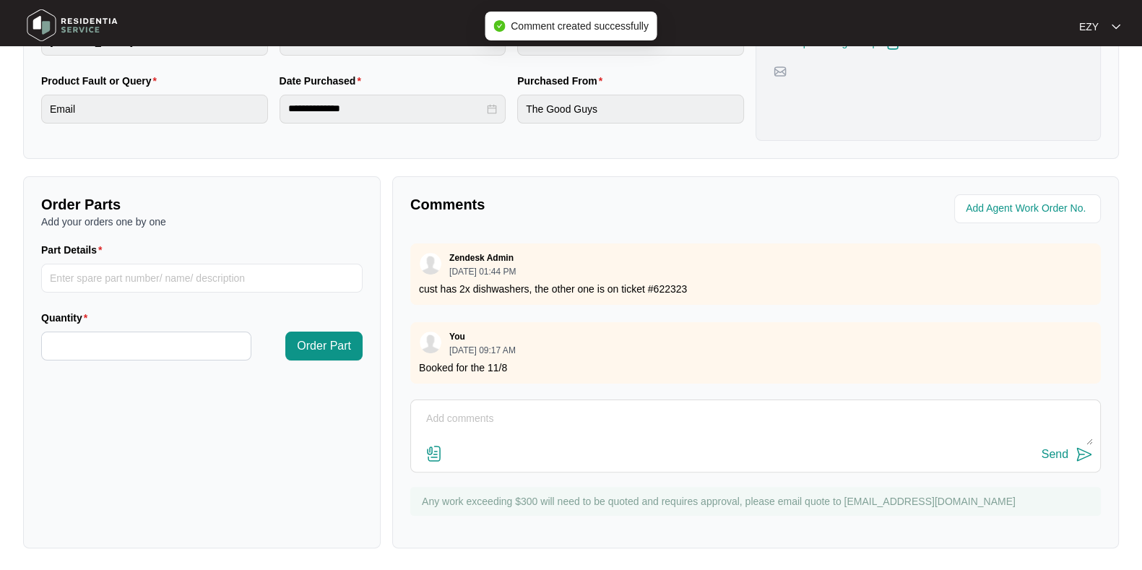
scroll to position [108, 0]
